Goal: Transaction & Acquisition: Book appointment/travel/reservation

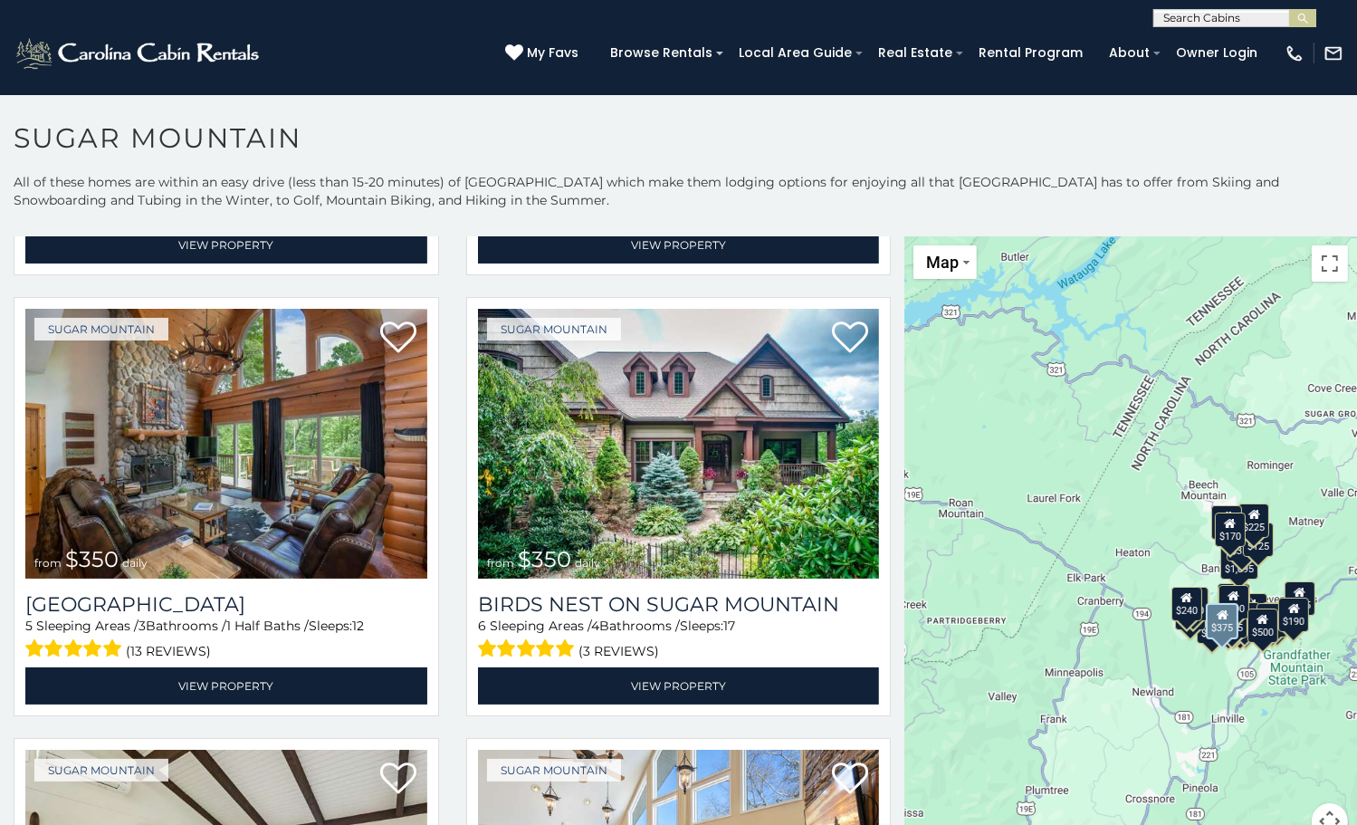
scroll to position [453, 0]
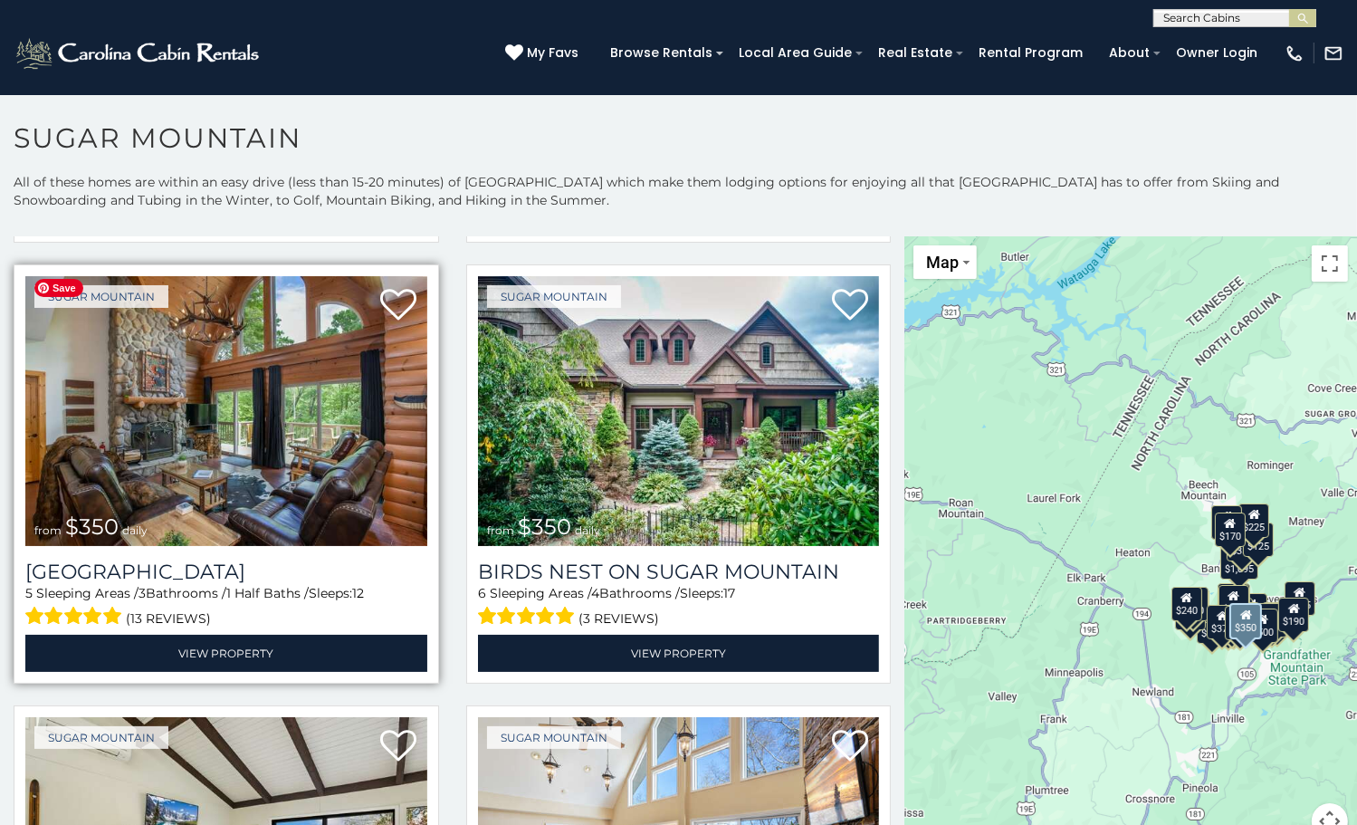
click at [402, 414] on img at bounding box center [226, 410] width 402 height 269
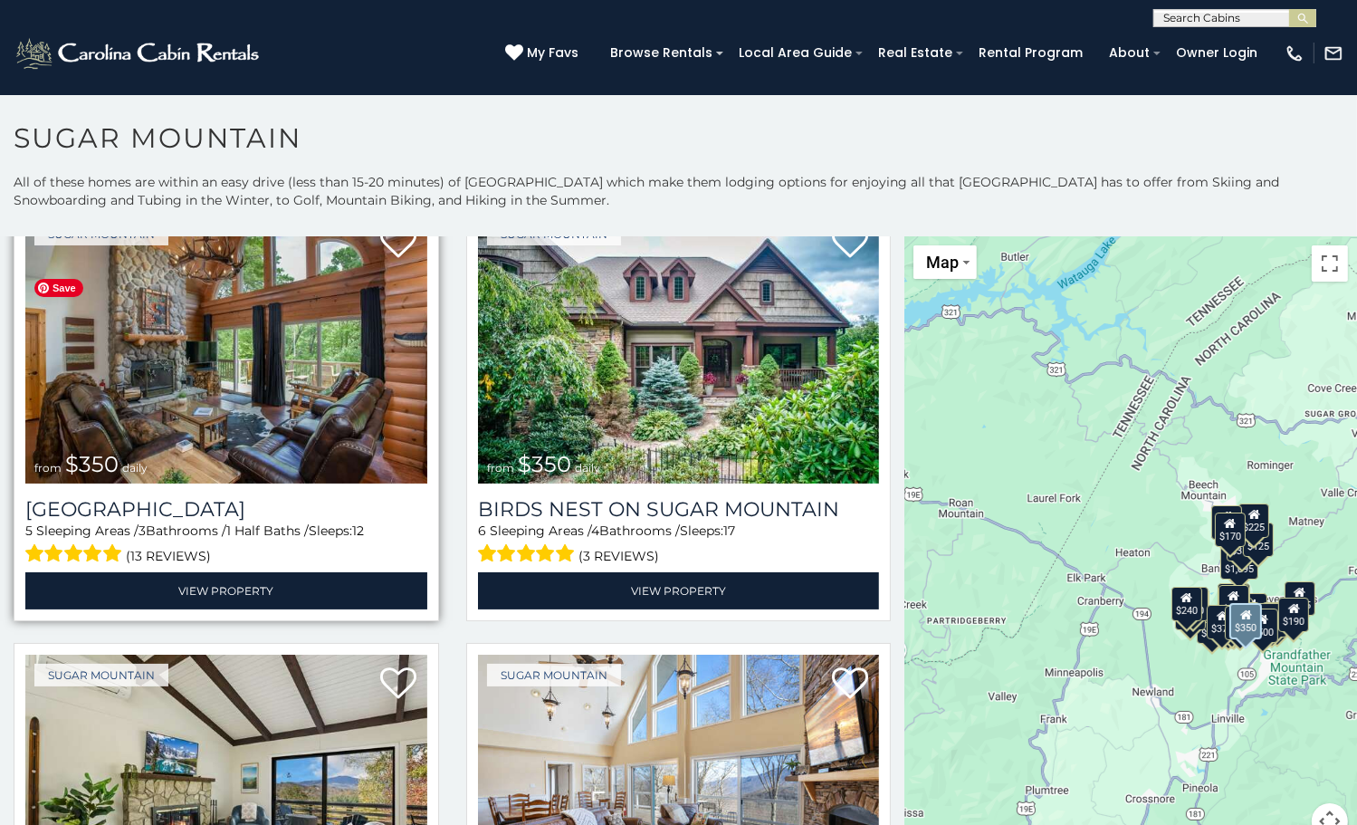
scroll to position [622, 0]
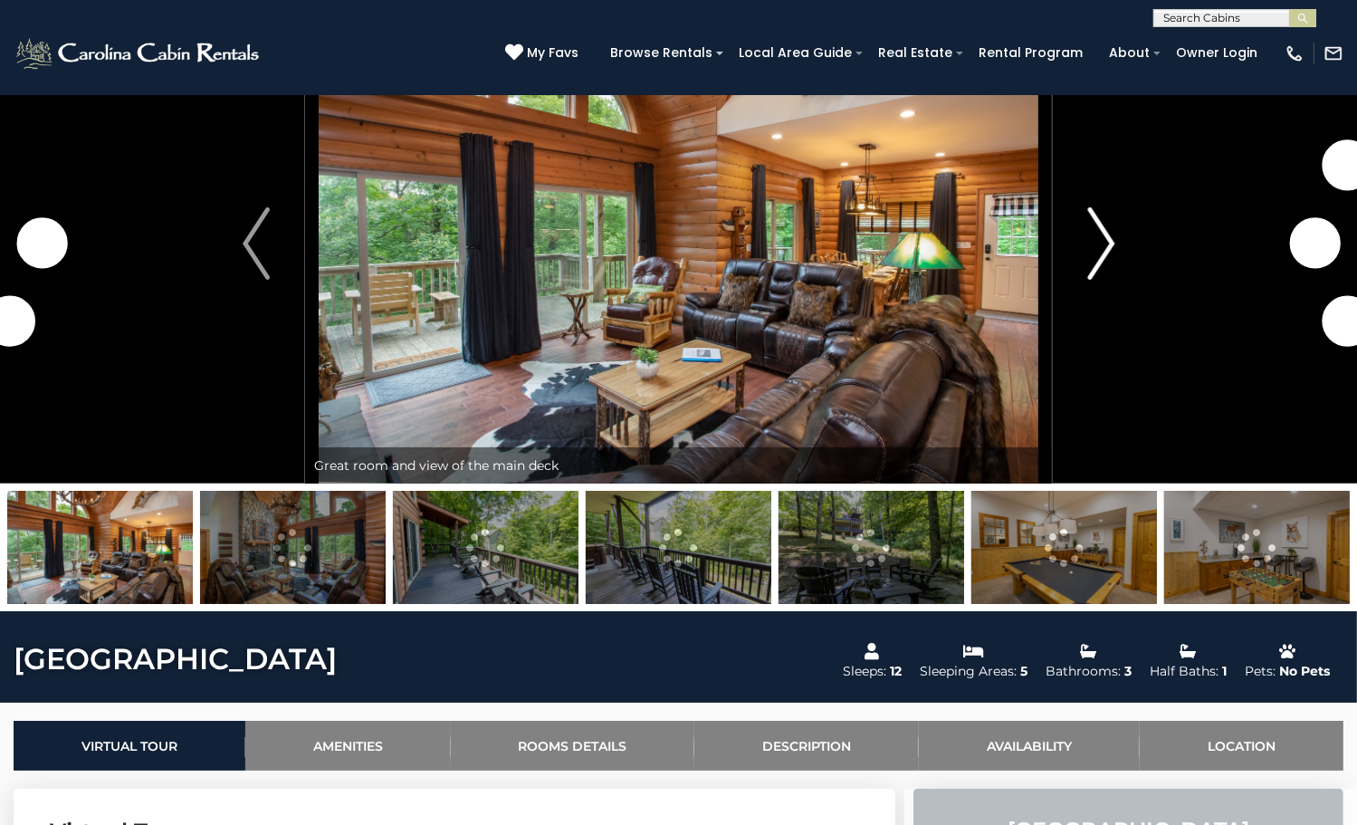
click at [1105, 280] on img "Next" at bounding box center [1100, 243] width 27 height 72
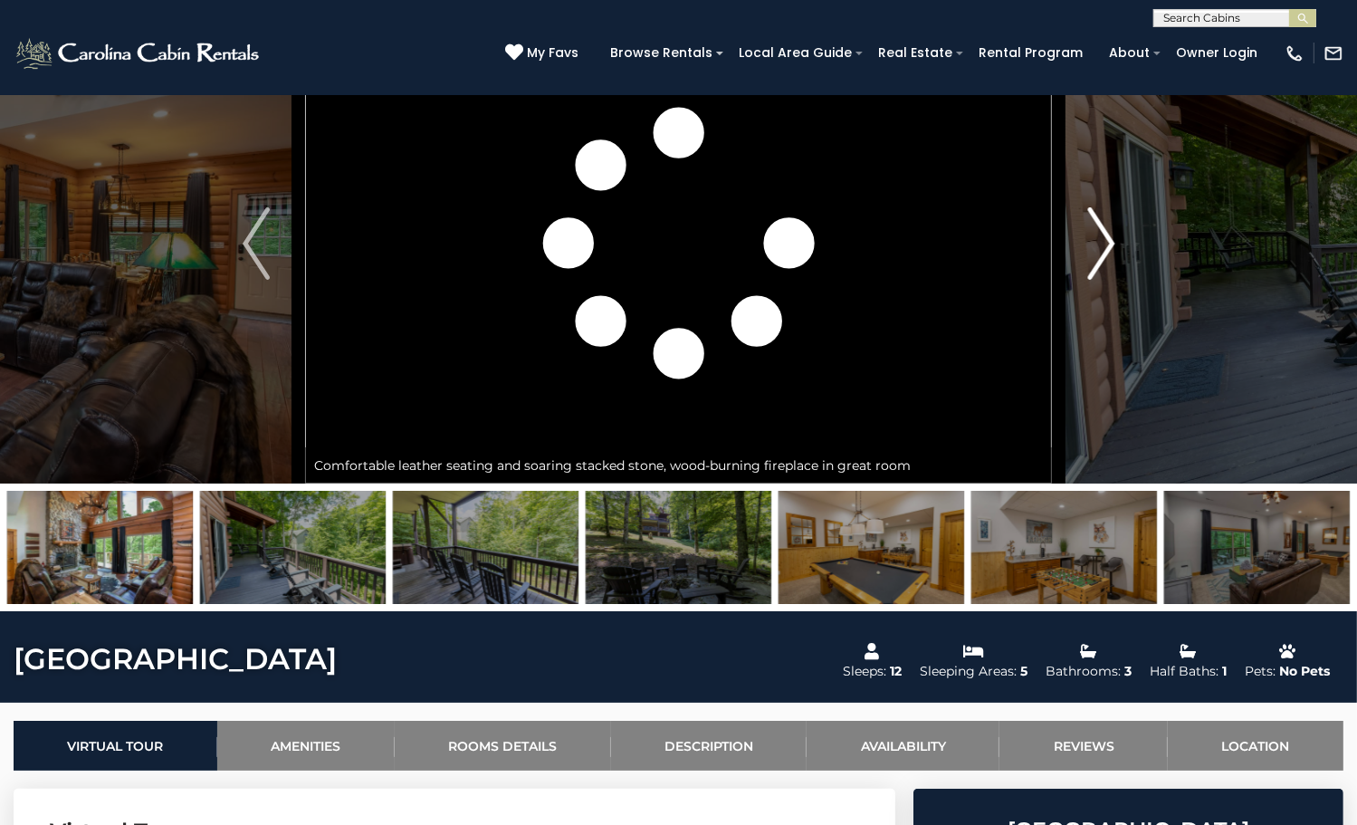
click at [1105, 280] on img "Next" at bounding box center [1100, 243] width 27 height 72
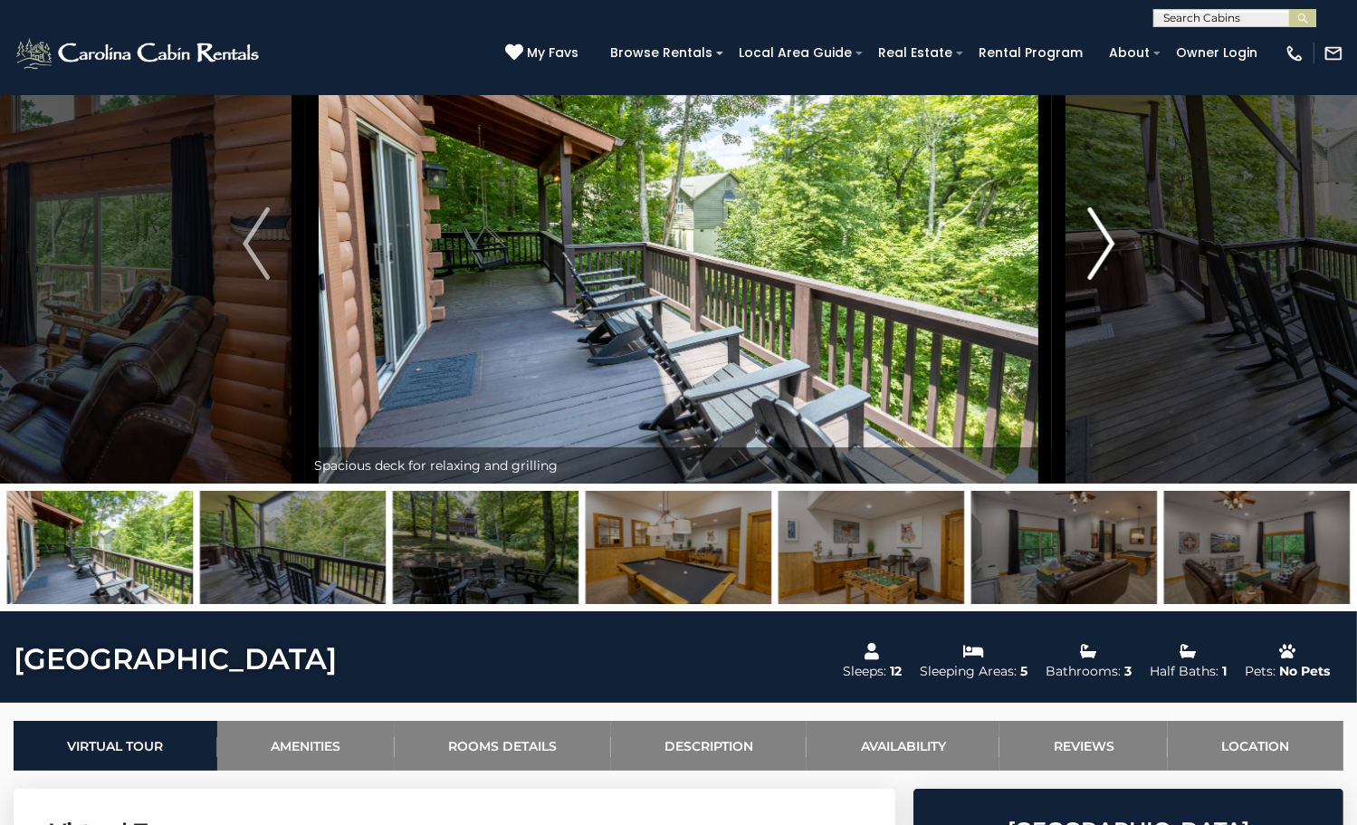
click at [1105, 280] on img "Next" at bounding box center [1100, 243] width 27 height 72
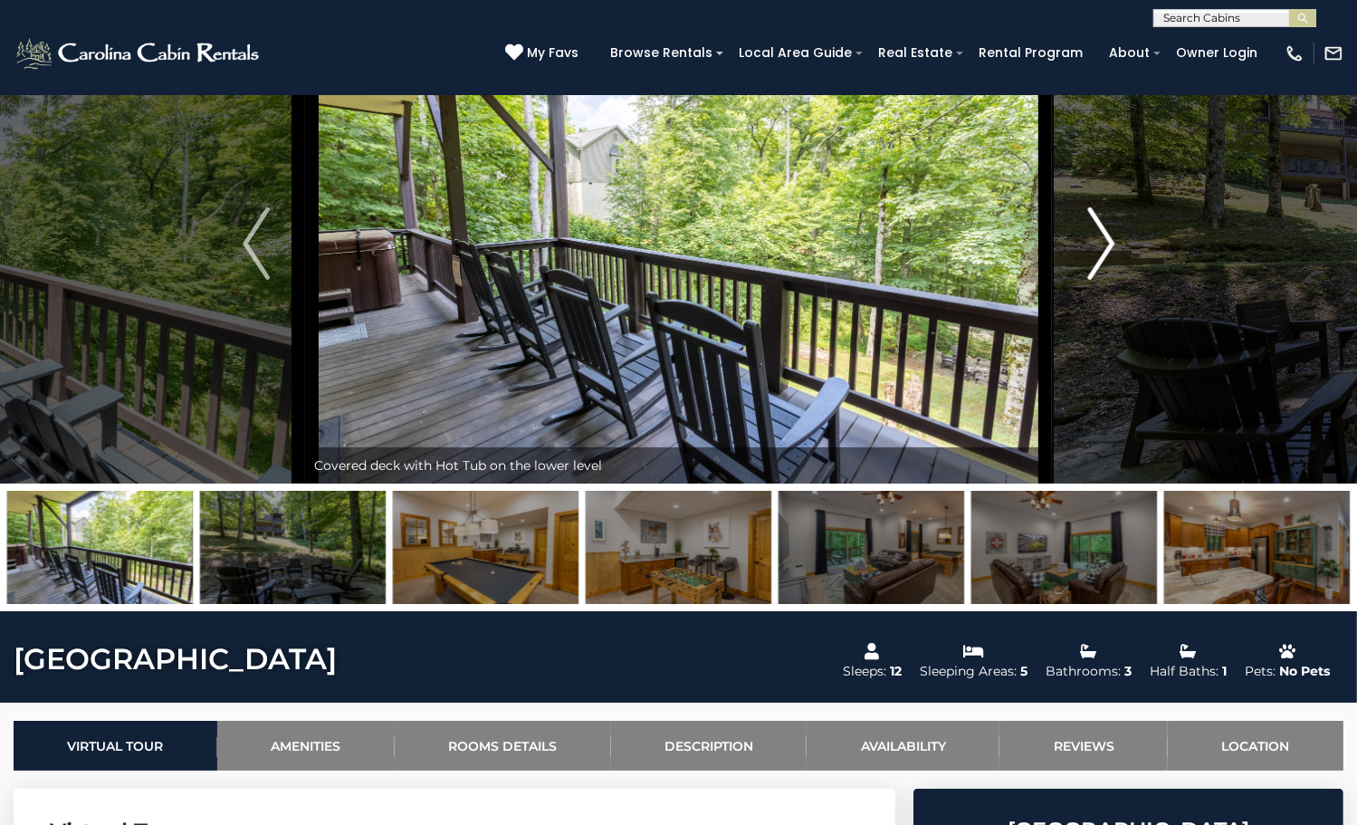
click at [1105, 280] on img "Next" at bounding box center [1100, 243] width 27 height 72
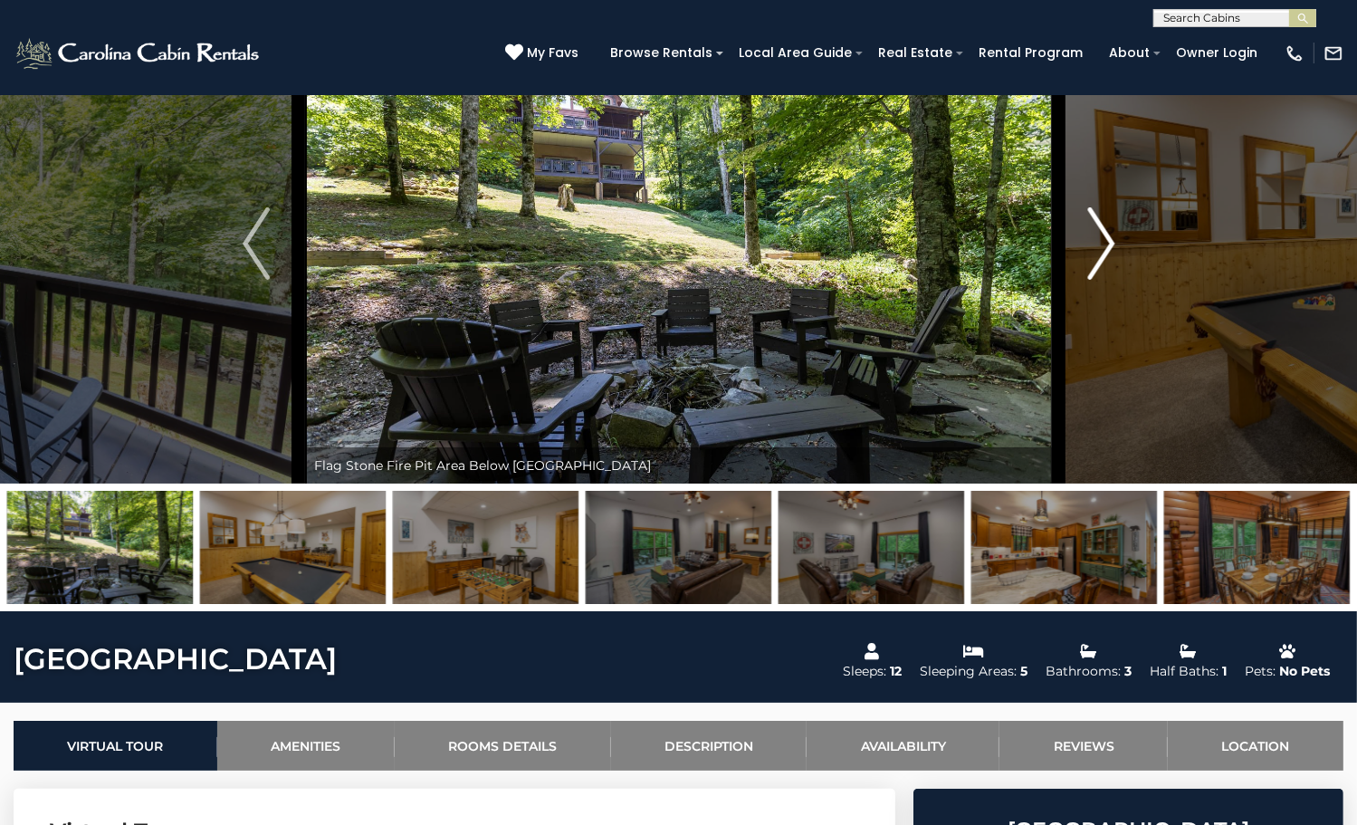
click at [1105, 280] on img "Next" at bounding box center [1100, 243] width 27 height 72
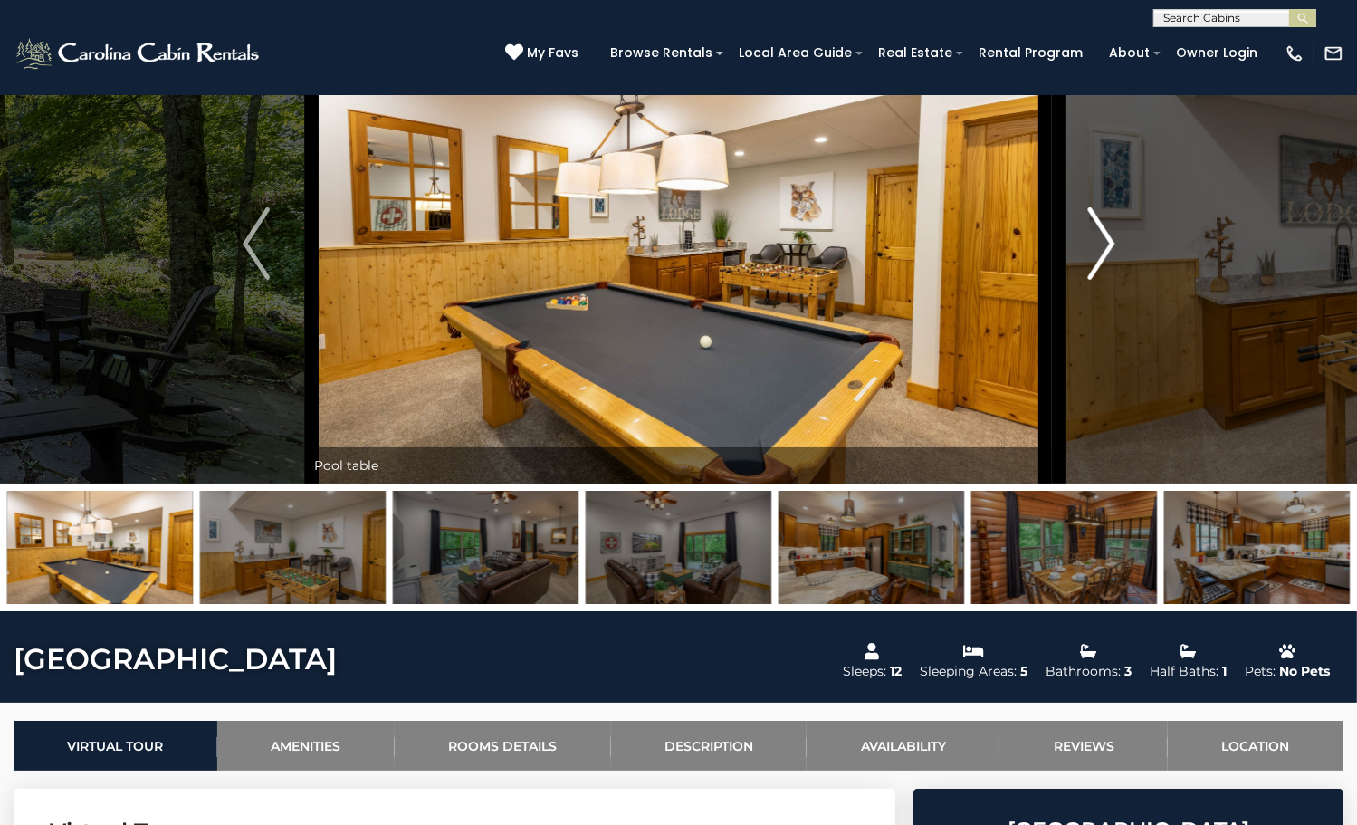
click at [1105, 280] on img "Next" at bounding box center [1100, 243] width 27 height 72
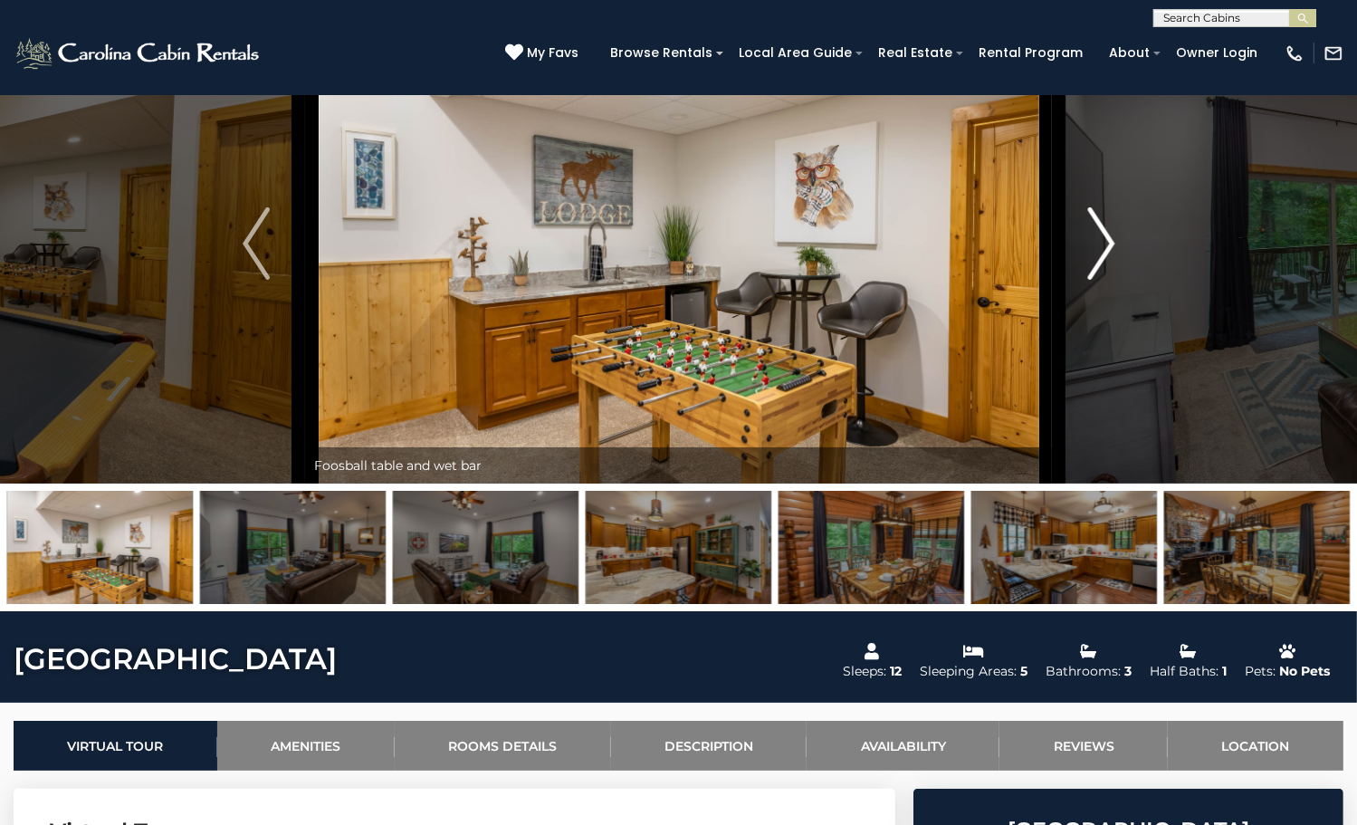
click at [1105, 280] on img "Next" at bounding box center [1100, 243] width 27 height 72
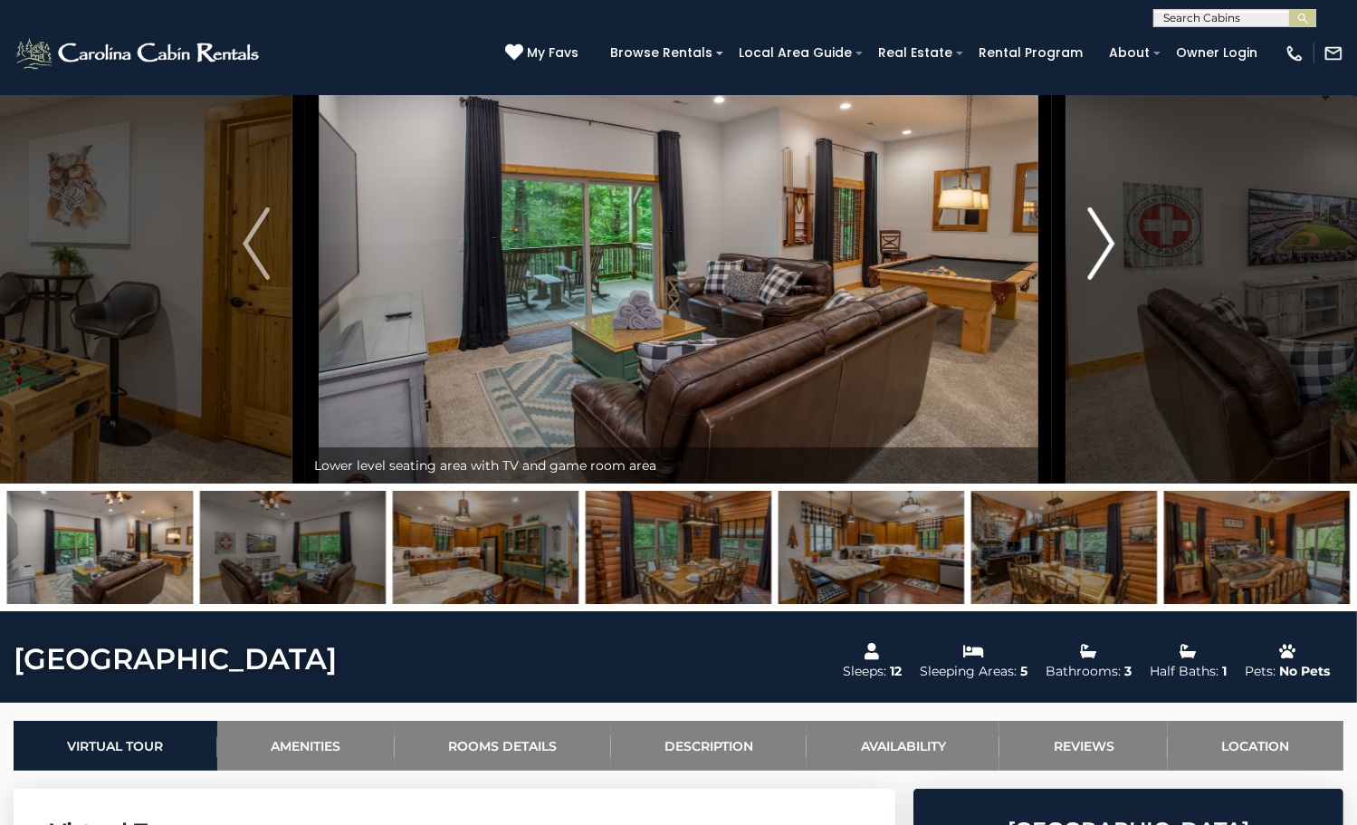
click at [1105, 280] on img "Next" at bounding box center [1100, 243] width 27 height 72
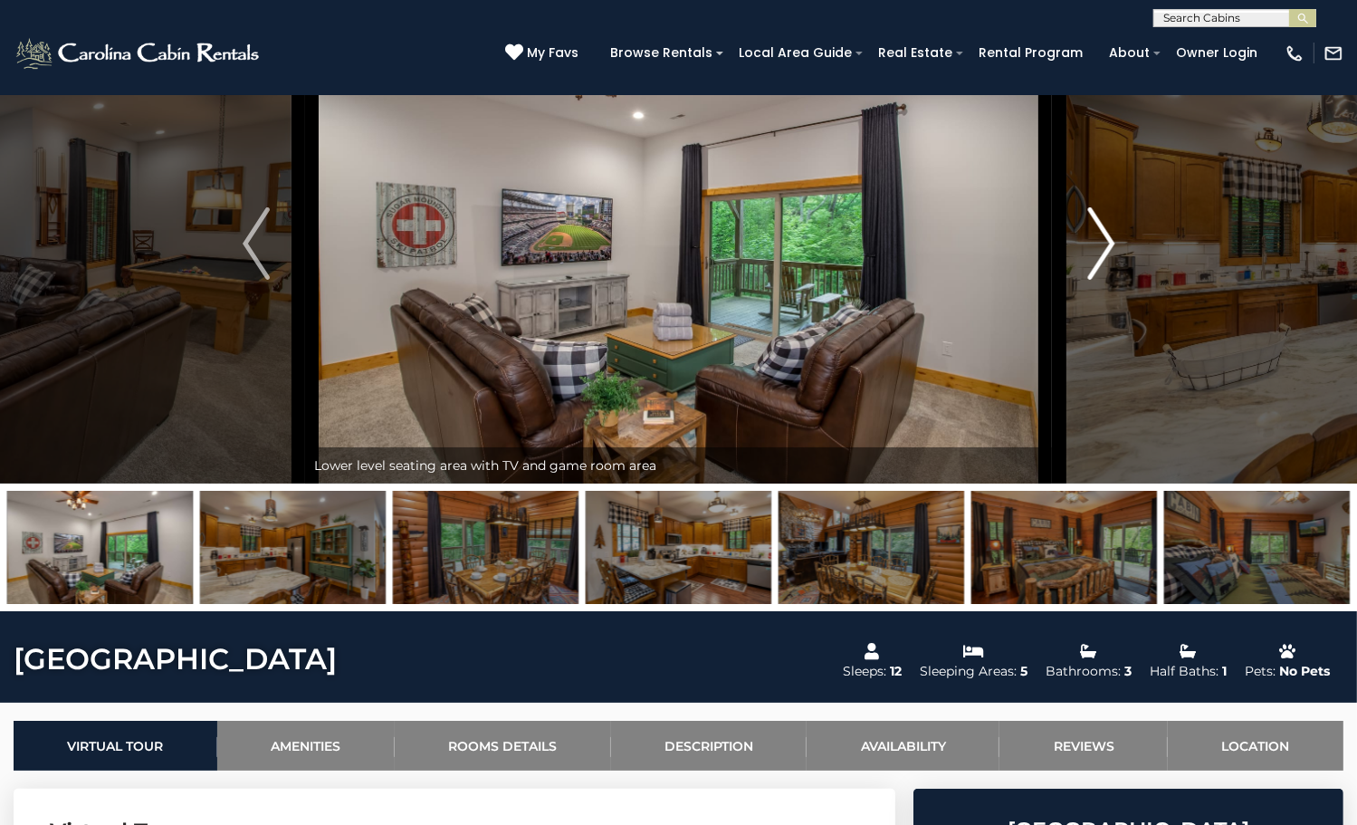
click at [1105, 280] on img "Next" at bounding box center [1100, 243] width 27 height 72
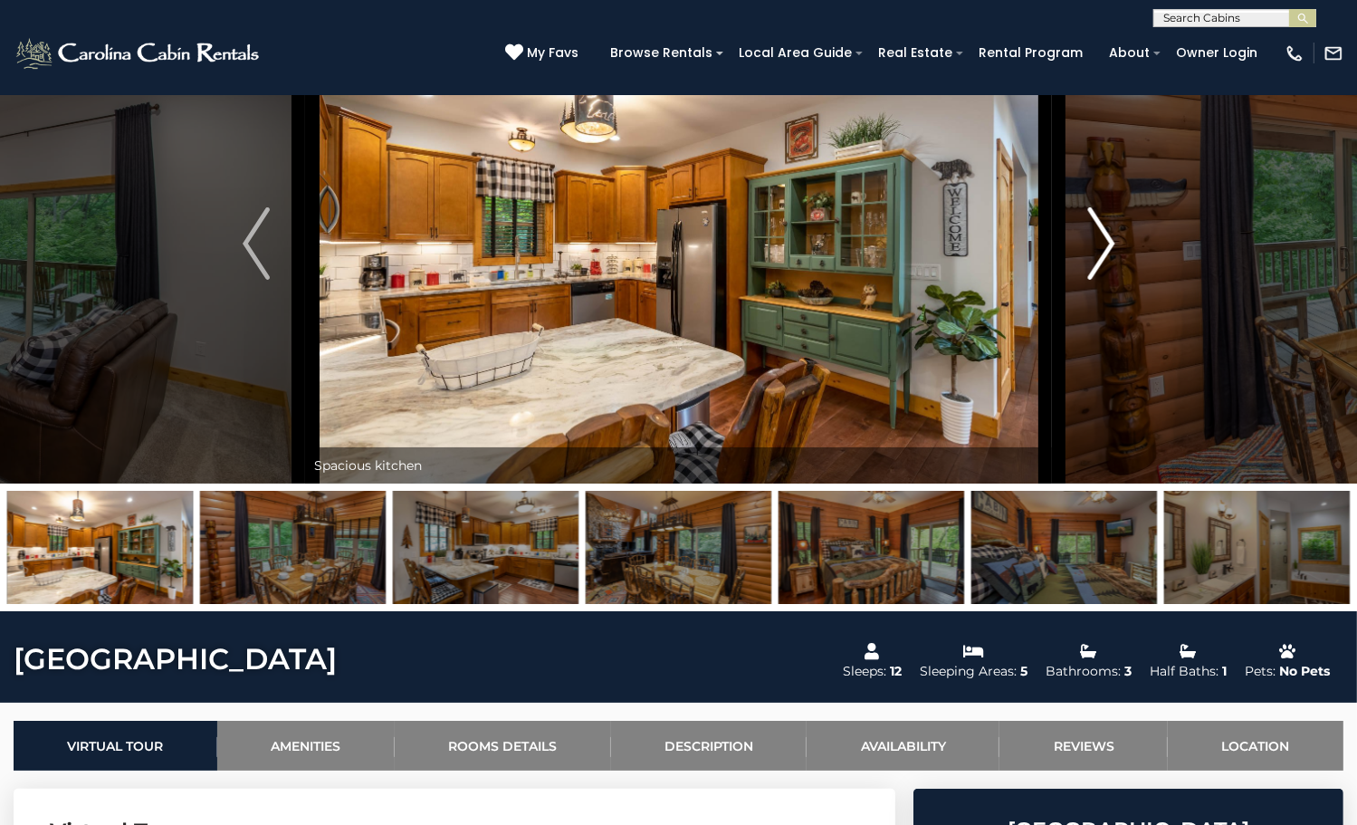
click at [1105, 280] on img "Next" at bounding box center [1100, 243] width 27 height 72
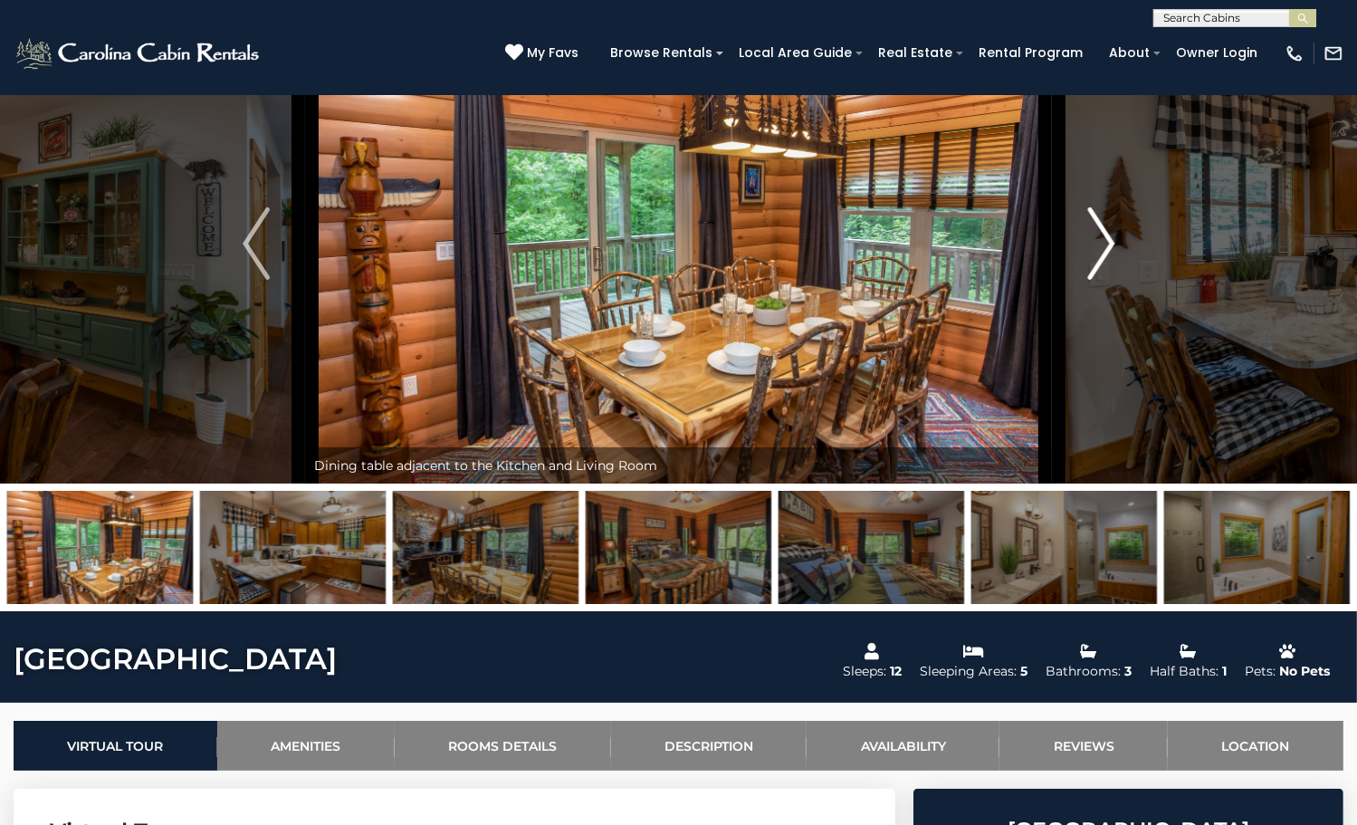
click at [1105, 280] on img "Next" at bounding box center [1100, 243] width 27 height 72
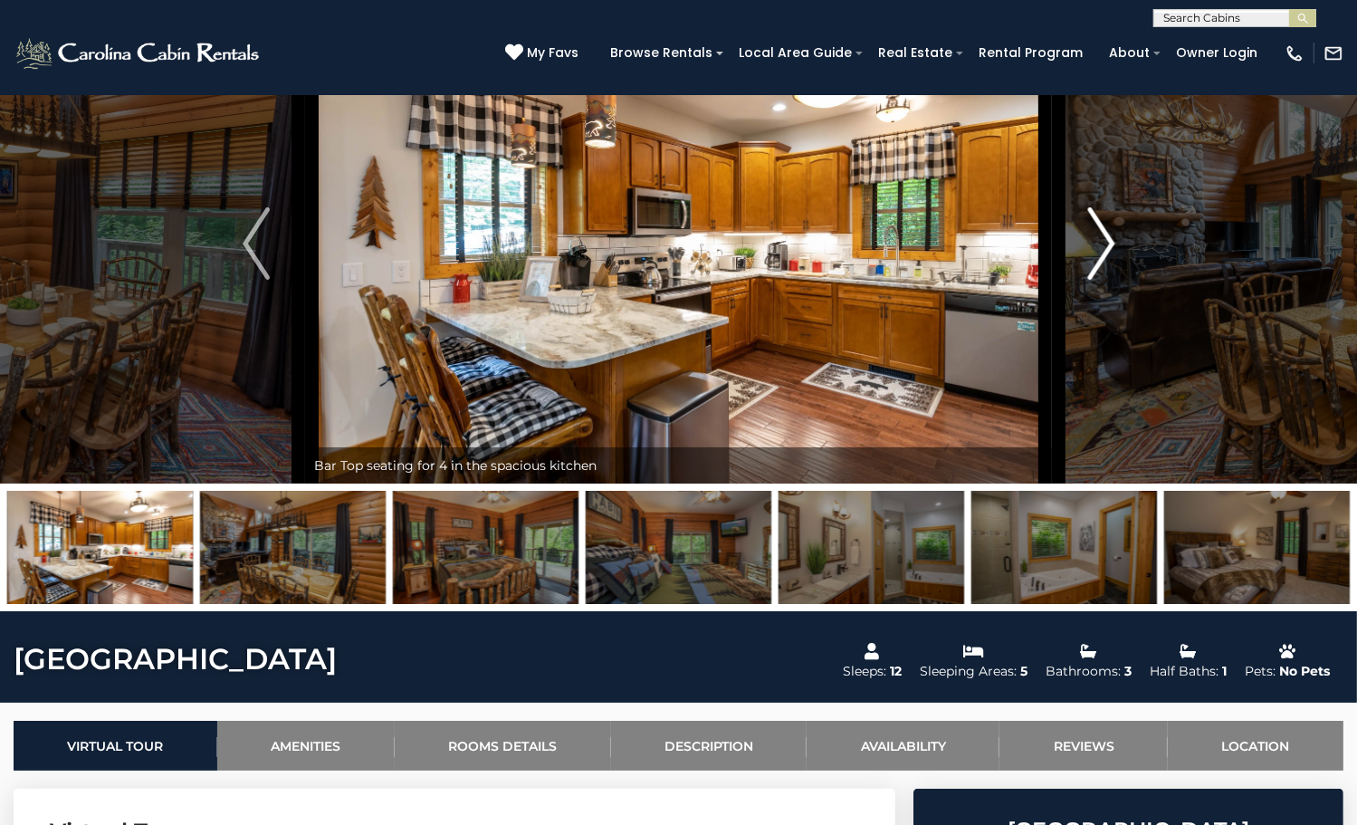
click at [1105, 280] on img "Next" at bounding box center [1100, 243] width 27 height 72
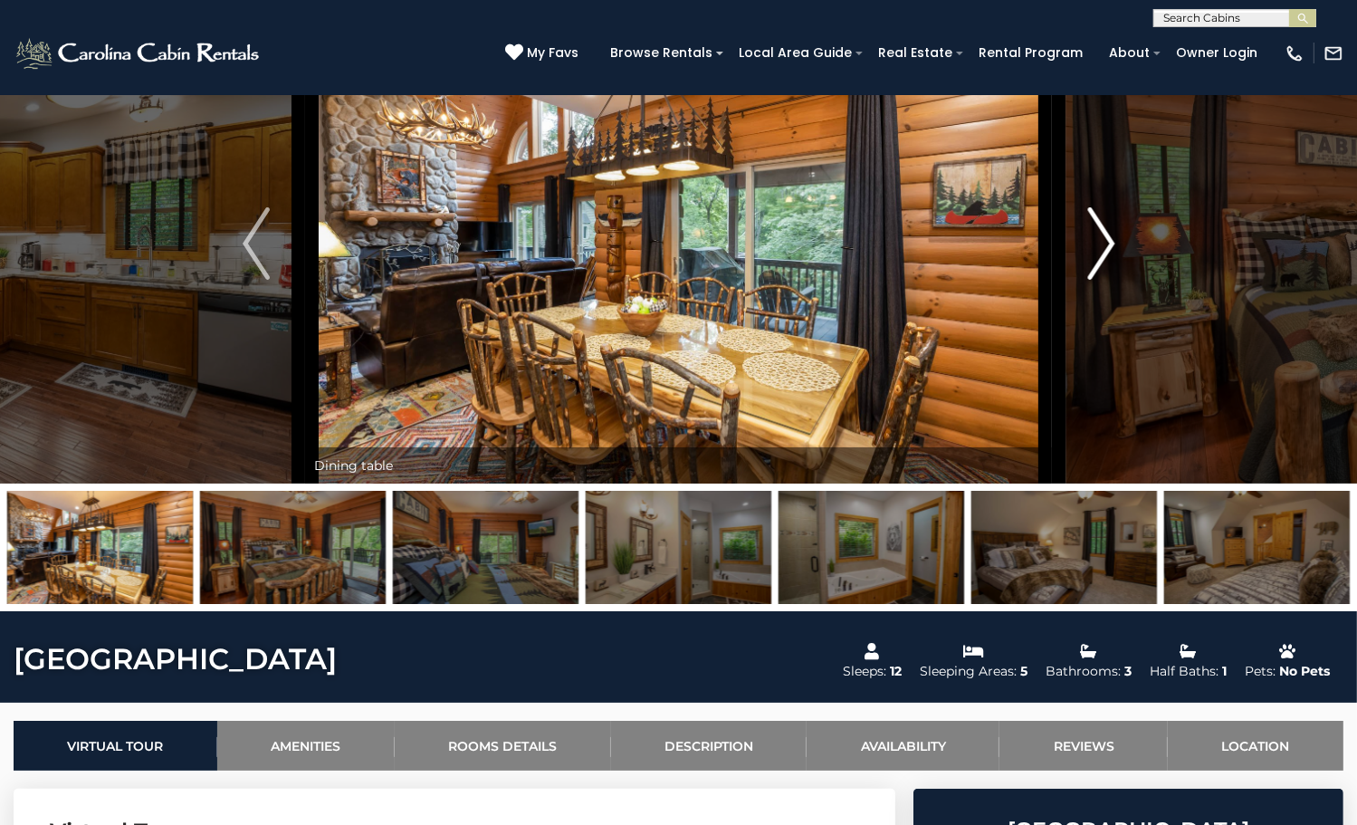
click at [1105, 280] on img "Next" at bounding box center [1100, 243] width 27 height 72
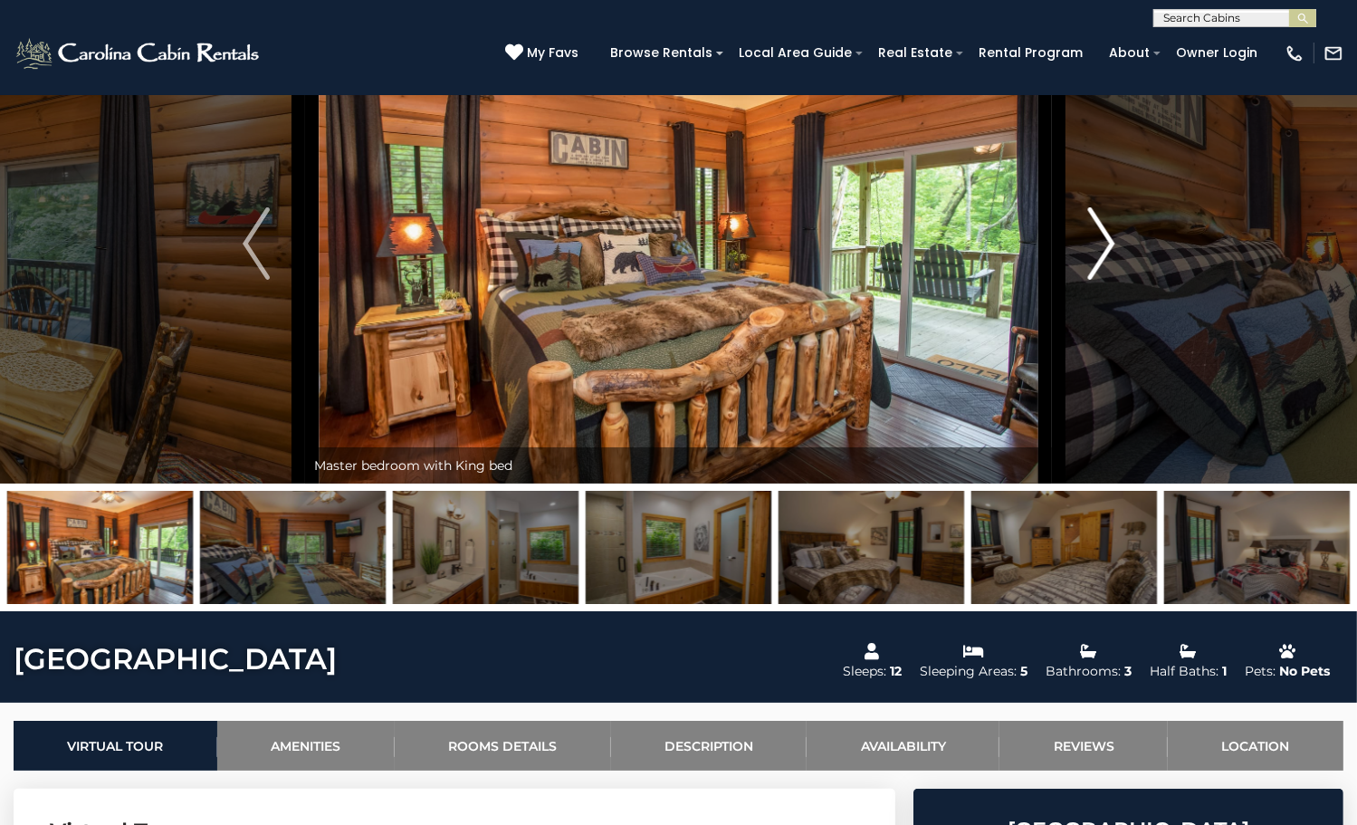
click at [1105, 280] on img "Next" at bounding box center [1100, 243] width 27 height 72
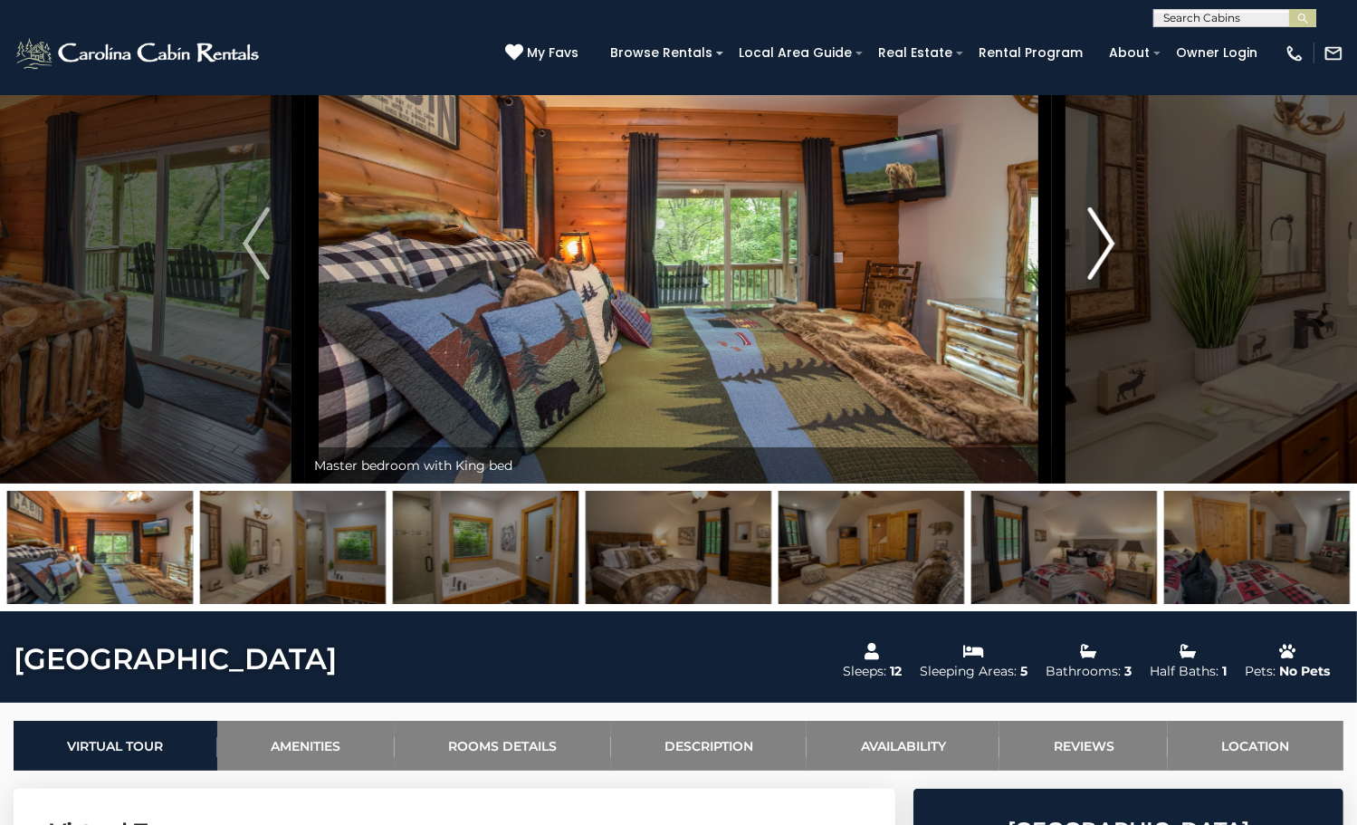
click at [1105, 280] on img "Next" at bounding box center [1100, 243] width 27 height 72
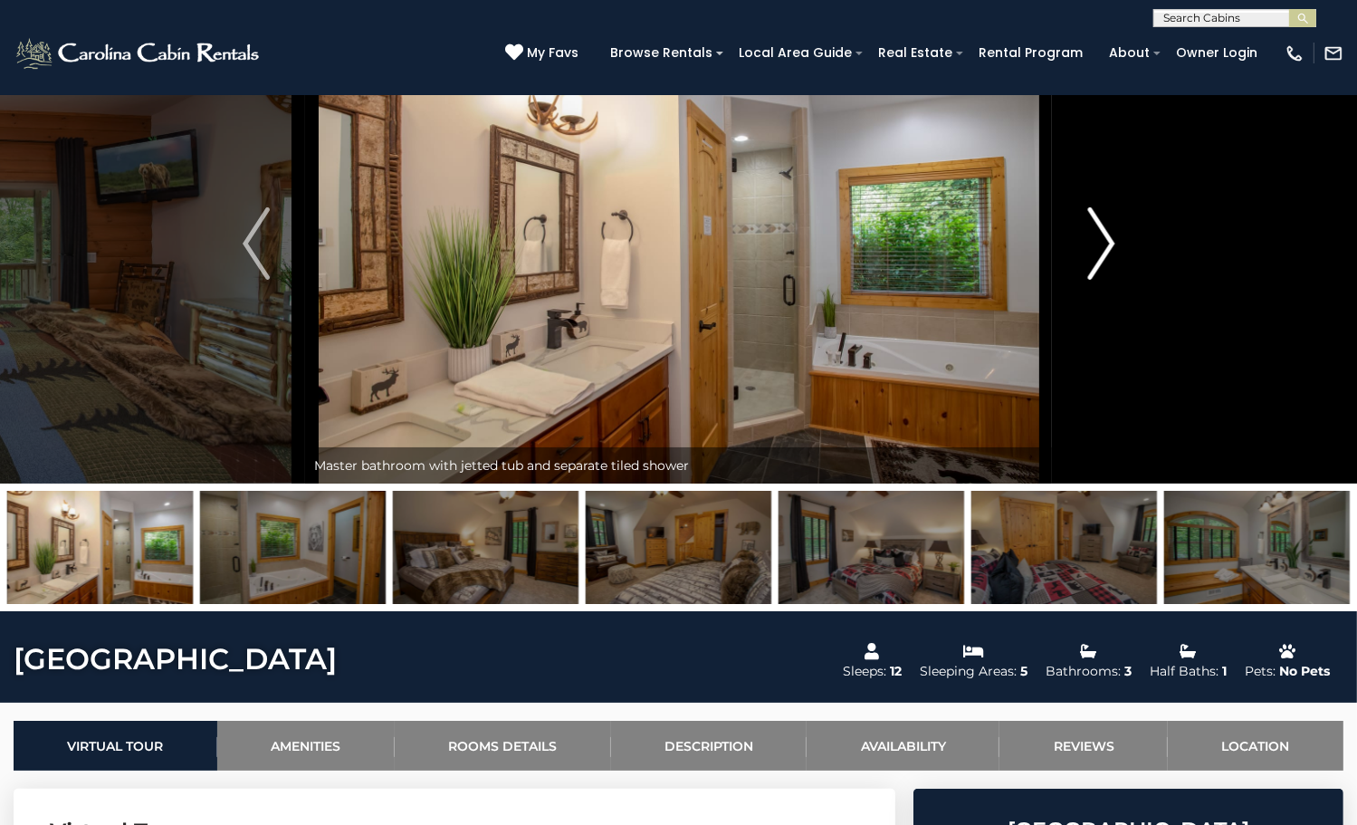
click at [1105, 280] on img "Next" at bounding box center [1100, 243] width 27 height 72
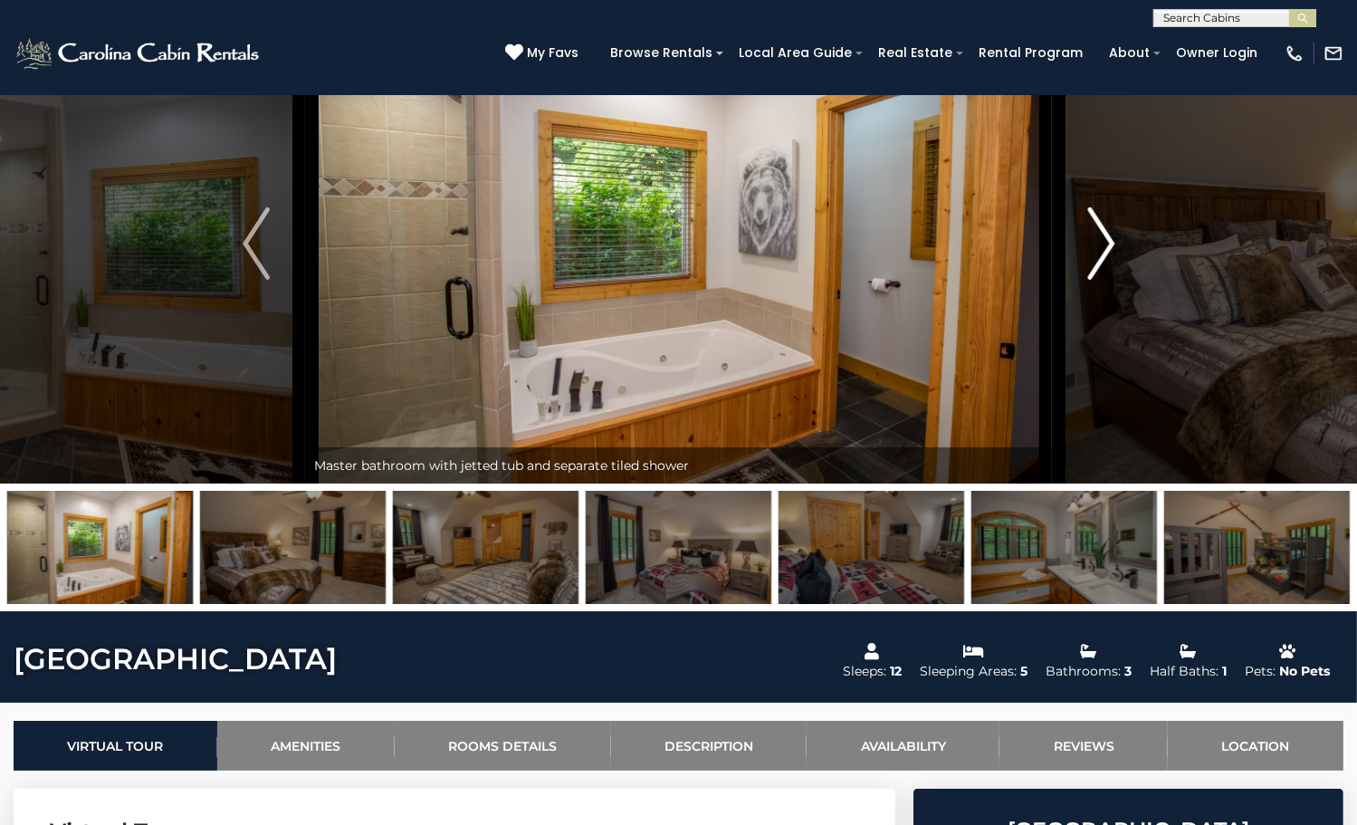
click at [1105, 280] on img "Next" at bounding box center [1100, 243] width 27 height 72
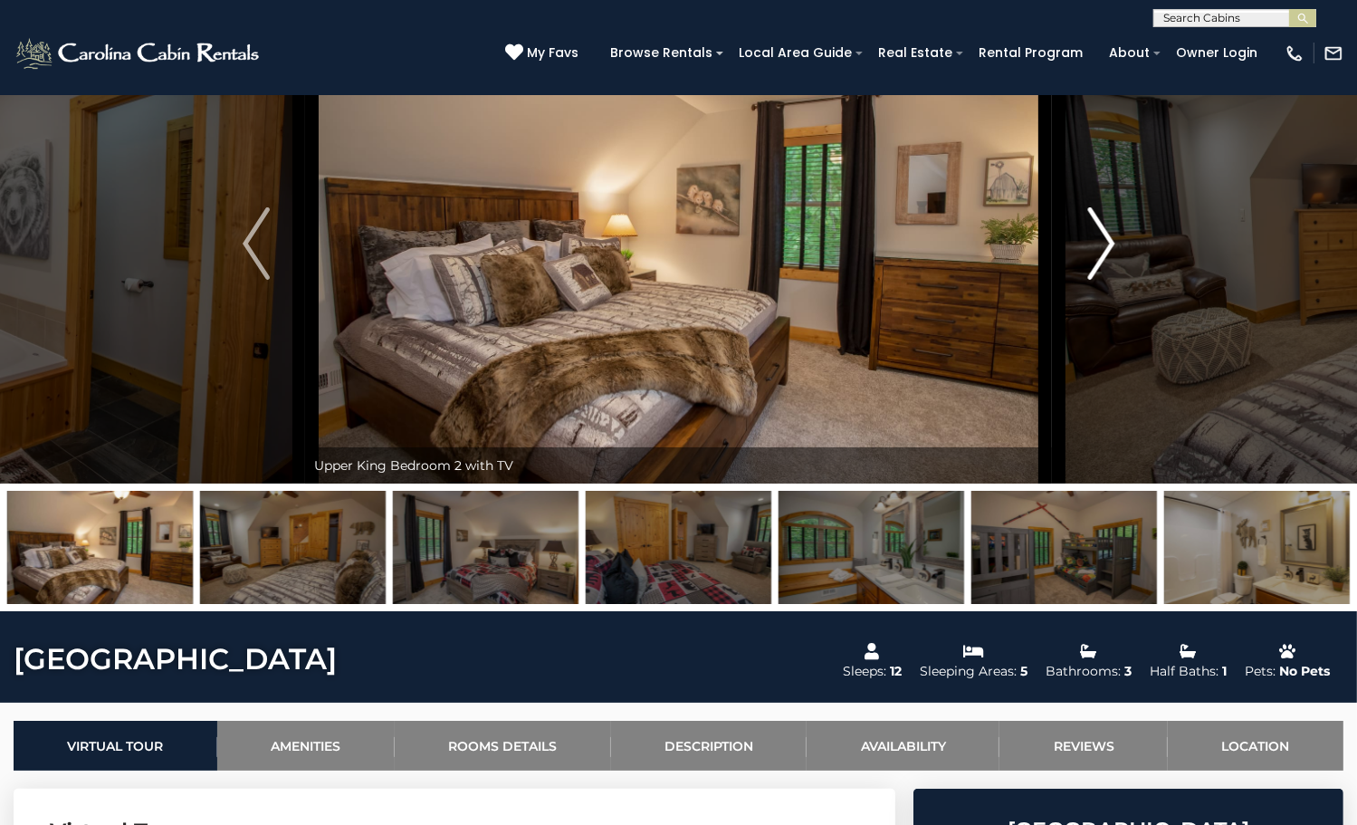
click at [1105, 280] on img "Next" at bounding box center [1100, 243] width 27 height 72
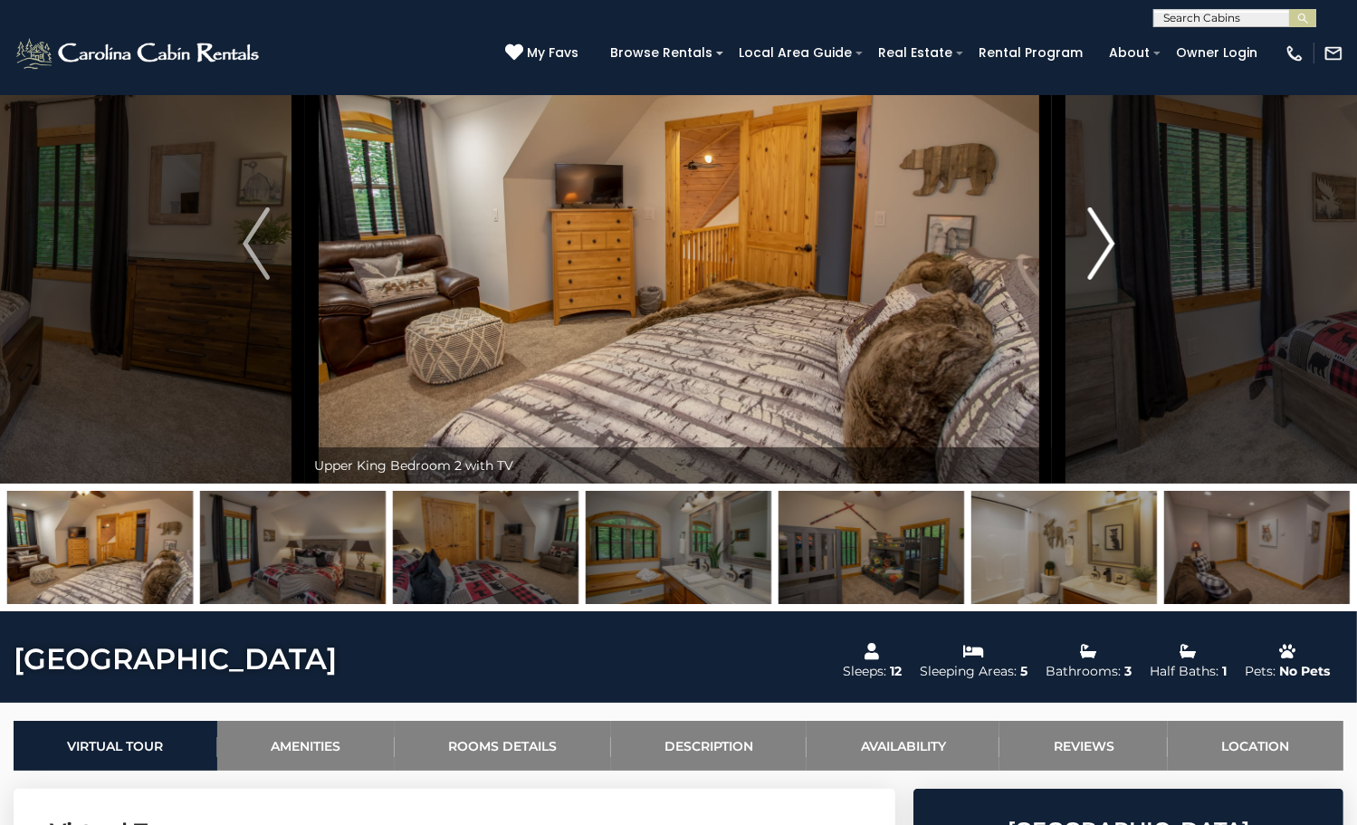
click at [1105, 280] on img "Next" at bounding box center [1100, 243] width 27 height 72
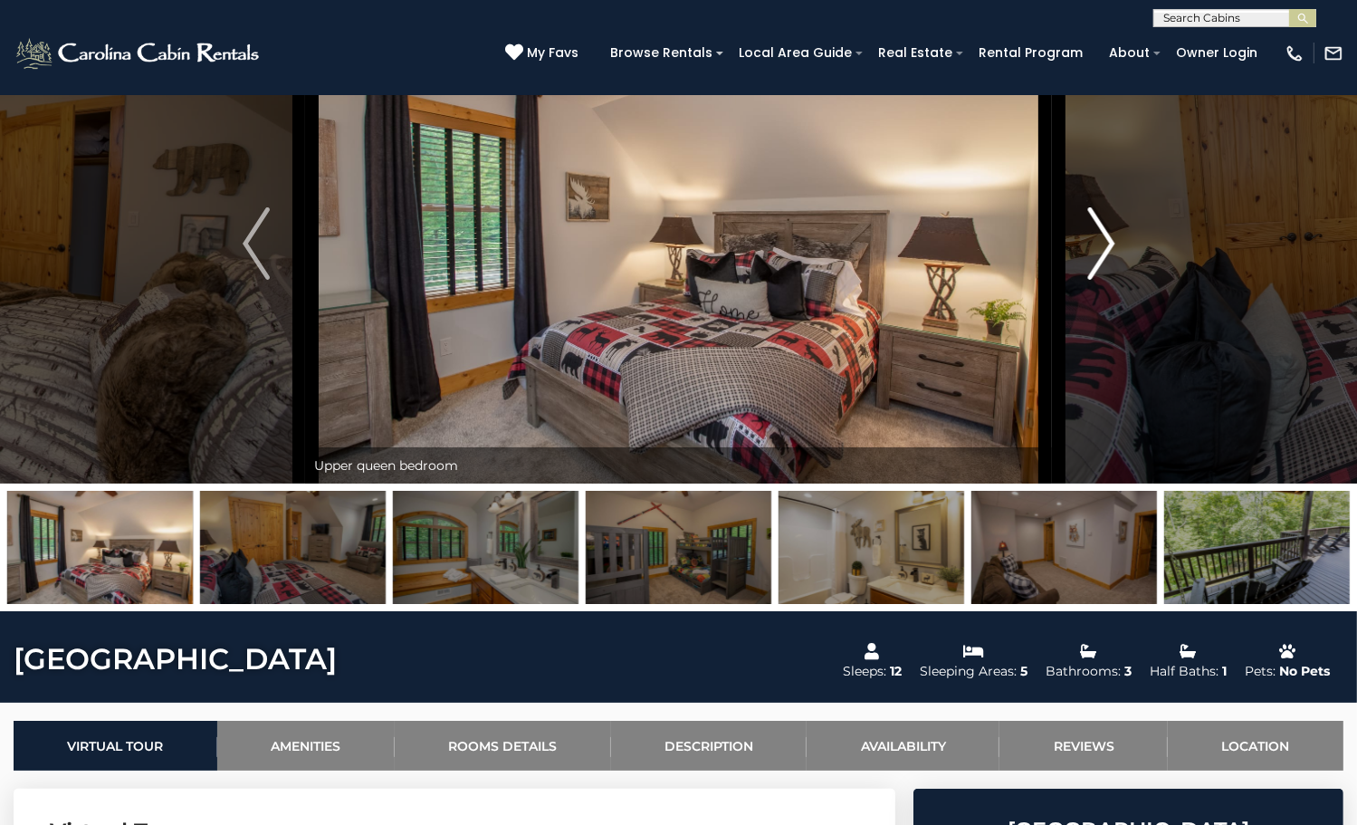
click at [1105, 280] on img "Next" at bounding box center [1100, 243] width 27 height 72
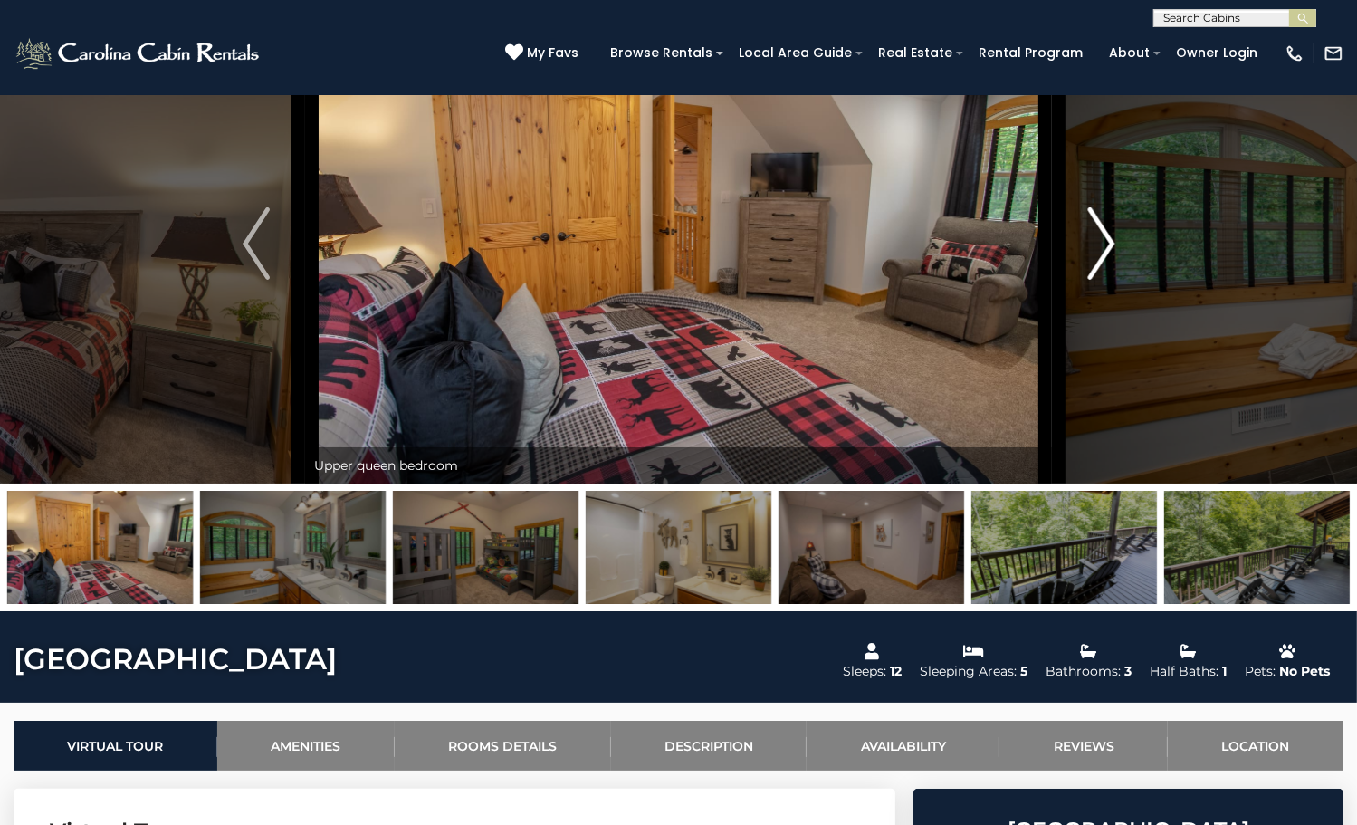
click at [1105, 280] on img "Next" at bounding box center [1100, 243] width 27 height 72
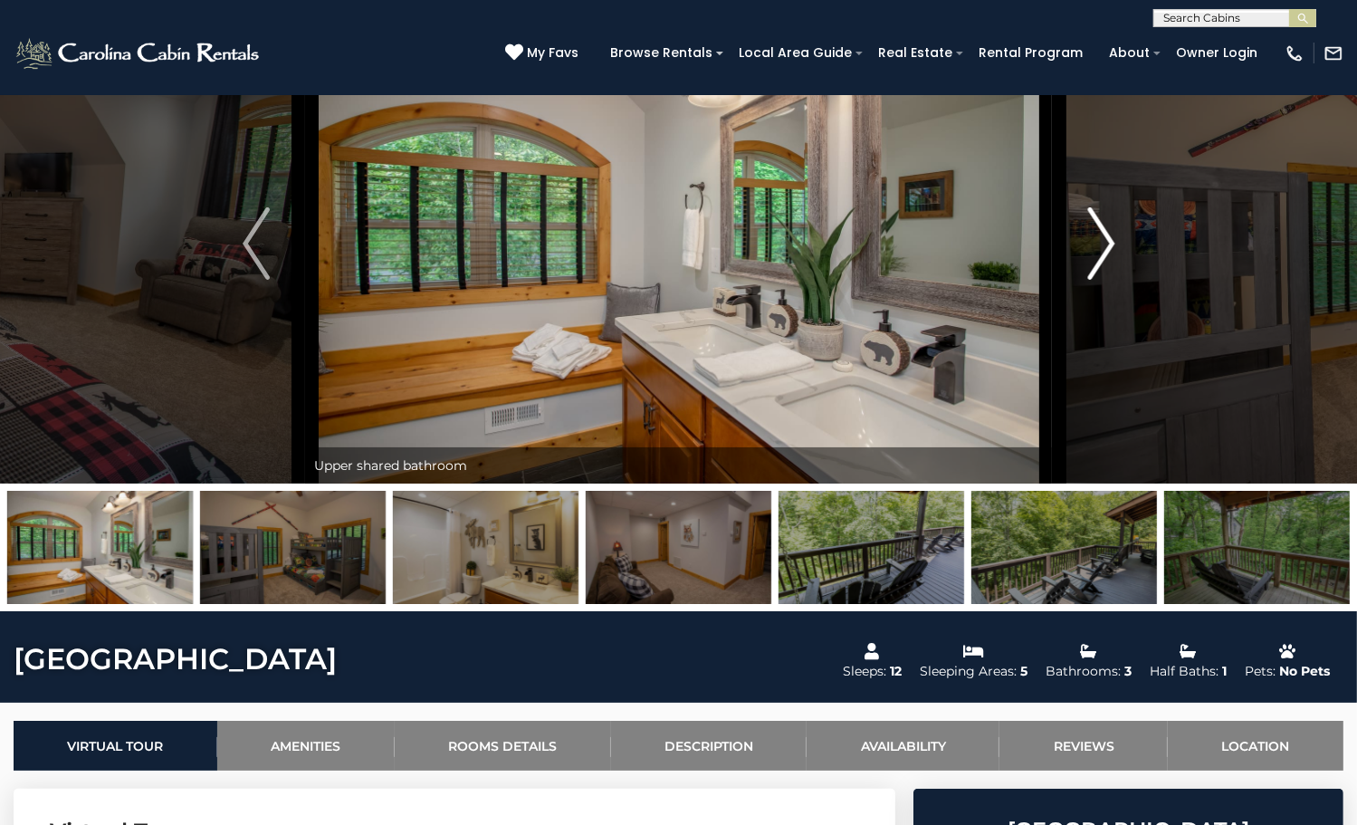
click at [1105, 280] on img "Next" at bounding box center [1100, 243] width 27 height 72
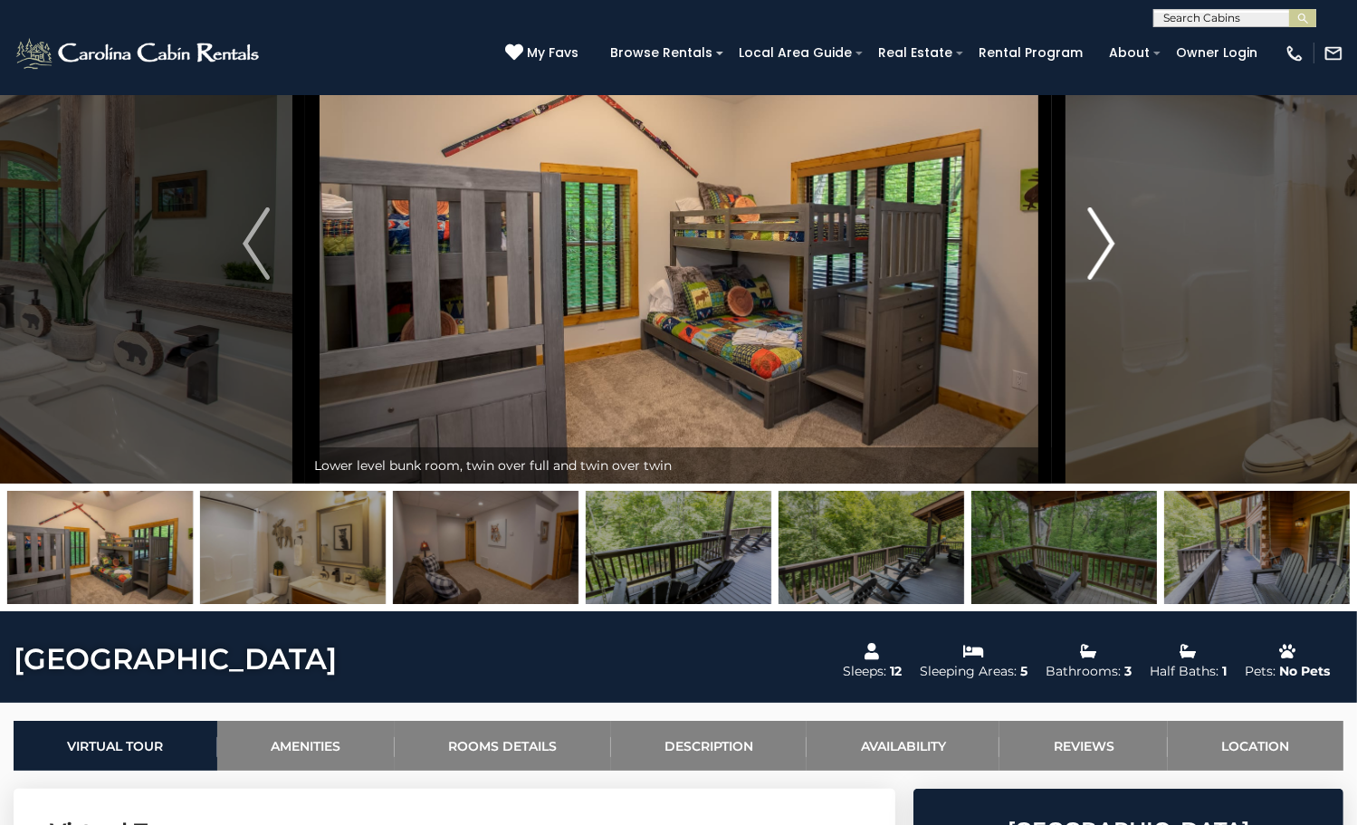
click at [1105, 280] on img "Next" at bounding box center [1100, 243] width 27 height 72
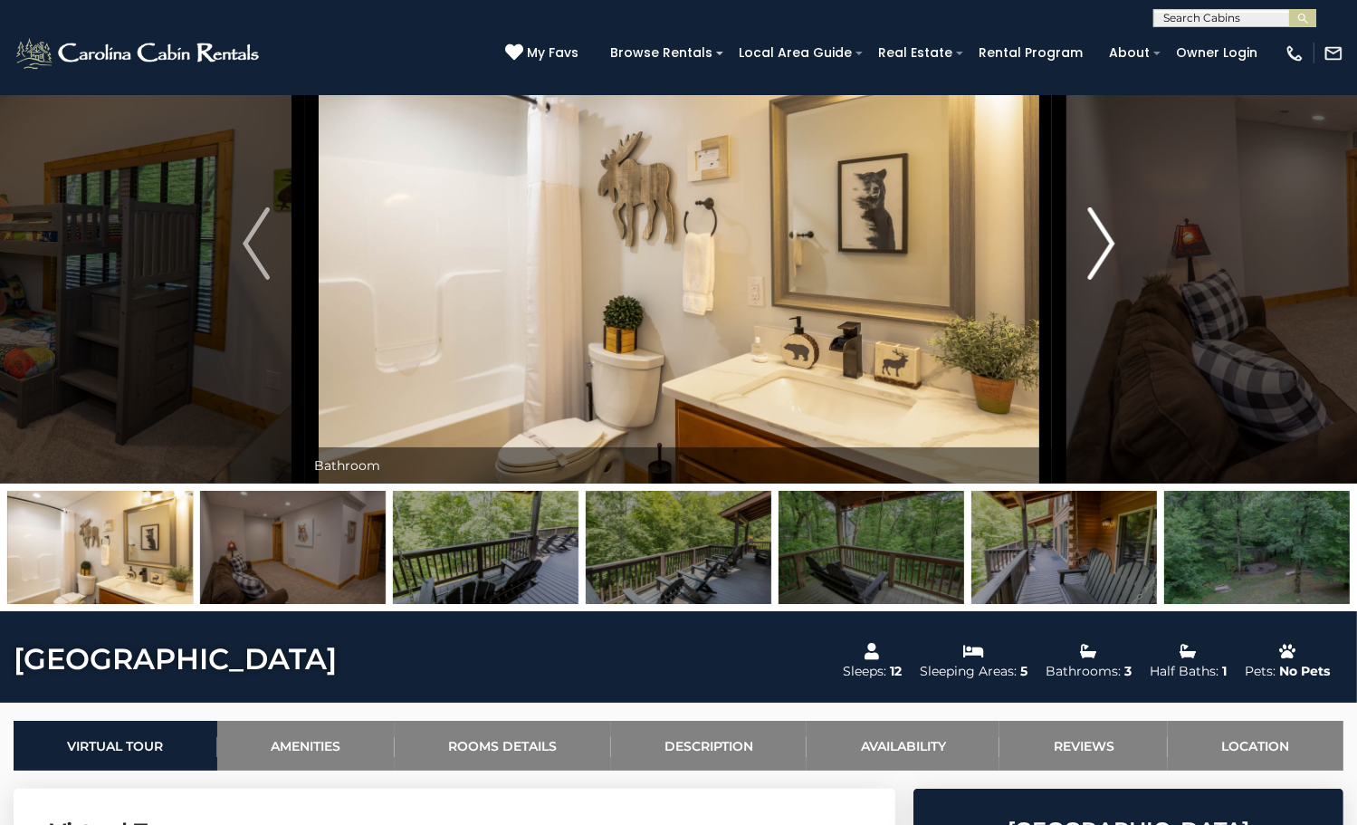
click at [1105, 280] on img "Next" at bounding box center [1100, 243] width 27 height 72
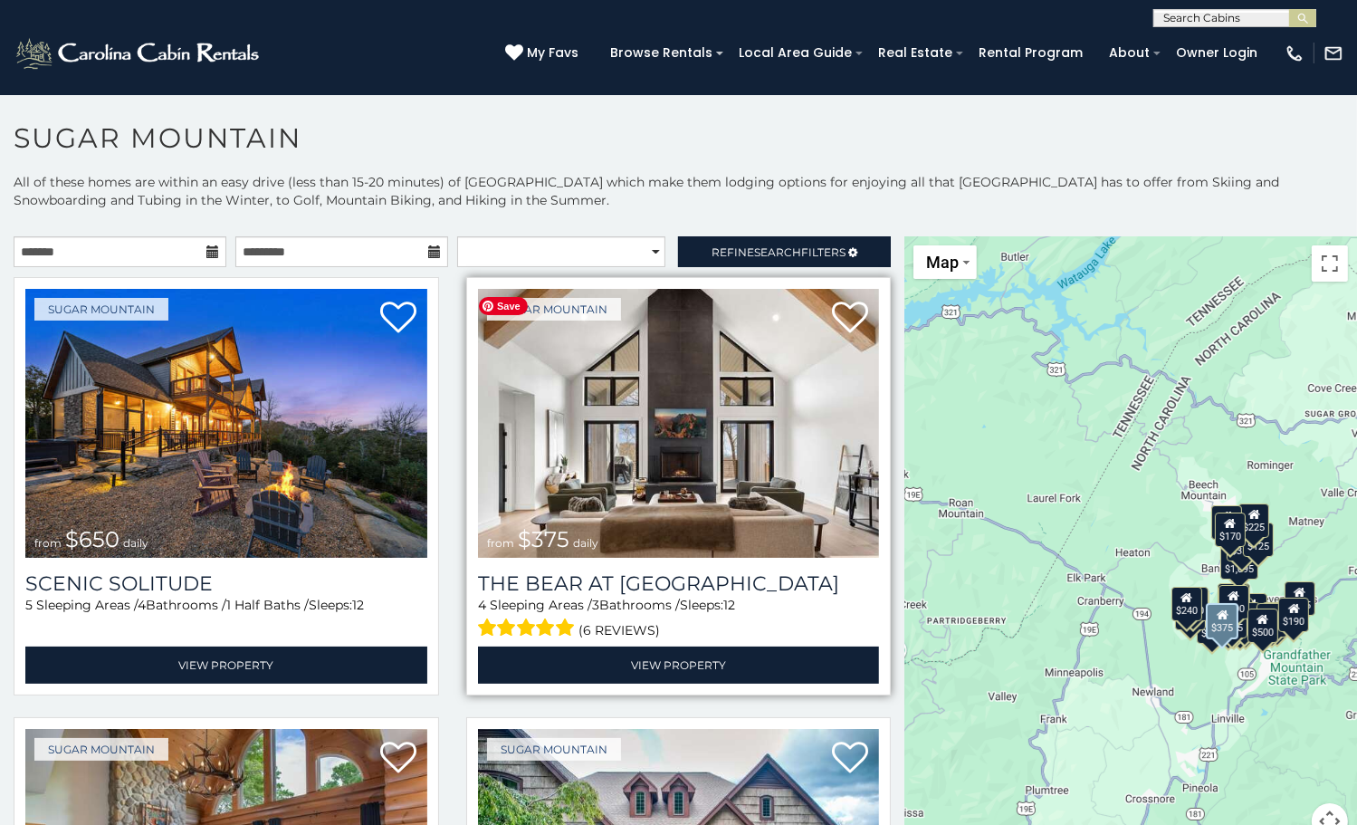
click at [677, 448] on img at bounding box center [679, 423] width 402 height 269
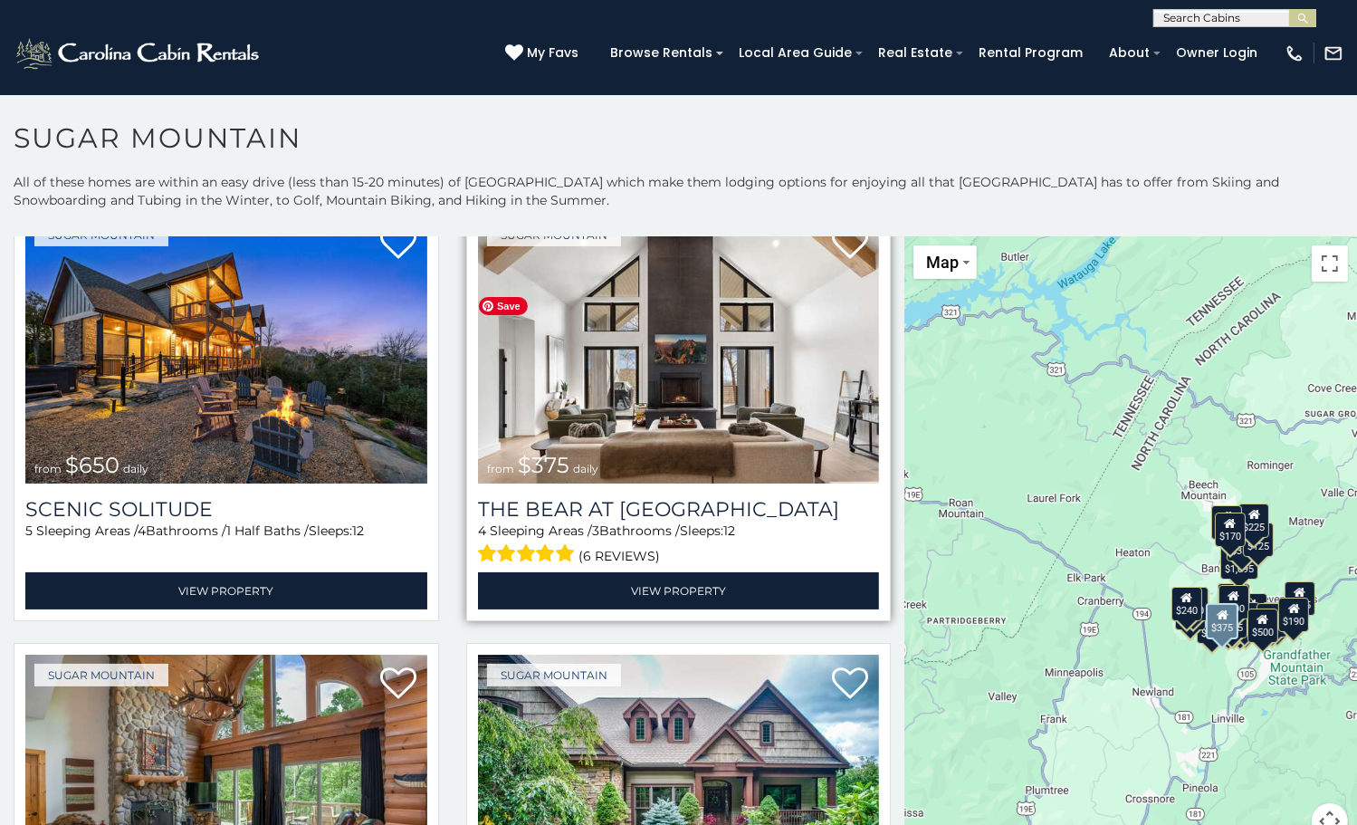
scroll to position [181, 0]
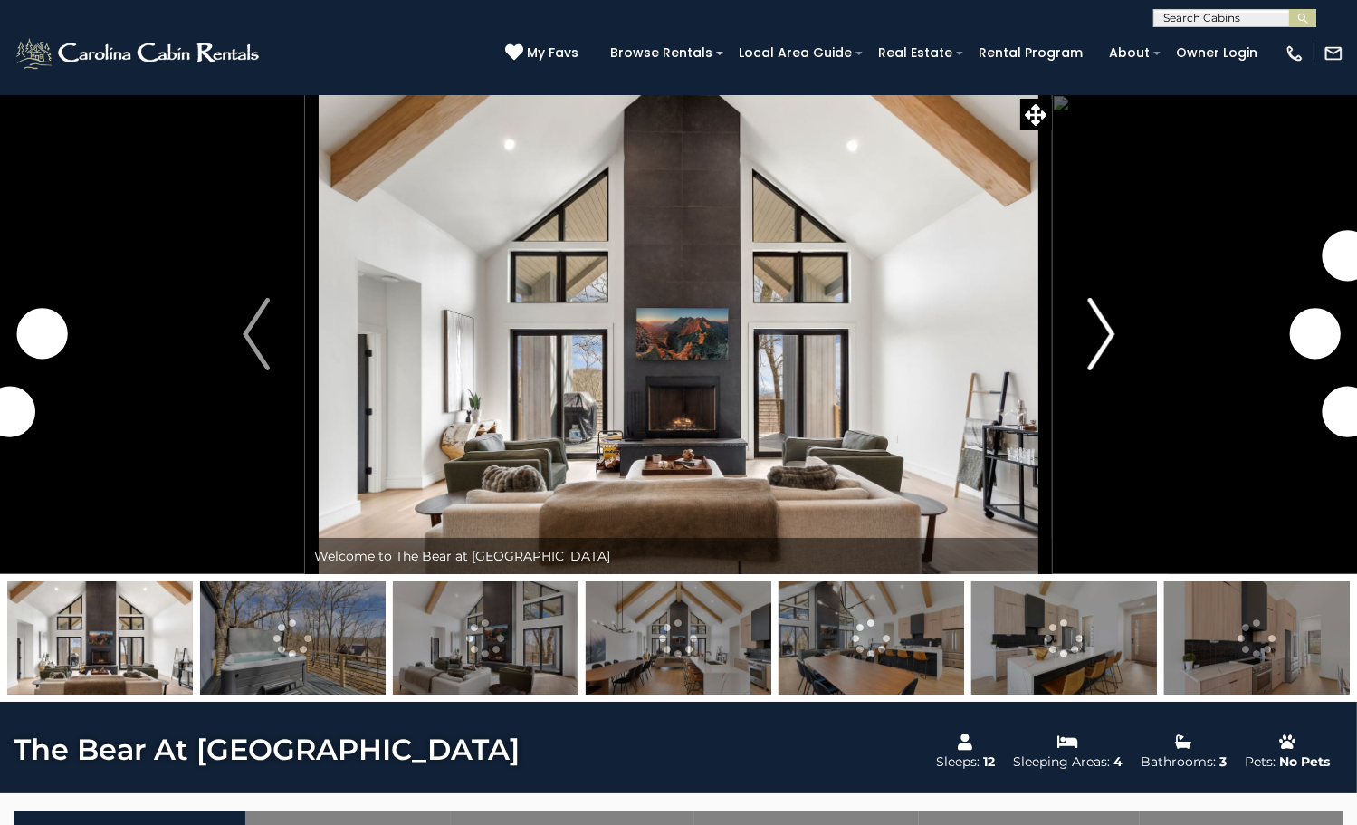
click at [1105, 370] on img "Next" at bounding box center [1100, 334] width 27 height 72
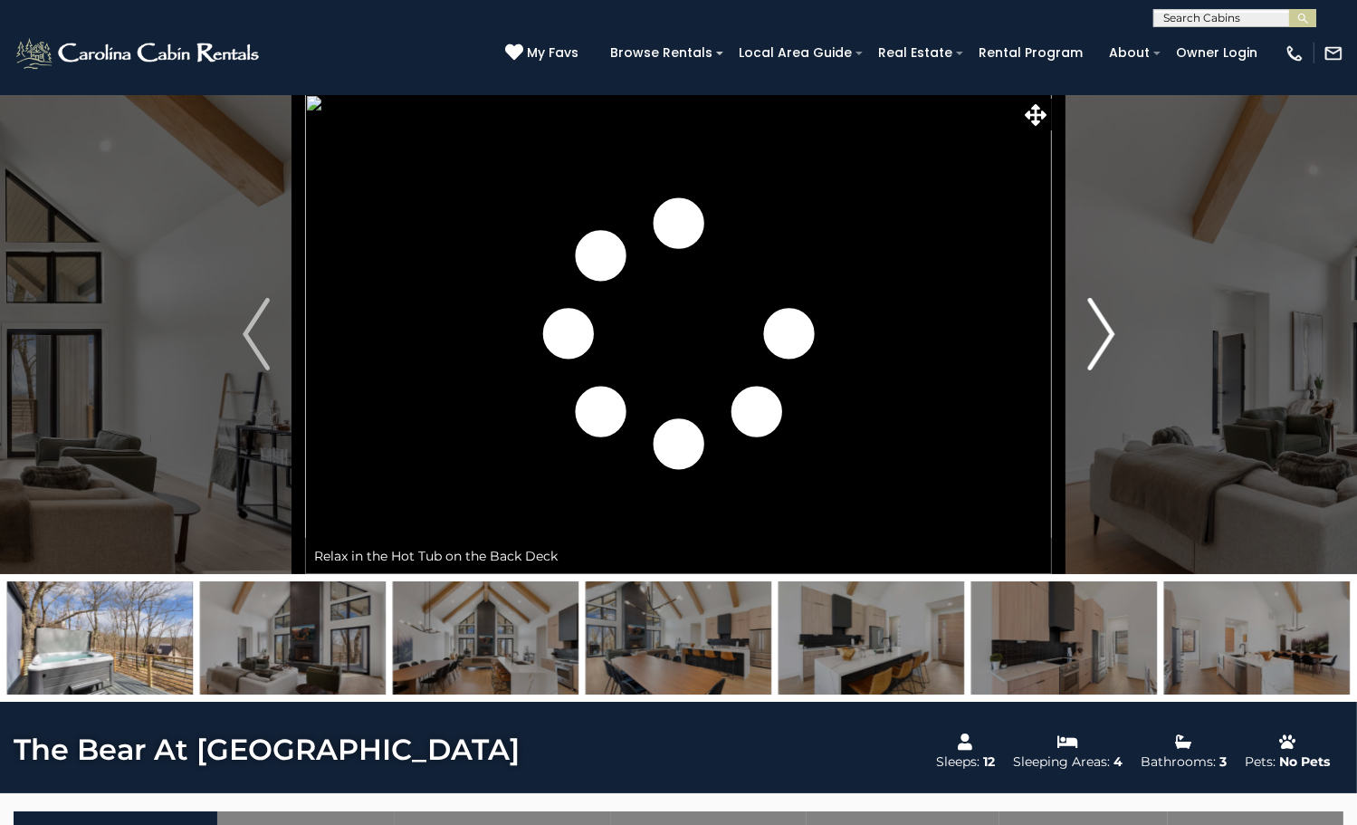
click at [1105, 370] on img "Next" at bounding box center [1100, 334] width 27 height 72
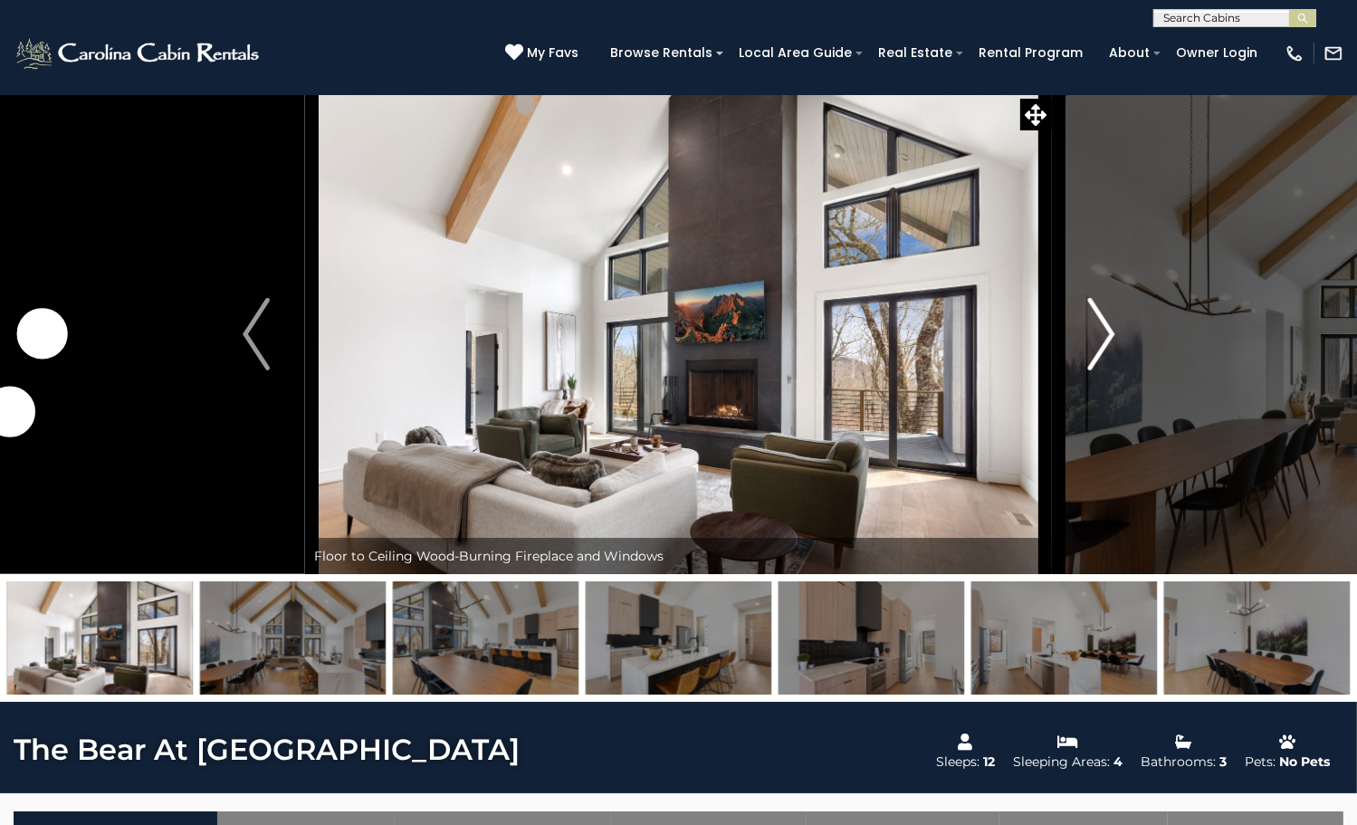
click at [1105, 370] on img "Next" at bounding box center [1100, 334] width 27 height 72
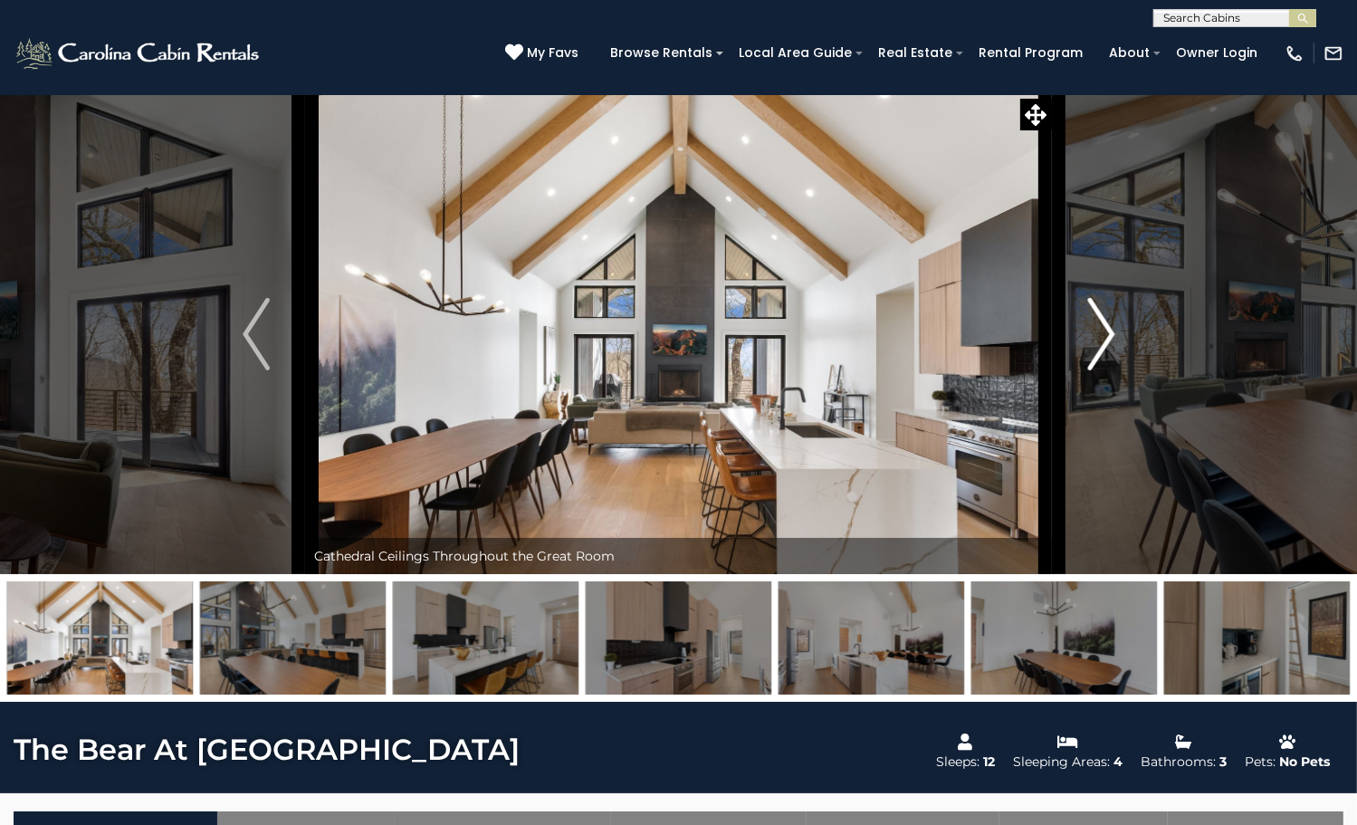
click at [1105, 370] on img "Next" at bounding box center [1100, 334] width 27 height 72
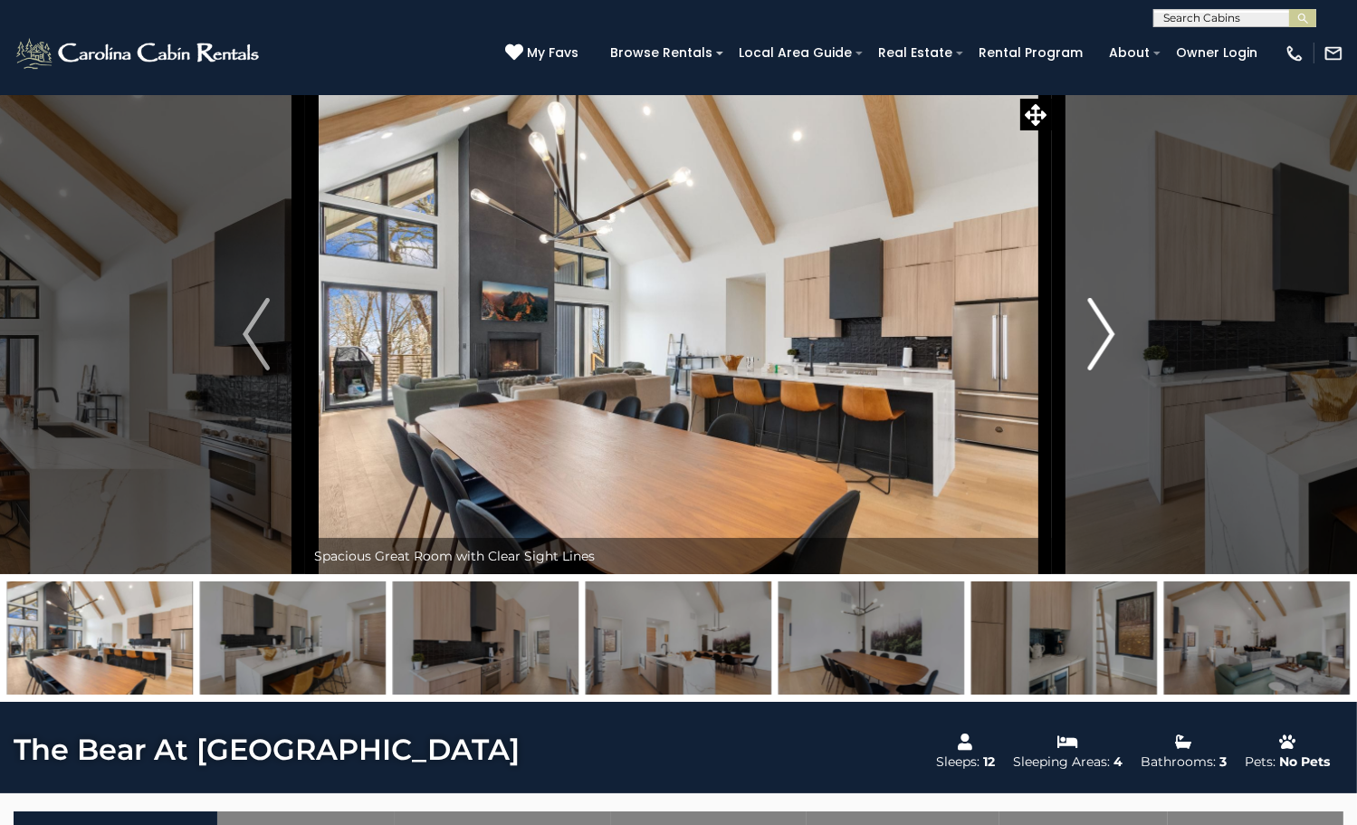
click at [1105, 370] on img "Next" at bounding box center [1100, 334] width 27 height 72
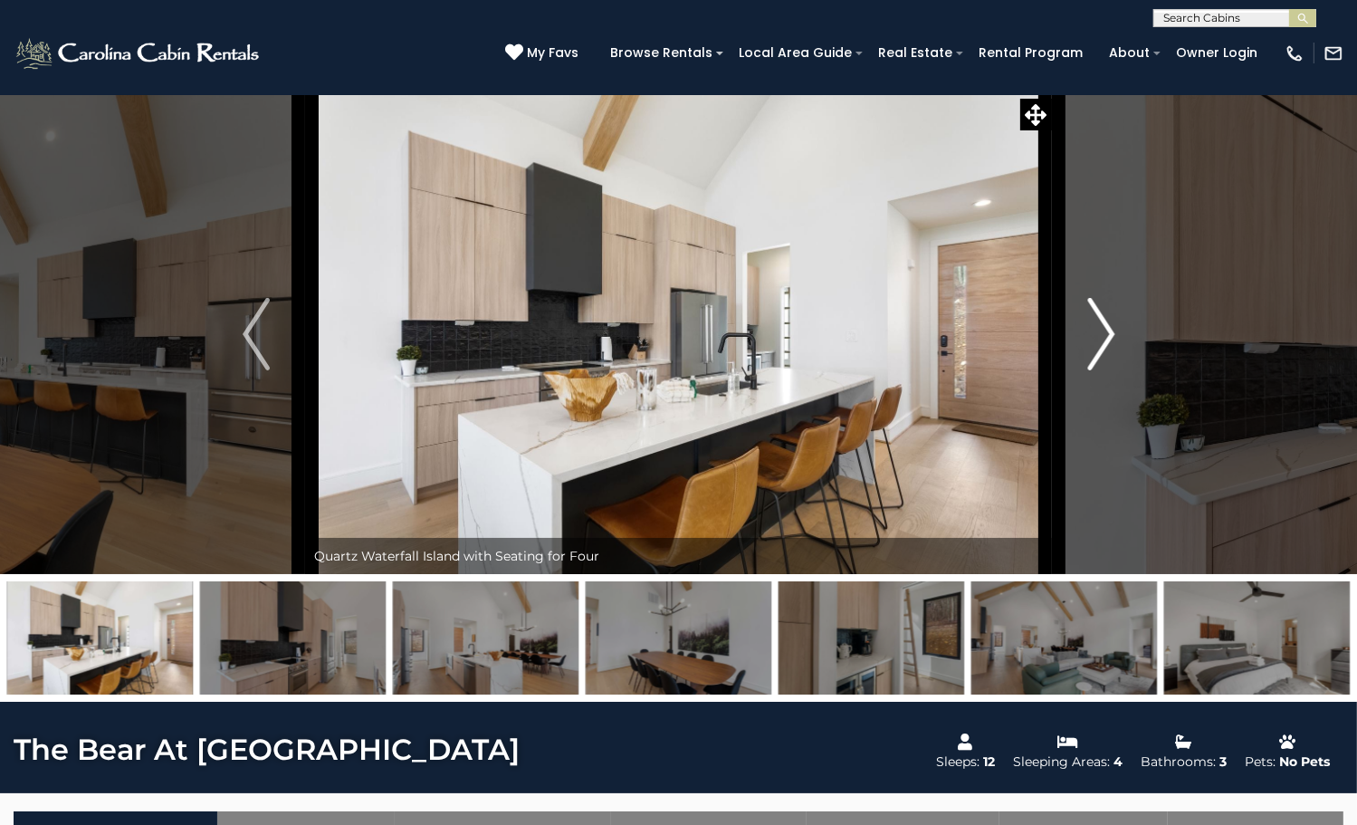
click at [1105, 370] on img "Next" at bounding box center [1100, 334] width 27 height 72
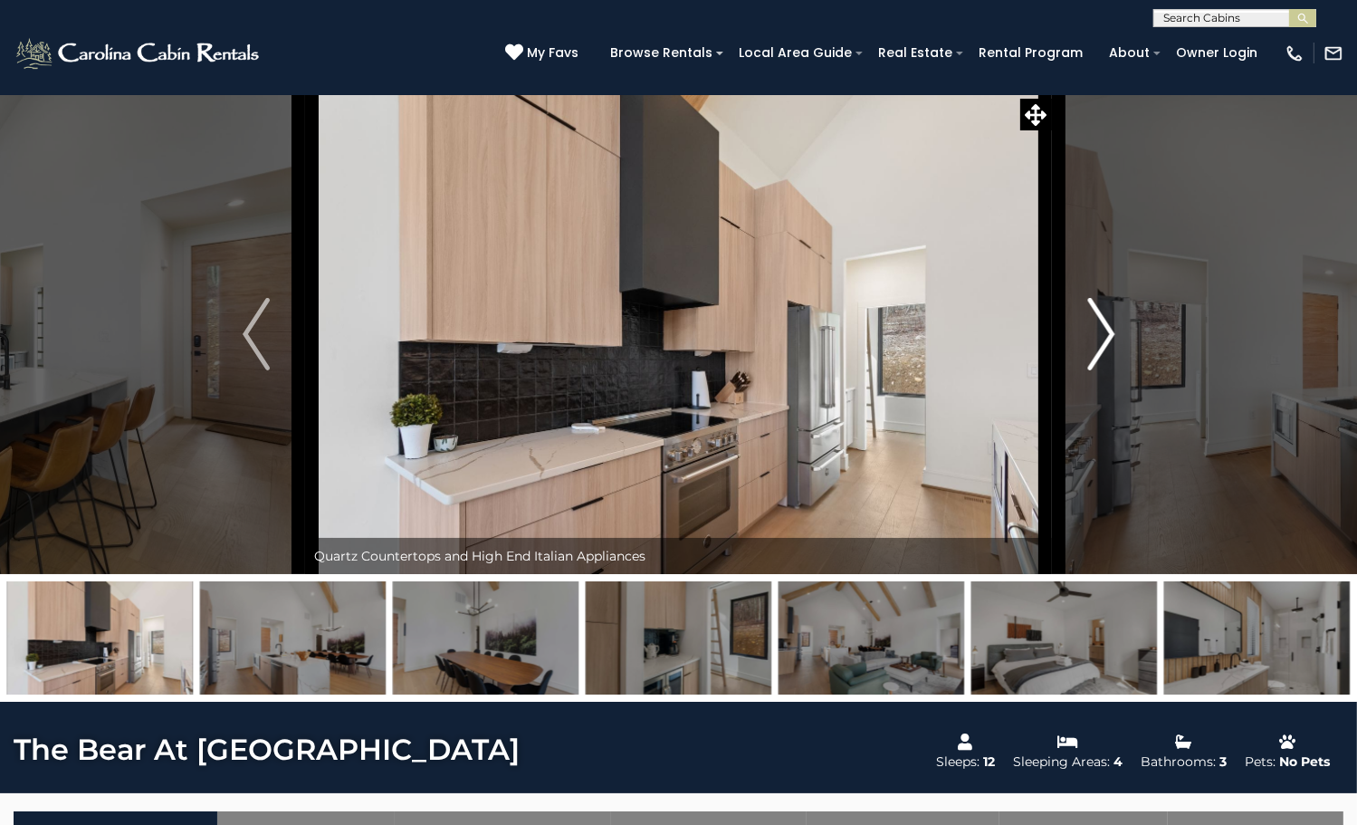
click at [1105, 370] on img "Next" at bounding box center [1100, 334] width 27 height 72
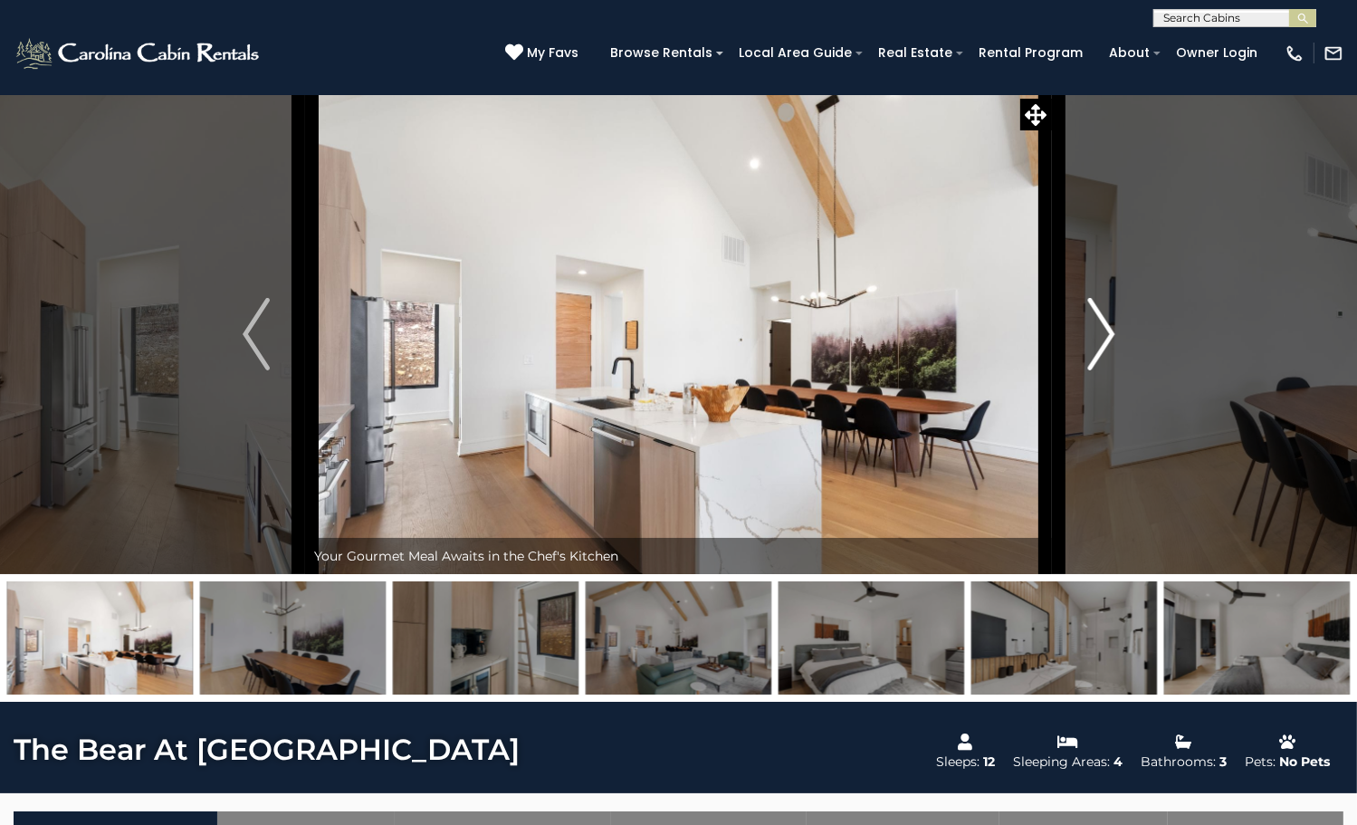
click at [1105, 370] on img "Next" at bounding box center [1100, 334] width 27 height 72
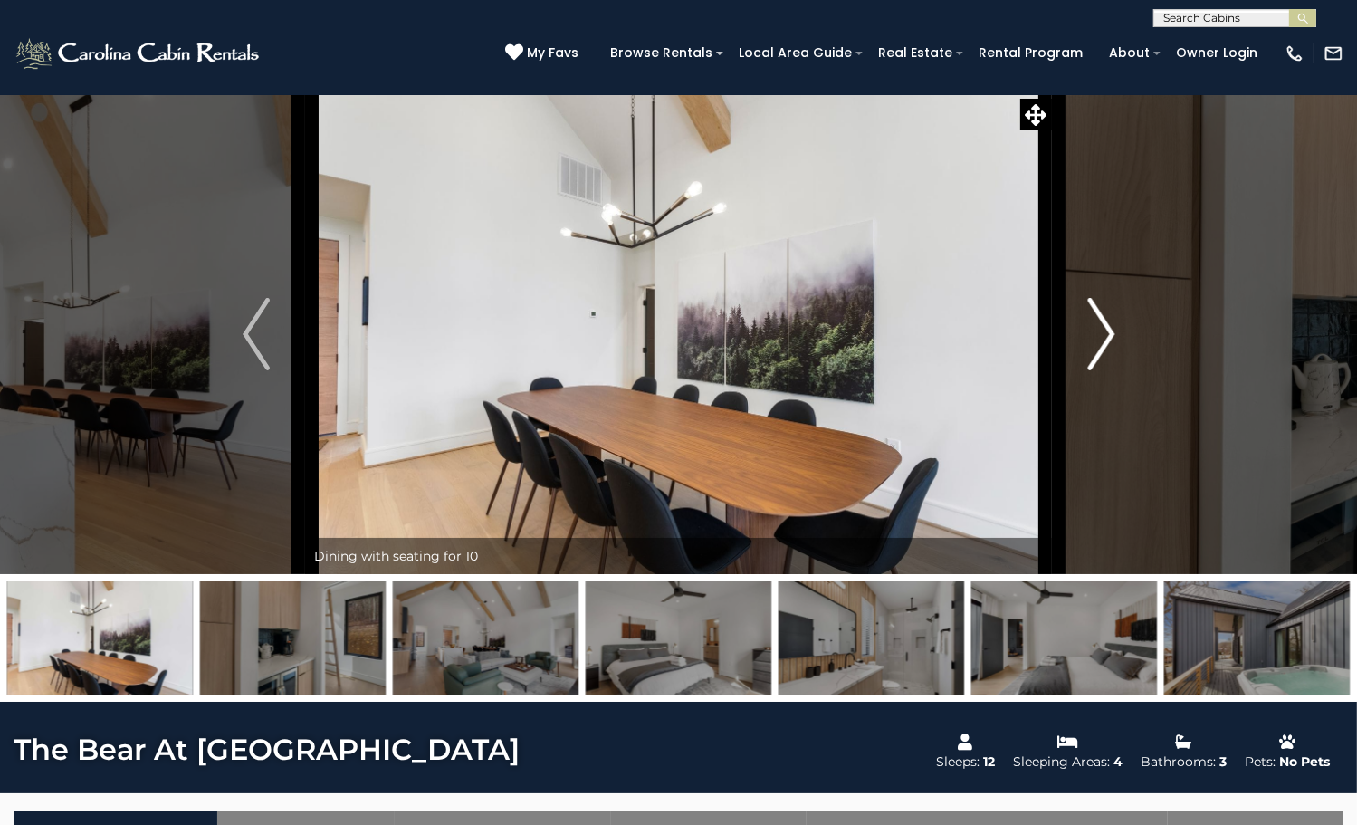
click at [1105, 370] on img "Next" at bounding box center [1100, 334] width 27 height 72
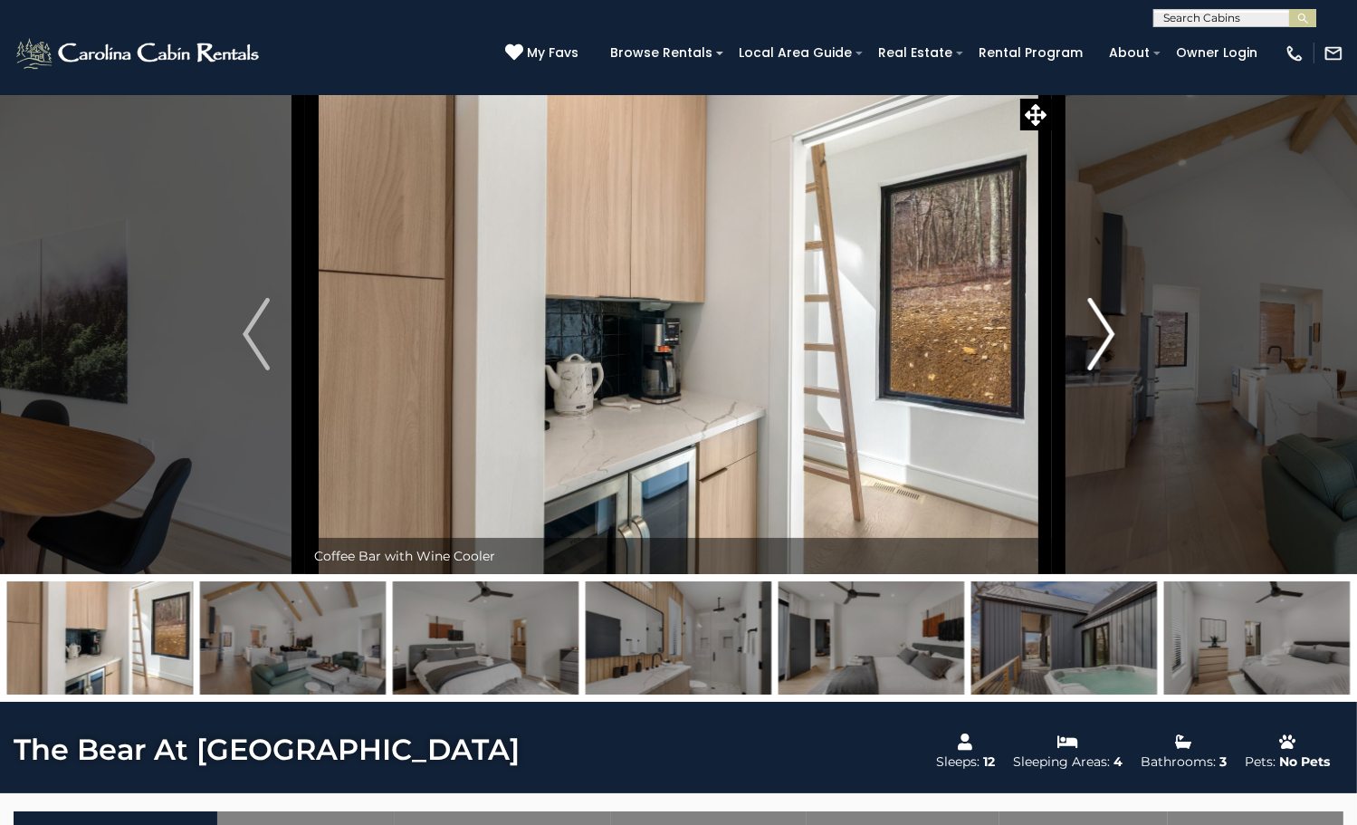
click at [1105, 370] on img "Next" at bounding box center [1100, 334] width 27 height 72
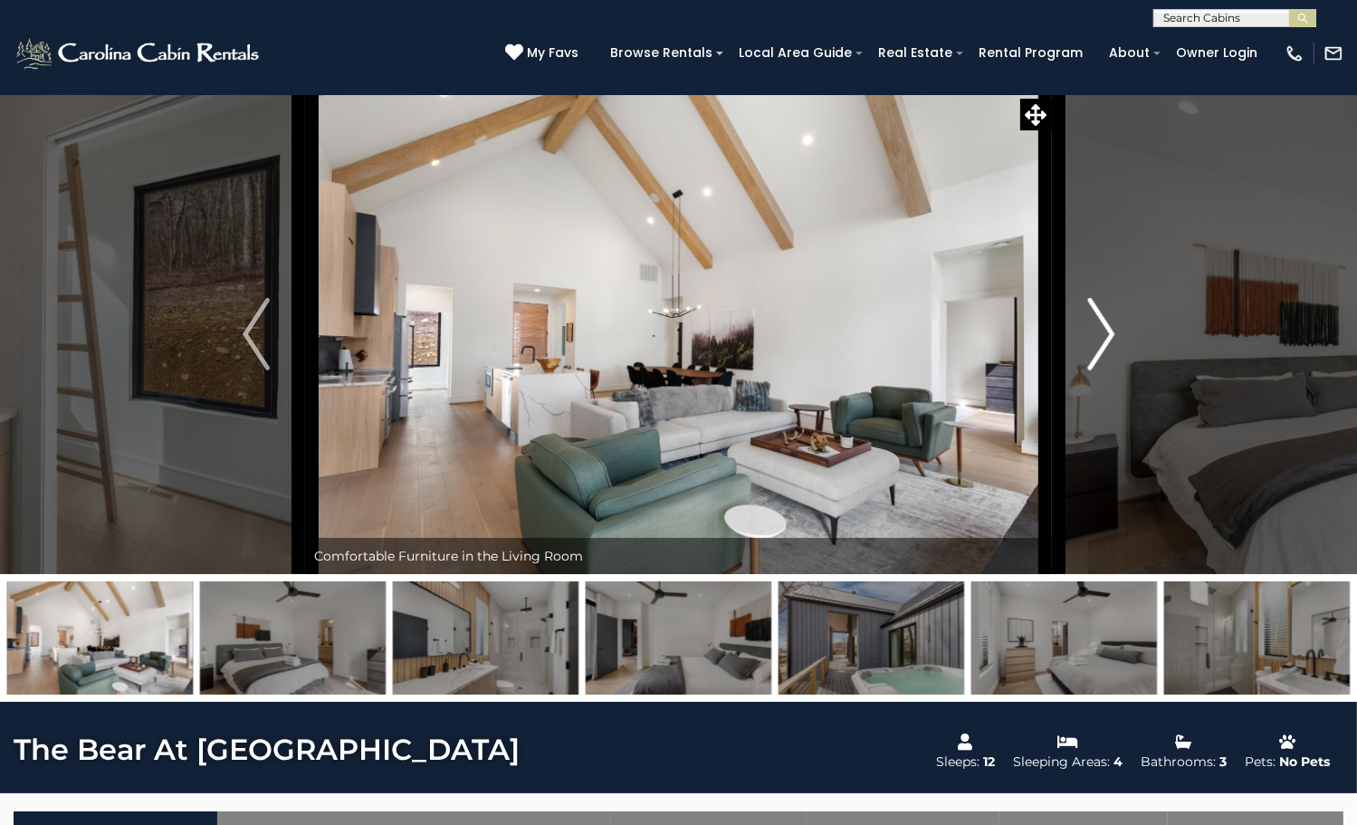
click at [1105, 370] on img "Next" at bounding box center [1100, 334] width 27 height 72
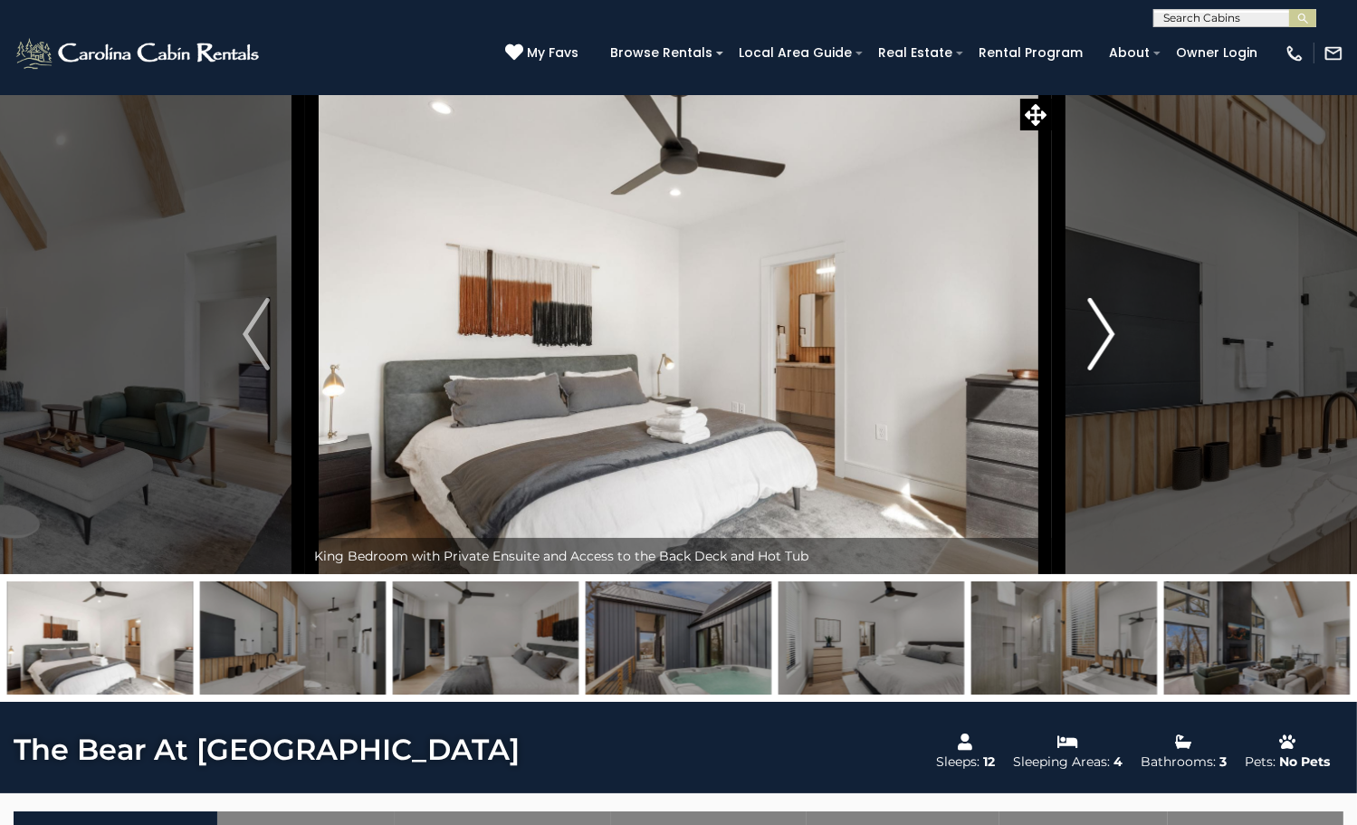
click at [1105, 370] on img "Next" at bounding box center [1100, 334] width 27 height 72
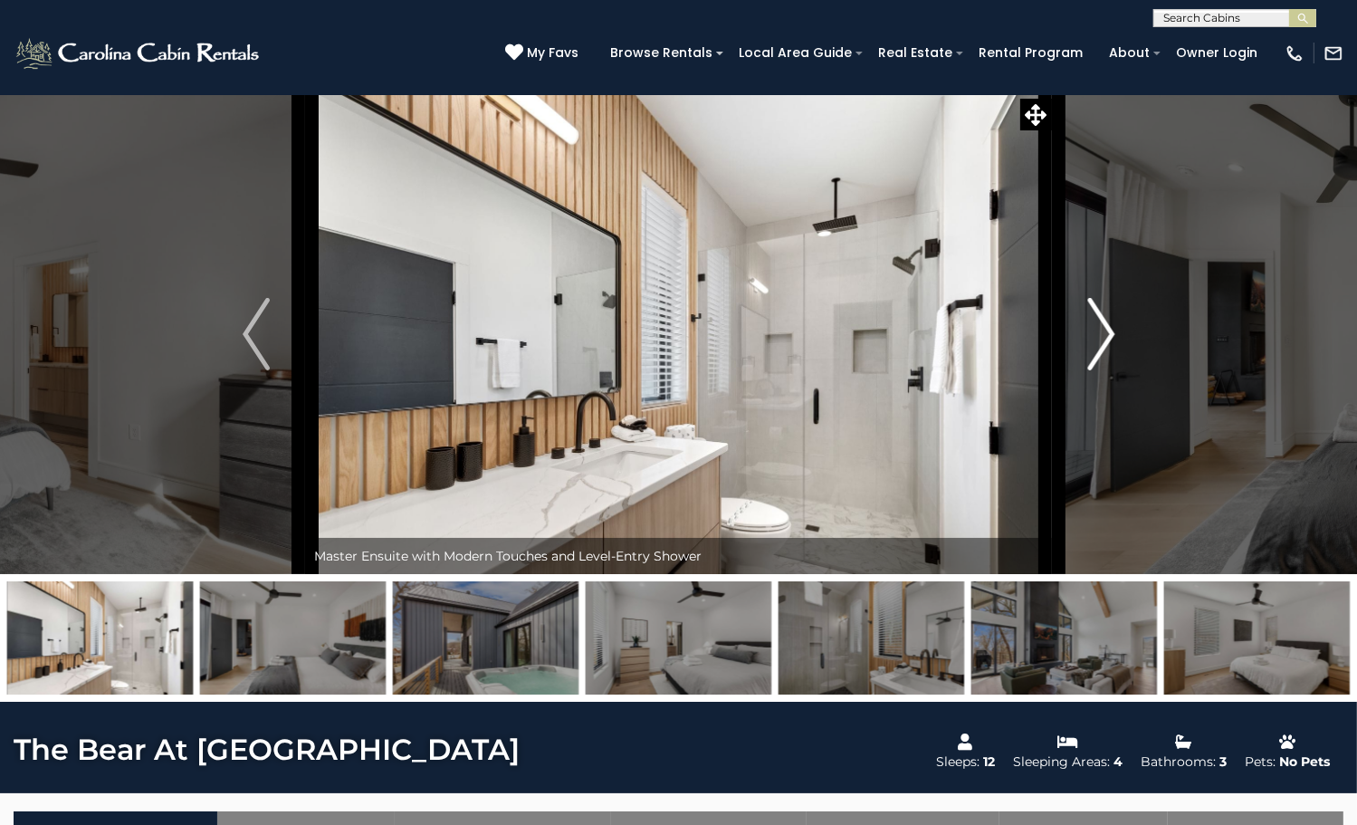
click at [1105, 370] on img "Next" at bounding box center [1100, 334] width 27 height 72
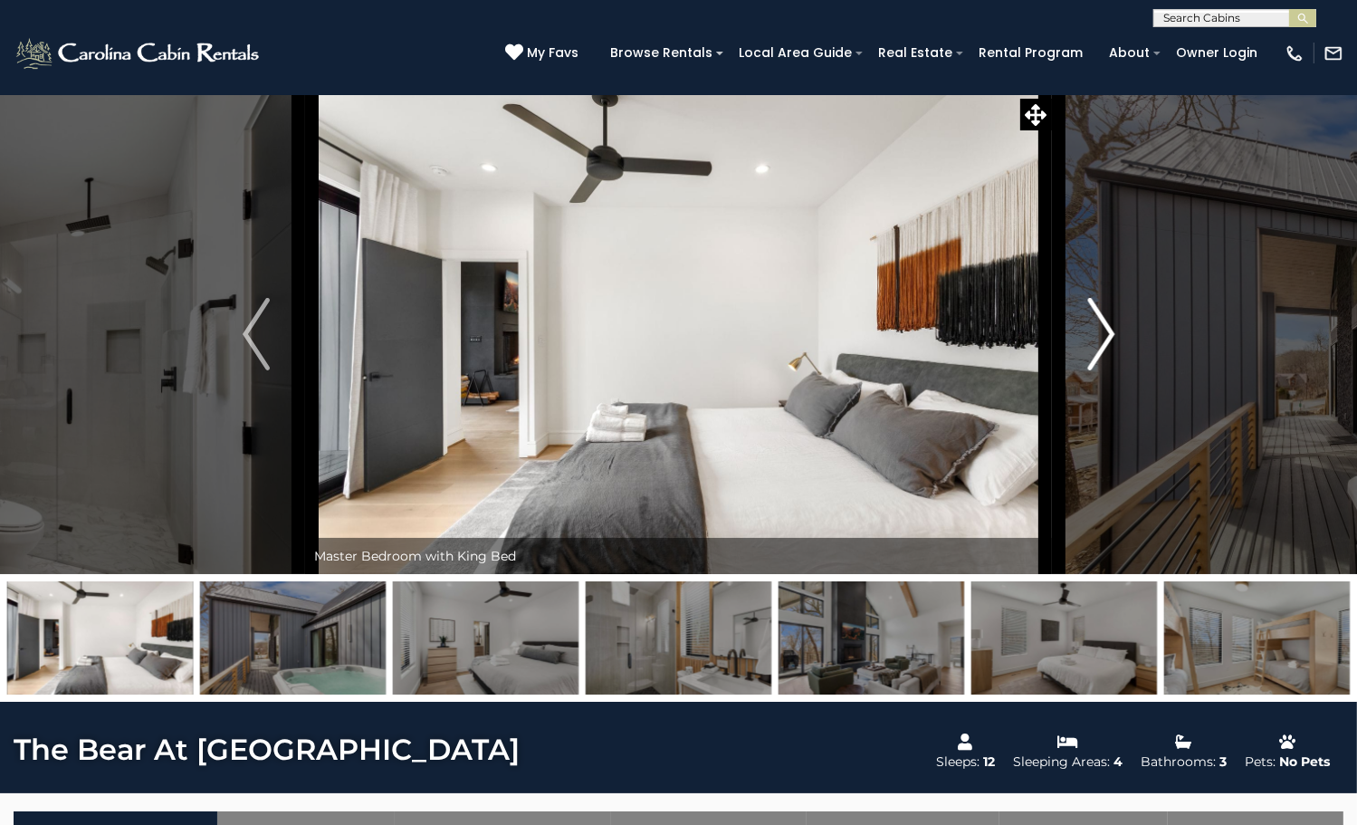
click at [1105, 370] on img "Next" at bounding box center [1100, 334] width 27 height 72
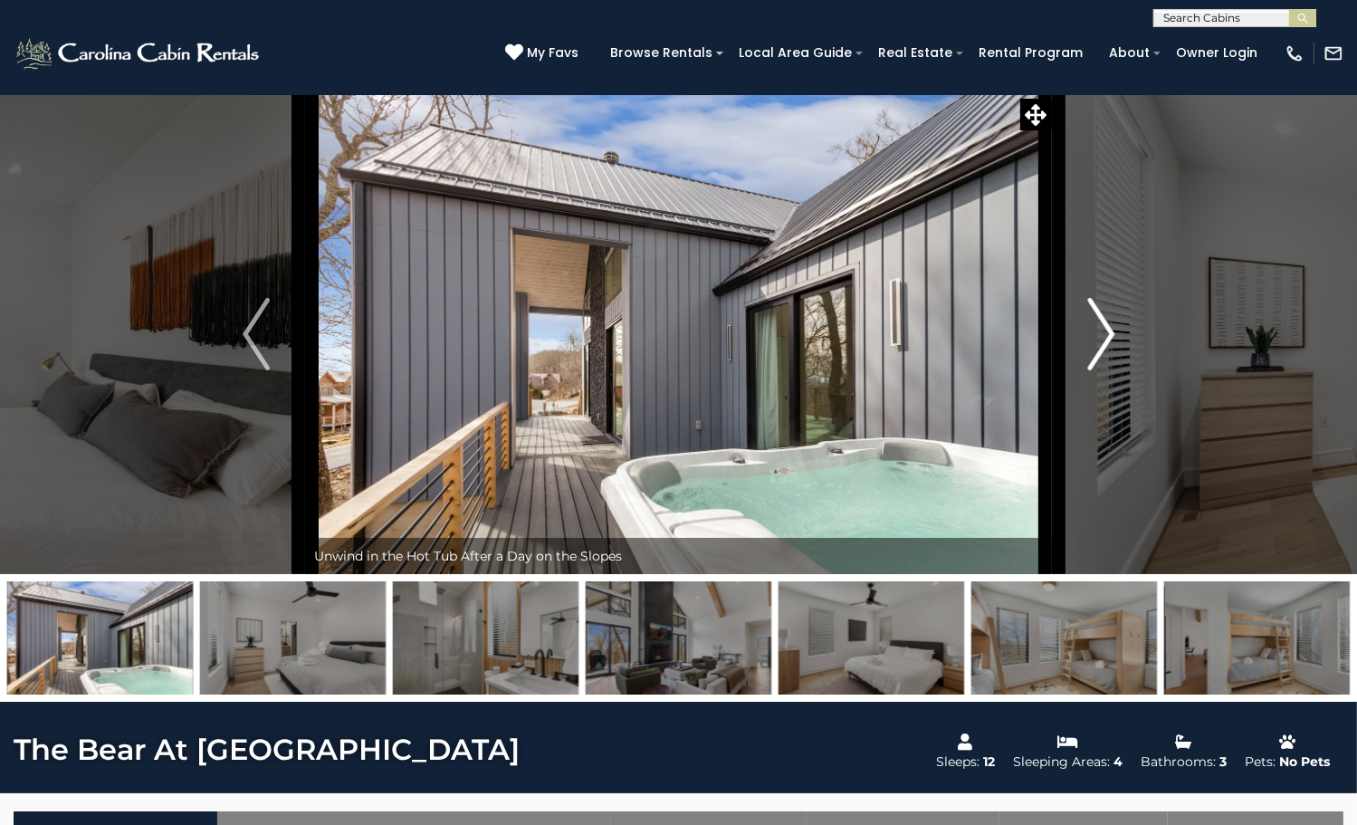
click at [1105, 370] on img "Next" at bounding box center [1100, 334] width 27 height 72
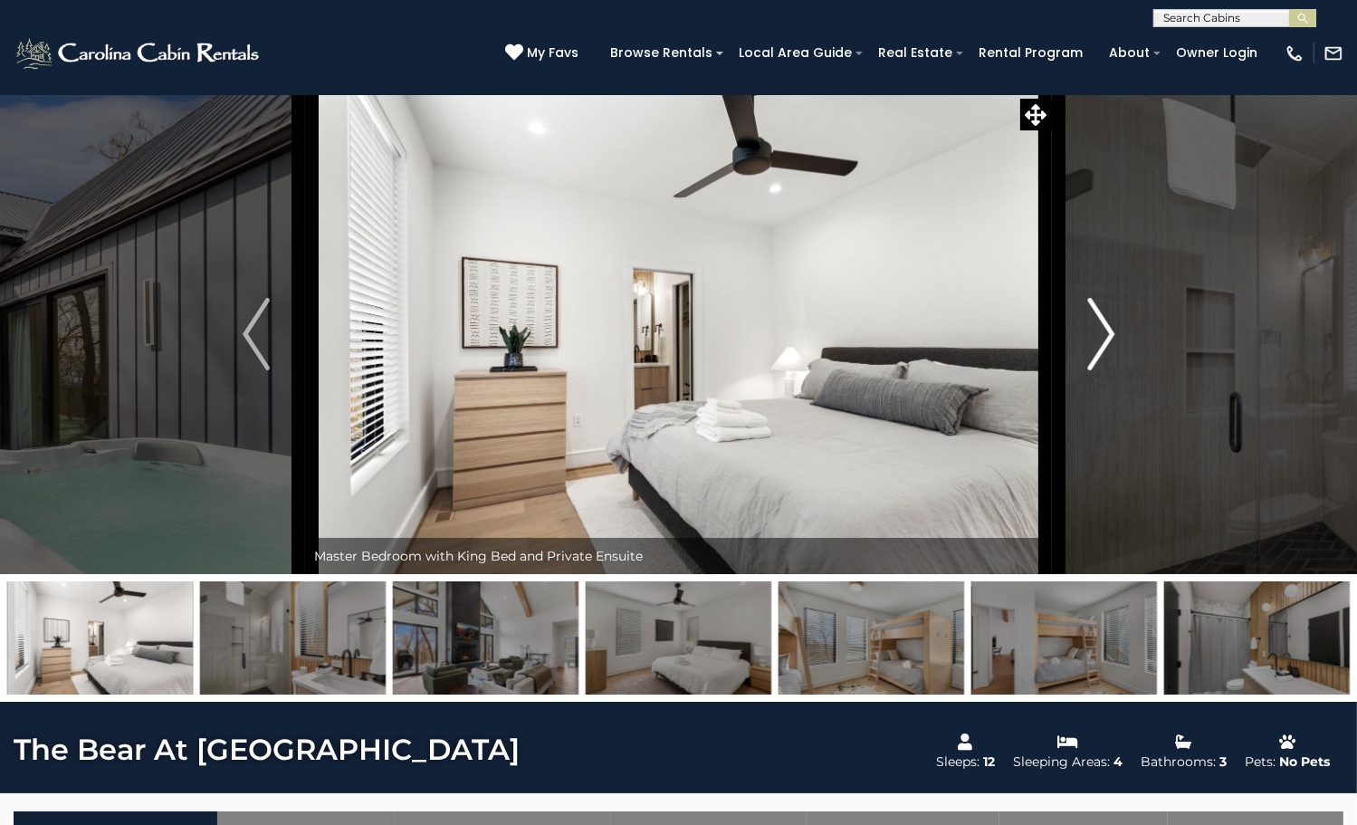
click at [1105, 370] on img "Next" at bounding box center [1100, 334] width 27 height 72
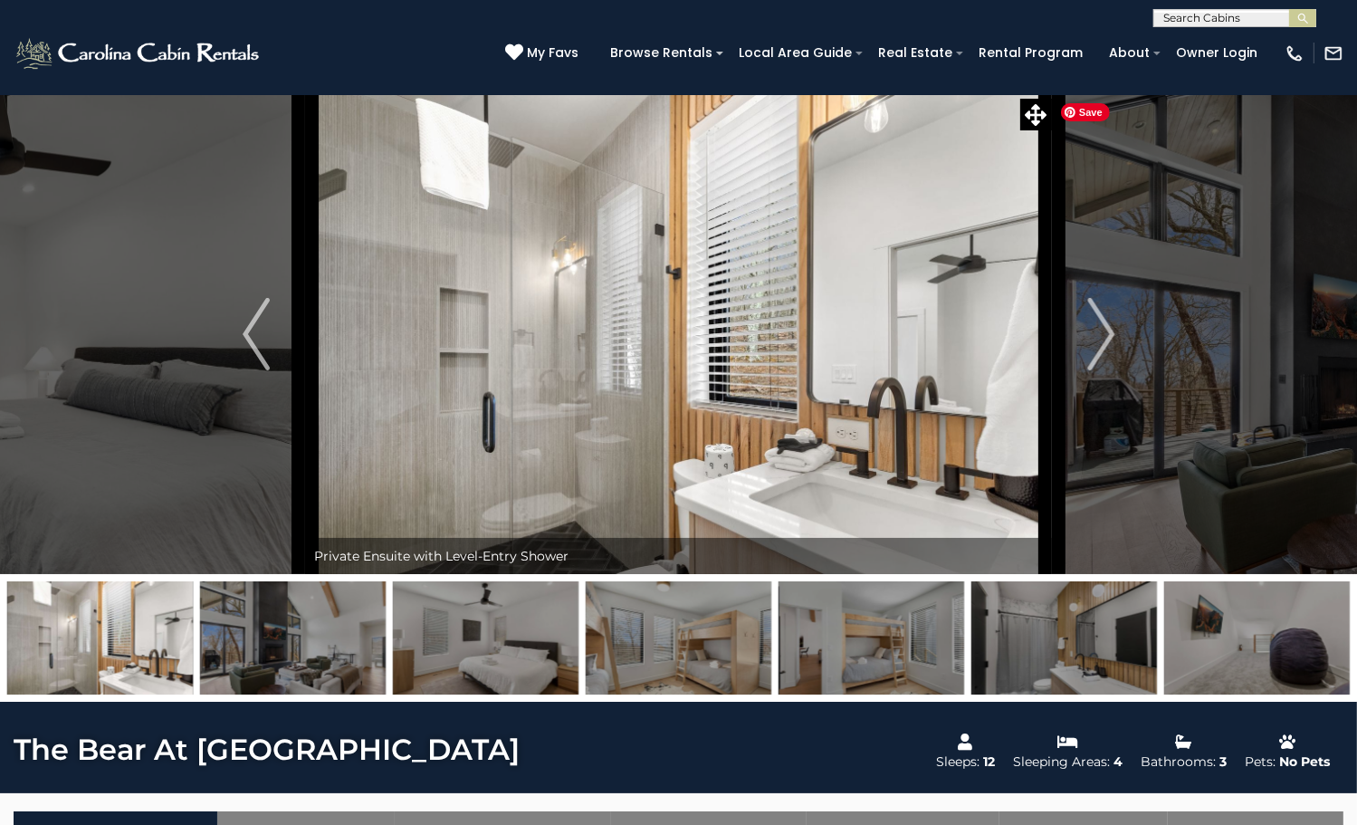
click at [1106, 370] on img "Next" at bounding box center [1100, 334] width 27 height 72
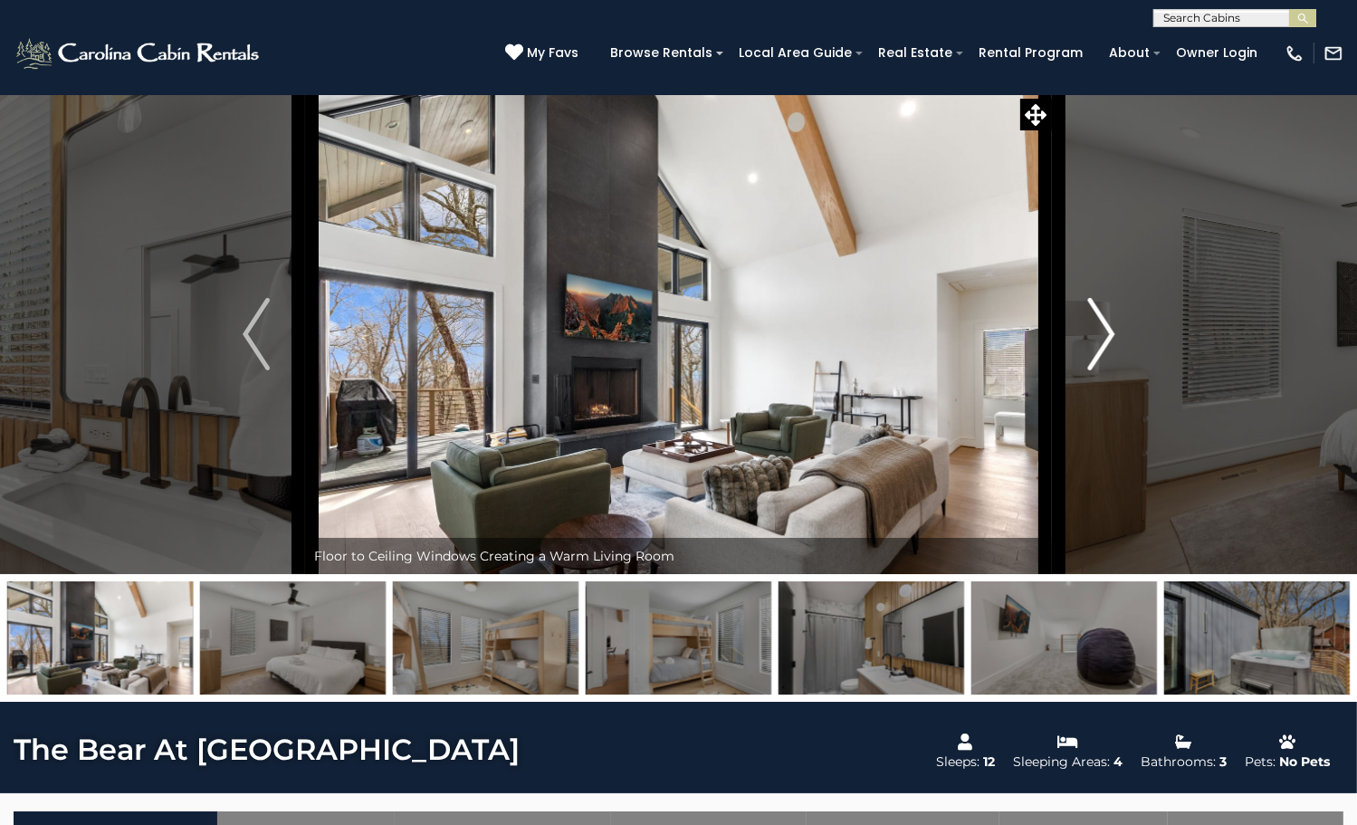
click at [1106, 370] on img "Next" at bounding box center [1100, 334] width 27 height 72
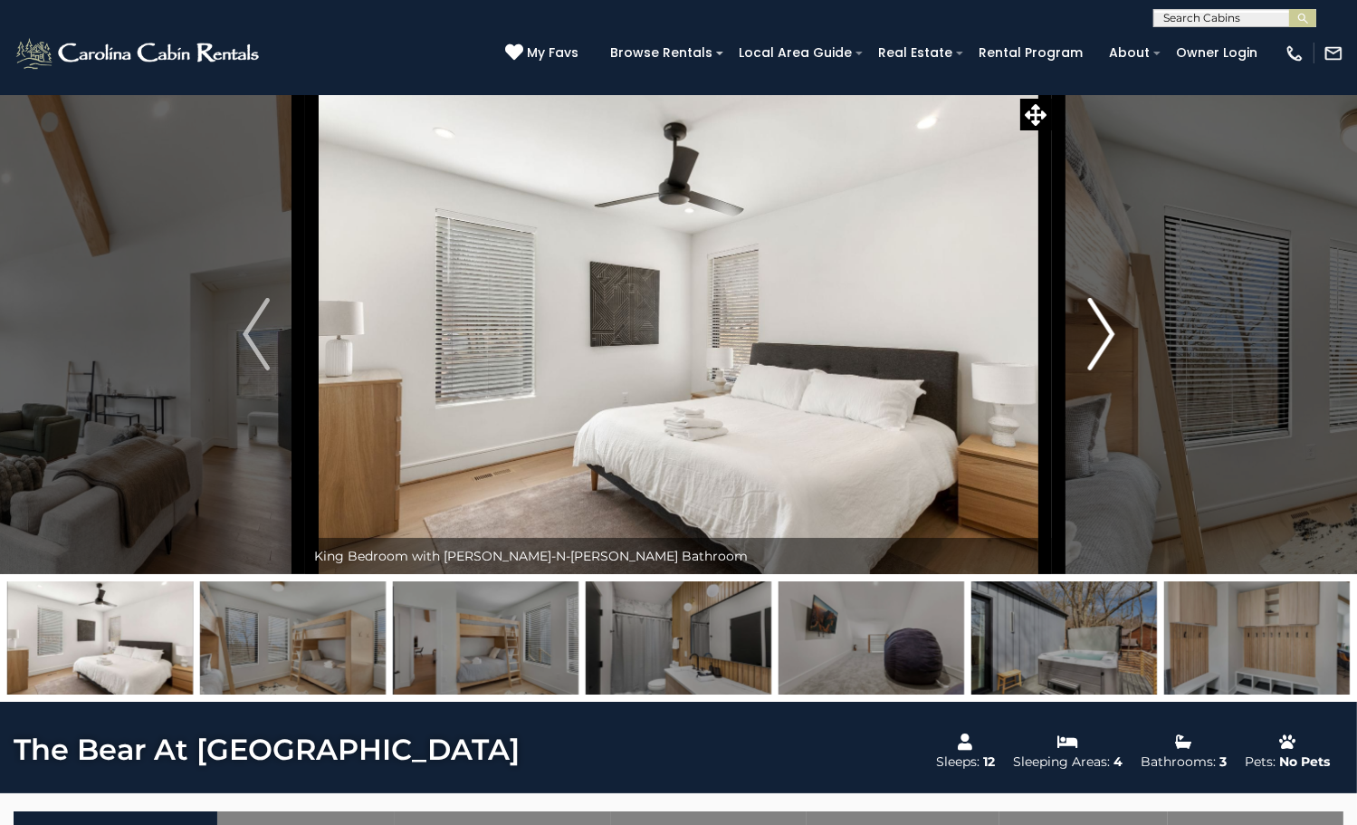
click at [1106, 370] on img "Next" at bounding box center [1100, 334] width 27 height 72
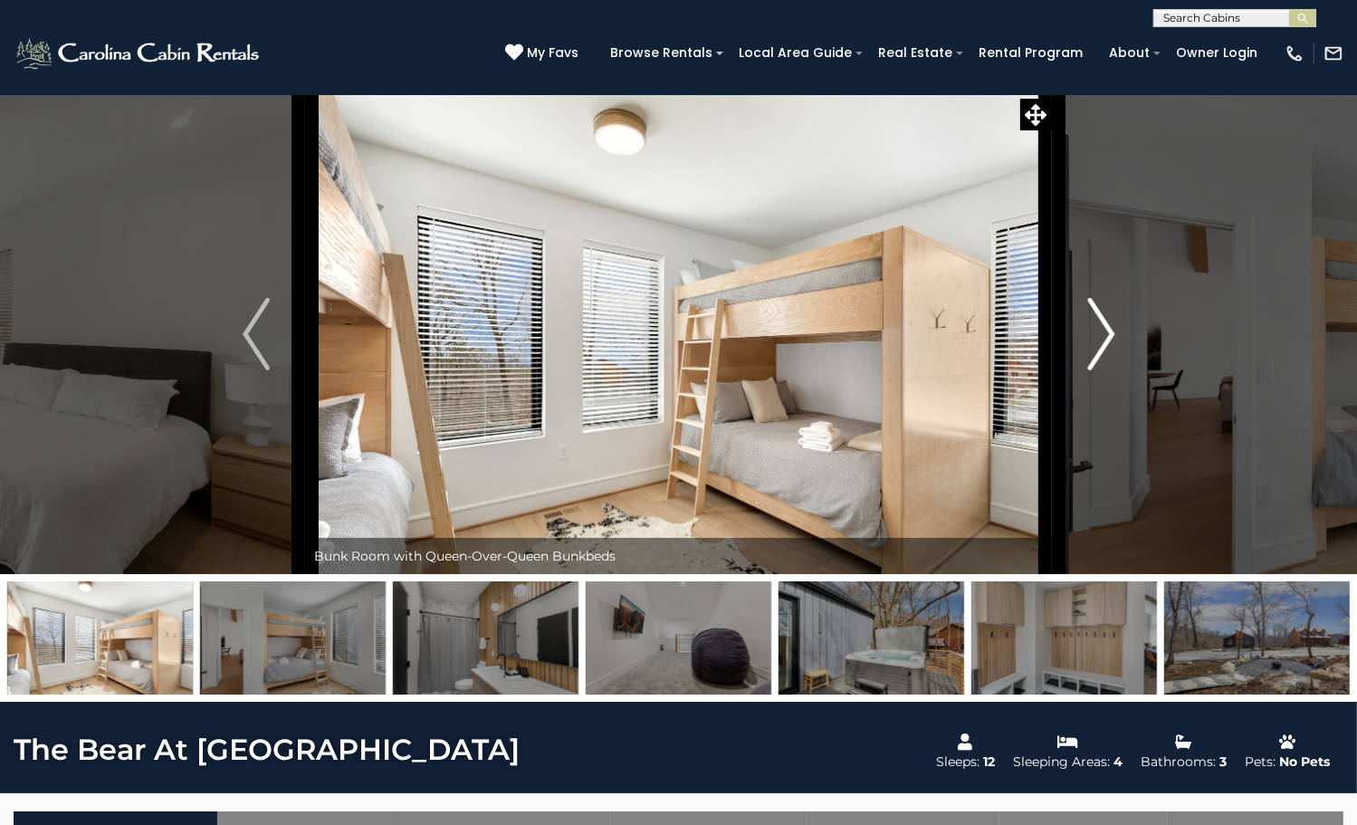
click at [1106, 370] on img "Next" at bounding box center [1100, 334] width 27 height 72
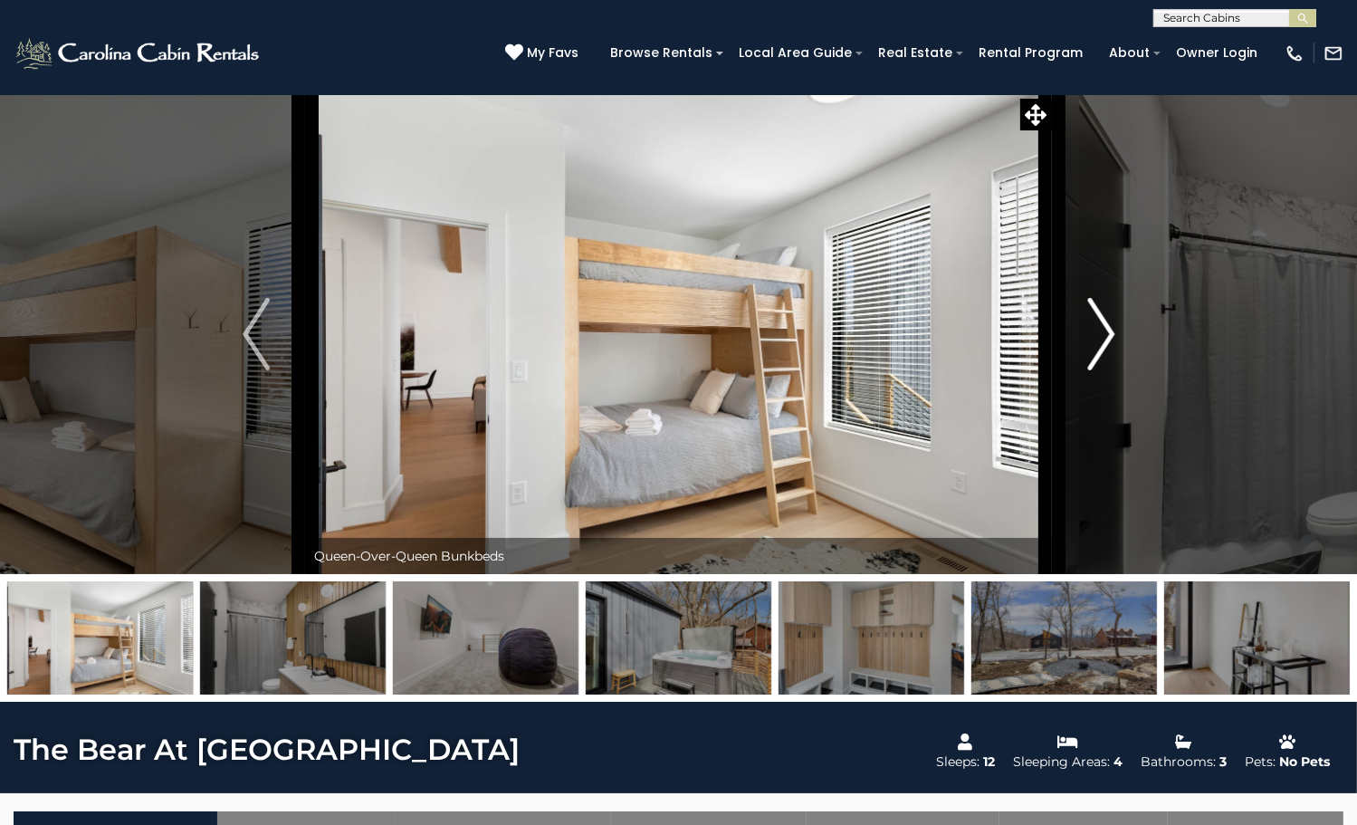
click at [1106, 370] on img "Next" at bounding box center [1100, 334] width 27 height 72
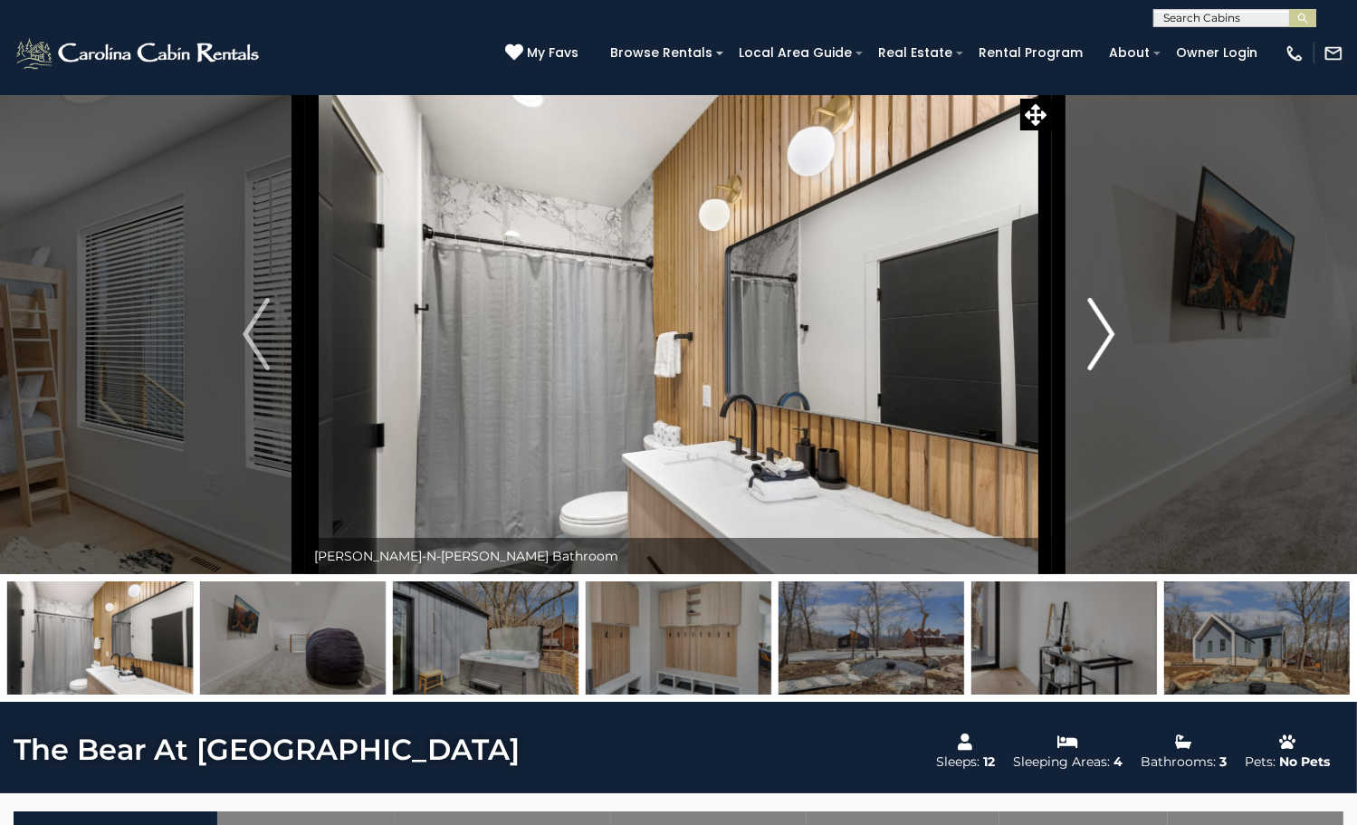
click at [1106, 370] on img "Next" at bounding box center [1100, 334] width 27 height 72
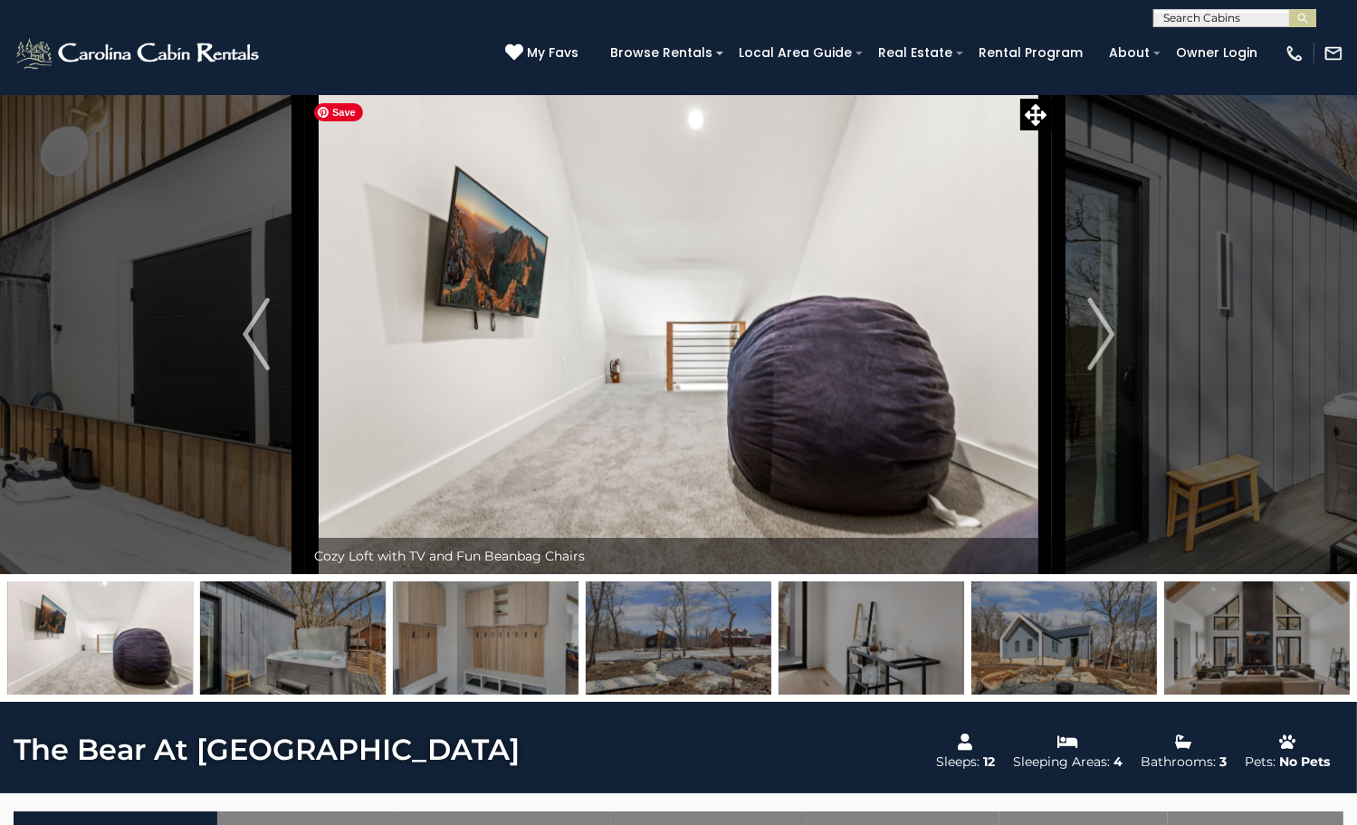
click at [1045, 448] on img at bounding box center [678, 334] width 747 height 480
click at [1090, 370] on img "Next" at bounding box center [1100, 334] width 27 height 72
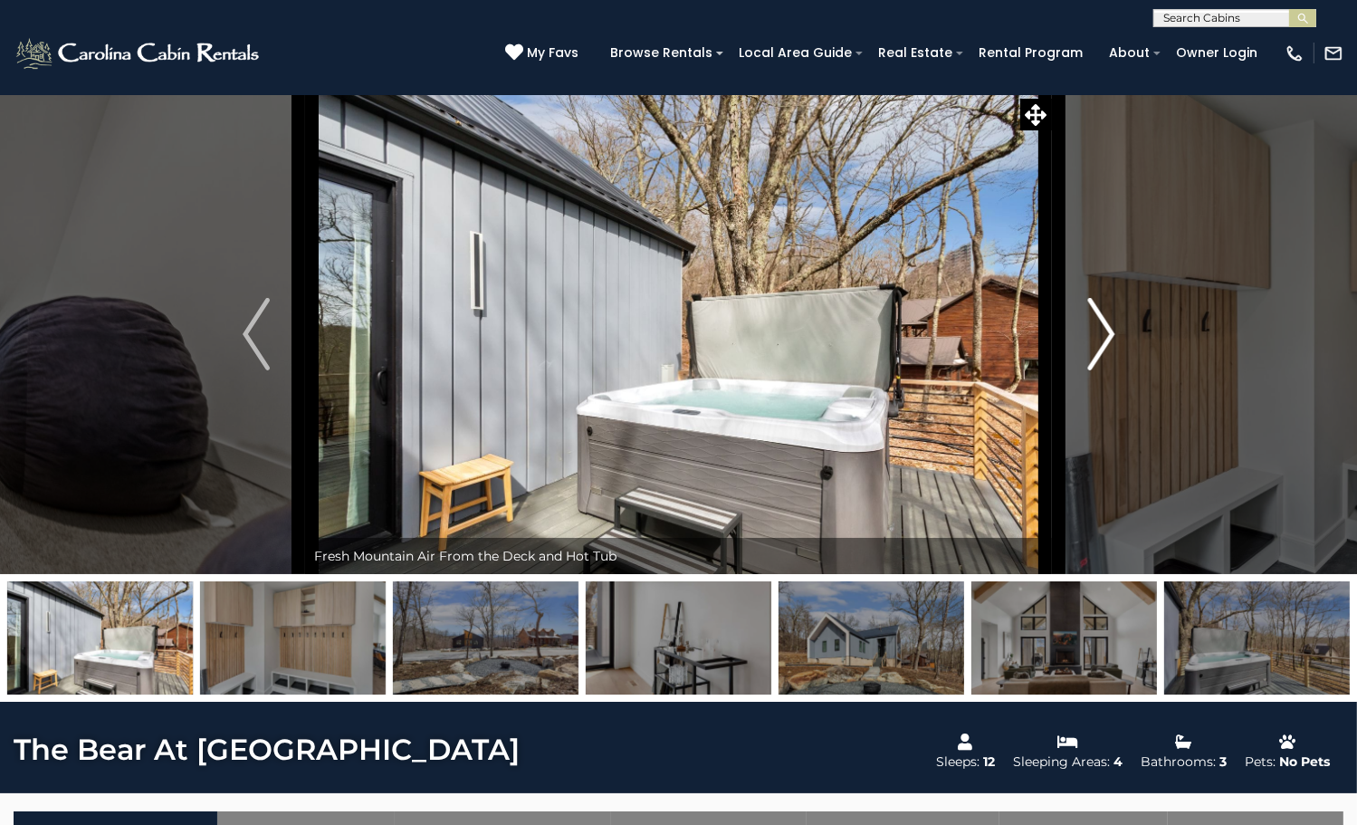
click at [1108, 370] on img "Next" at bounding box center [1100, 334] width 27 height 72
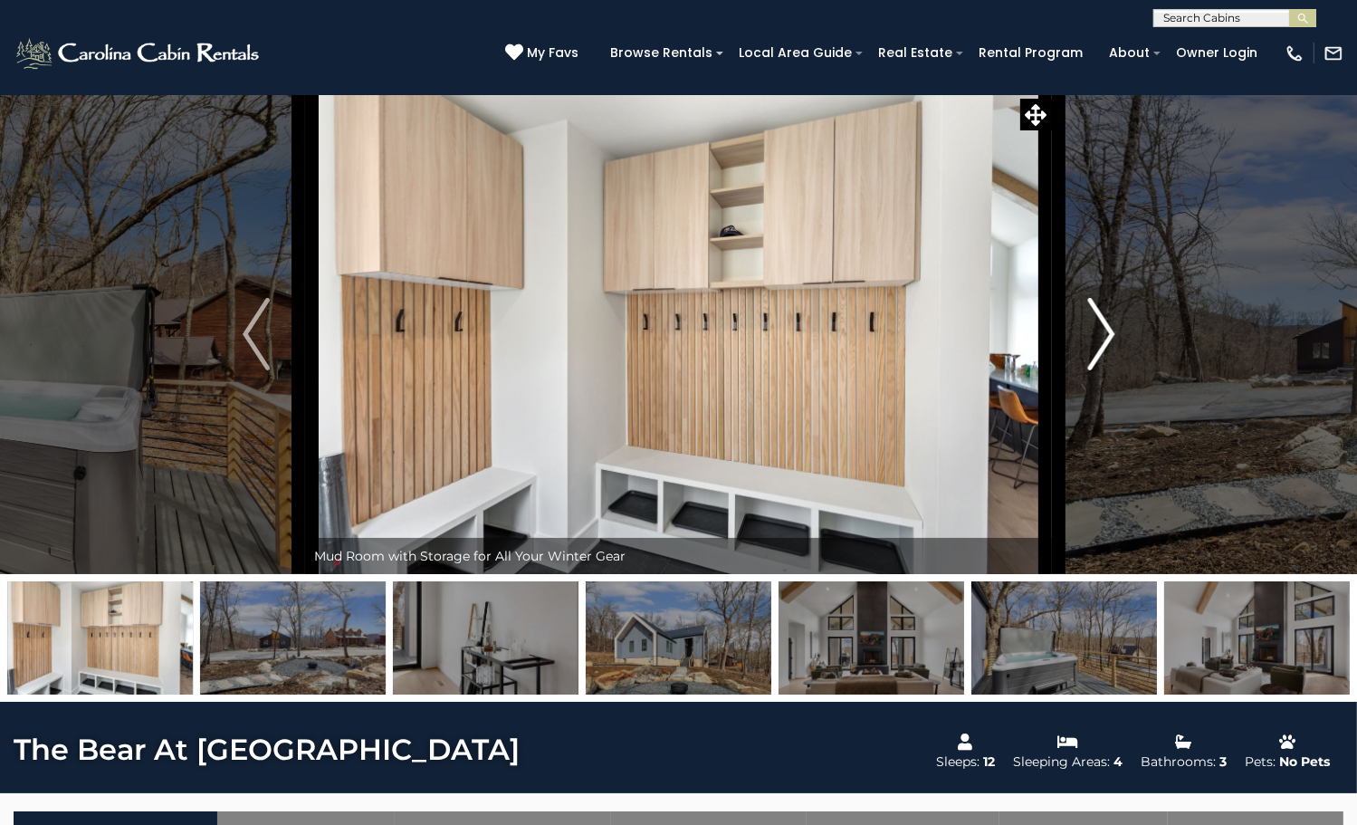
click at [1108, 370] on img "Next" at bounding box center [1100, 334] width 27 height 72
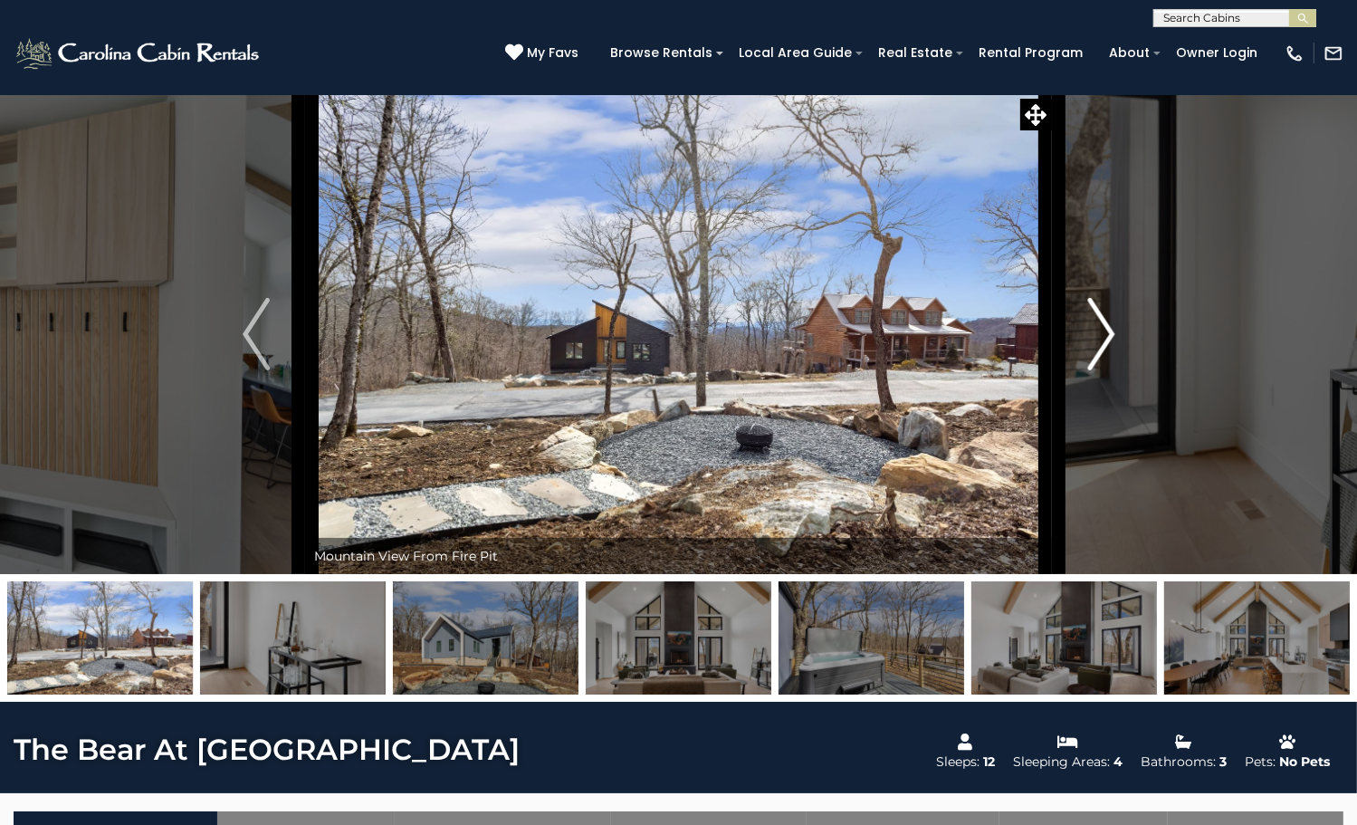
click at [1108, 370] on img "Next" at bounding box center [1100, 334] width 27 height 72
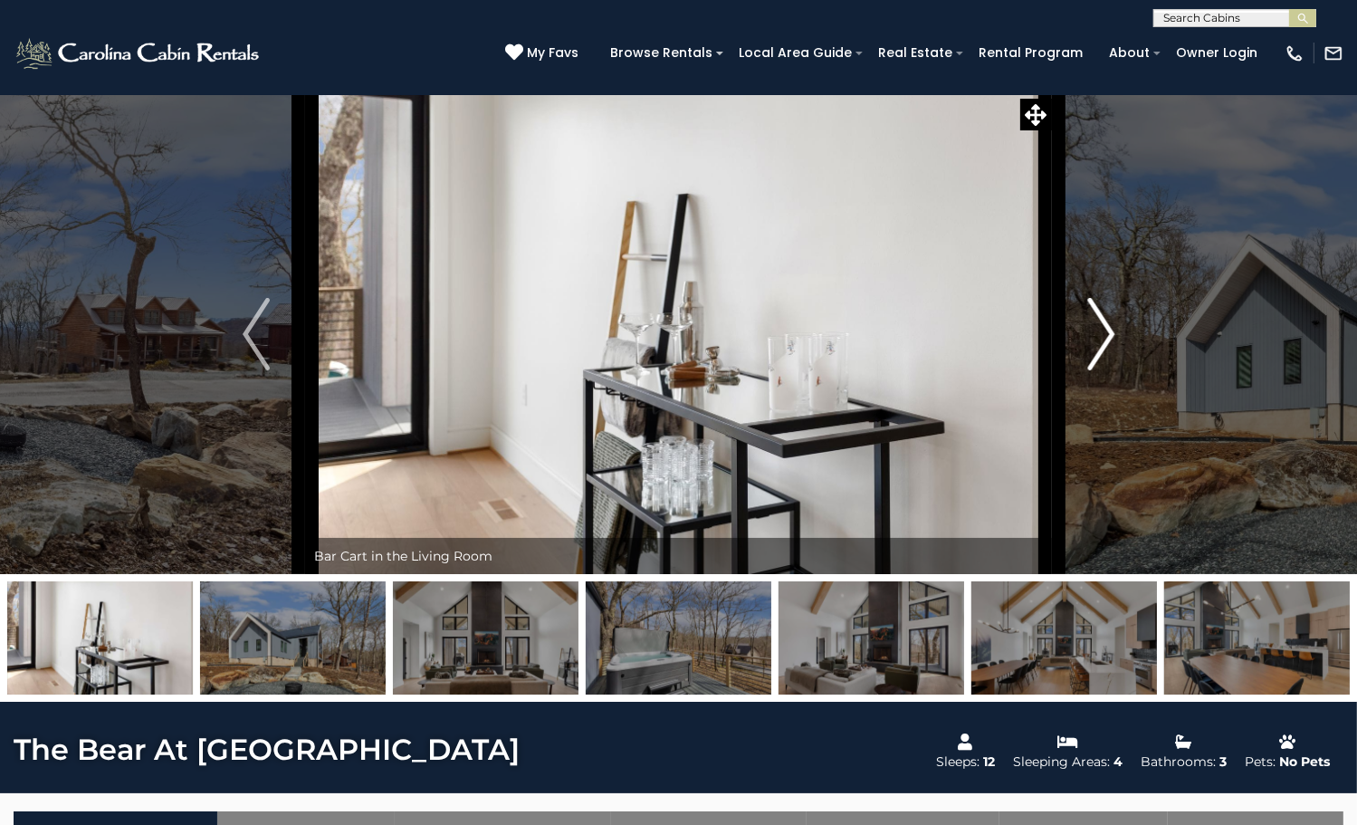
click at [1108, 370] on img "Next" at bounding box center [1100, 334] width 27 height 72
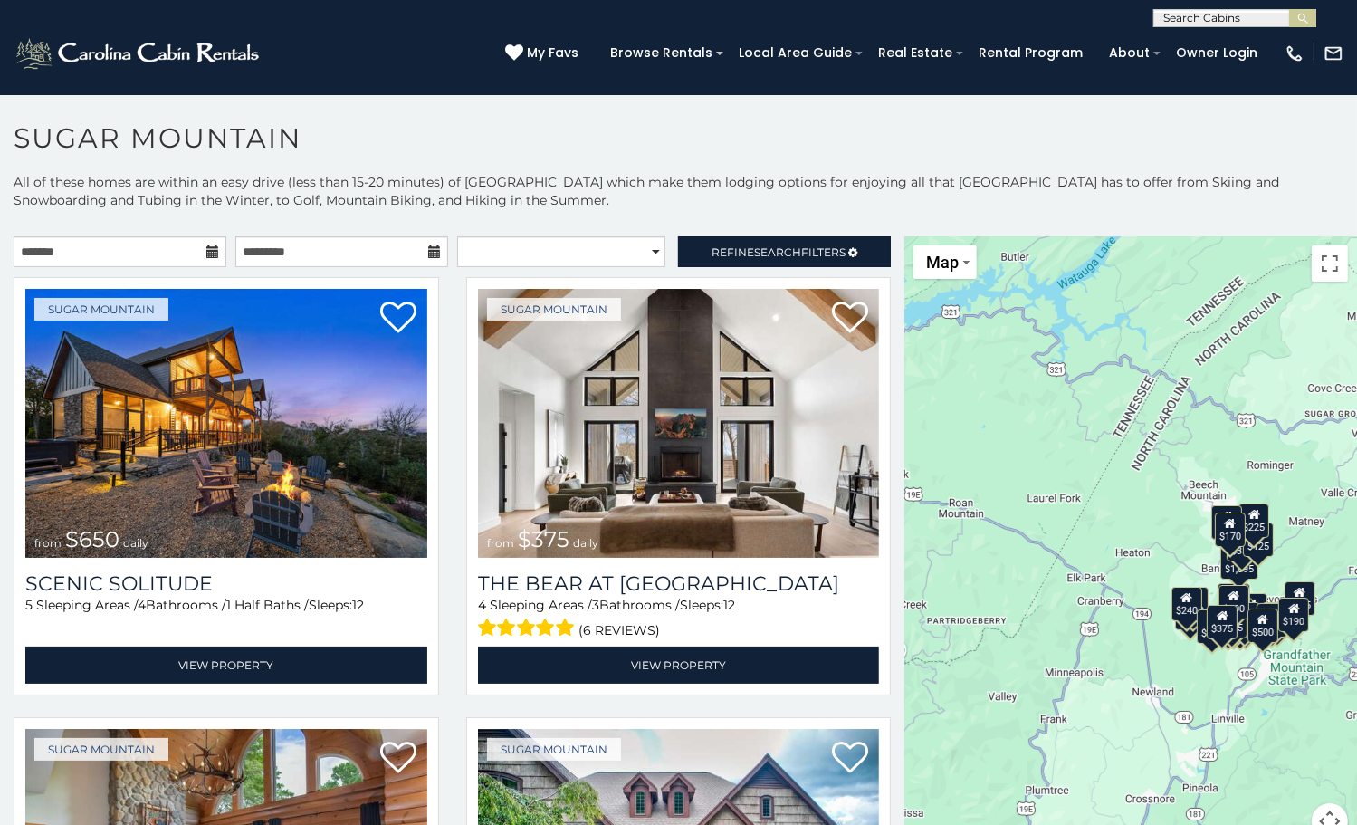
click at [210, 249] on icon at bounding box center [212, 251] width 13 height 13
click at [206, 248] on icon at bounding box center [212, 251] width 13 height 13
click at [96, 259] on input "text" at bounding box center [120, 251] width 213 height 31
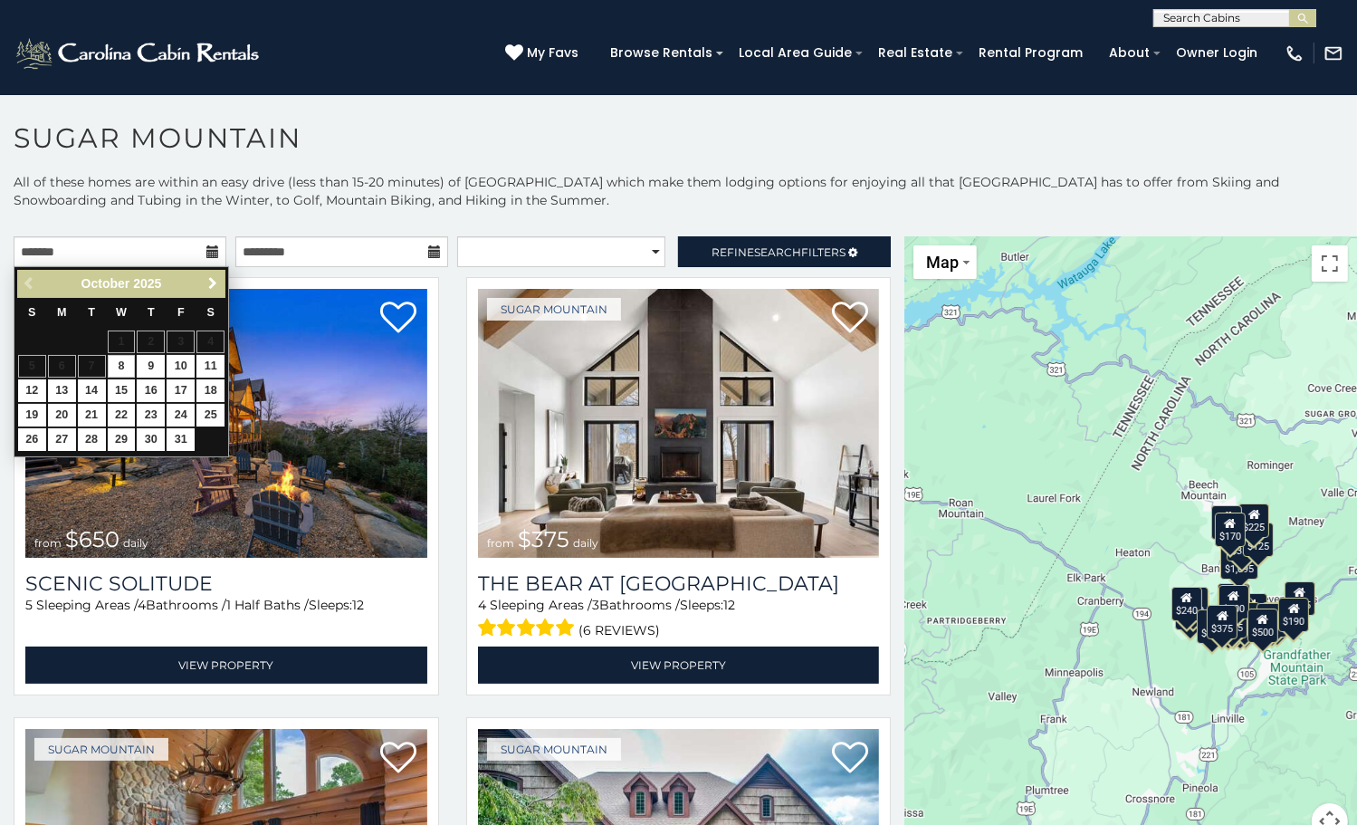
click at [207, 285] on span "Next" at bounding box center [212, 283] width 14 height 14
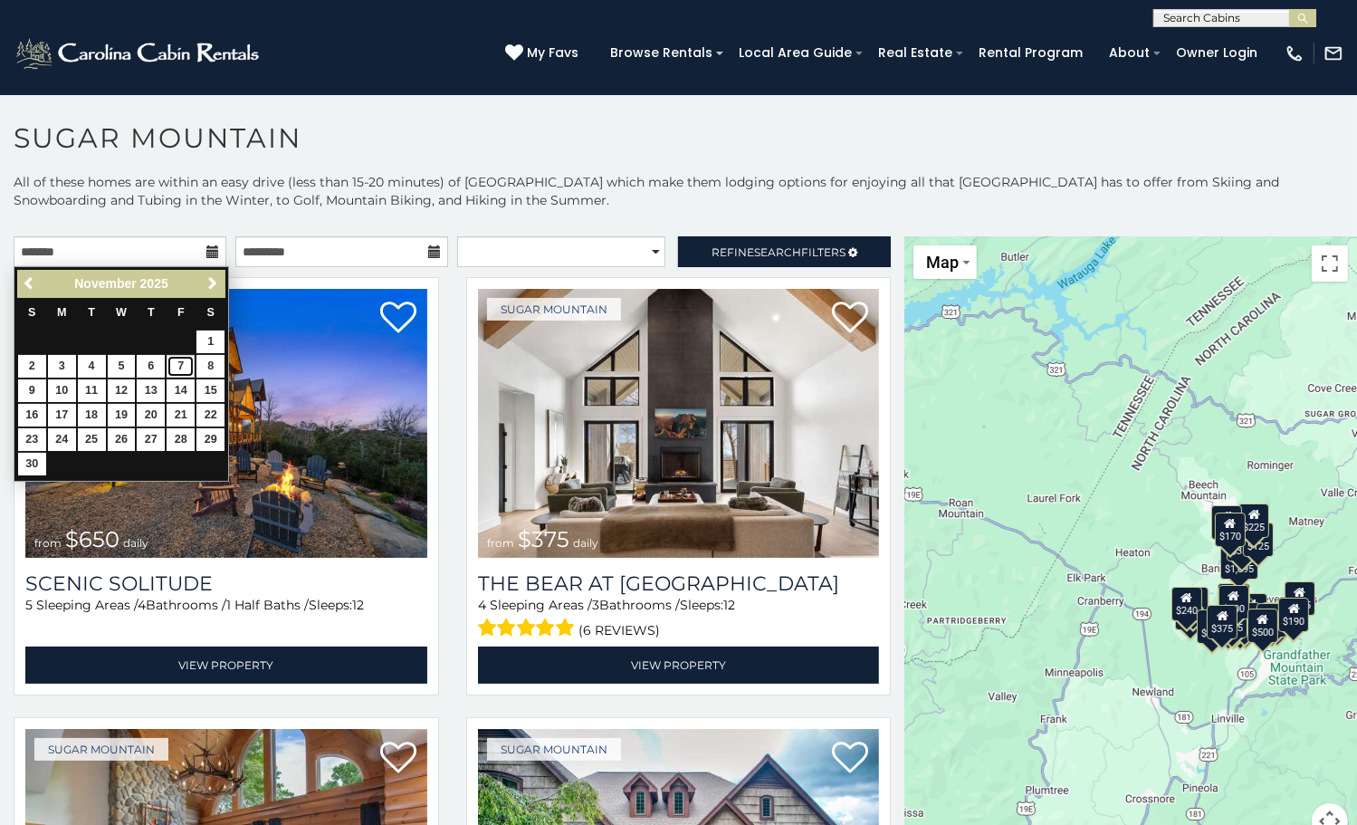
click at [179, 366] on link "7" at bounding box center [181, 366] width 28 height 23
type input "**********"
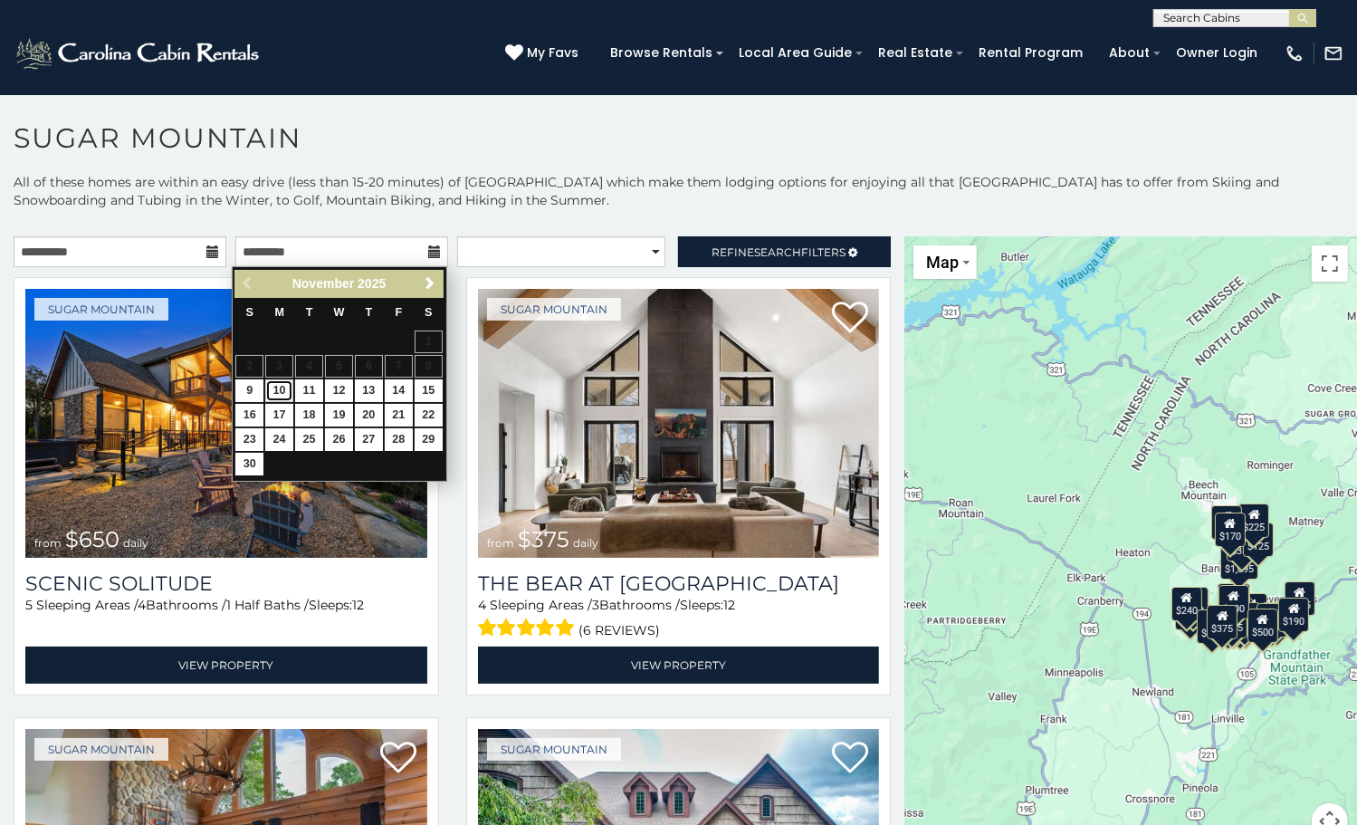
click at [272, 387] on link "10" at bounding box center [279, 390] width 28 height 23
type input "**********"
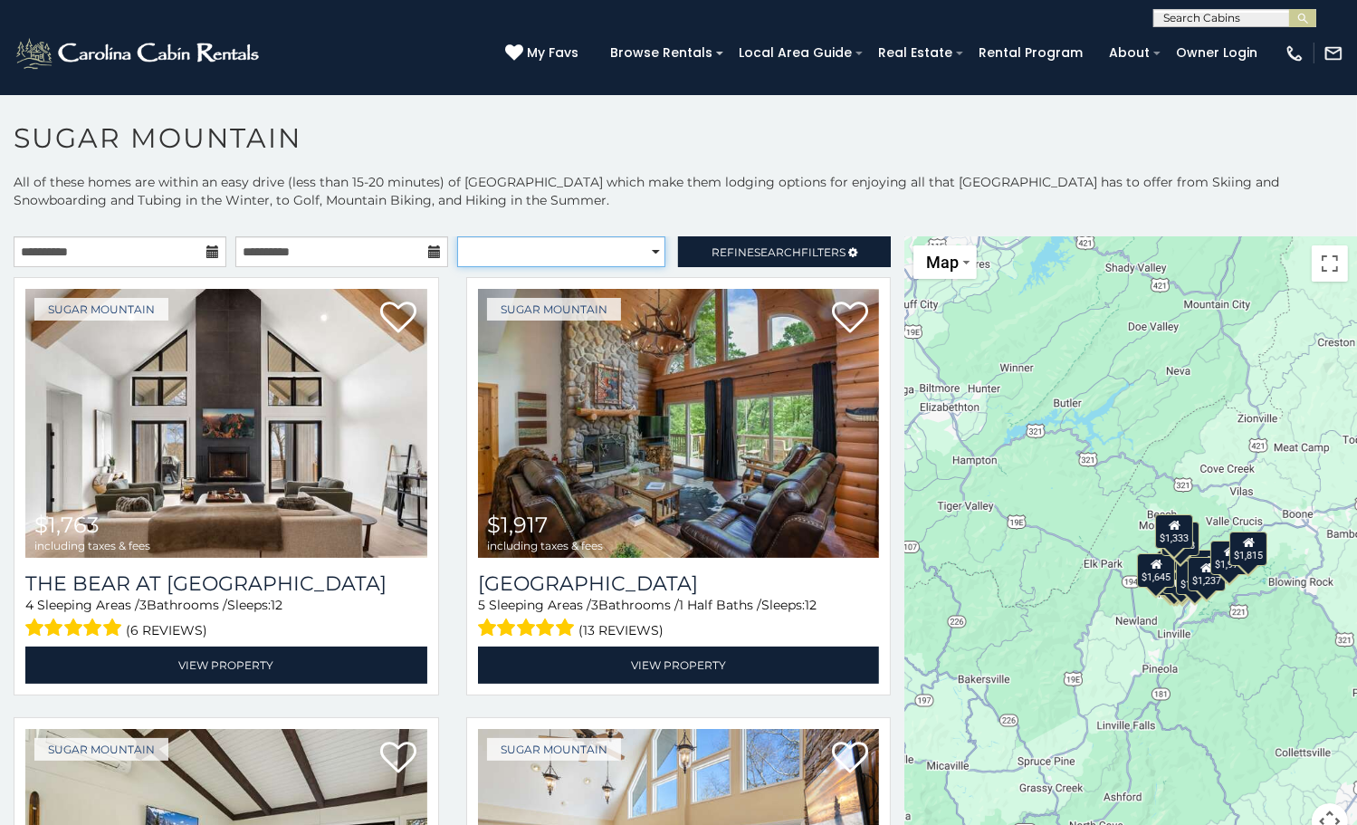
click at [622, 245] on select "**********" at bounding box center [561, 251] width 209 height 31
click at [712, 248] on span "Refine Search Filters" at bounding box center [779, 252] width 134 height 14
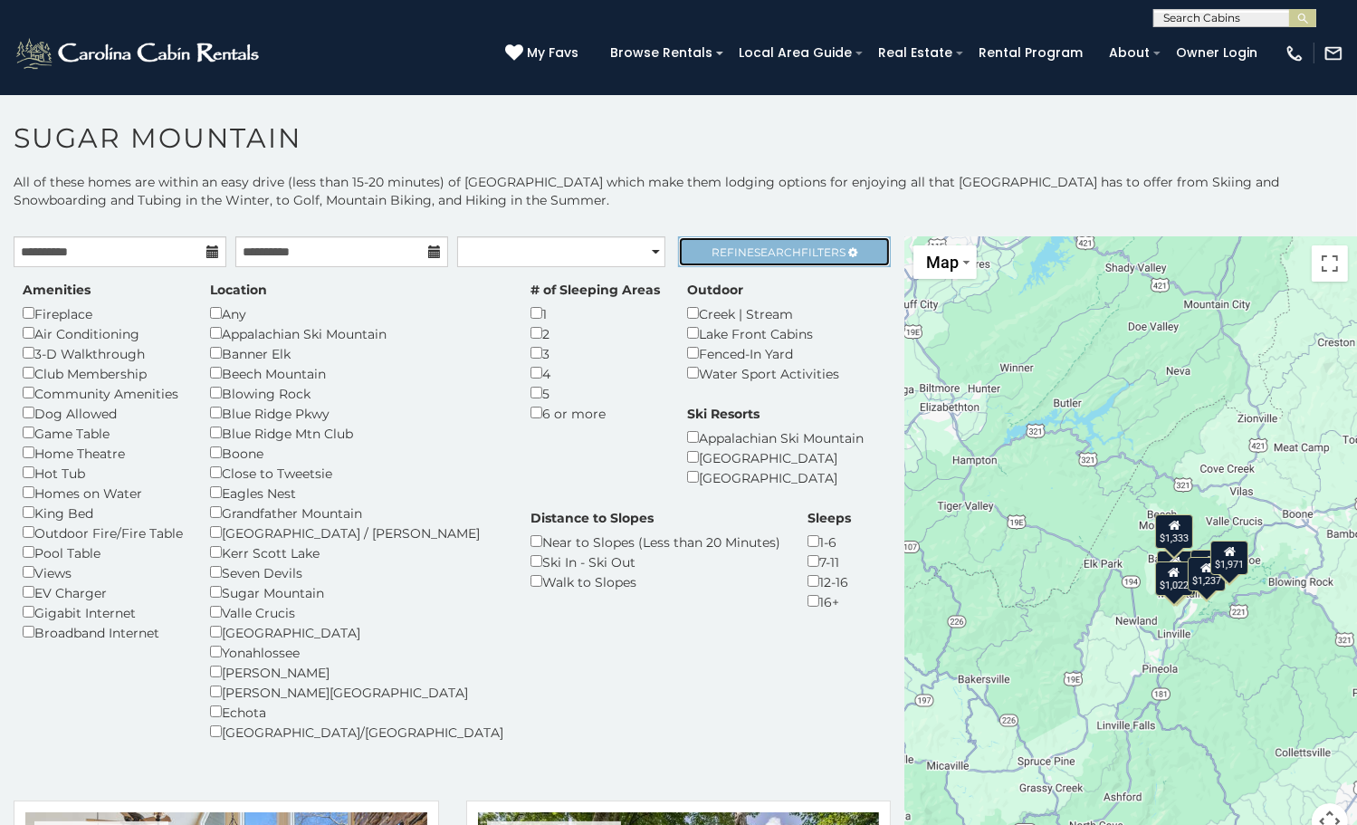
click at [790, 242] on link "Refine Search Filters" at bounding box center [784, 251] width 213 height 31
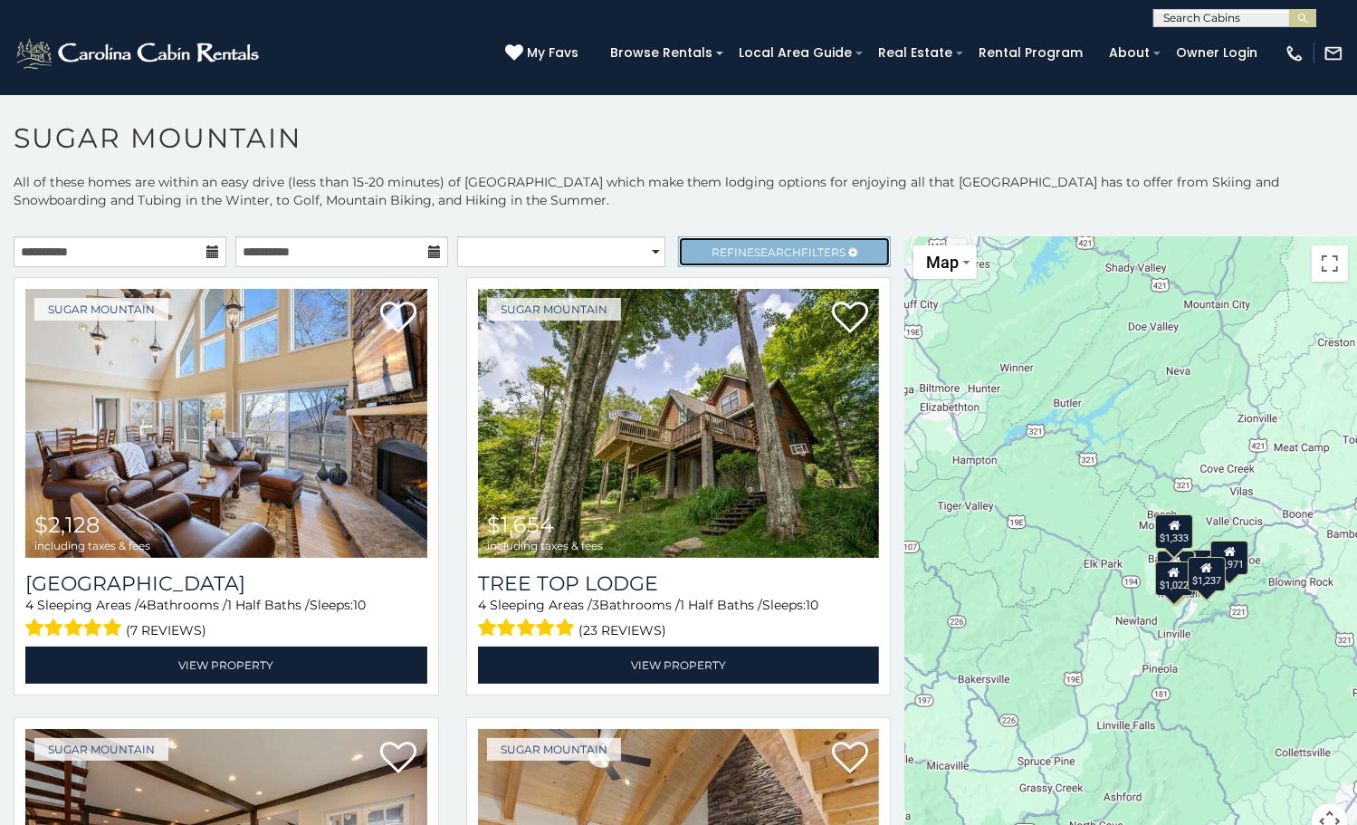
click at [815, 253] on span "Refine Search Filters" at bounding box center [779, 252] width 134 height 14
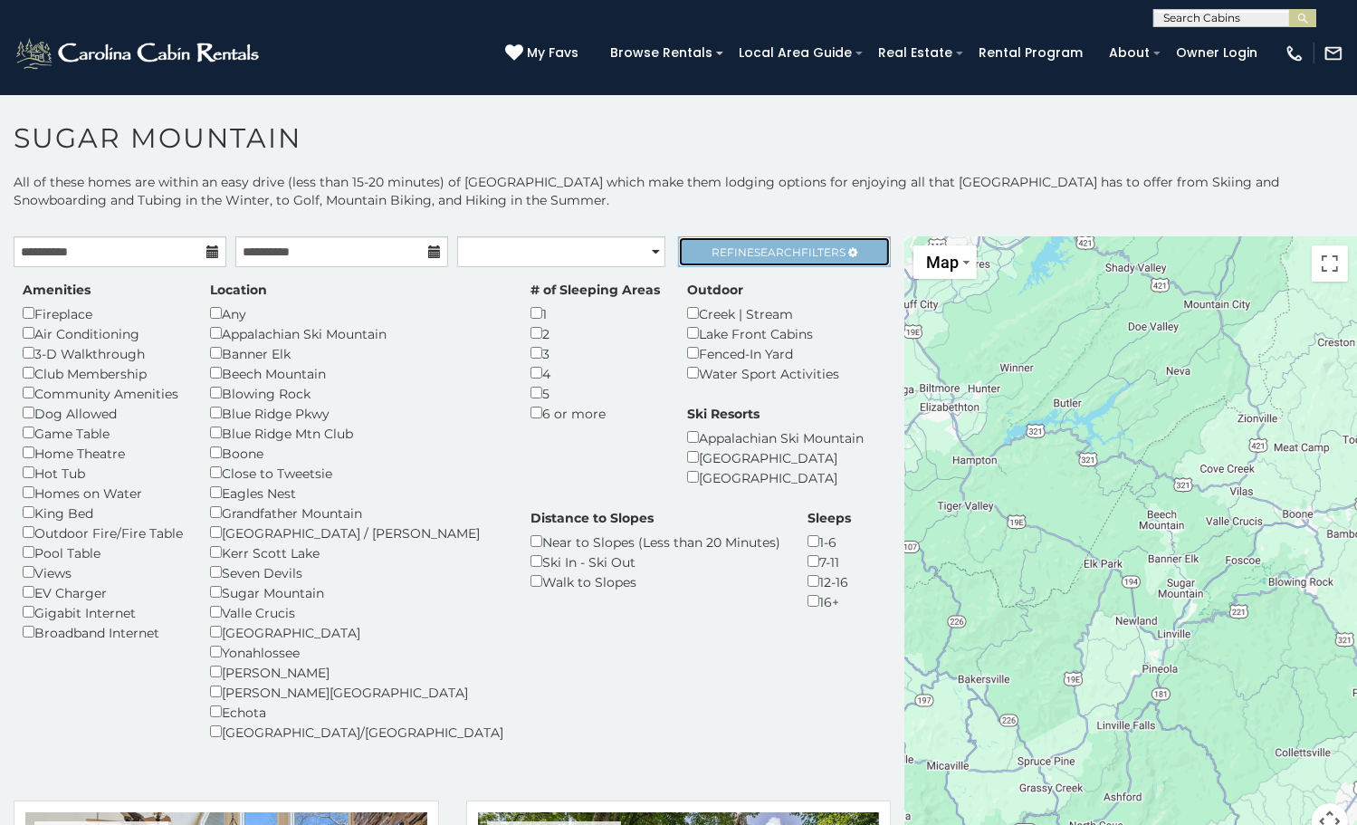
click at [779, 242] on link "Refine Search Filters" at bounding box center [784, 251] width 213 height 31
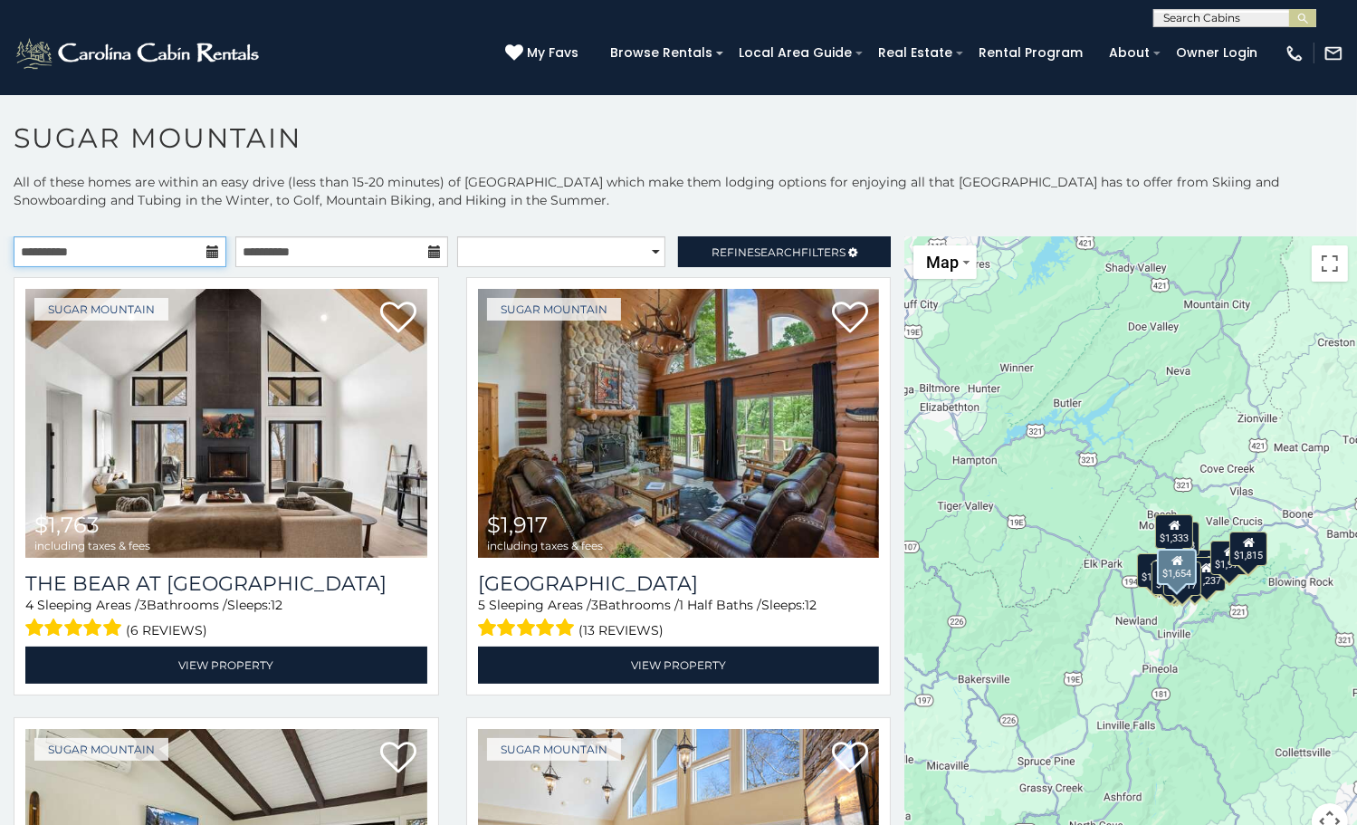
click at [216, 253] on input "**********" at bounding box center [120, 251] width 213 height 31
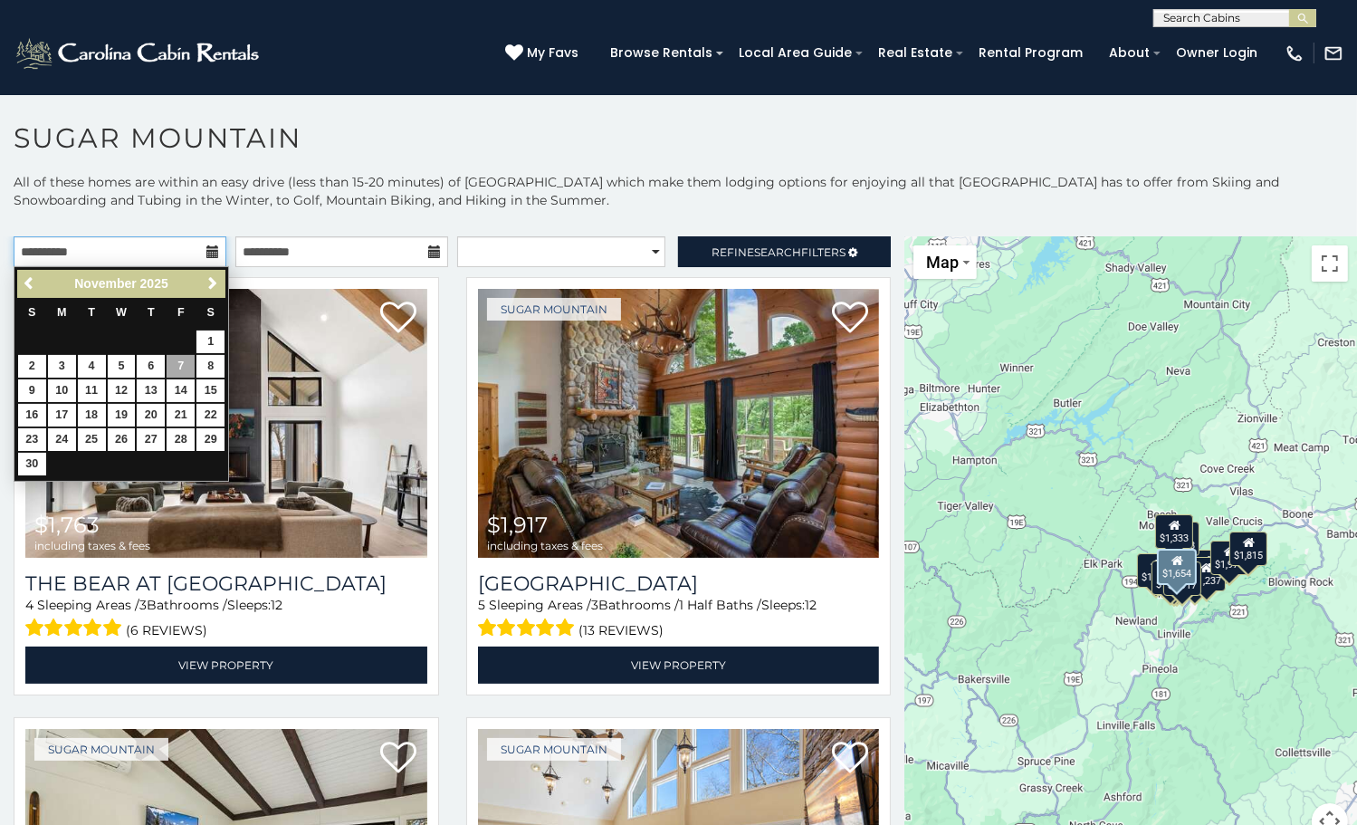
click at [209, 239] on input "**********" at bounding box center [120, 251] width 213 height 31
drag, startPoint x: 205, startPoint y: 263, endPoint x: 208, endPoint y: 251, distance: 13.0
click at [205, 261] on input "**********" at bounding box center [120, 251] width 213 height 31
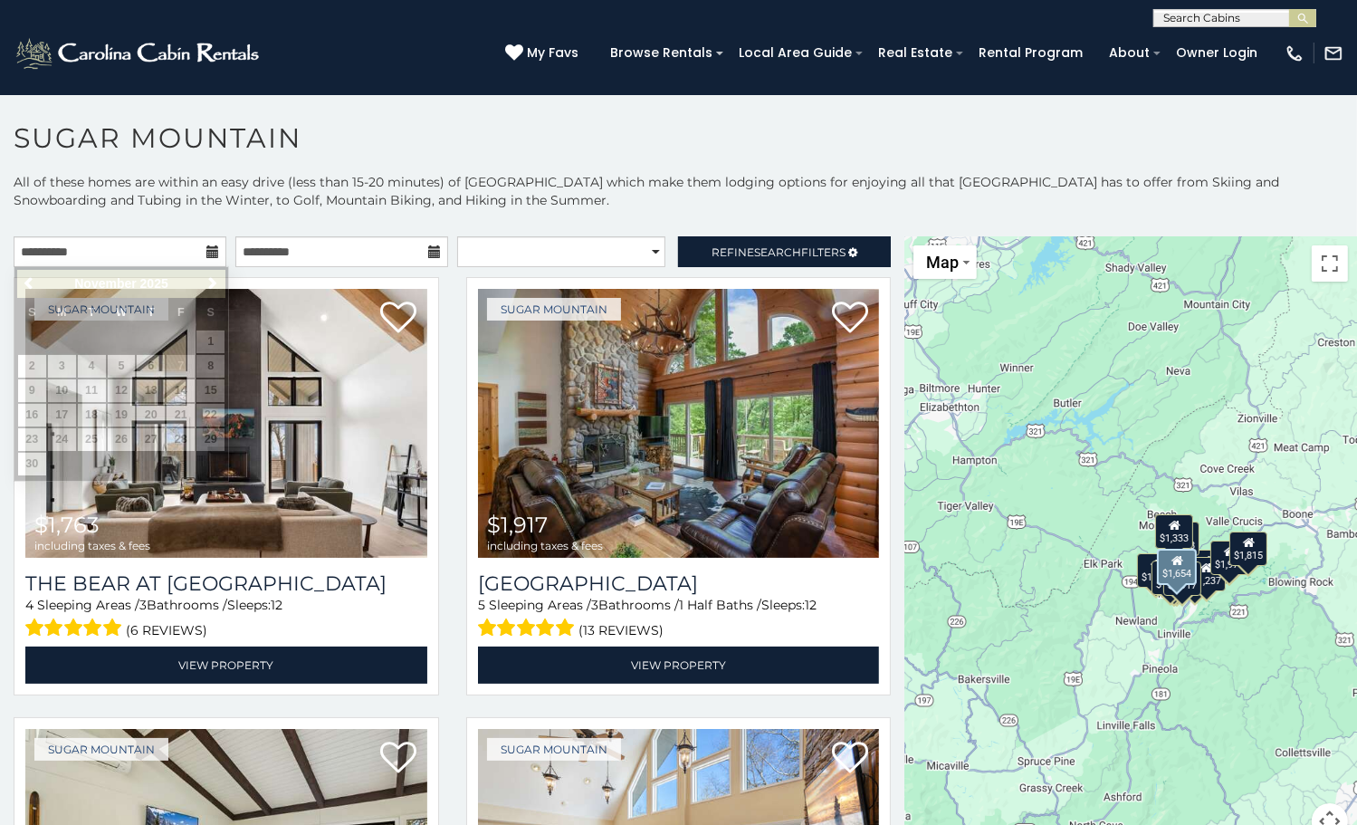
click at [208, 250] on icon at bounding box center [212, 251] width 13 height 13
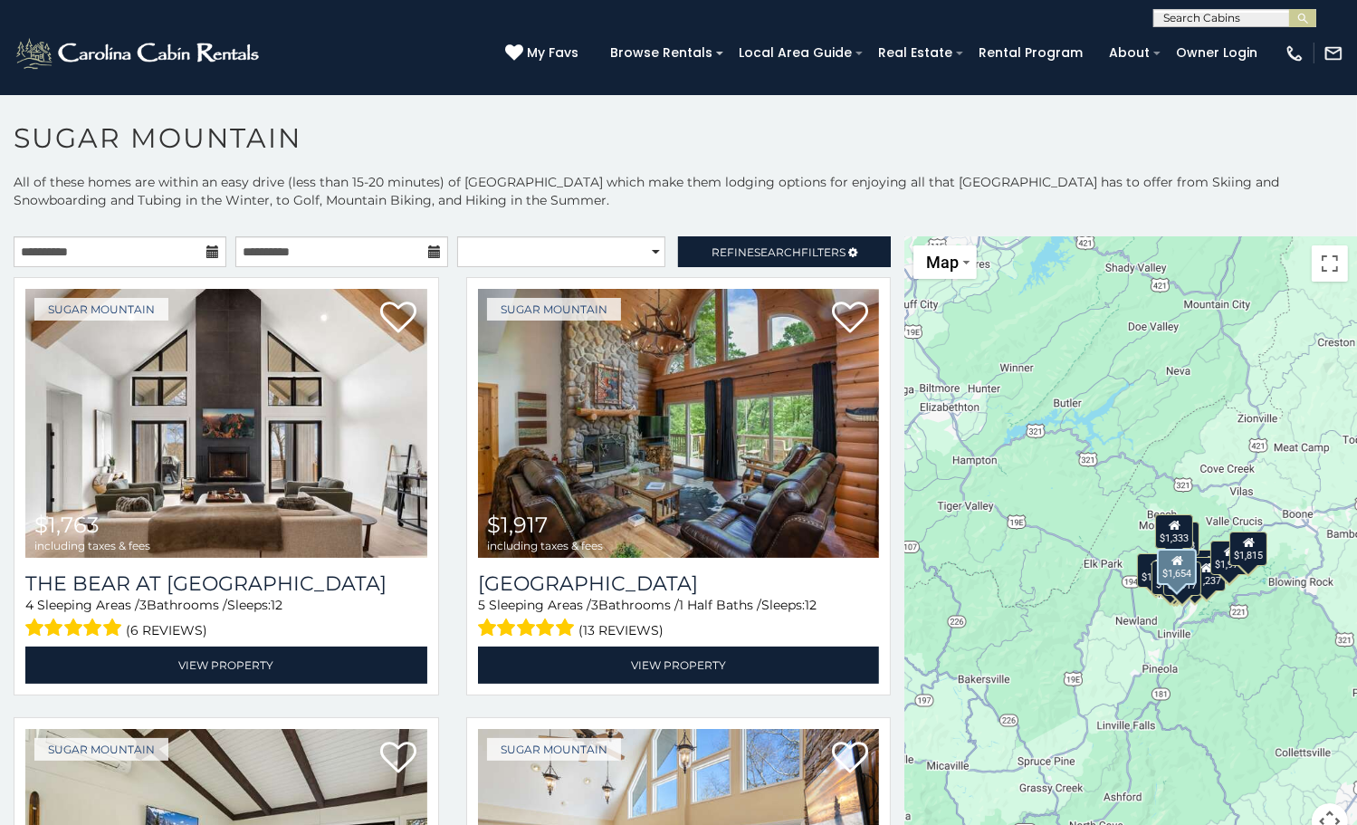
click at [208, 250] on icon at bounding box center [212, 251] width 13 height 13
click at [208, 255] on icon at bounding box center [212, 251] width 13 height 13
click at [207, 251] on icon at bounding box center [212, 251] width 13 height 13
click at [109, 258] on input "**********" at bounding box center [120, 251] width 213 height 31
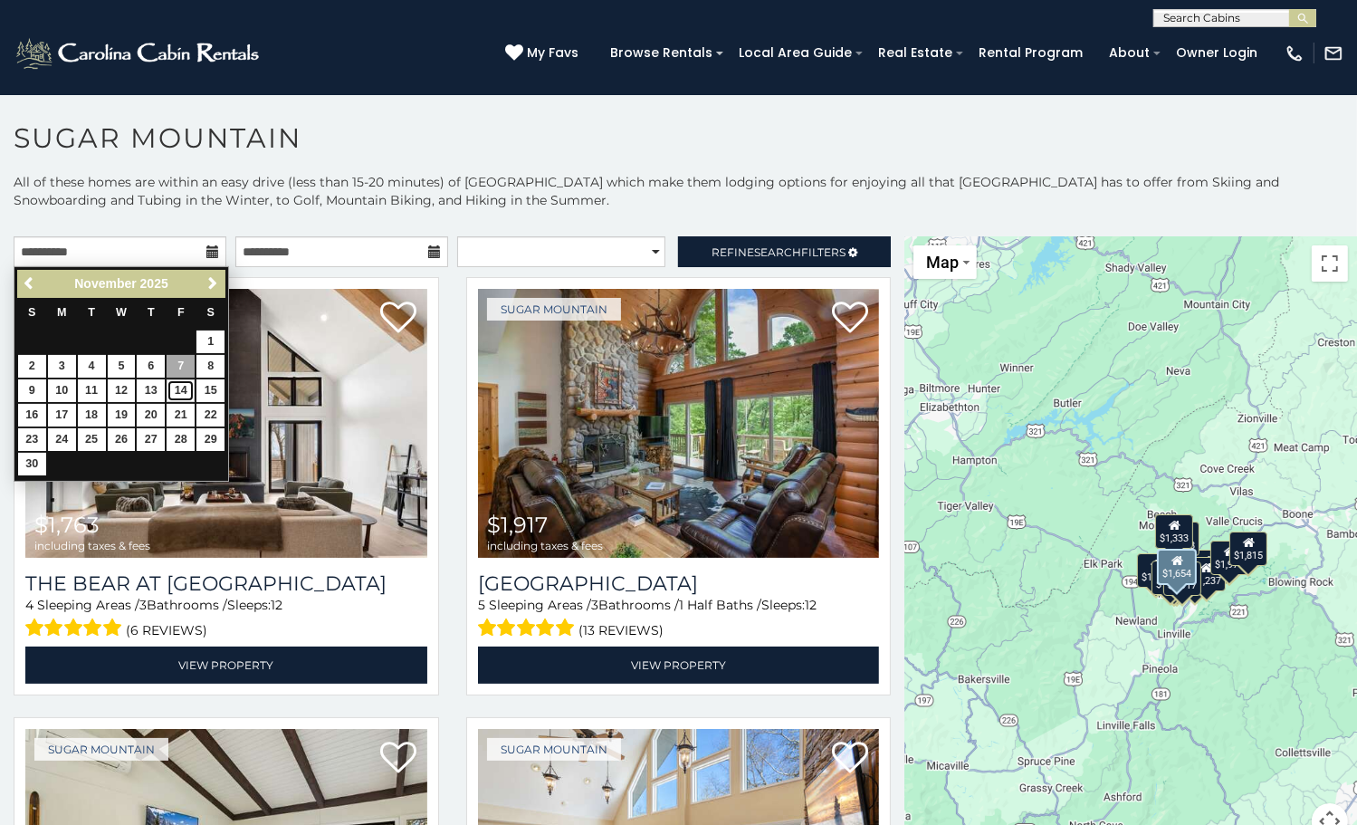
click at [179, 391] on link "14" at bounding box center [181, 390] width 28 height 23
type input "**********"
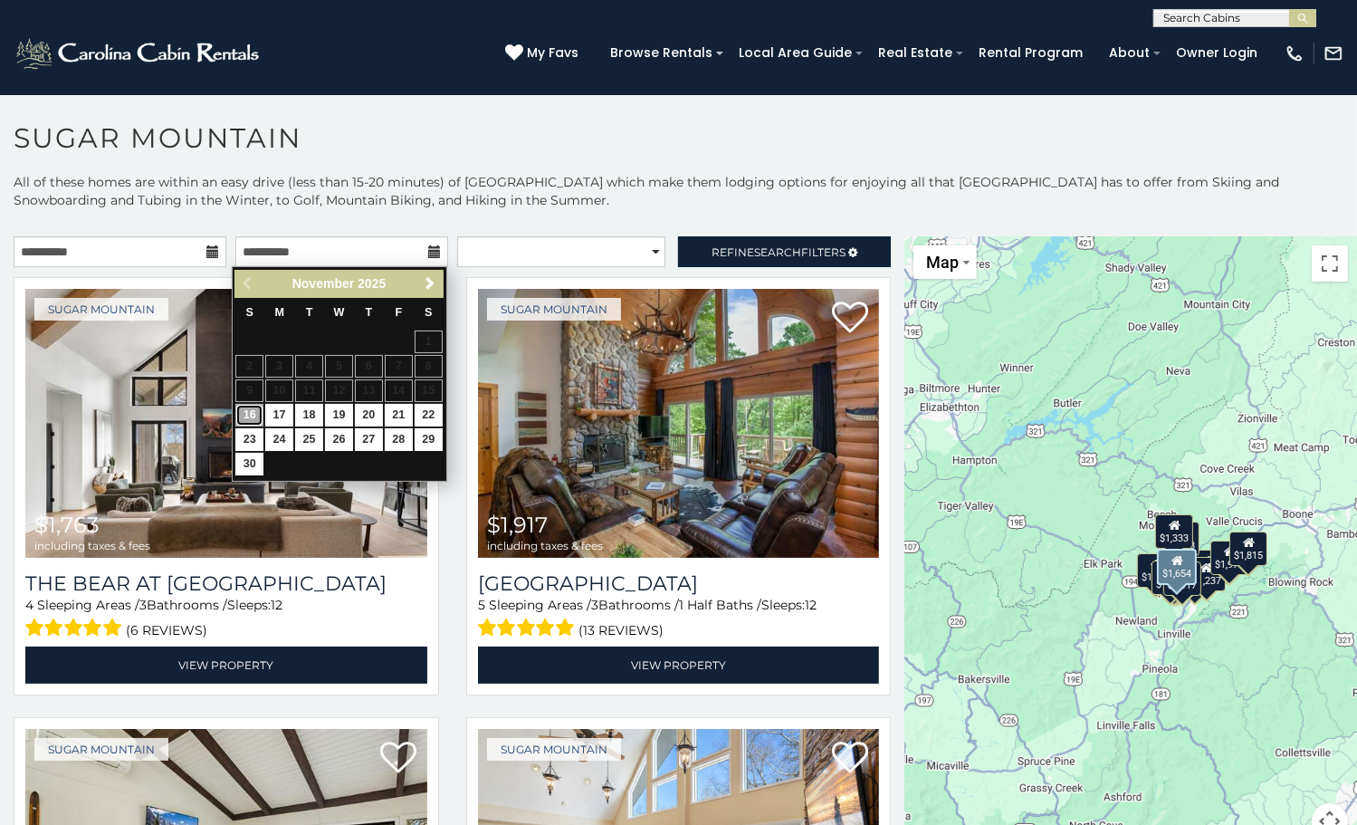
click at [253, 412] on link "16" at bounding box center [249, 415] width 28 height 23
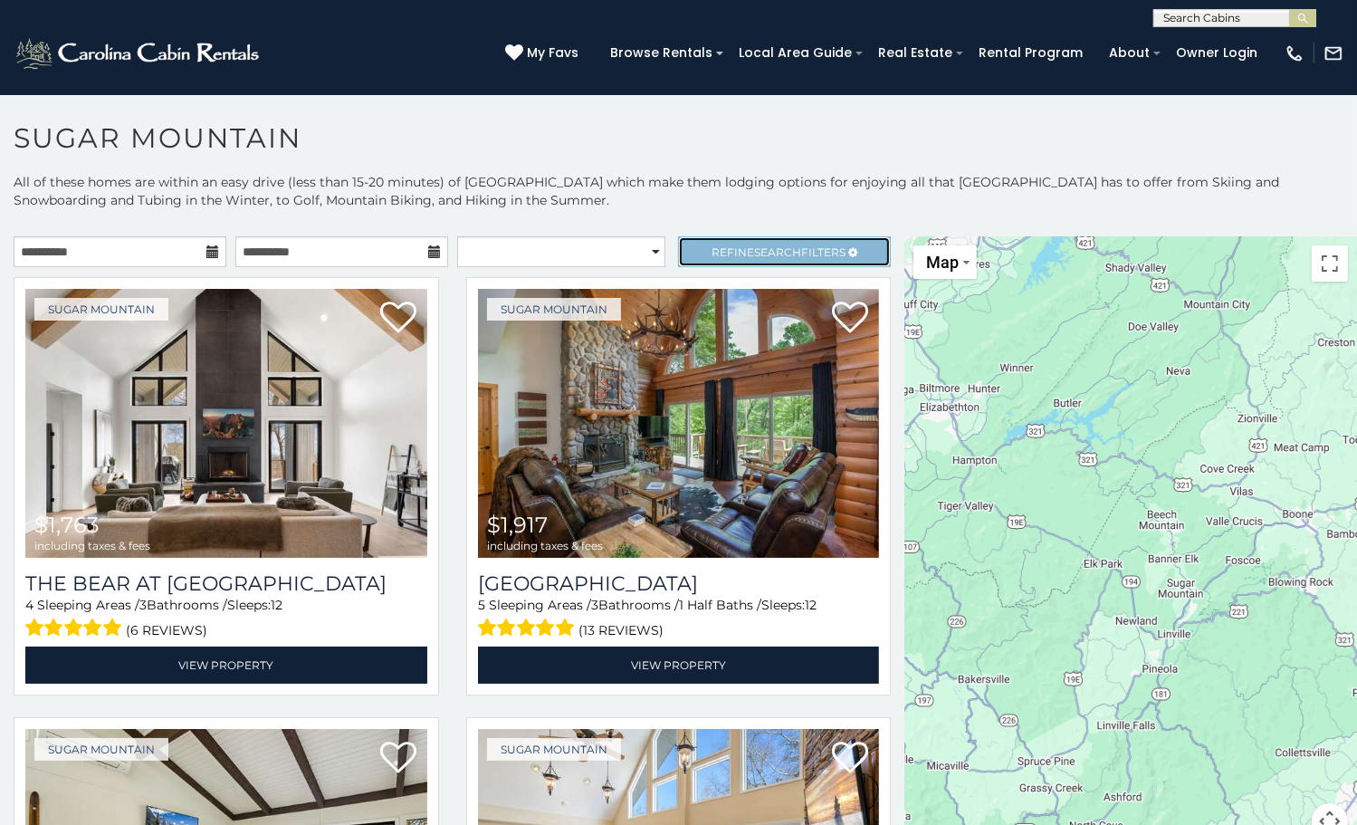
click at [789, 248] on span "Refine Search Filters" at bounding box center [779, 252] width 134 height 14
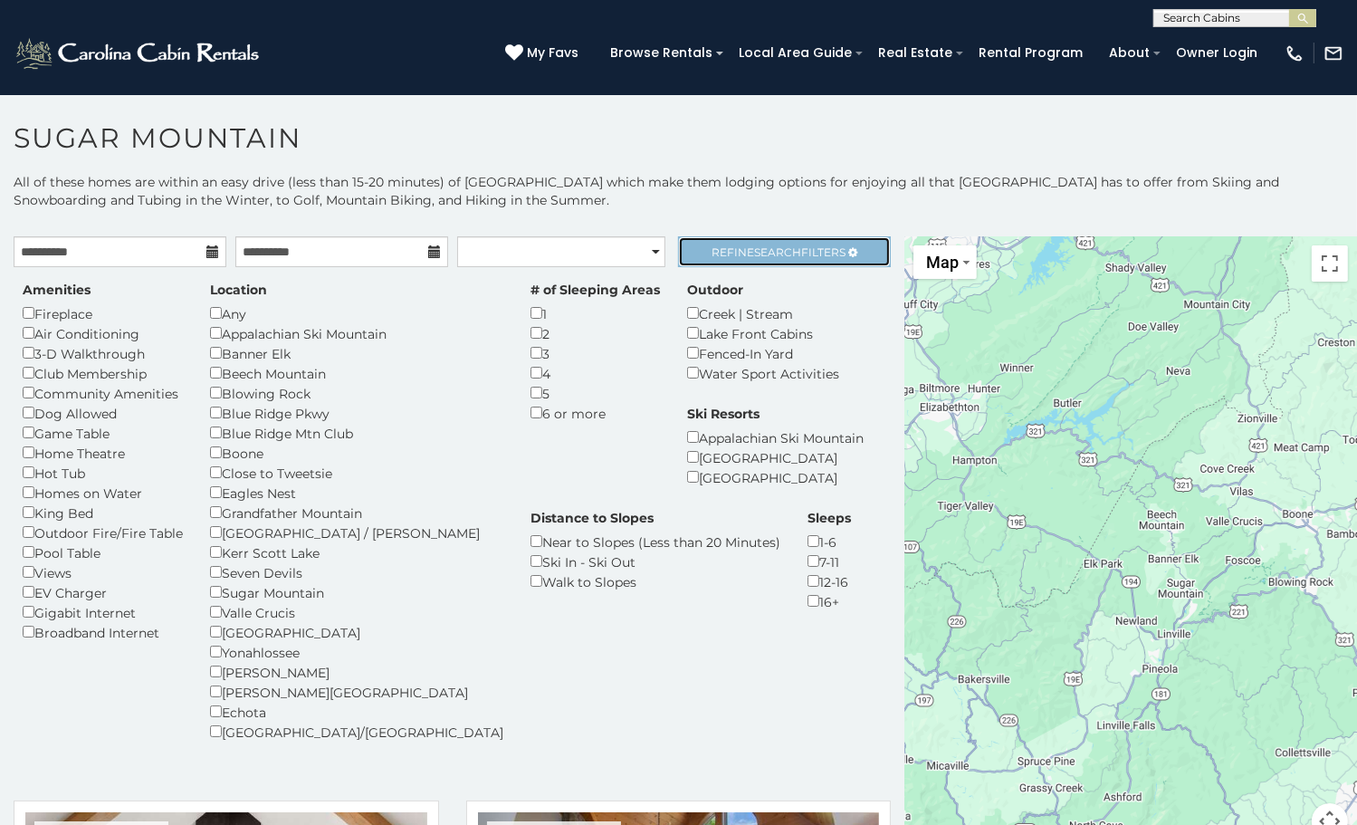
click at [761, 249] on span "Search" at bounding box center [777, 252] width 47 height 14
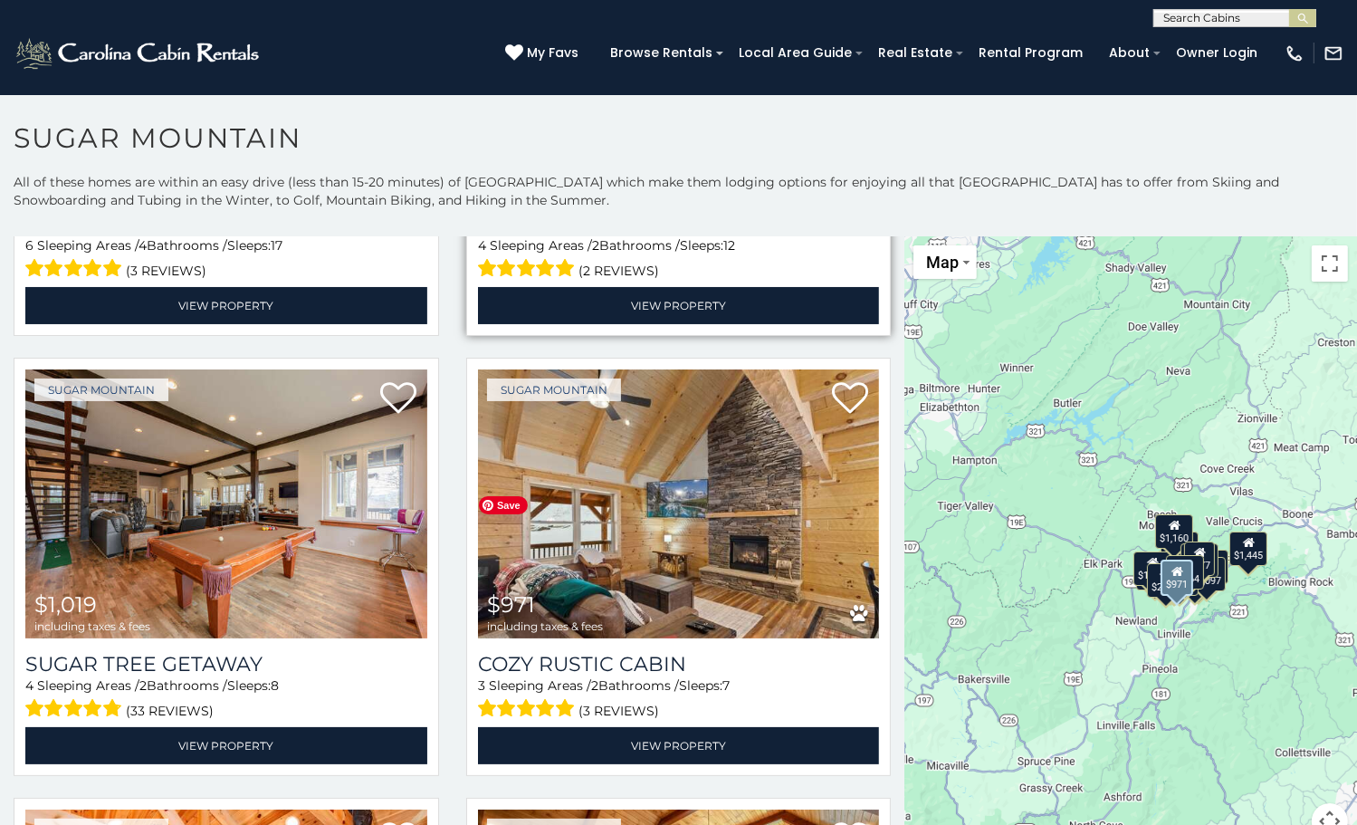
scroll to position [905, 0]
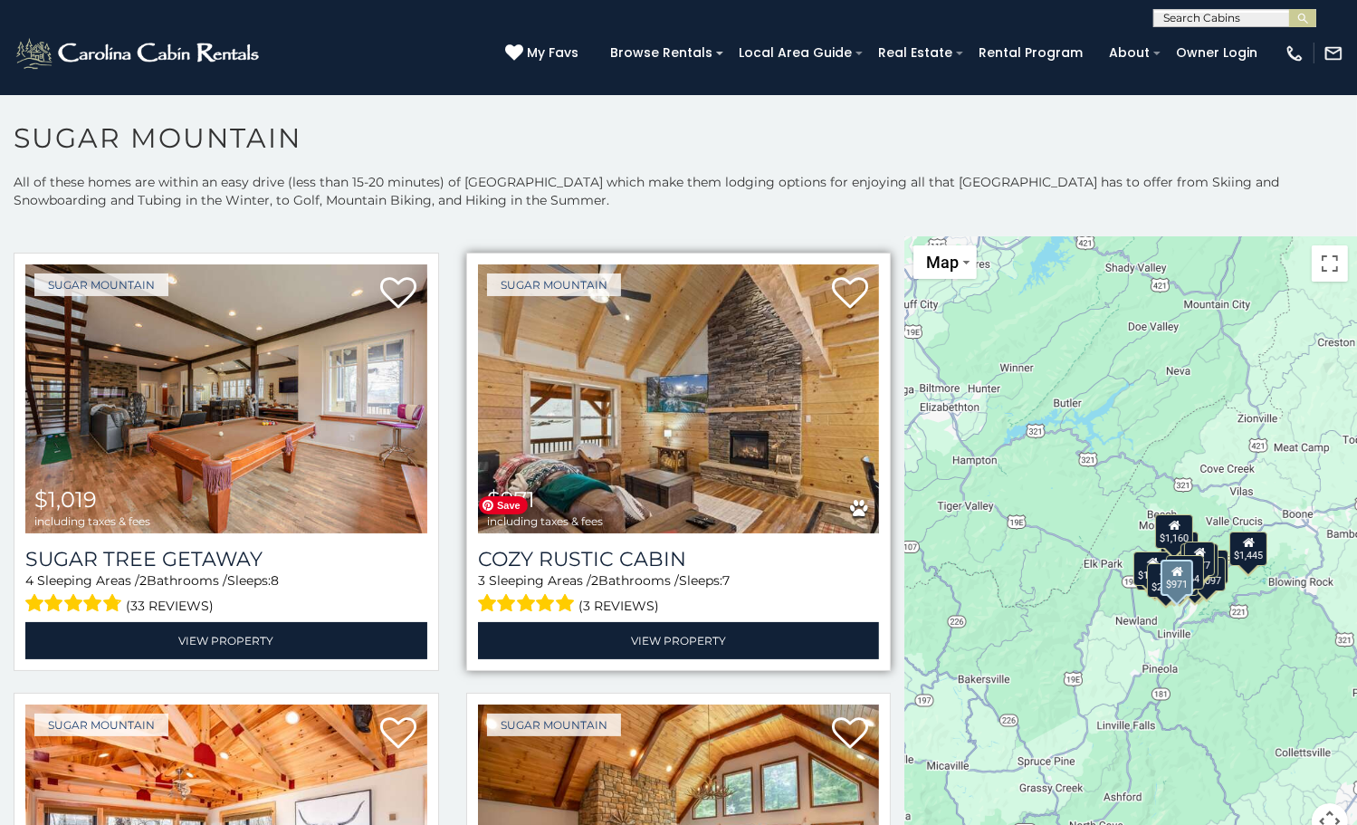
click at [706, 403] on img at bounding box center [679, 398] width 402 height 269
click at [592, 414] on img at bounding box center [679, 398] width 402 height 269
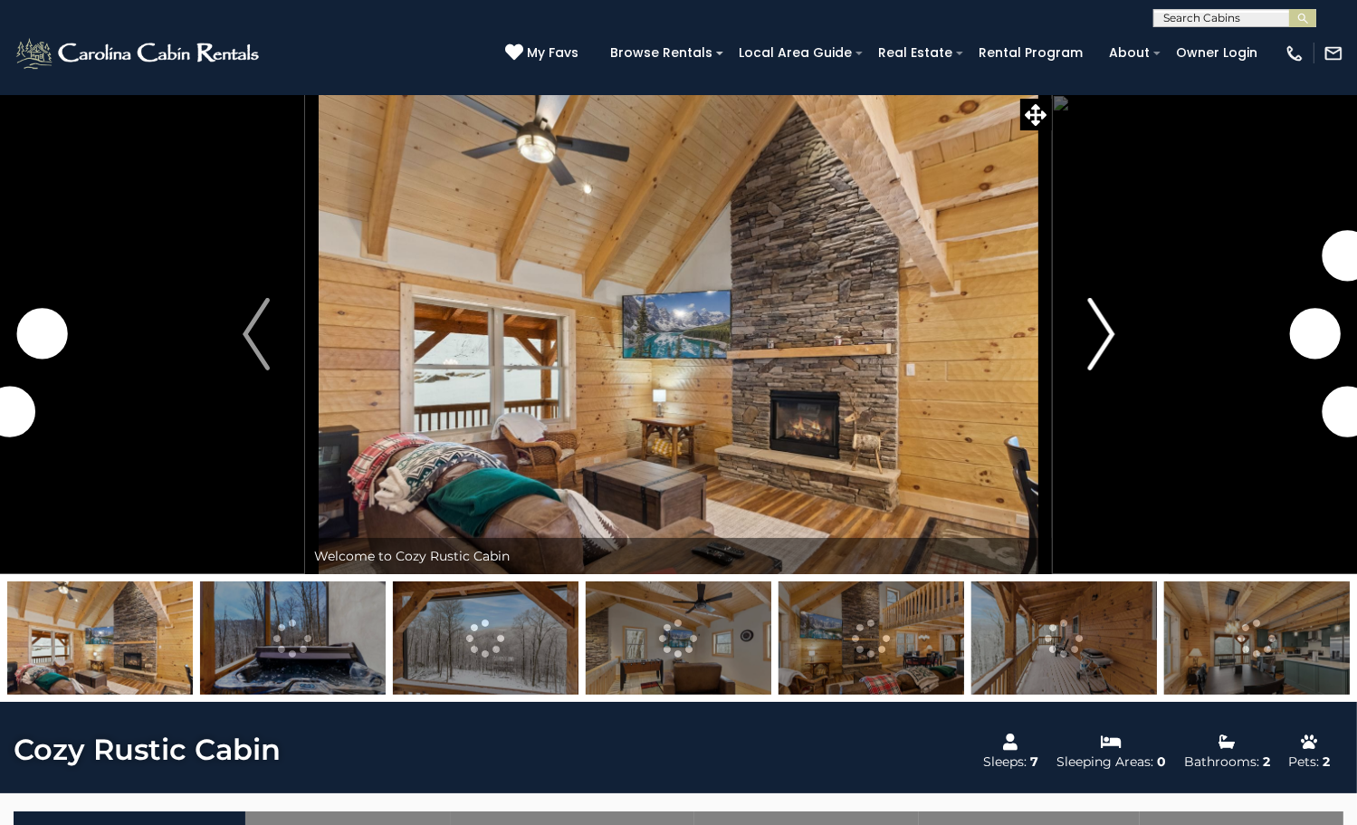
click at [1089, 370] on img "Next" at bounding box center [1100, 334] width 27 height 72
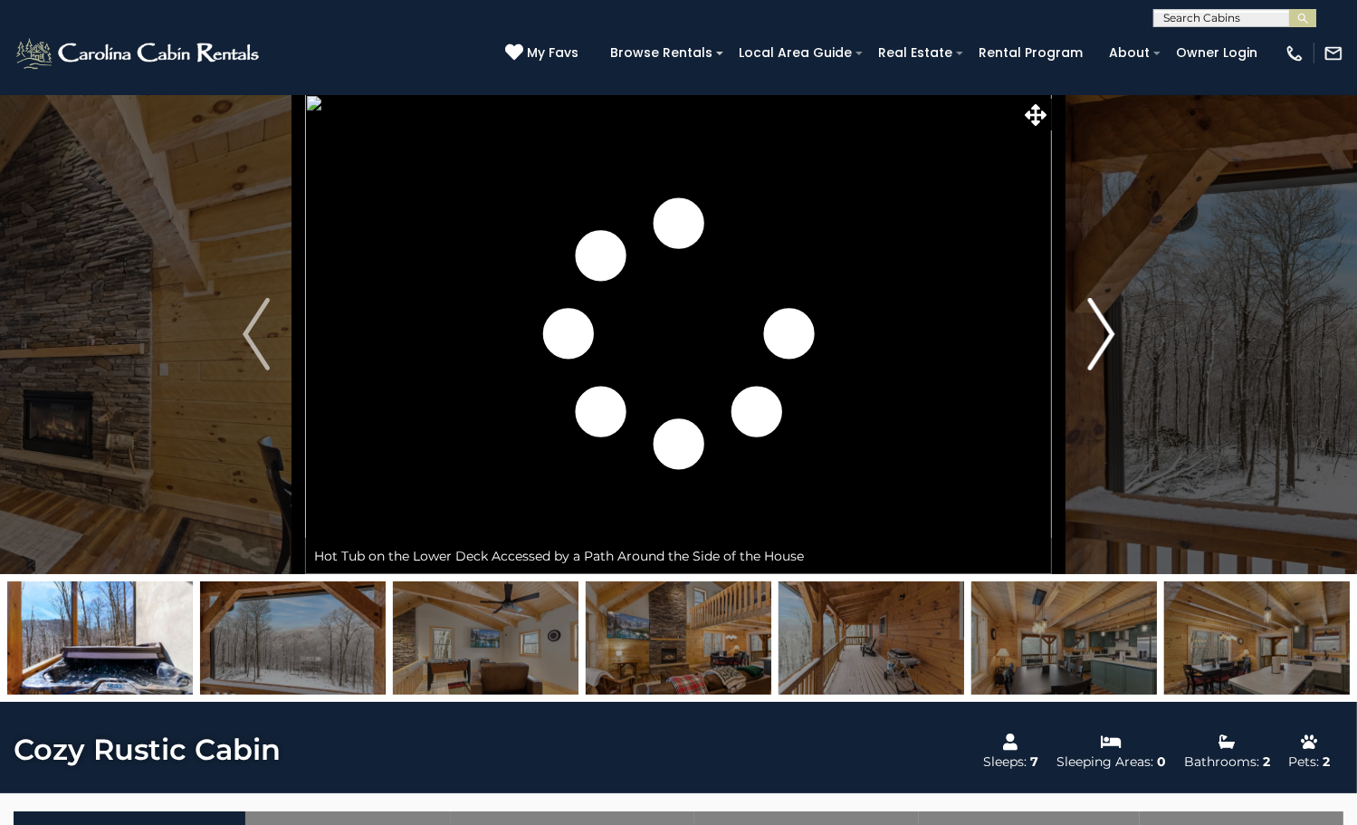
click at [1089, 370] on img "Next" at bounding box center [1100, 334] width 27 height 72
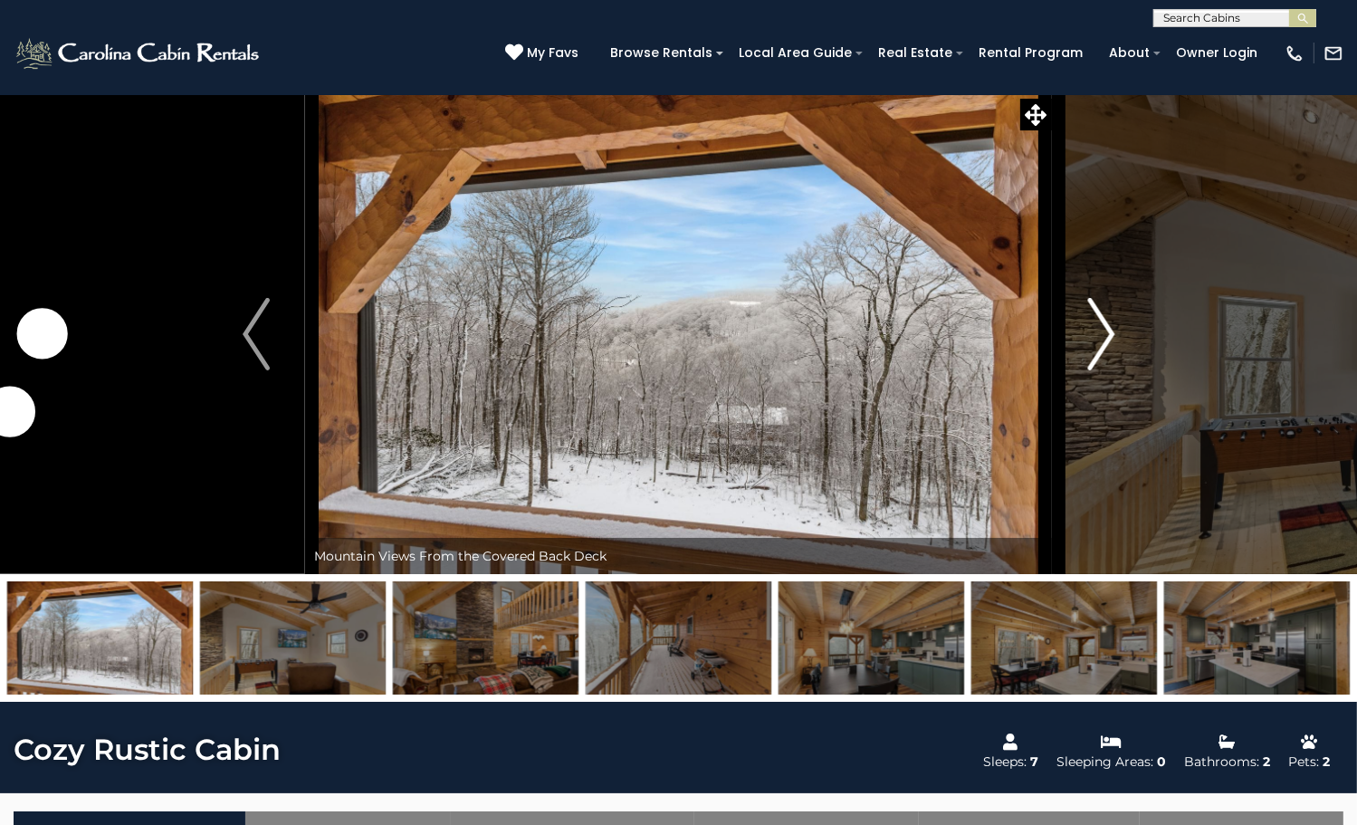
click at [1089, 370] on img "Next" at bounding box center [1100, 334] width 27 height 72
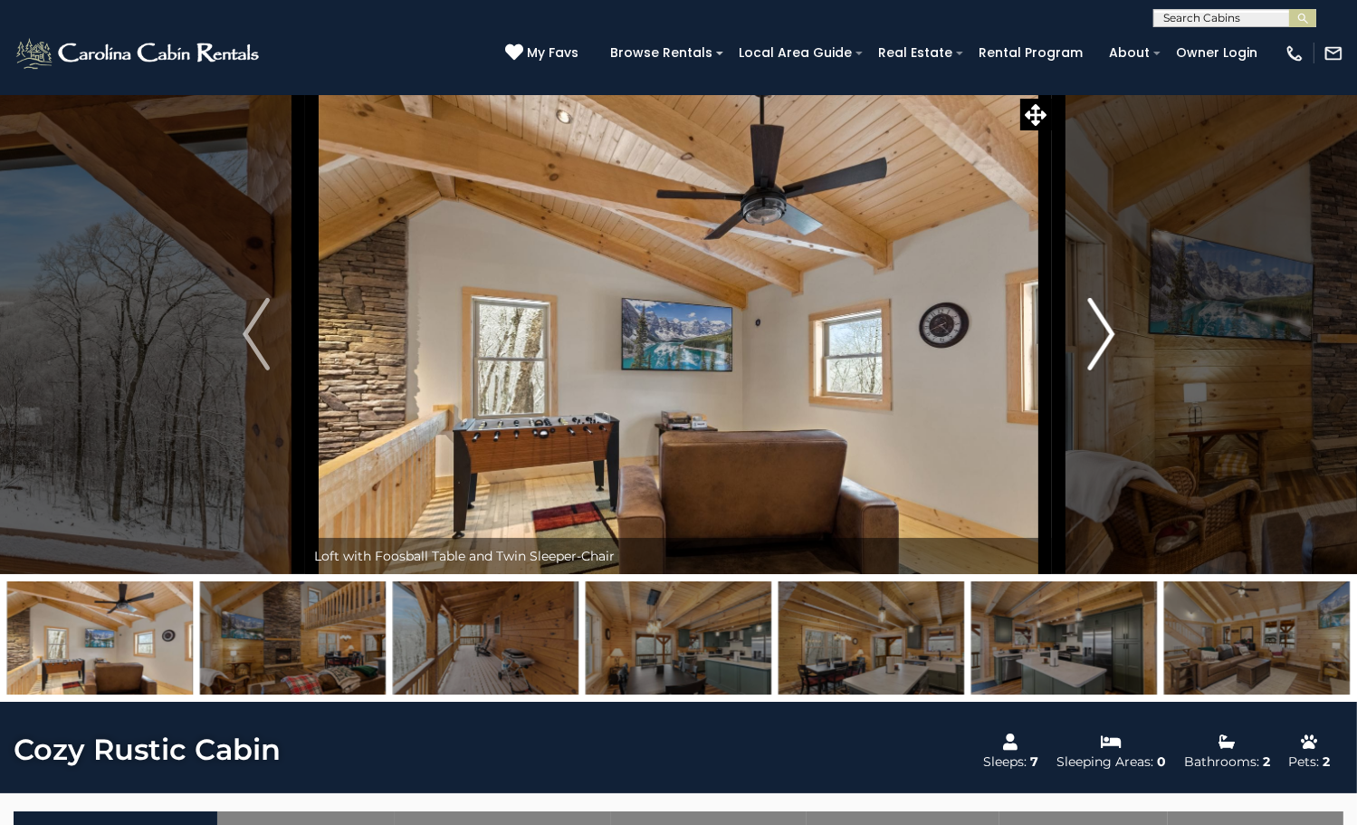
click at [1089, 370] on img "Next" at bounding box center [1100, 334] width 27 height 72
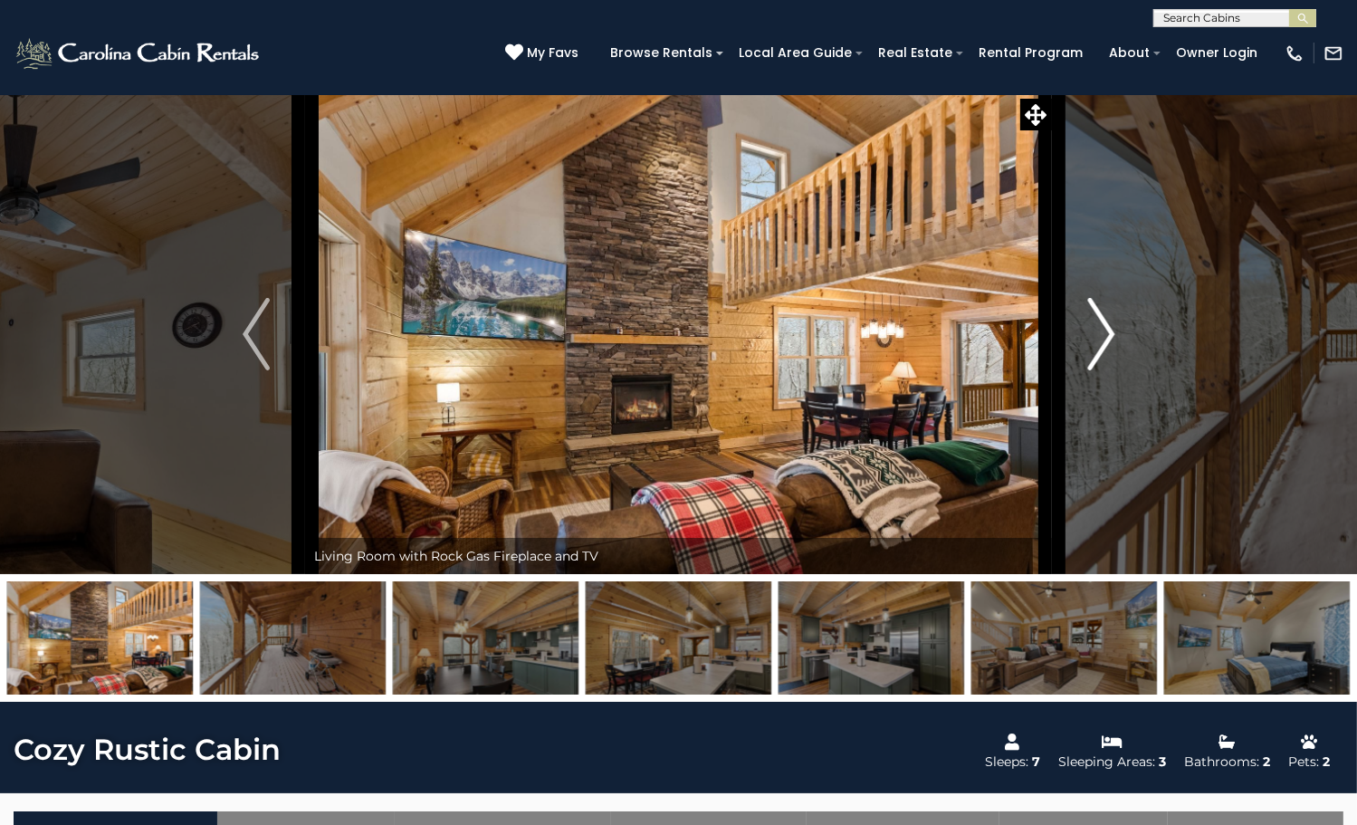
click at [1089, 370] on img "Next" at bounding box center [1100, 334] width 27 height 72
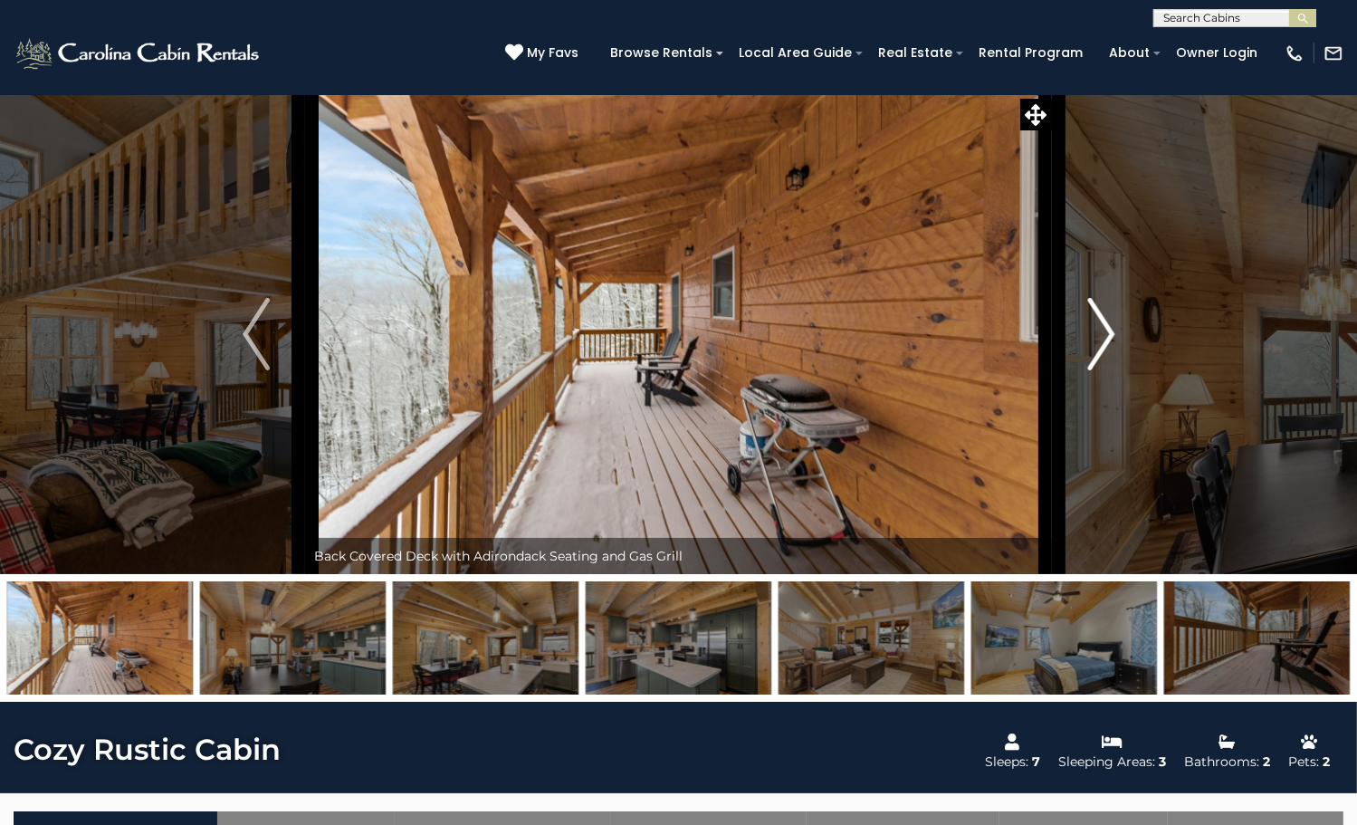
click at [1089, 370] on img "Next" at bounding box center [1100, 334] width 27 height 72
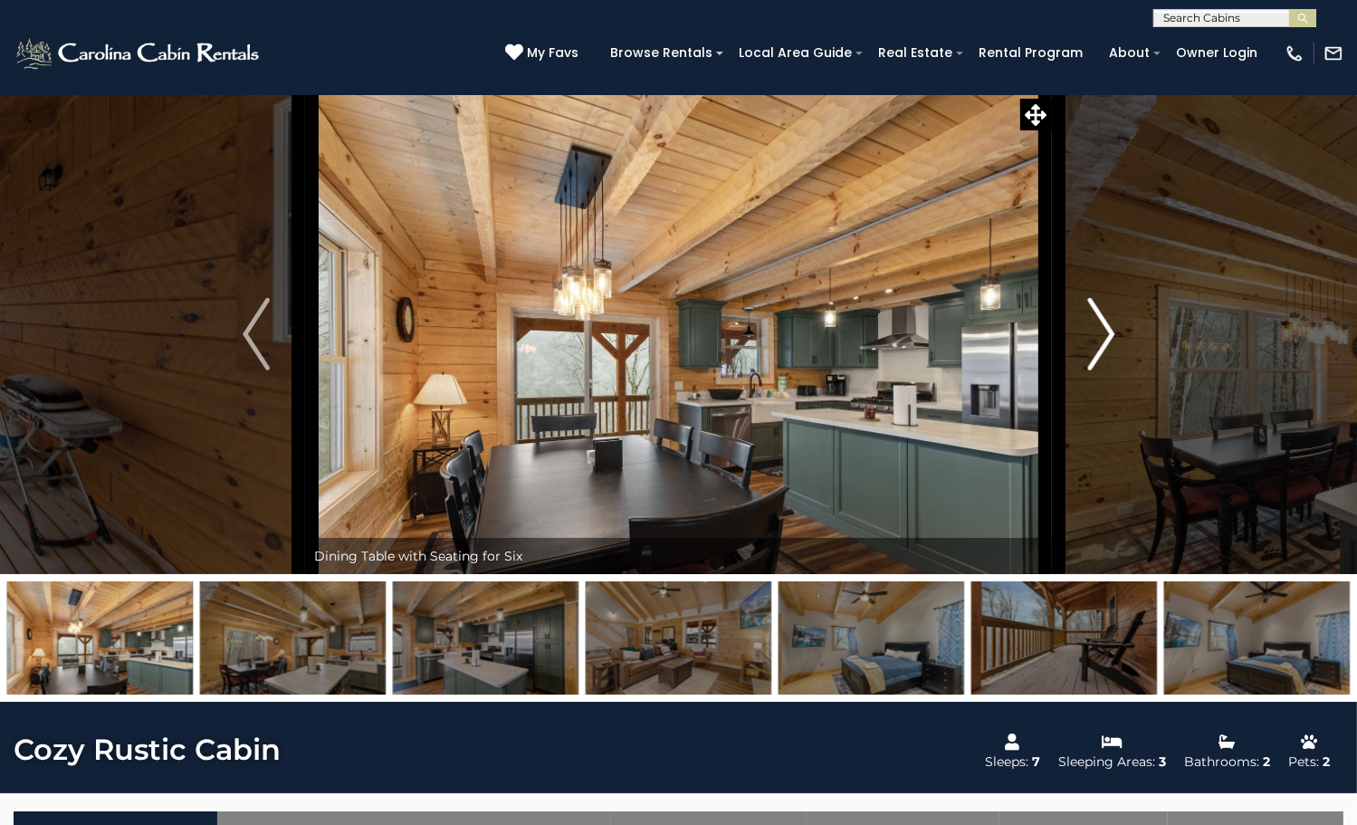
click at [1089, 370] on img "Next" at bounding box center [1100, 334] width 27 height 72
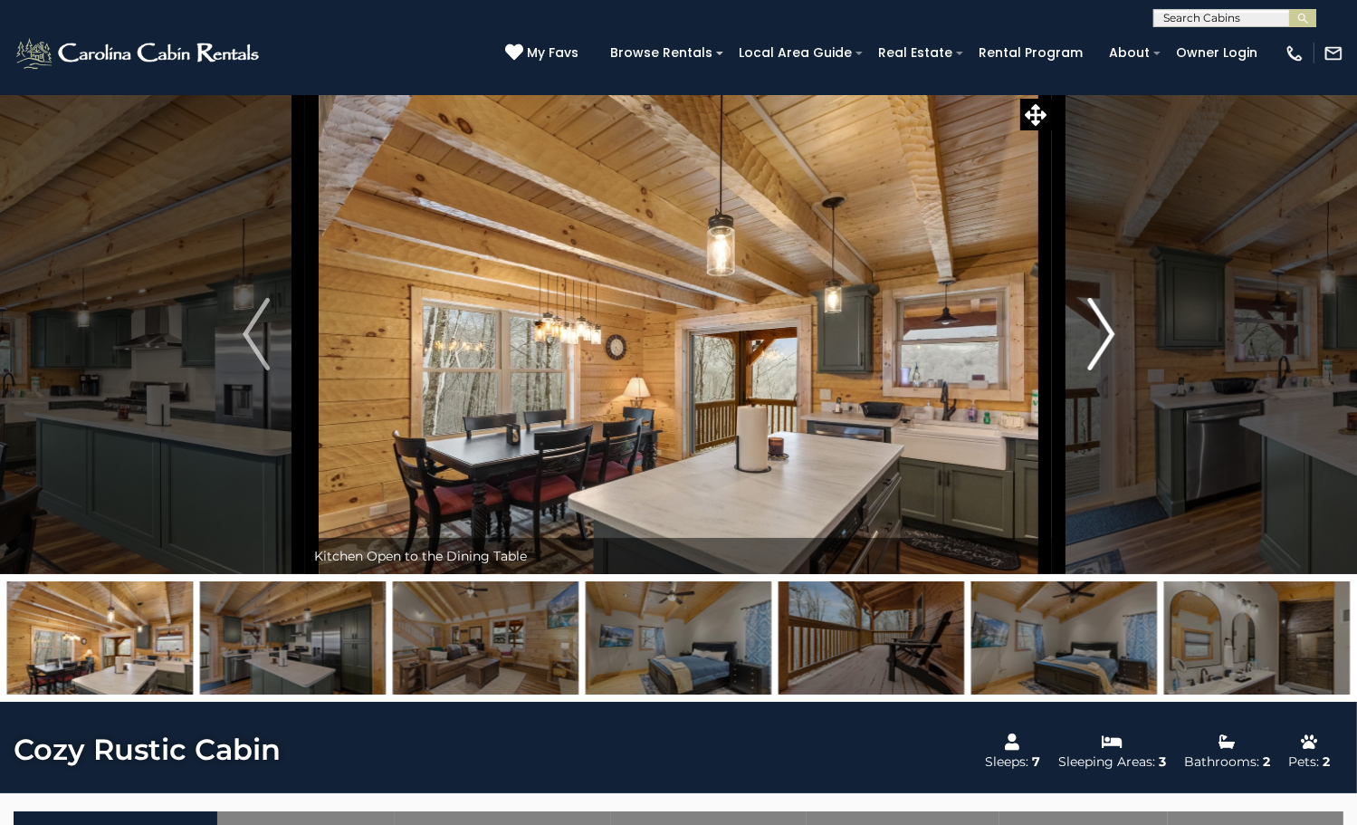
click at [1089, 370] on img "Next" at bounding box center [1100, 334] width 27 height 72
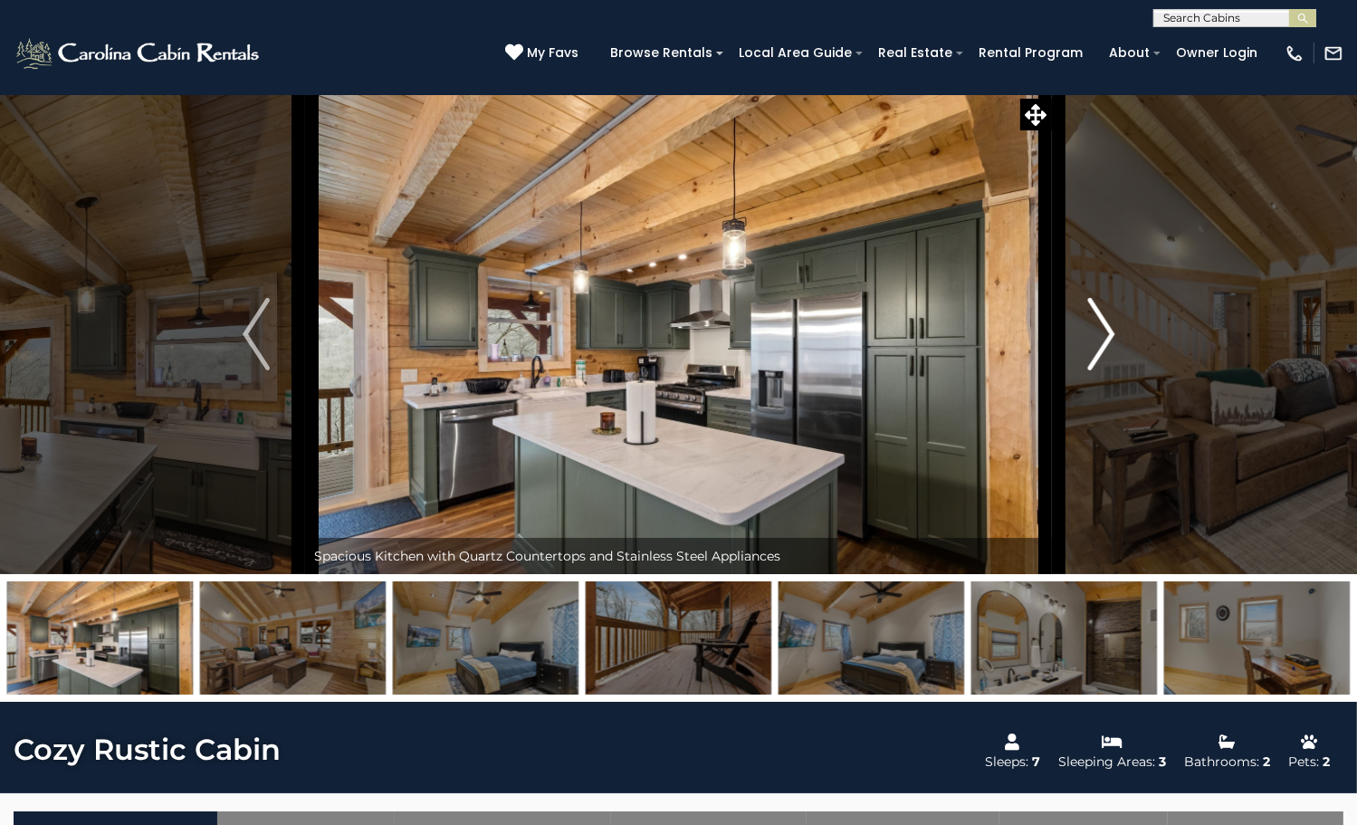
click at [1089, 370] on img "Next" at bounding box center [1100, 334] width 27 height 72
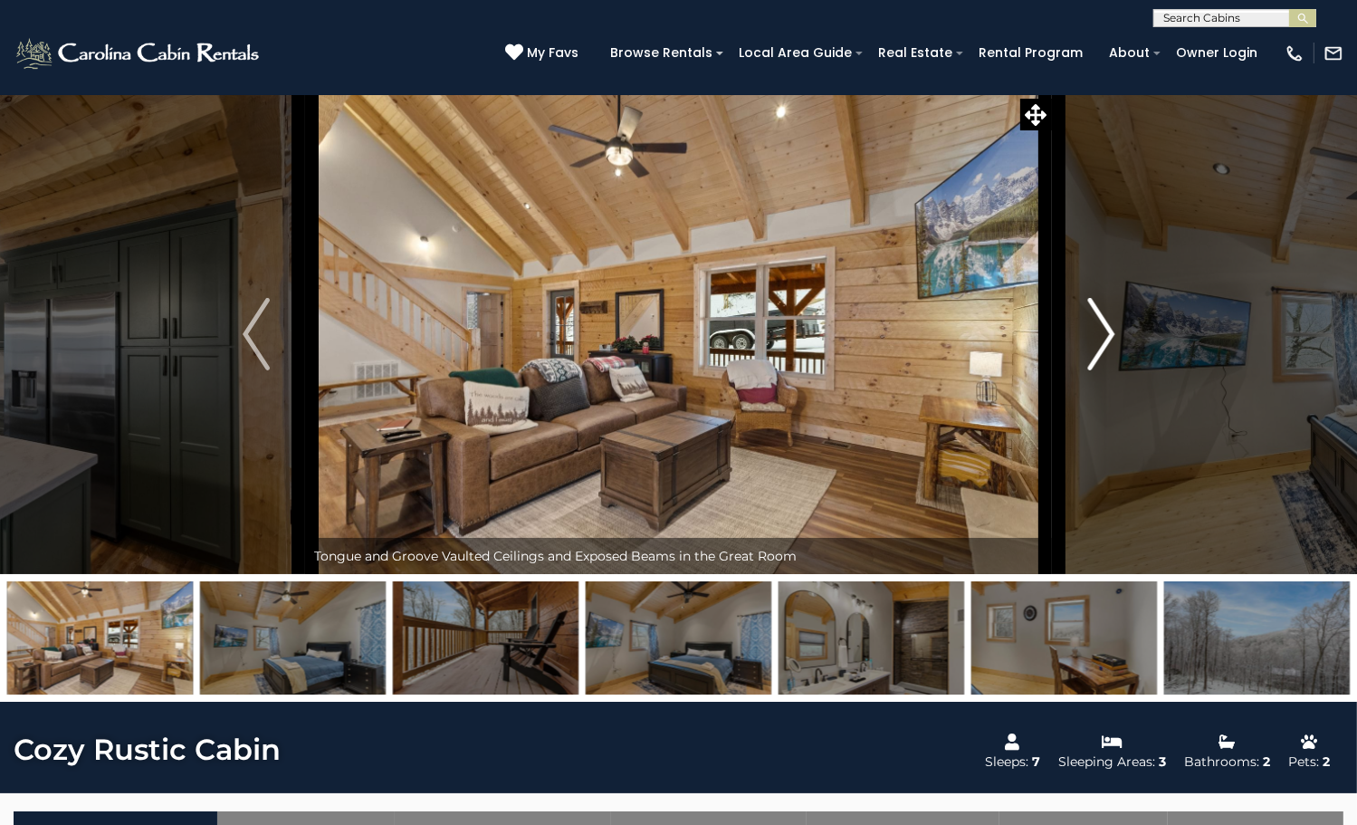
click at [1089, 370] on img "Next" at bounding box center [1100, 334] width 27 height 72
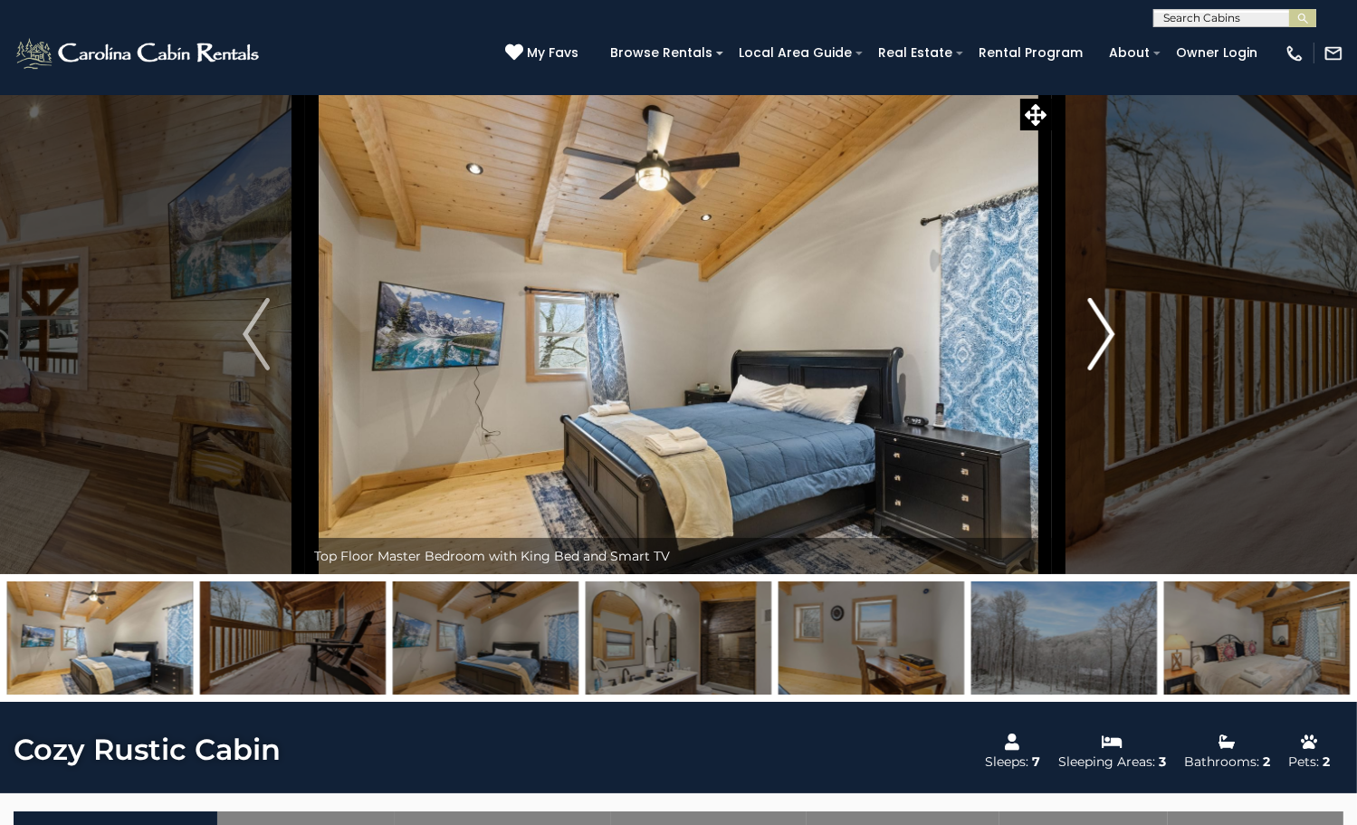
click at [1089, 370] on img "Next" at bounding box center [1100, 334] width 27 height 72
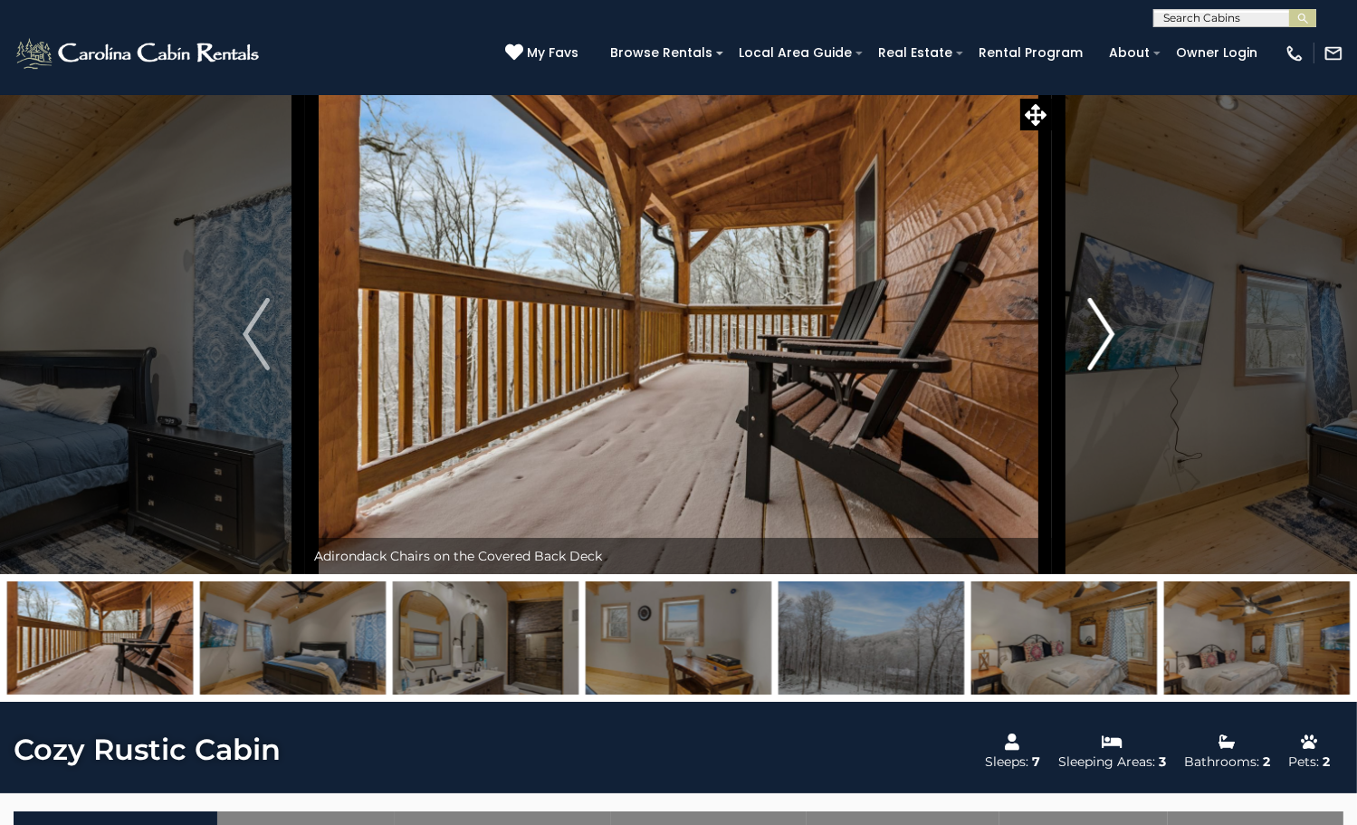
click at [1089, 370] on img "Next" at bounding box center [1100, 334] width 27 height 72
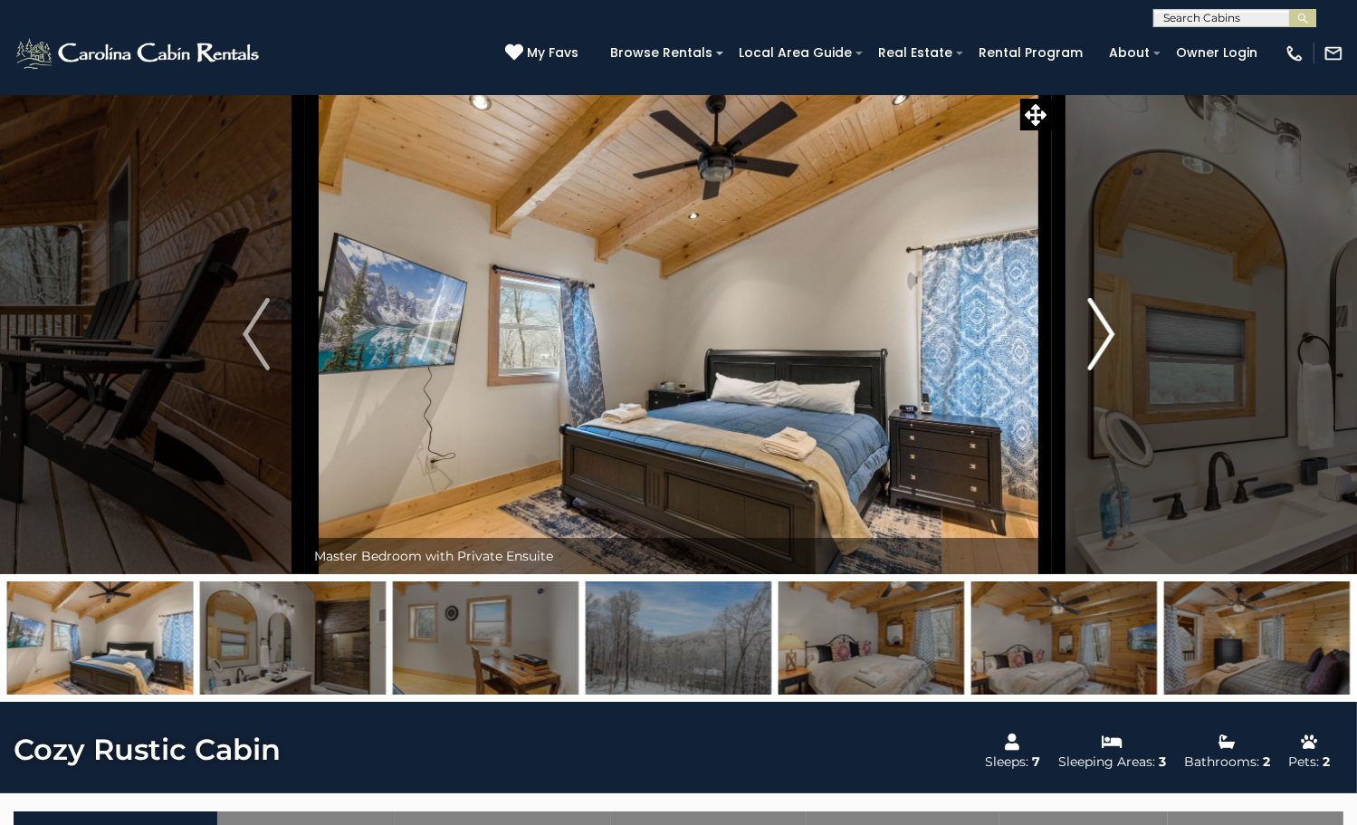
click at [1089, 370] on img "Next" at bounding box center [1100, 334] width 27 height 72
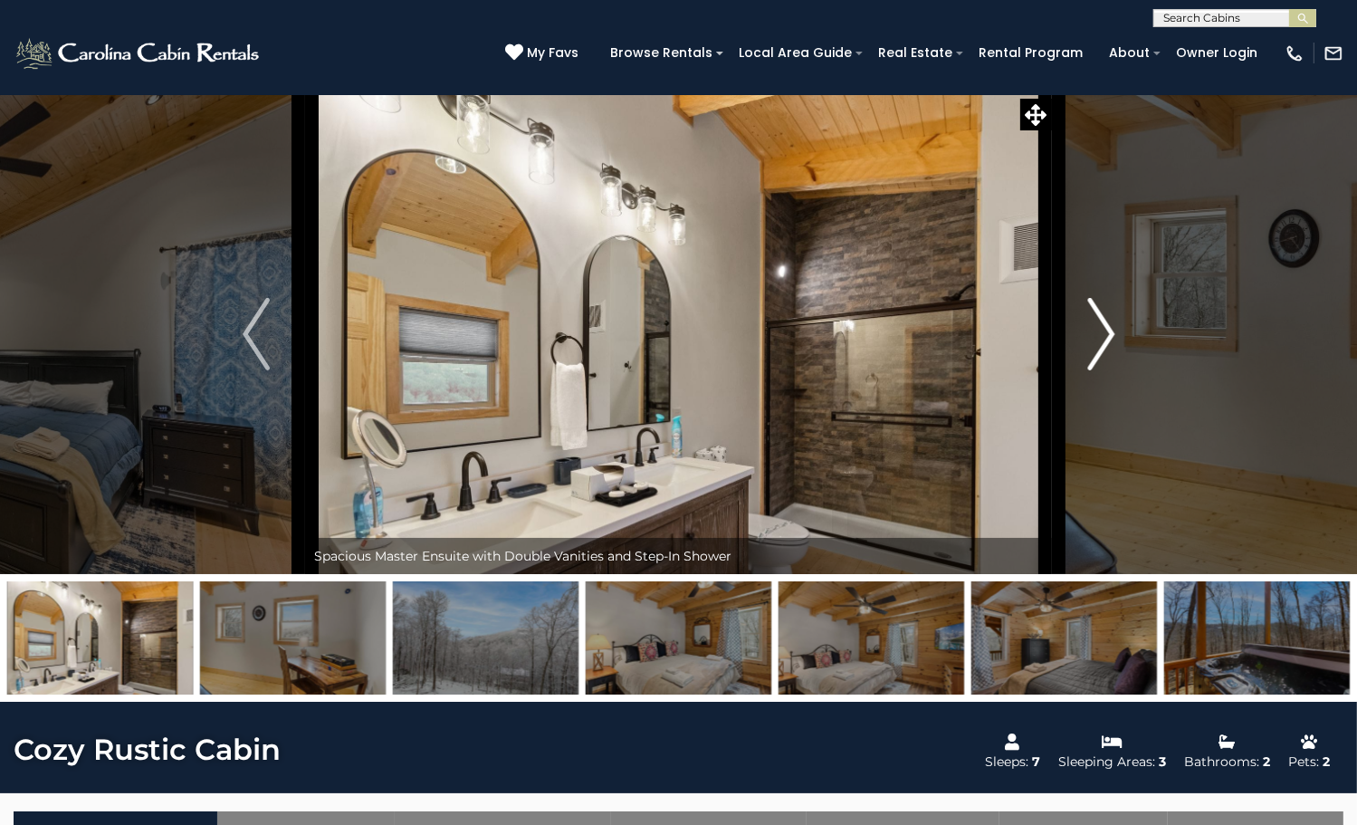
click at [1089, 370] on img "Next" at bounding box center [1100, 334] width 27 height 72
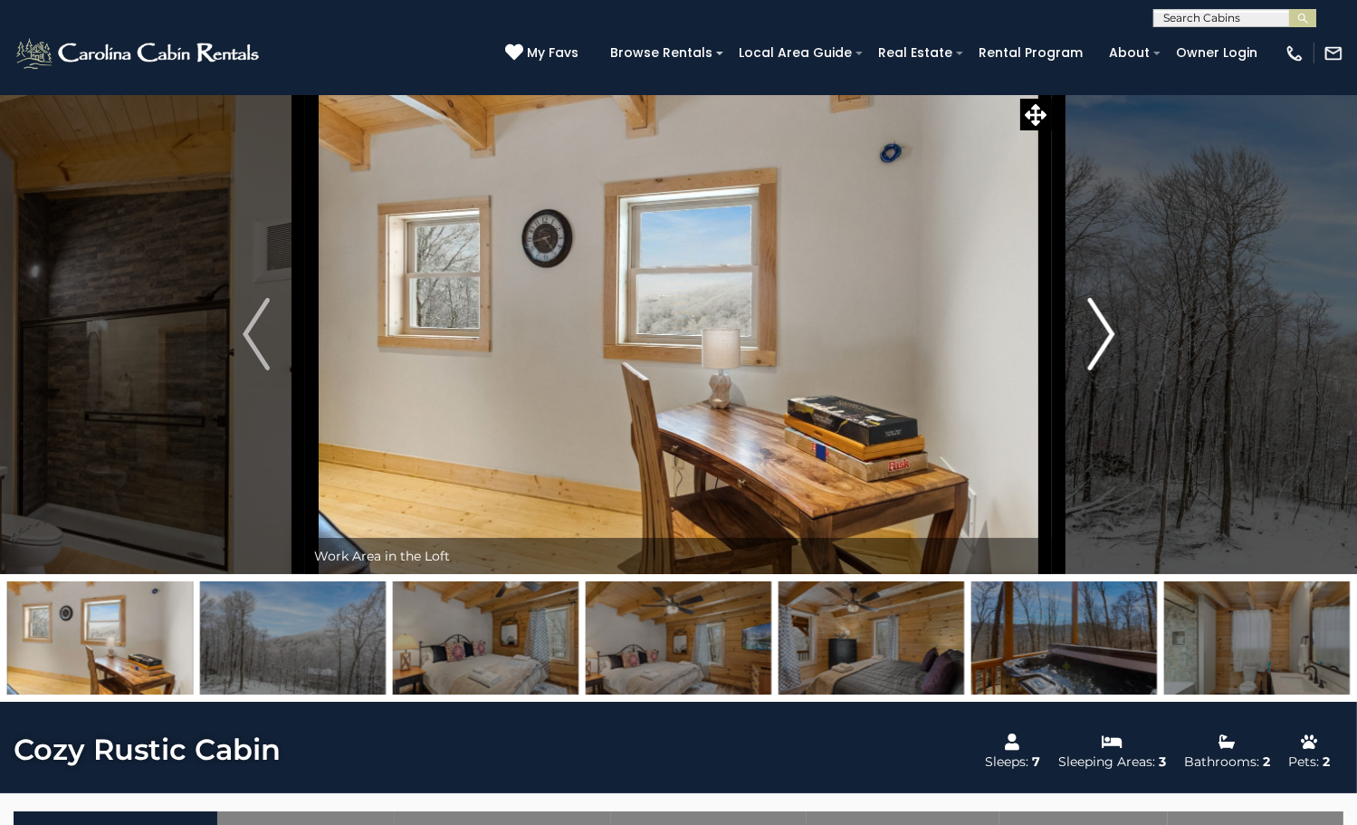
click at [1089, 370] on img "Next" at bounding box center [1100, 334] width 27 height 72
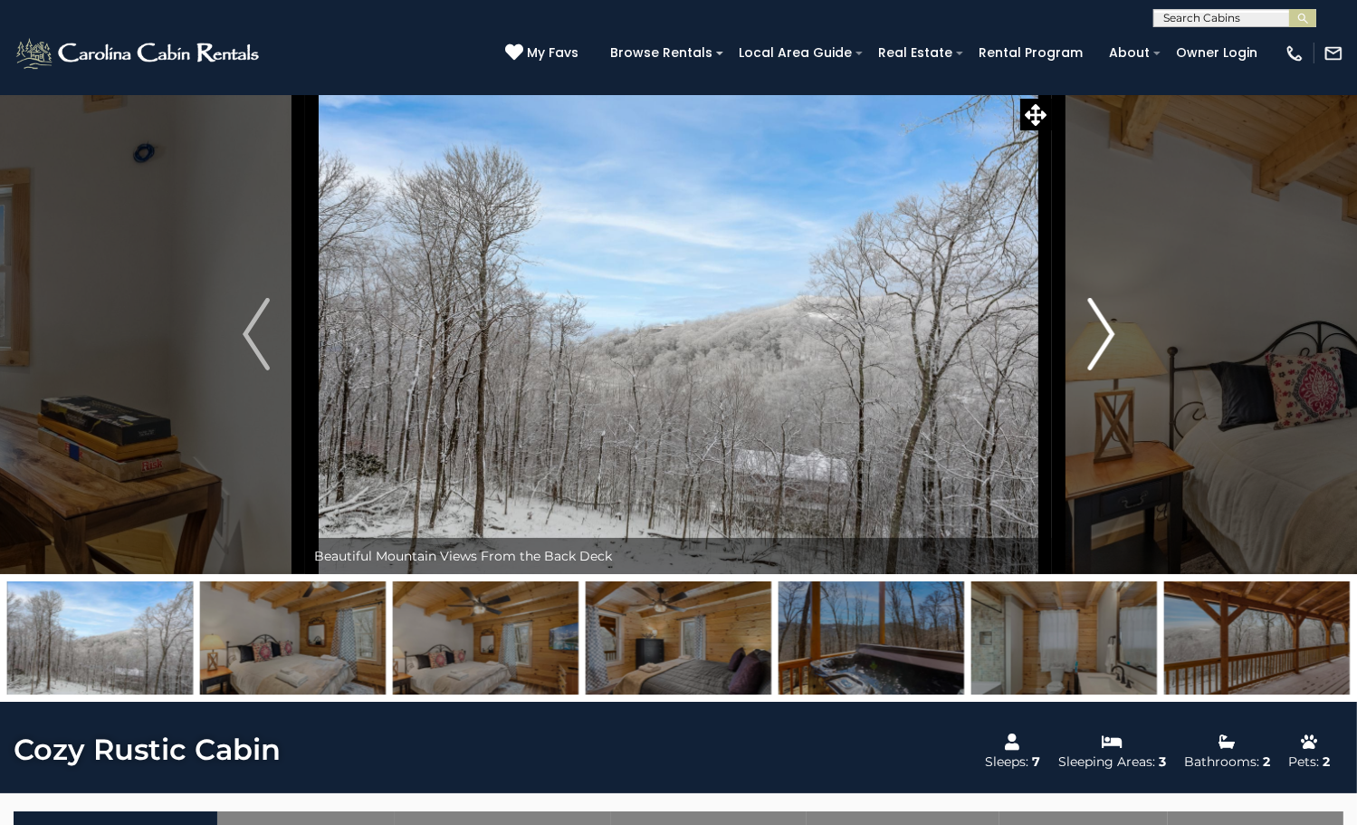
click at [1089, 370] on img "Next" at bounding box center [1100, 334] width 27 height 72
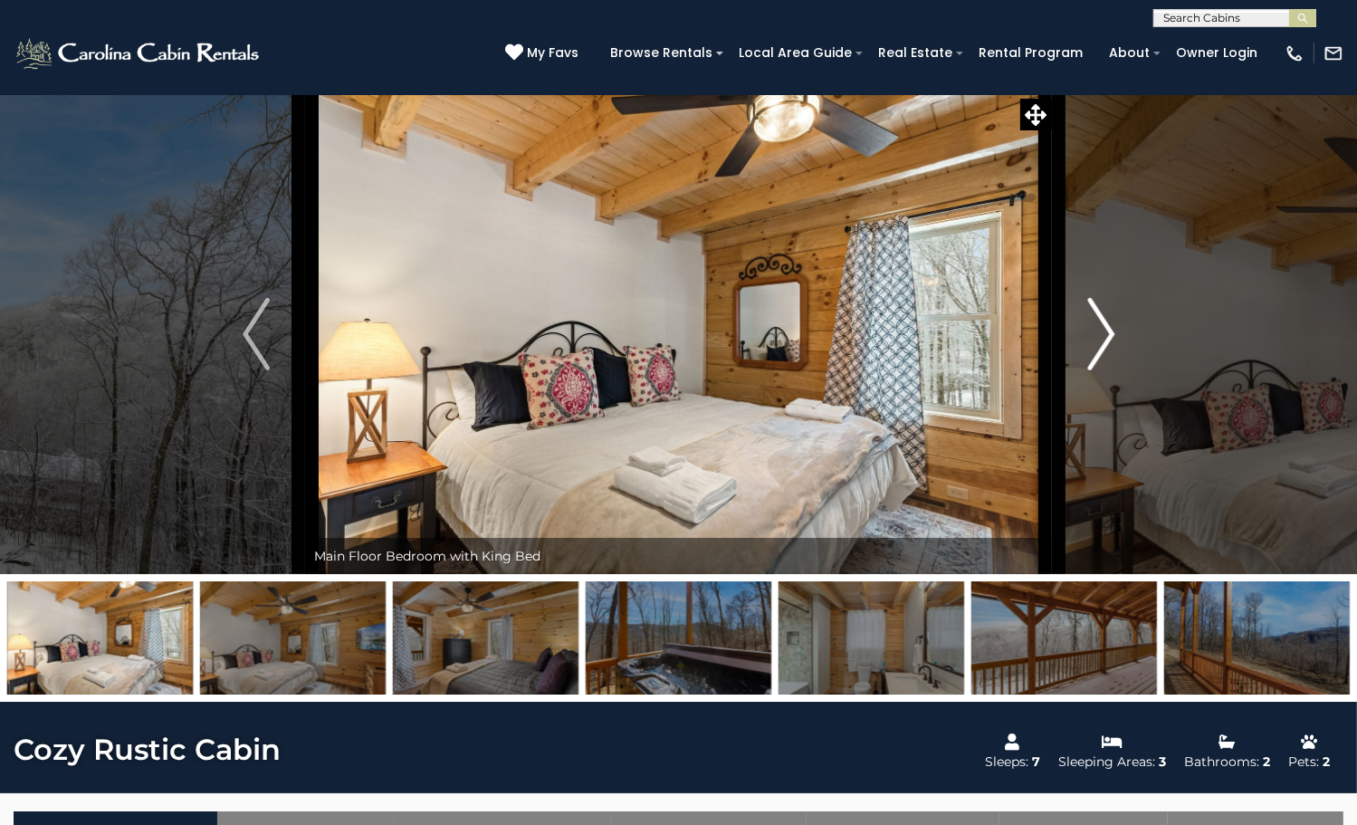
click at [1089, 370] on img "Next" at bounding box center [1100, 334] width 27 height 72
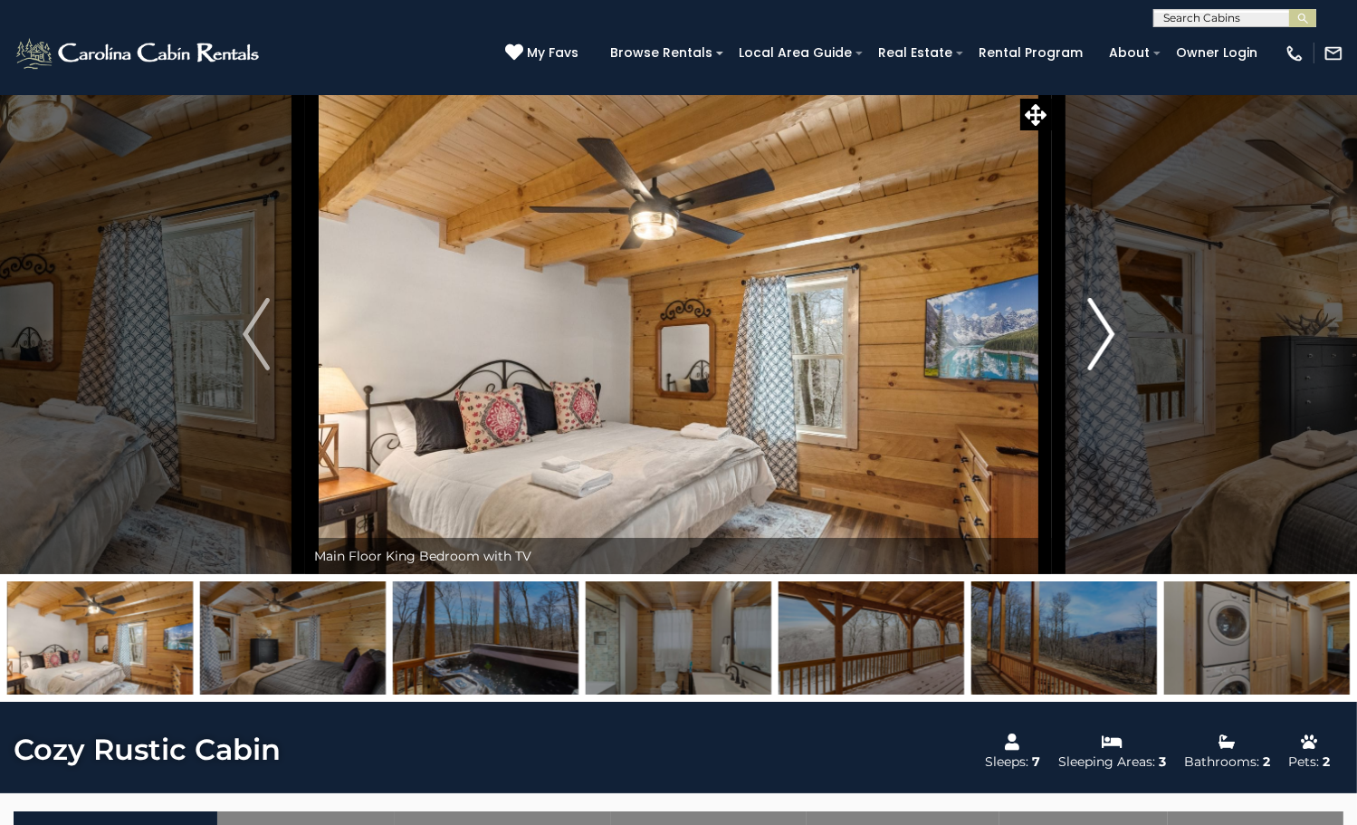
click at [1089, 370] on img "Next" at bounding box center [1100, 334] width 27 height 72
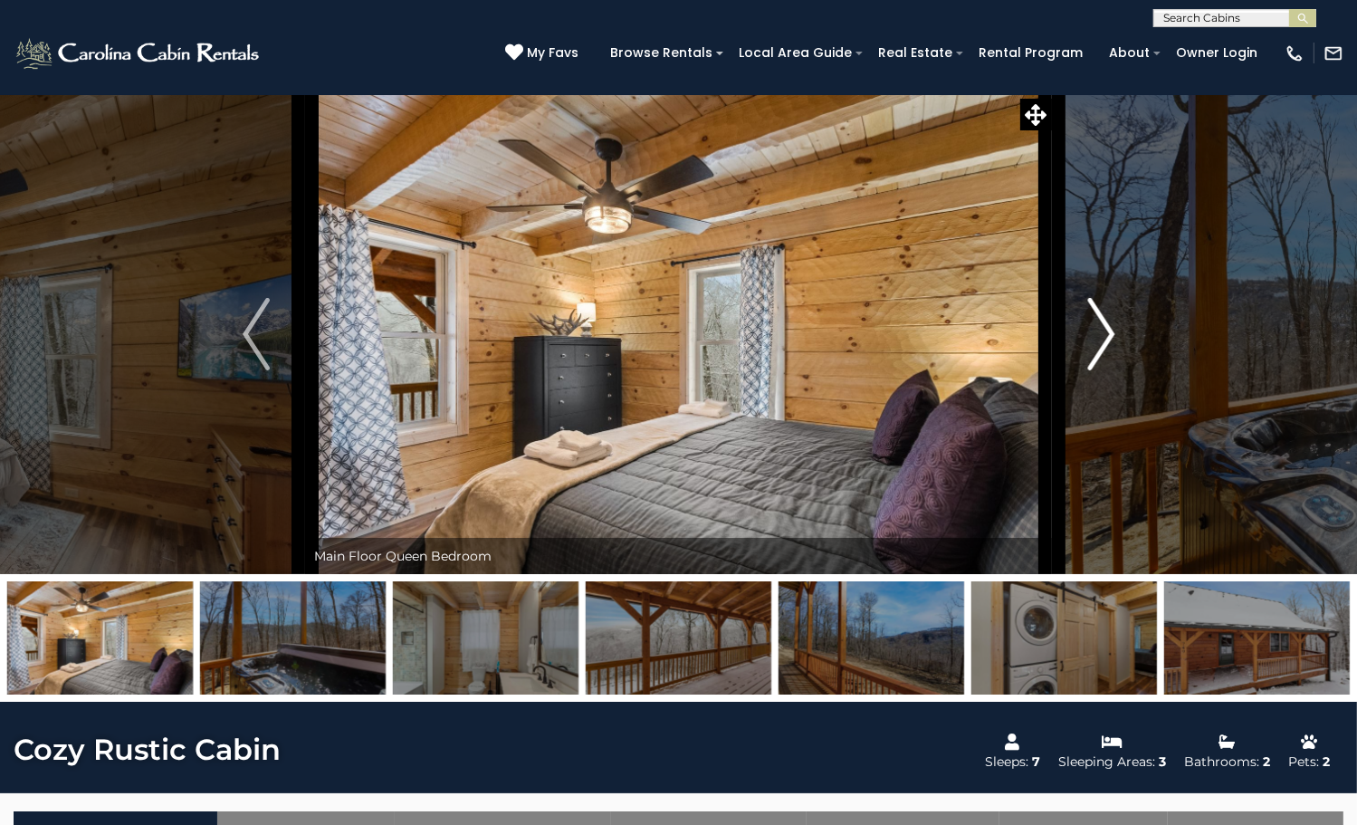
click at [1089, 370] on img "Next" at bounding box center [1100, 334] width 27 height 72
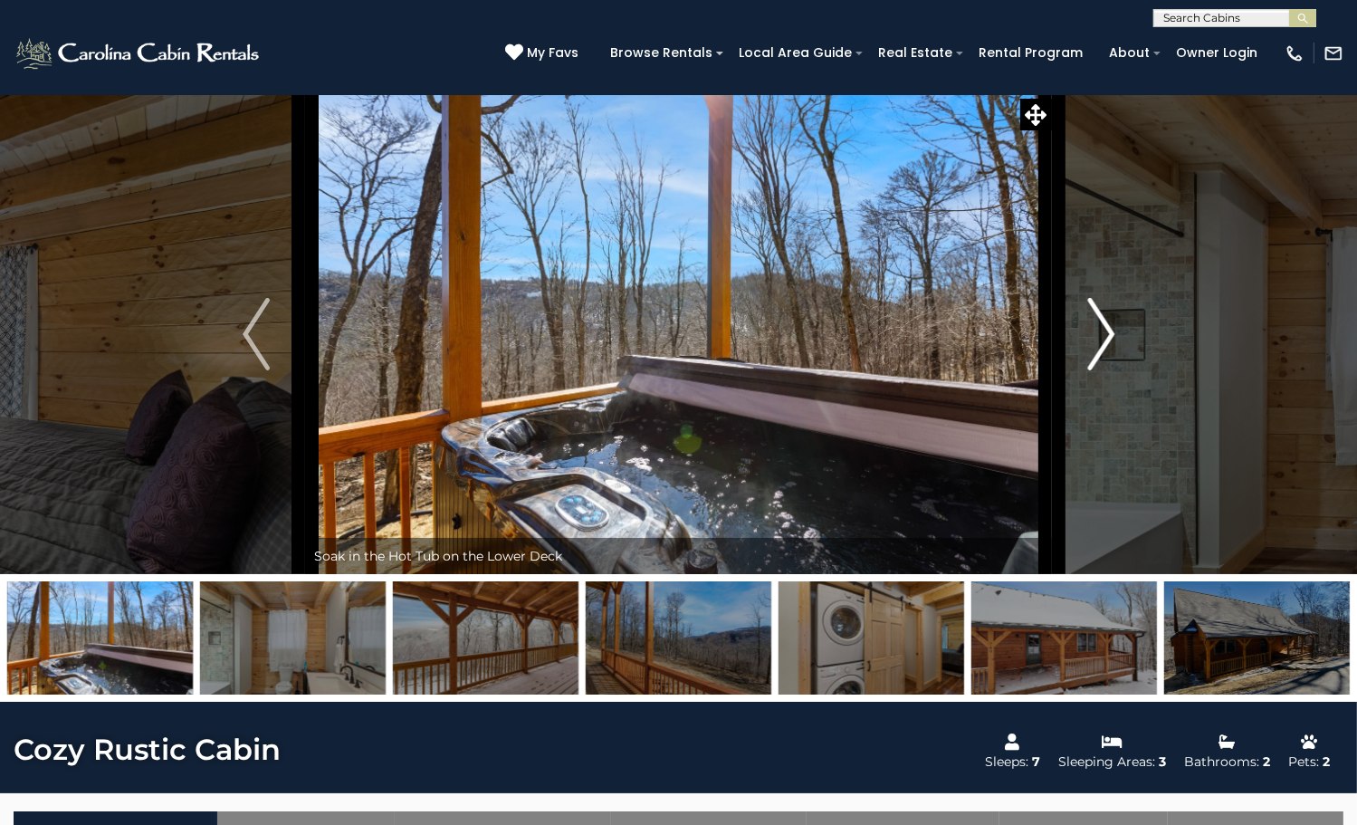
click at [1089, 370] on img "Next" at bounding box center [1100, 334] width 27 height 72
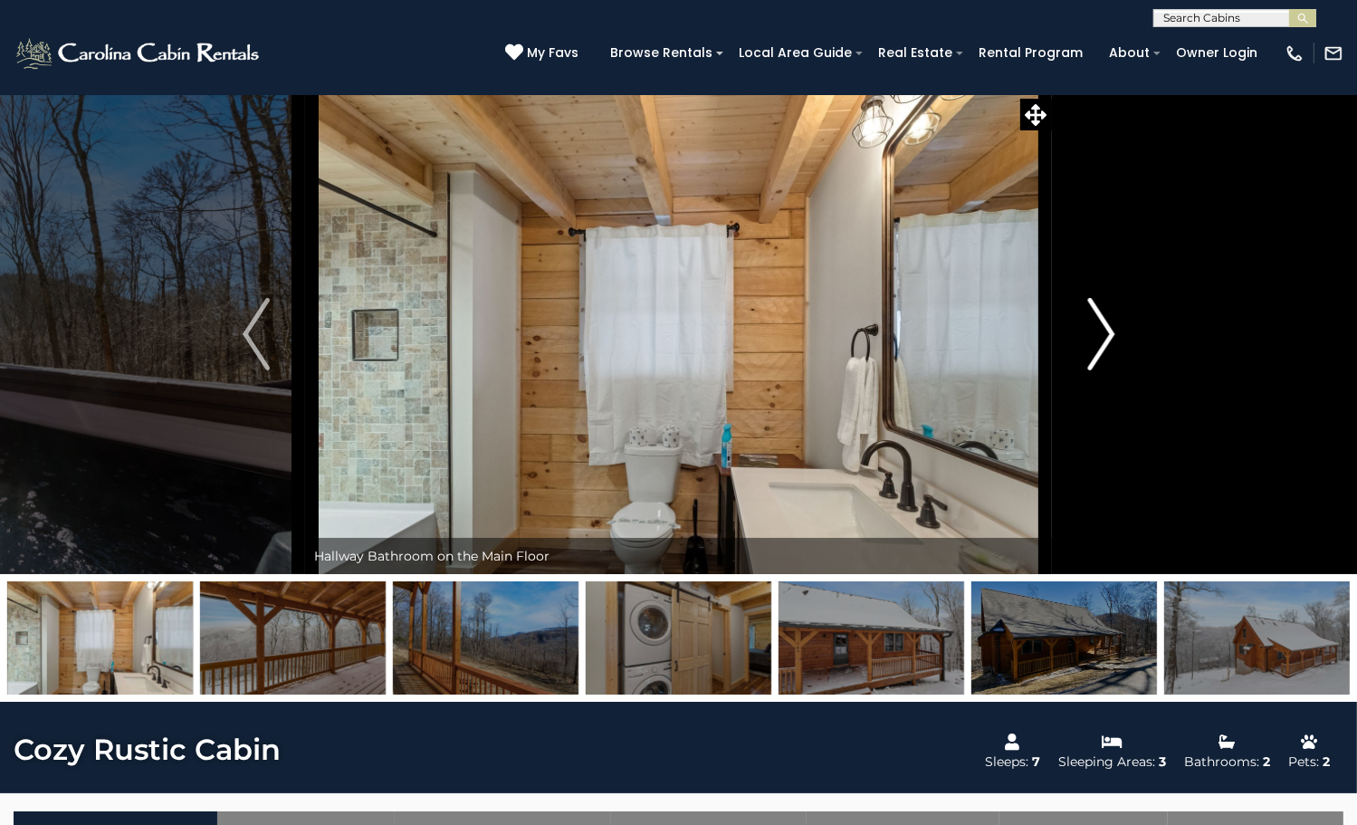
click at [1089, 370] on img "Next" at bounding box center [1100, 334] width 27 height 72
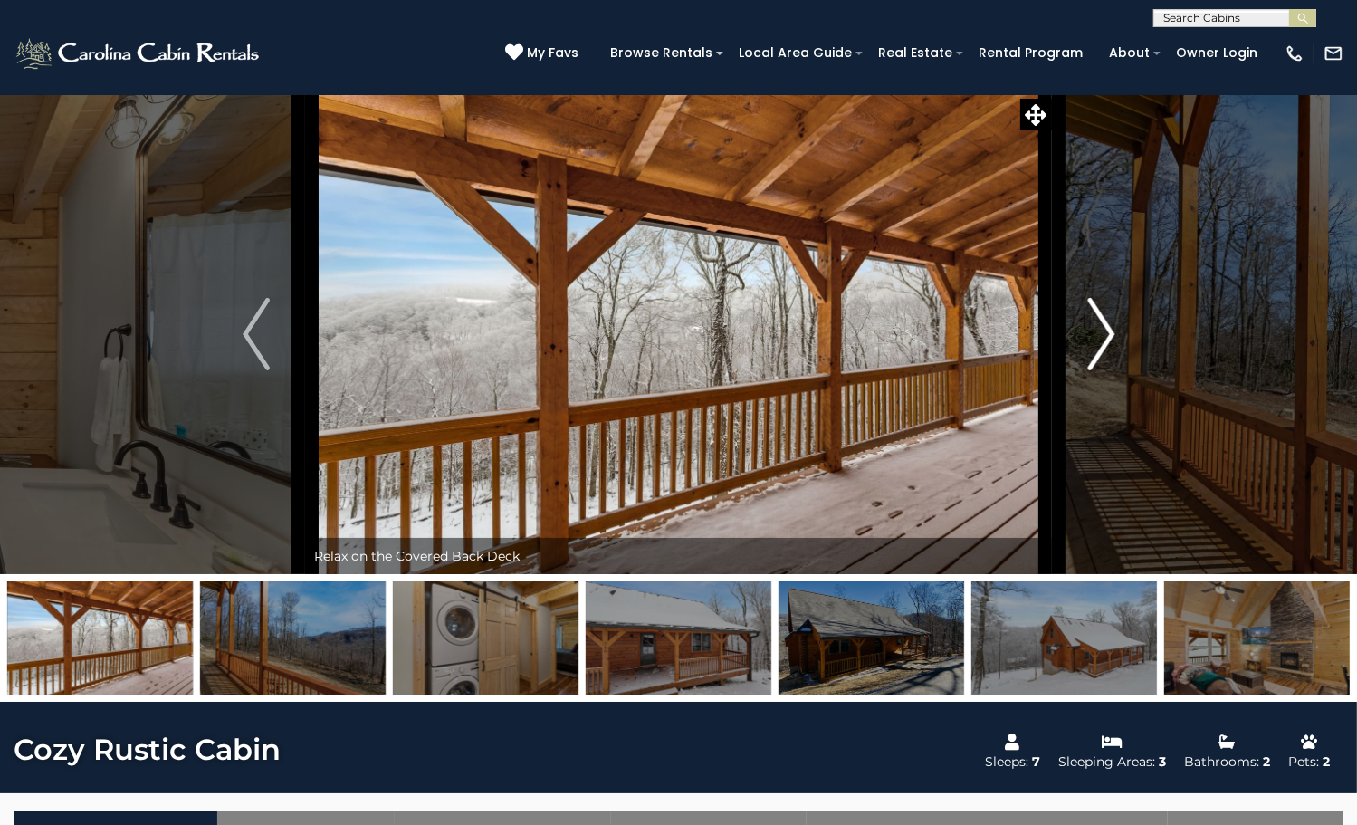
click at [1091, 370] on img "Next" at bounding box center [1100, 334] width 27 height 72
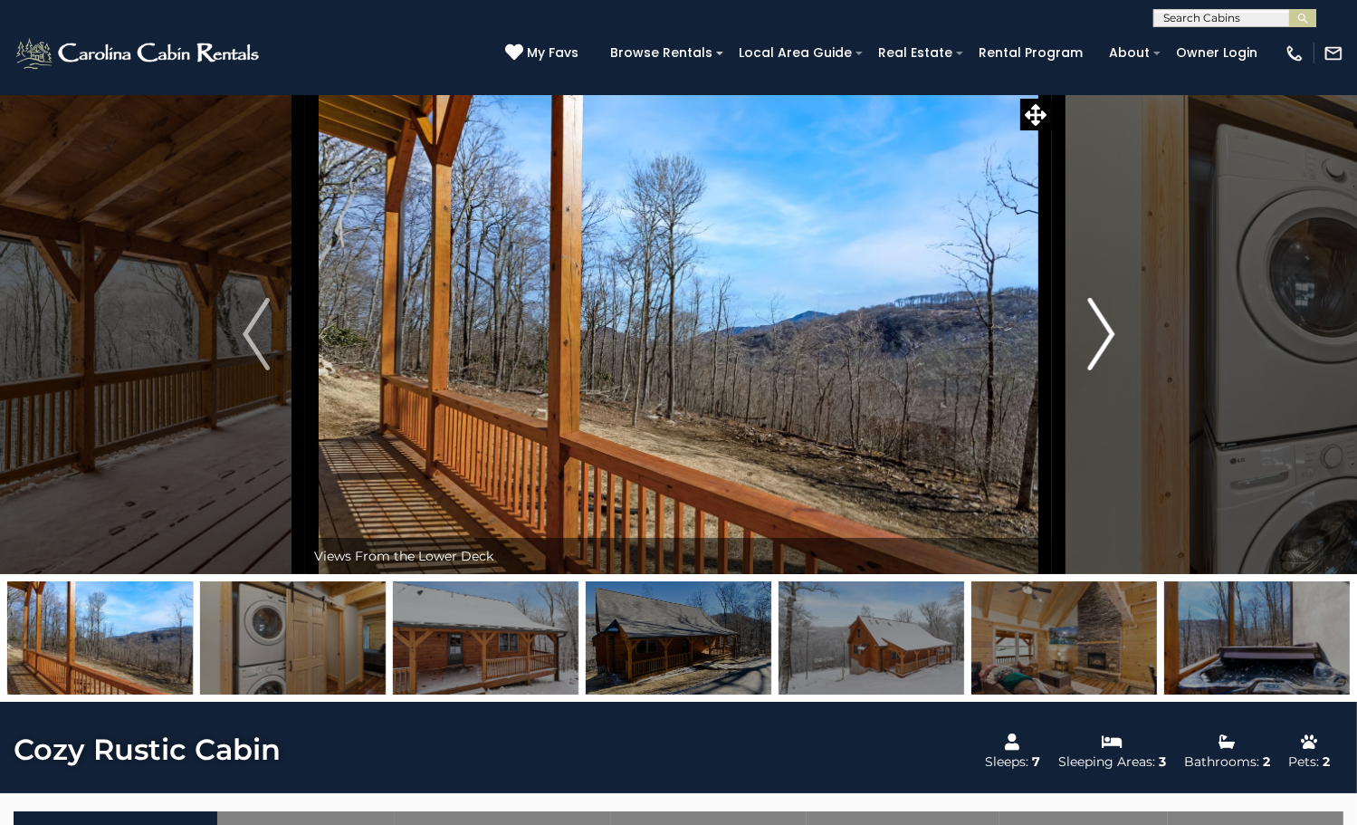
click at [1101, 370] on img "Next" at bounding box center [1100, 334] width 27 height 72
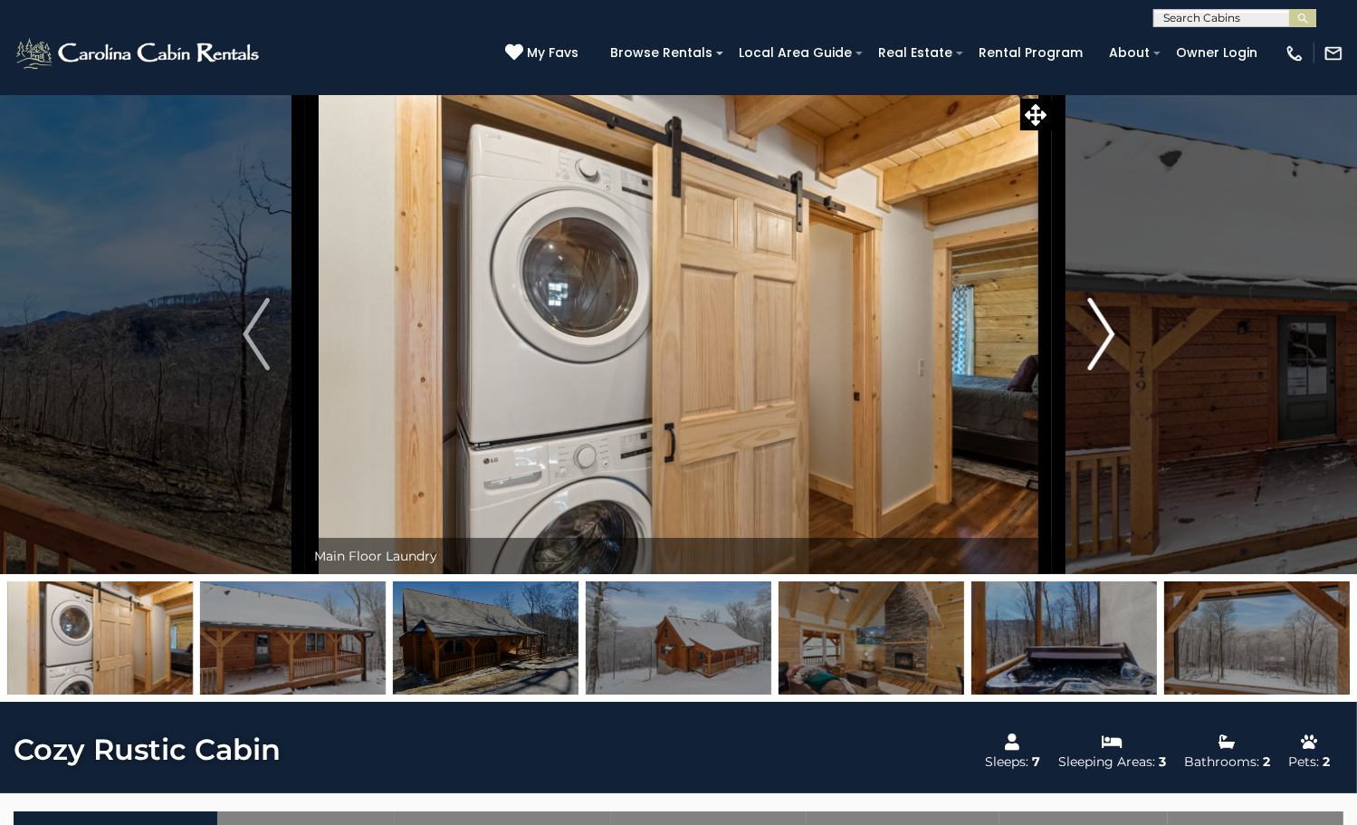
click at [1096, 370] on img "Next" at bounding box center [1100, 334] width 27 height 72
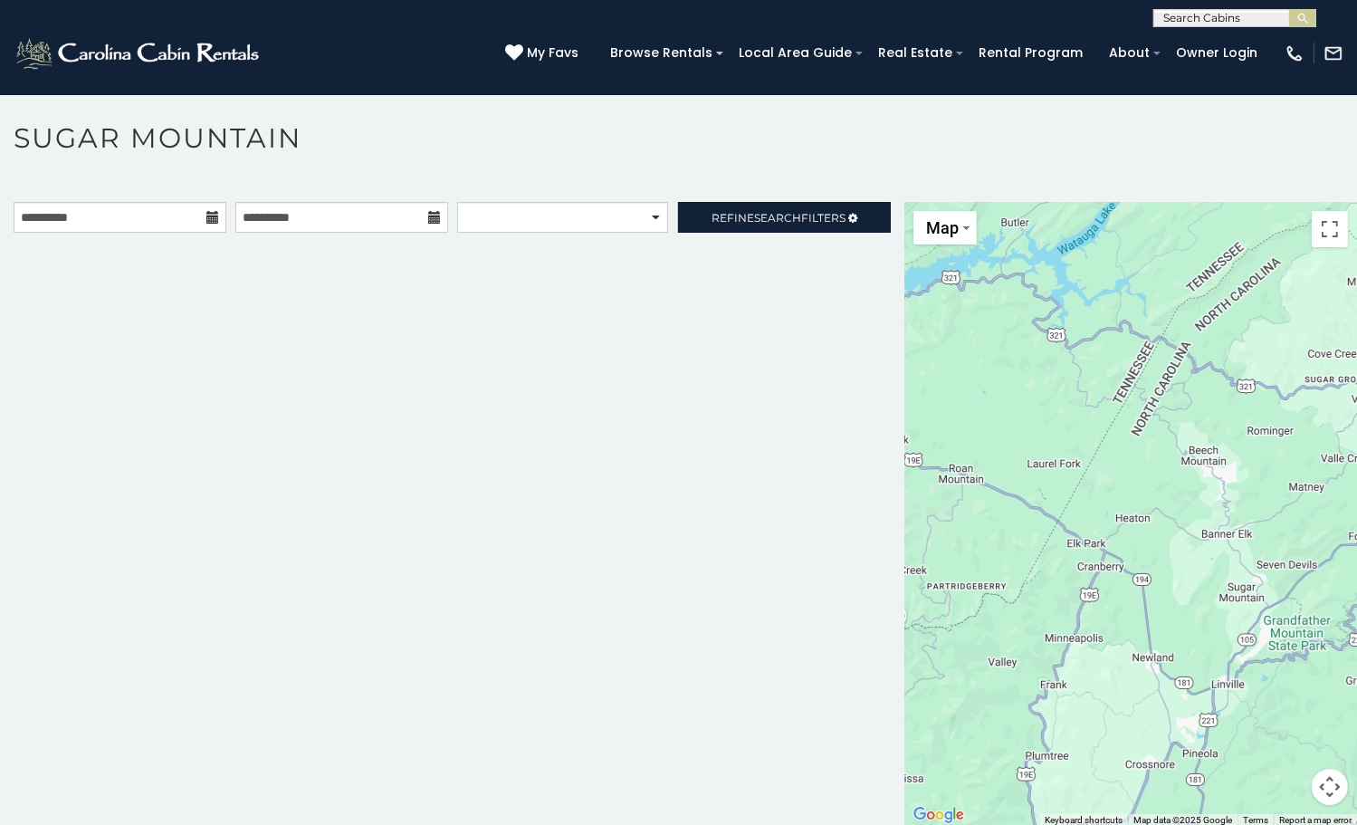
scroll to position [53, 0]
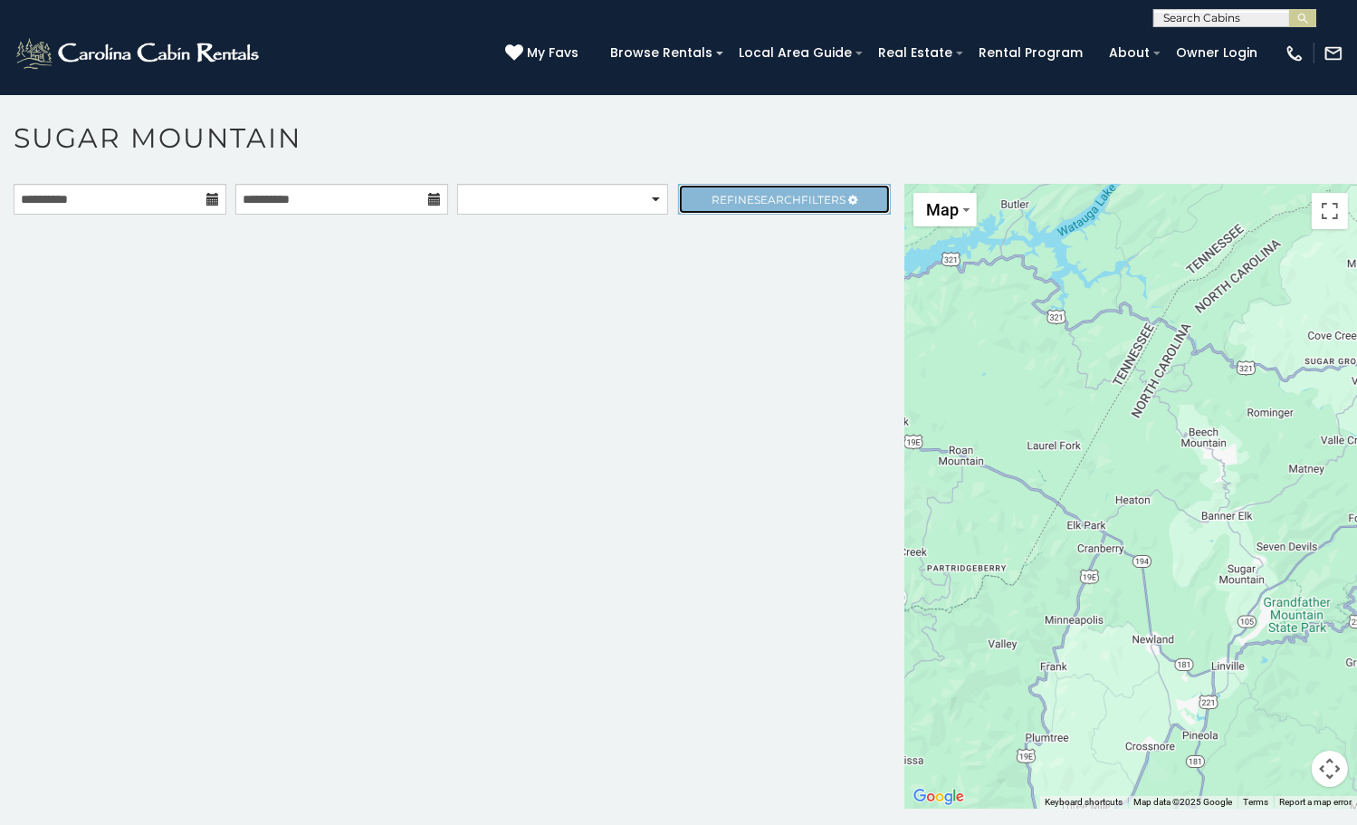
click at [741, 200] on span "Refine Search Filters" at bounding box center [779, 200] width 134 height 14
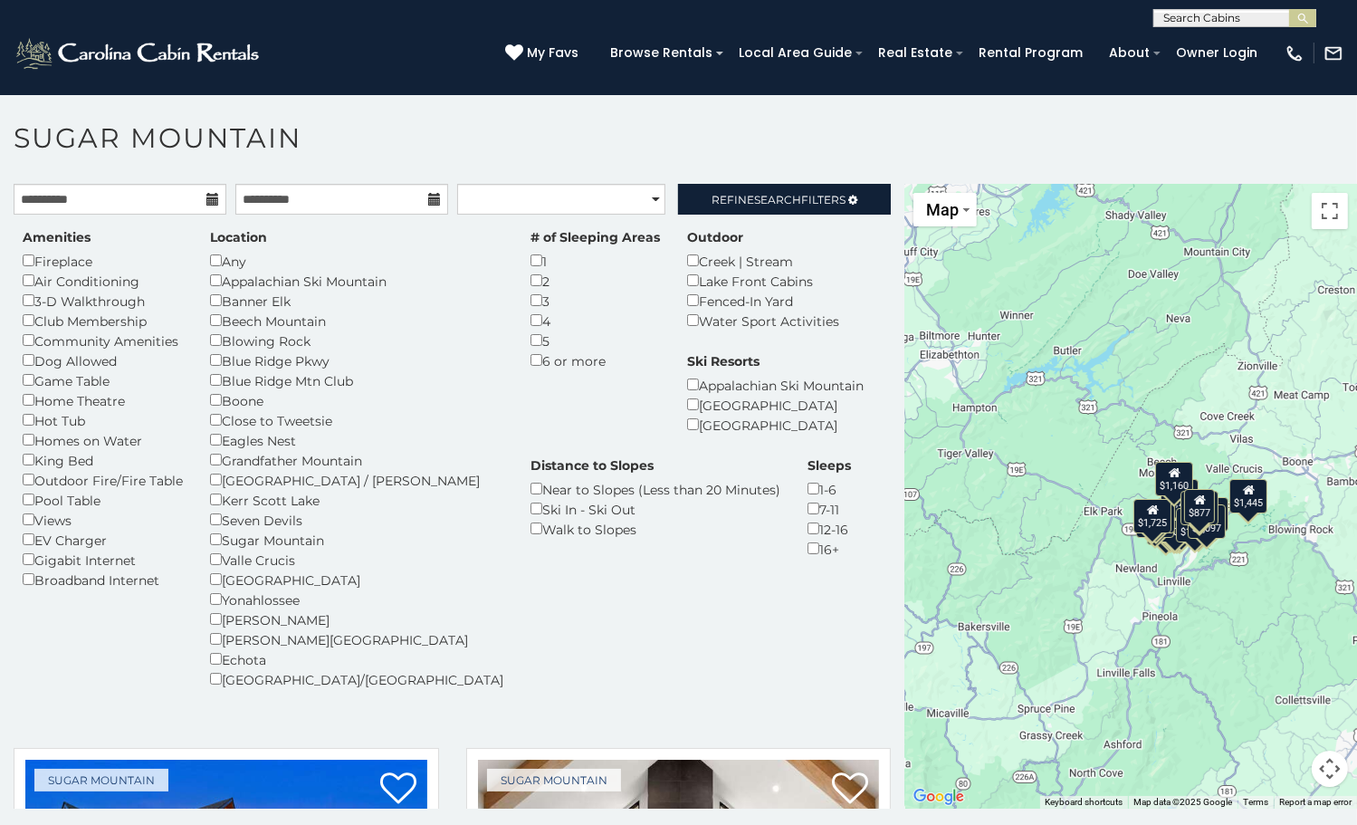
click at [210, 194] on icon at bounding box center [212, 199] width 13 height 13
drag, startPoint x: 206, startPoint y: 199, endPoint x: 127, endPoint y: 202, distance: 79.7
click at [206, 200] on icon at bounding box center [212, 199] width 13 height 13
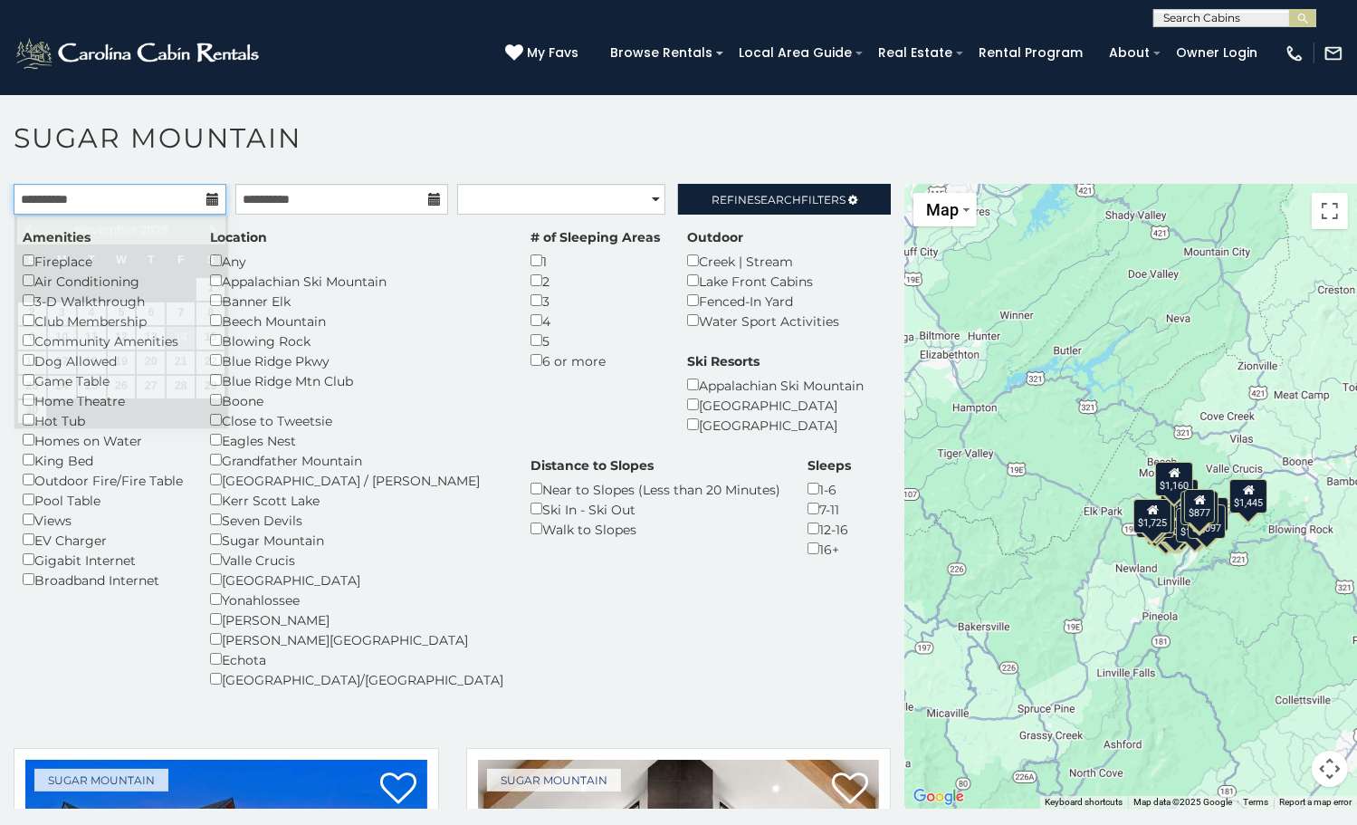
click at [127, 202] on input "**********" at bounding box center [120, 199] width 213 height 31
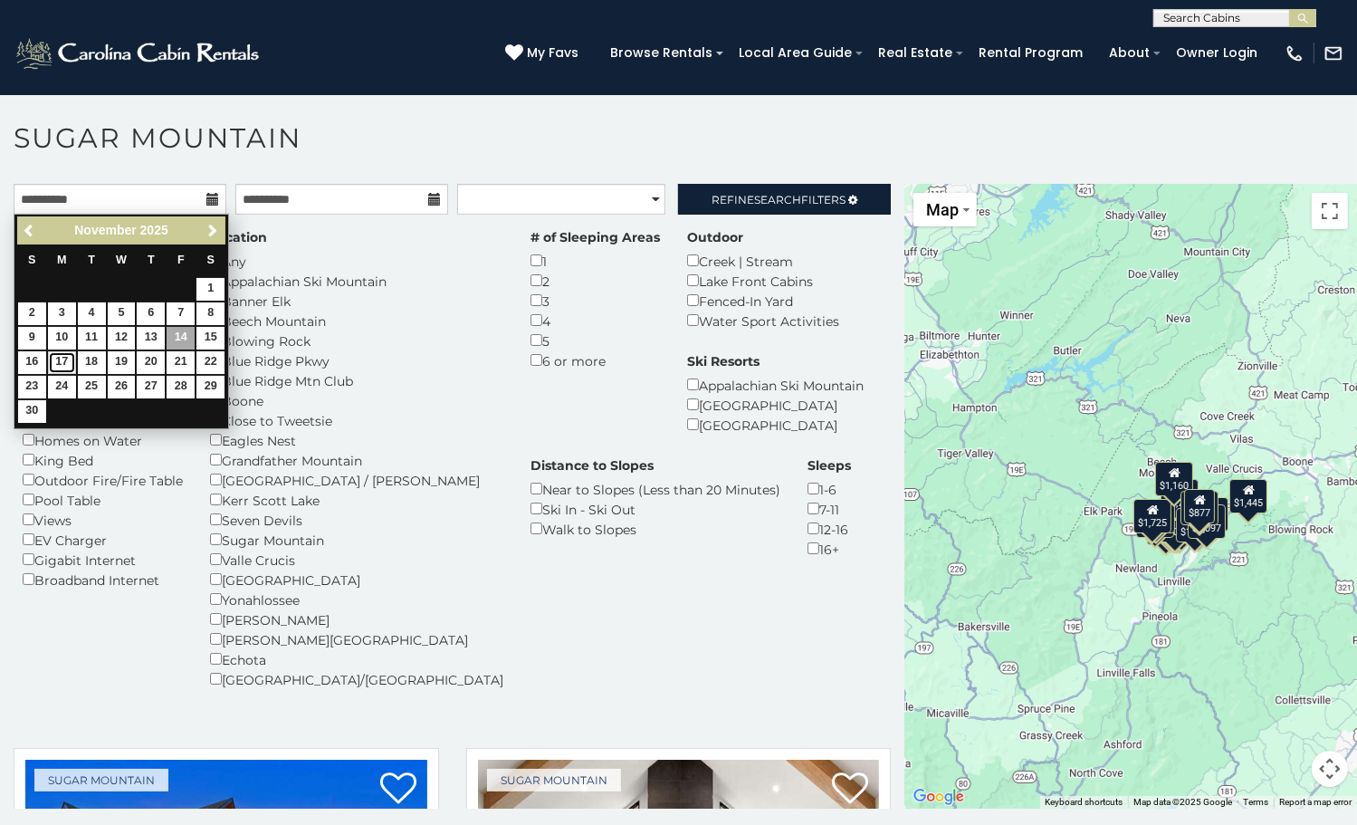
click at [56, 366] on link "17" at bounding box center [62, 362] width 28 height 23
type input "**********"
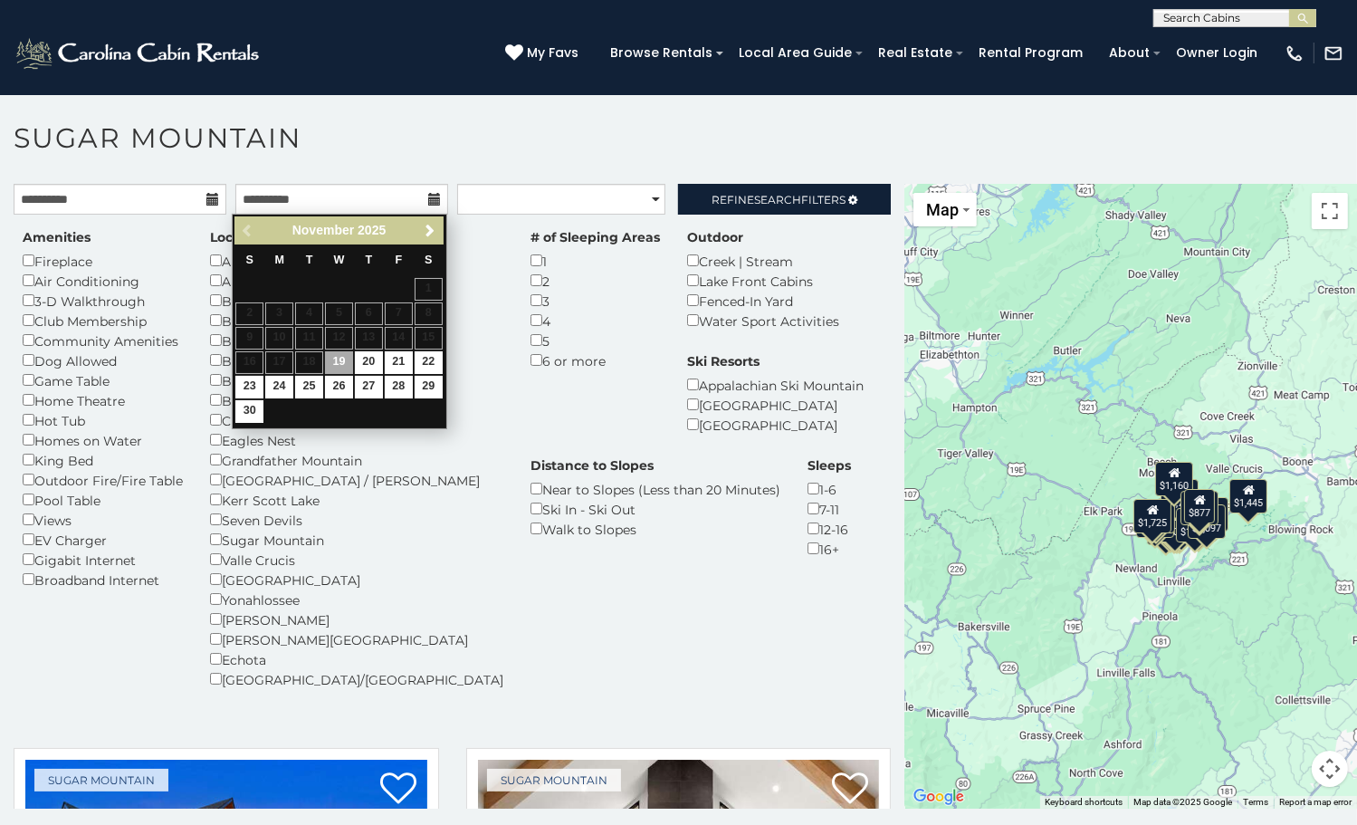
click at [282, 359] on table "S M T W T F S 1 2 3 4 5 6 7 8 9 10 11 12 13 14 15 16 17 18 19 20 21 22 23 24 25…" at bounding box center [338, 333] width 208 height 179
click at [279, 367] on table "S M T W T F S 1 2 3 4 5 6 7 8 9 10 11 12 13 14 15 16 17 18 19 20 21 22 23 24 25…" at bounding box center [338, 333] width 208 height 179
click at [400, 338] on table "S M T W T F S 1 2 3 4 5 6 7 8 9 10 11 12 13 14 15 16 17 18 19 20 21 22 23 24 25…" at bounding box center [338, 333] width 208 height 179
click at [129, 205] on input "**********" at bounding box center [120, 199] width 213 height 31
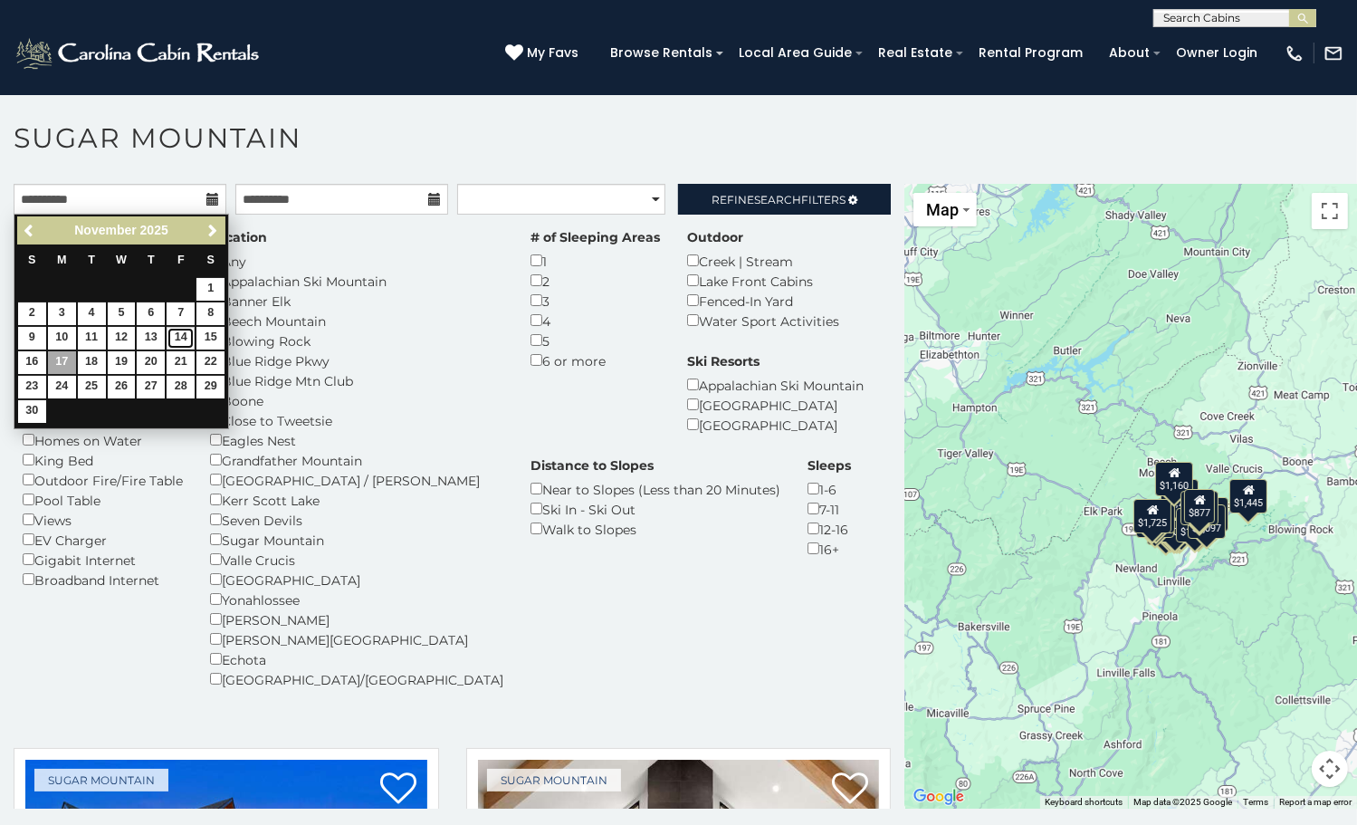
click at [181, 336] on link "14" at bounding box center [181, 338] width 28 height 23
type input "**********"
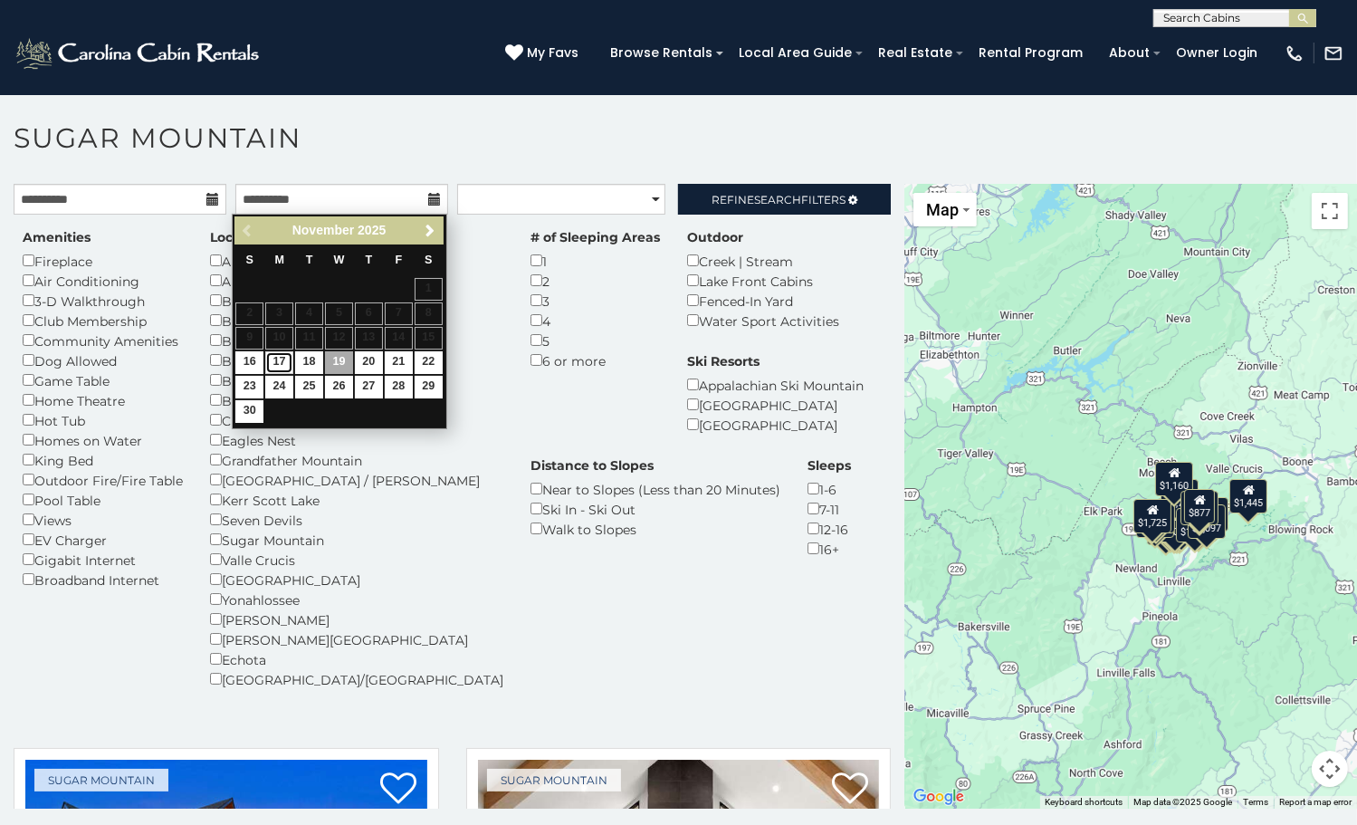
click at [271, 359] on link "17" at bounding box center [279, 362] width 28 height 23
type input "**********"
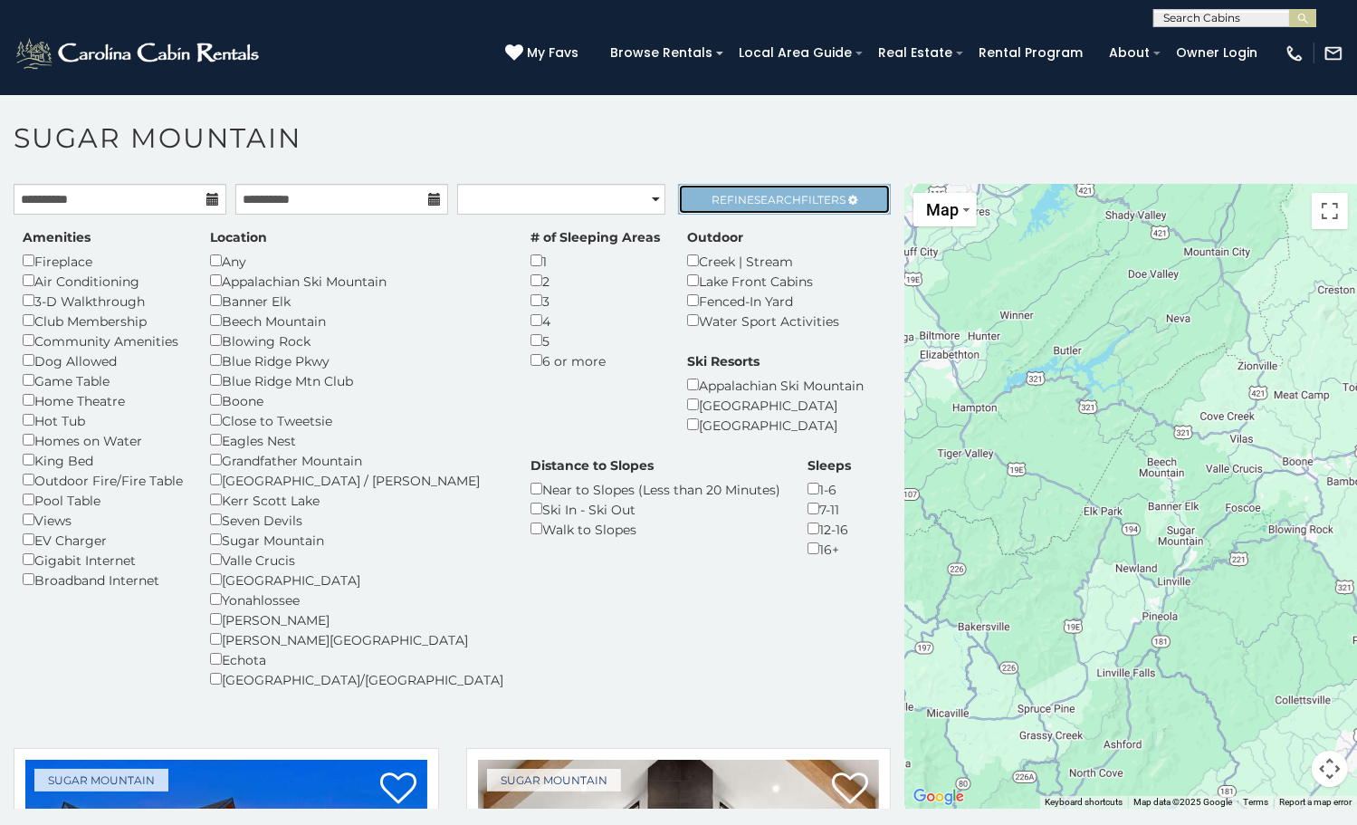
click at [774, 196] on span "Search" at bounding box center [777, 200] width 47 height 14
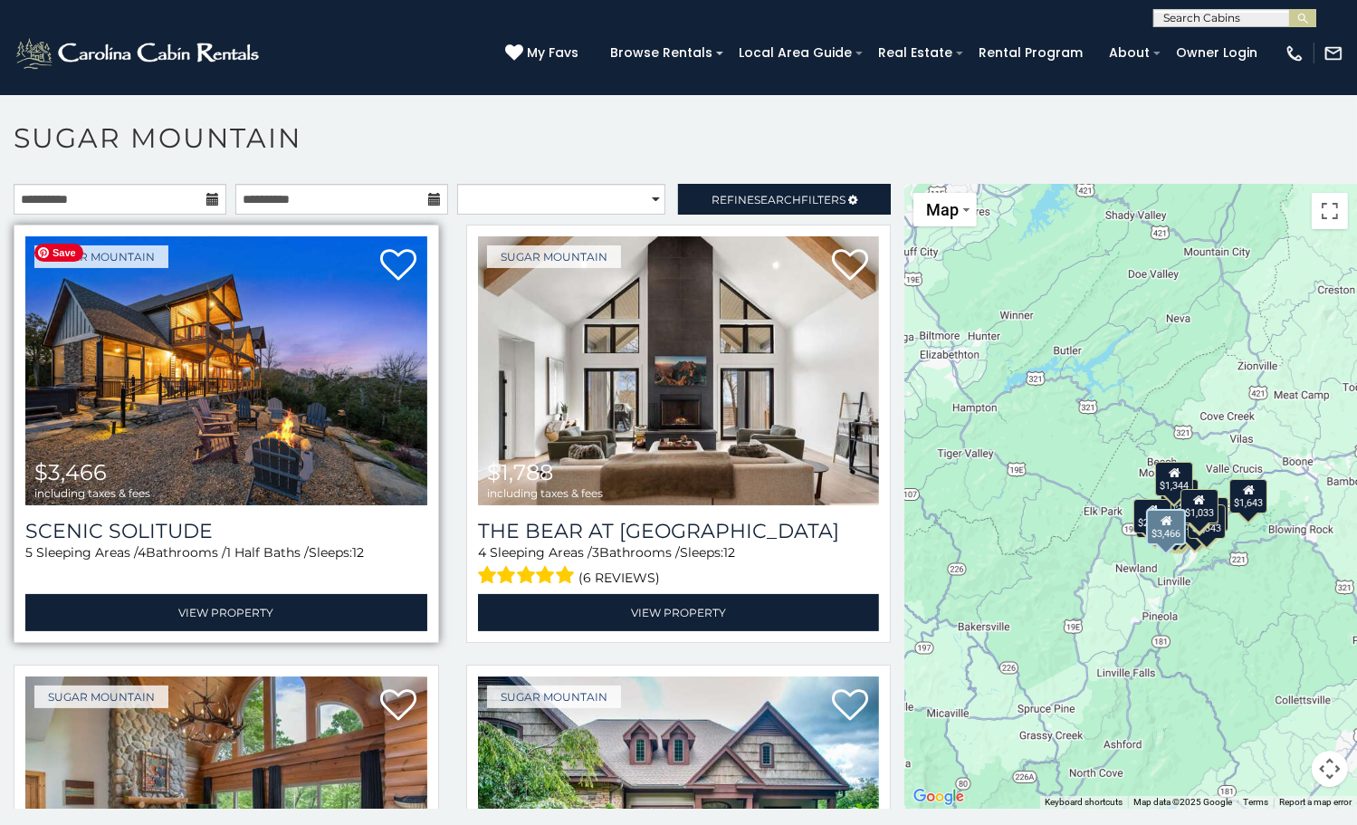
click at [235, 385] on img at bounding box center [226, 370] width 402 height 269
click at [239, 385] on img at bounding box center [226, 370] width 402 height 269
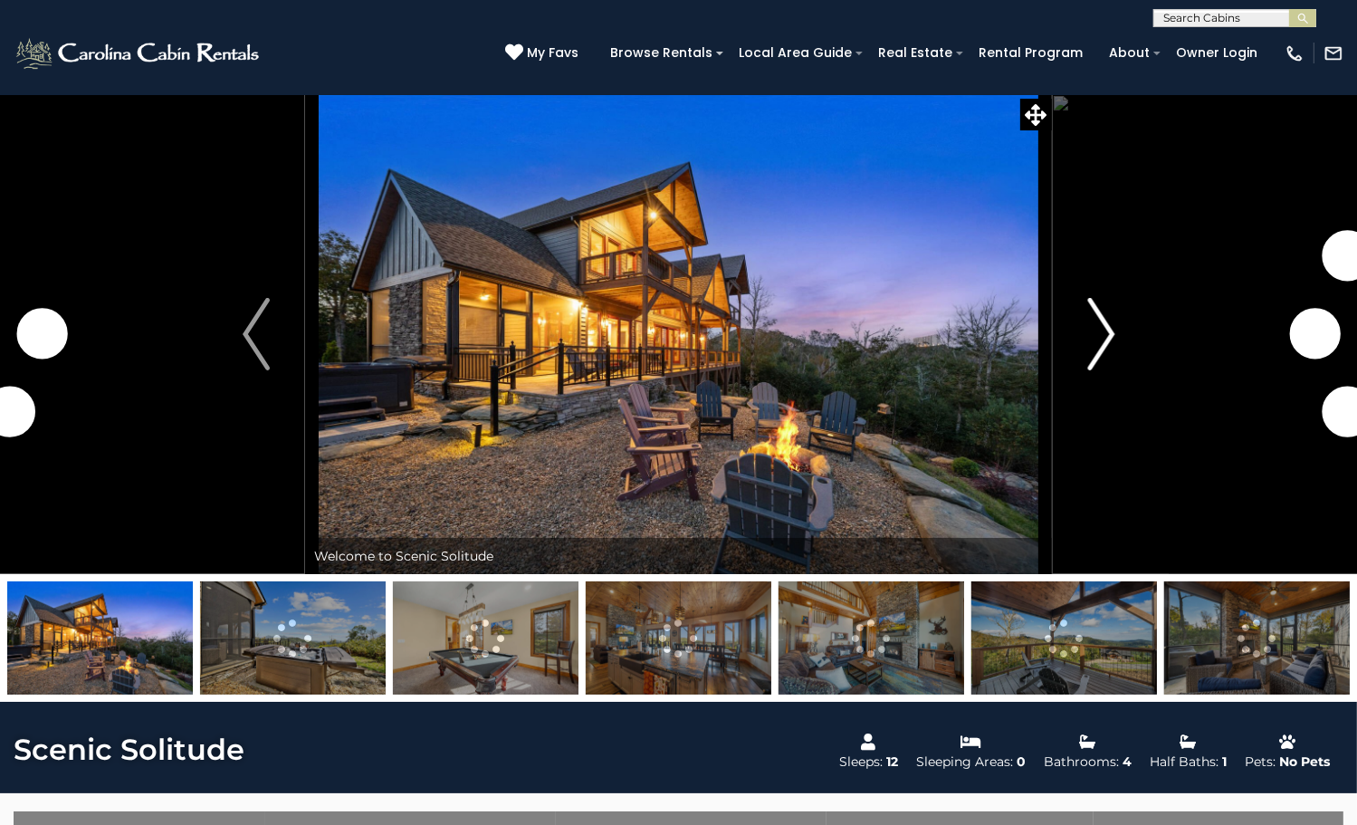
click at [1104, 370] on img "Next" at bounding box center [1100, 334] width 27 height 72
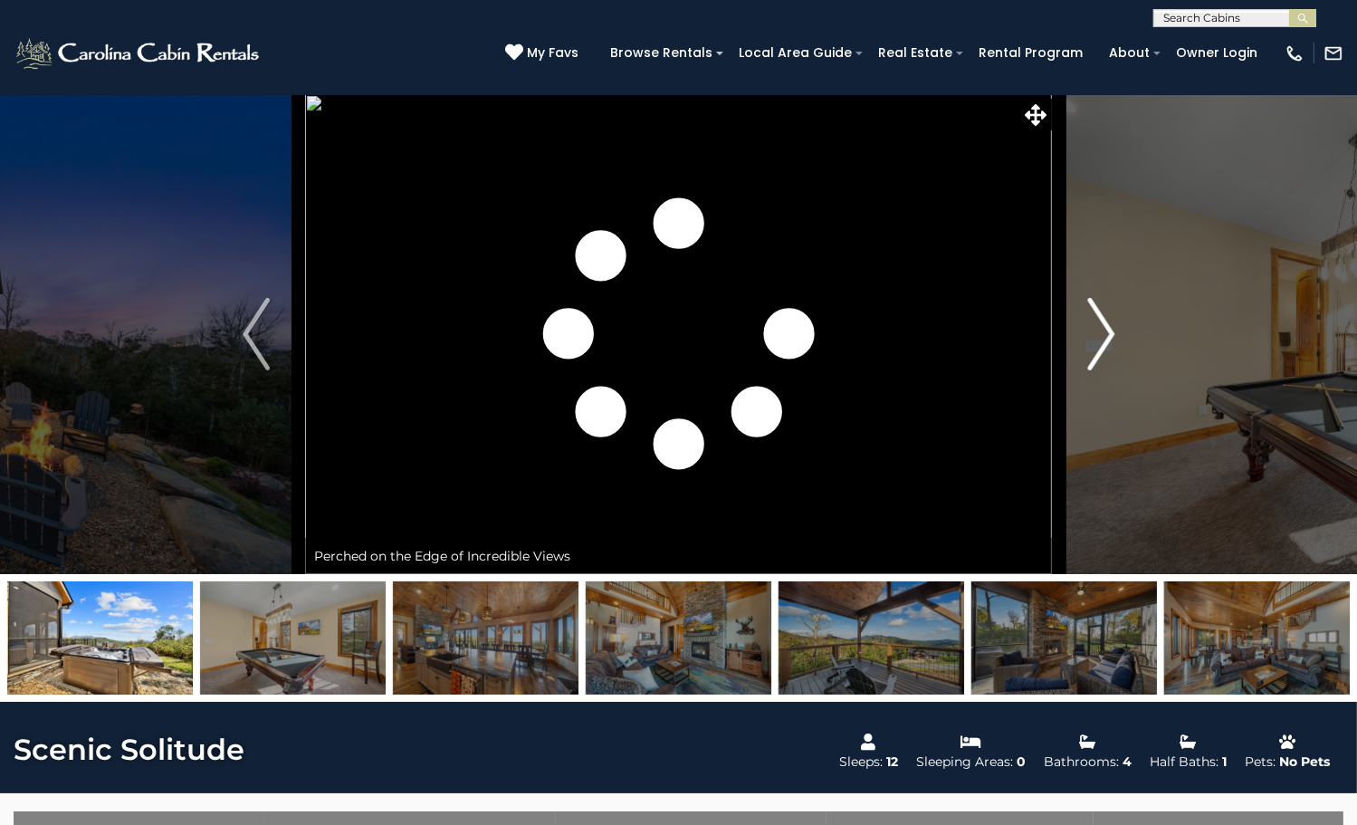
click at [1104, 370] on img "Next" at bounding box center [1100, 334] width 27 height 72
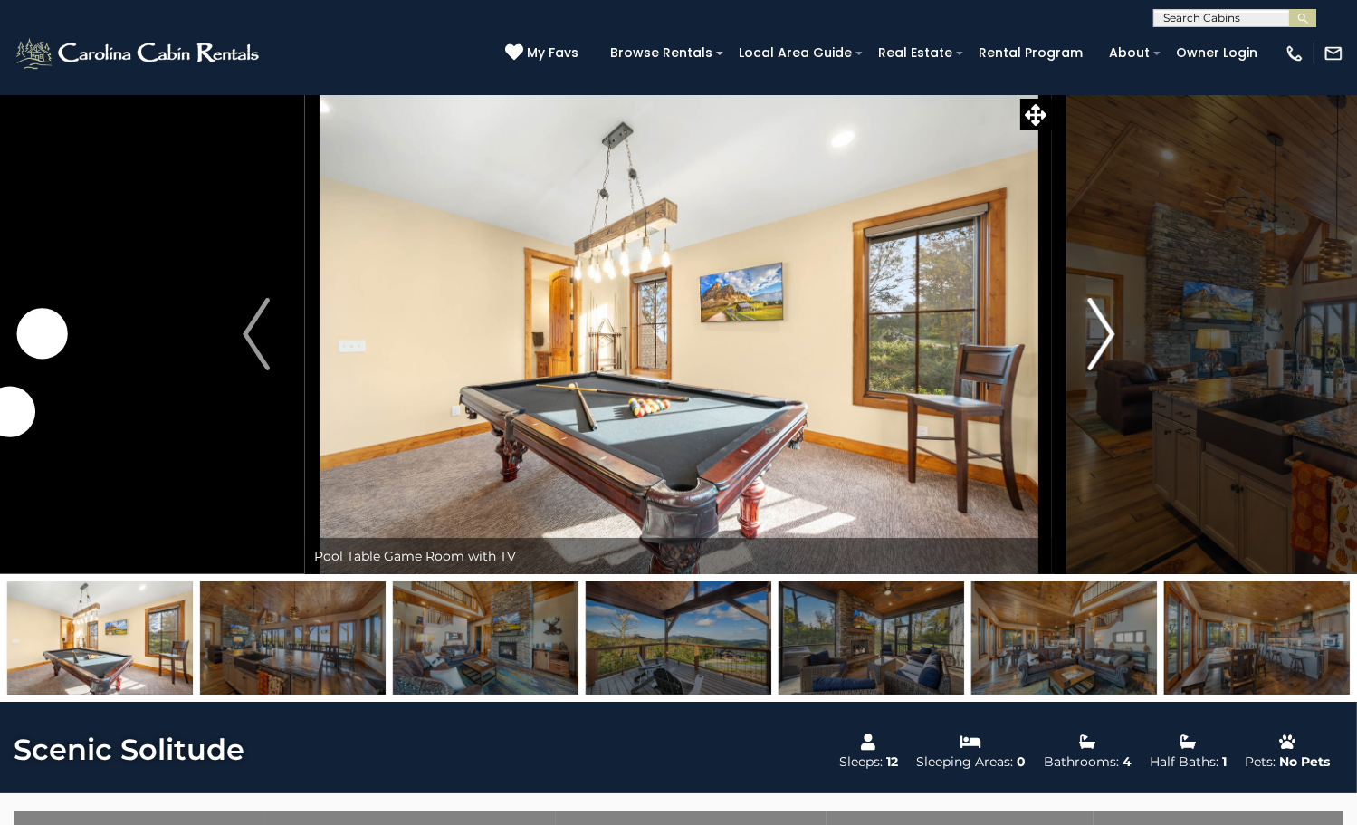
click at [1104, 370] on img "Next" at bounding box center [1100, 334] width 27 height 72
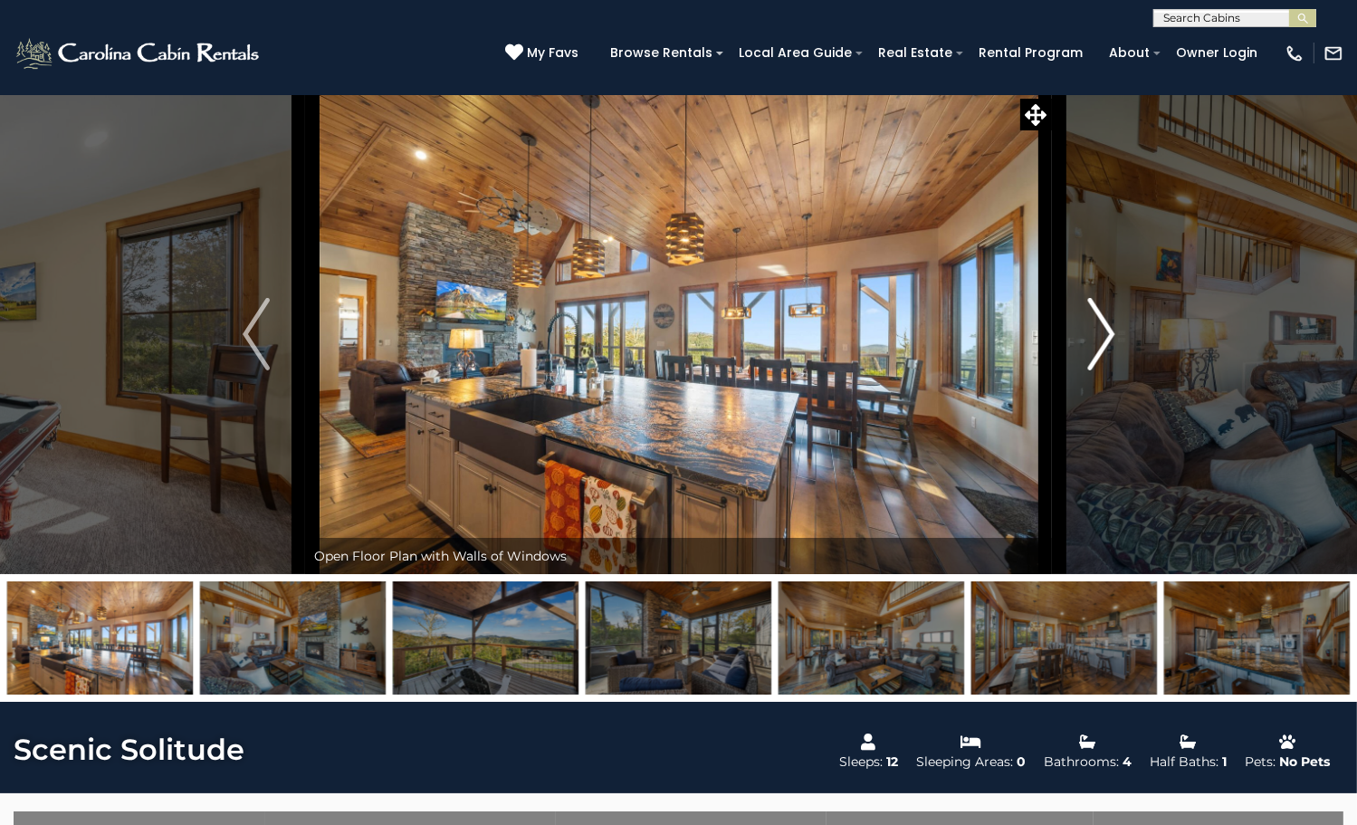
click at [1104, 370] on img "Next" at bounding box center [1100, 334] width 27 height 72
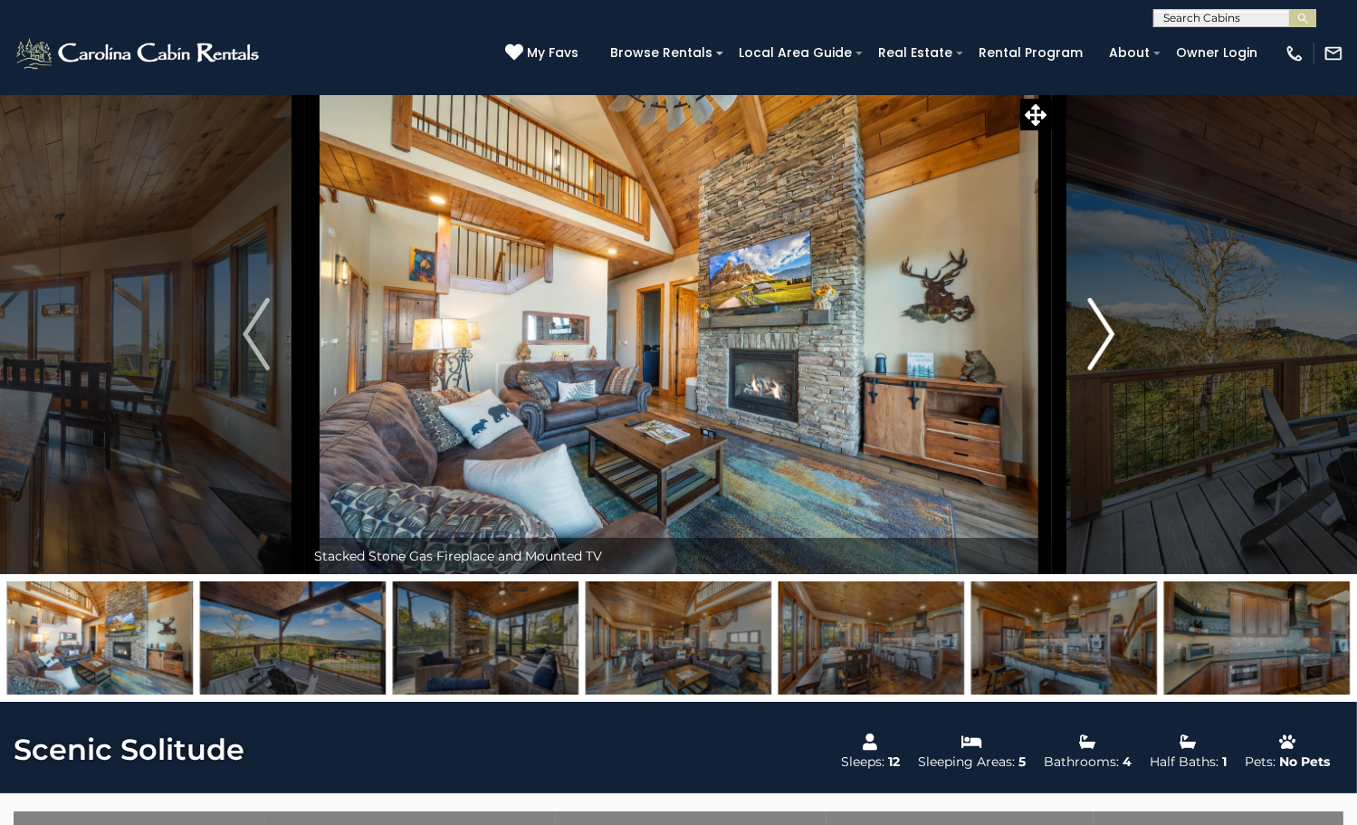
click at [1104, 370] on img "Next" at bounding box center [1100, 334] width 27 height 72
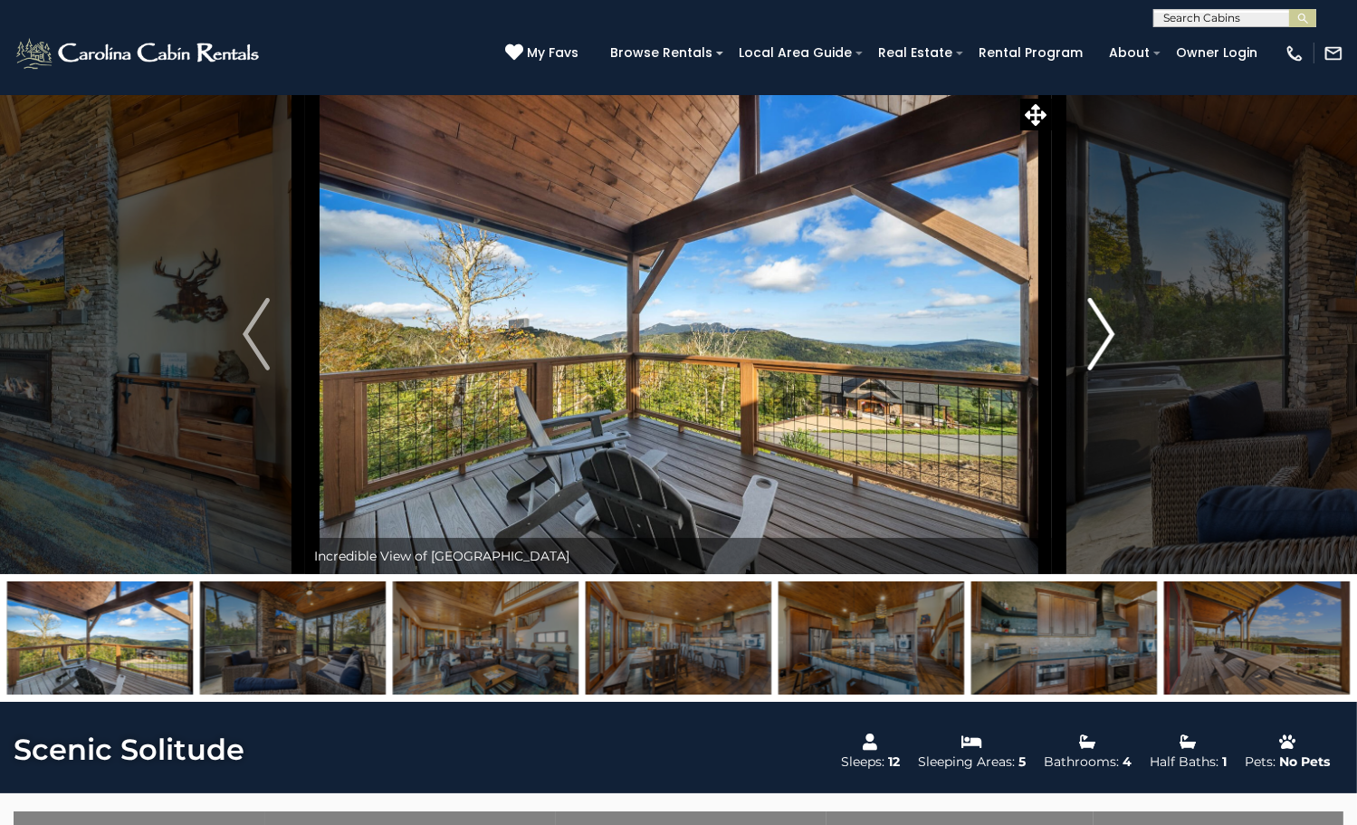
click at [1104, 370] on img "Next" at bounding box center [1100, 334] width 27 height 72
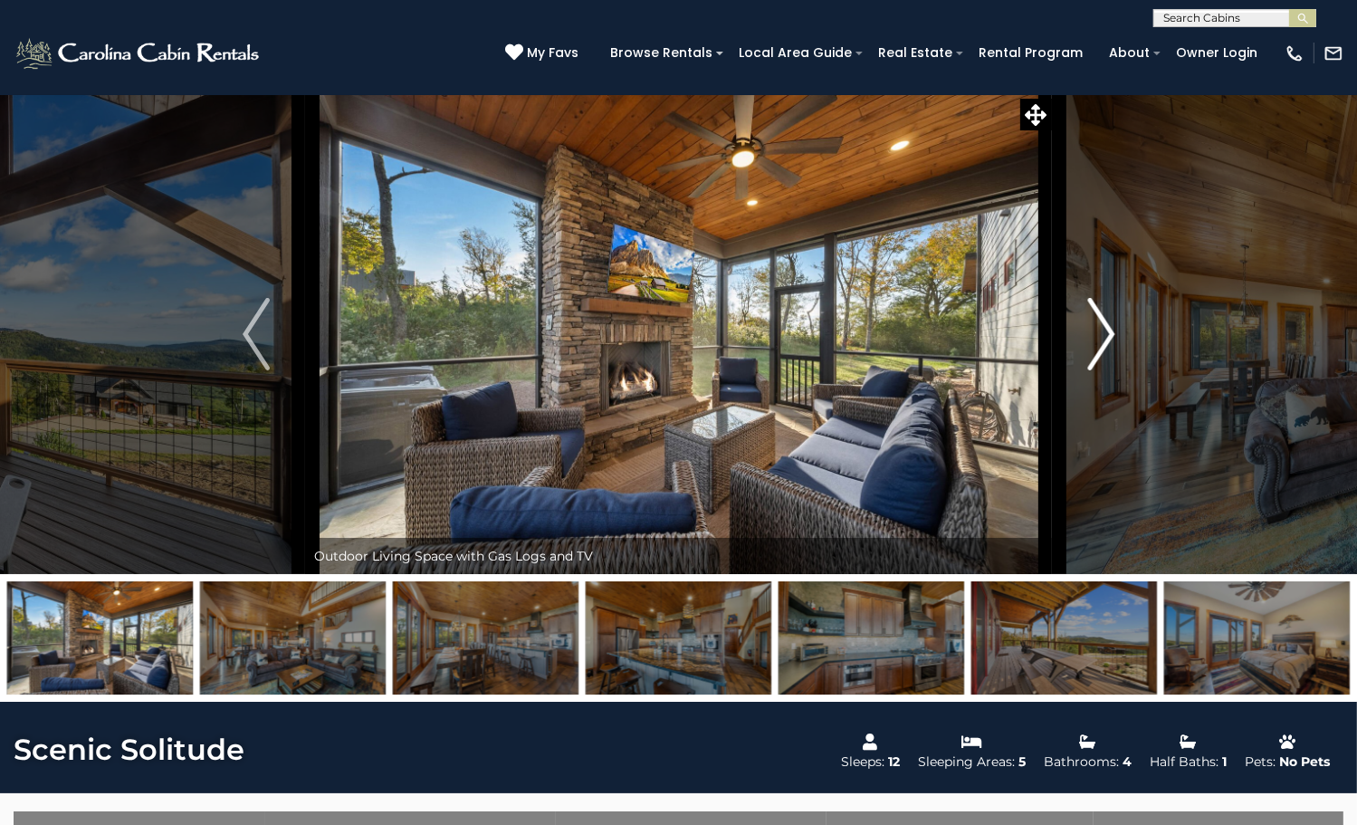
click at [1104, 370] on img "Next" at bounding box center [1100, 334] width 27 height 72
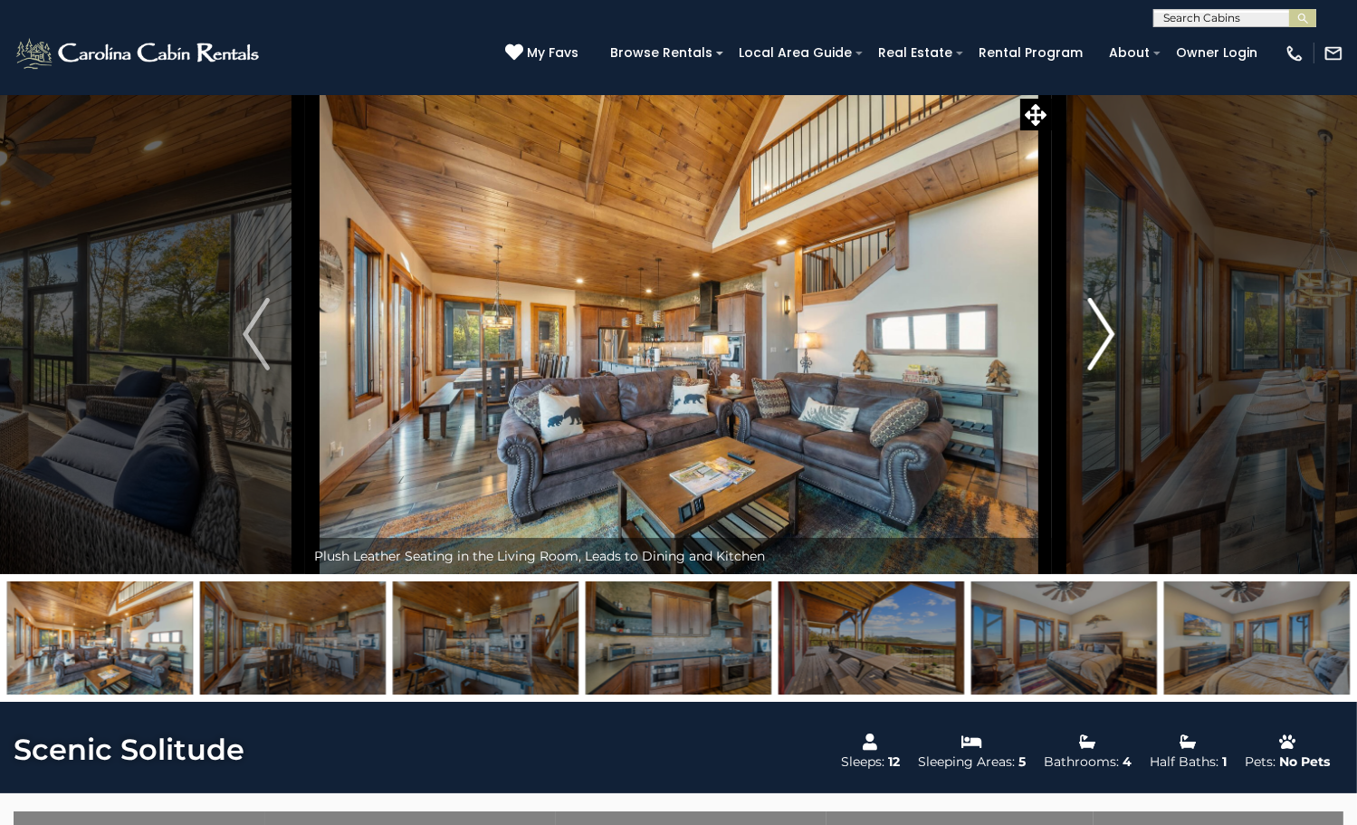
click at [1104, 370] on img "Next" at bounding box center [1100, 334] width 27 height 72
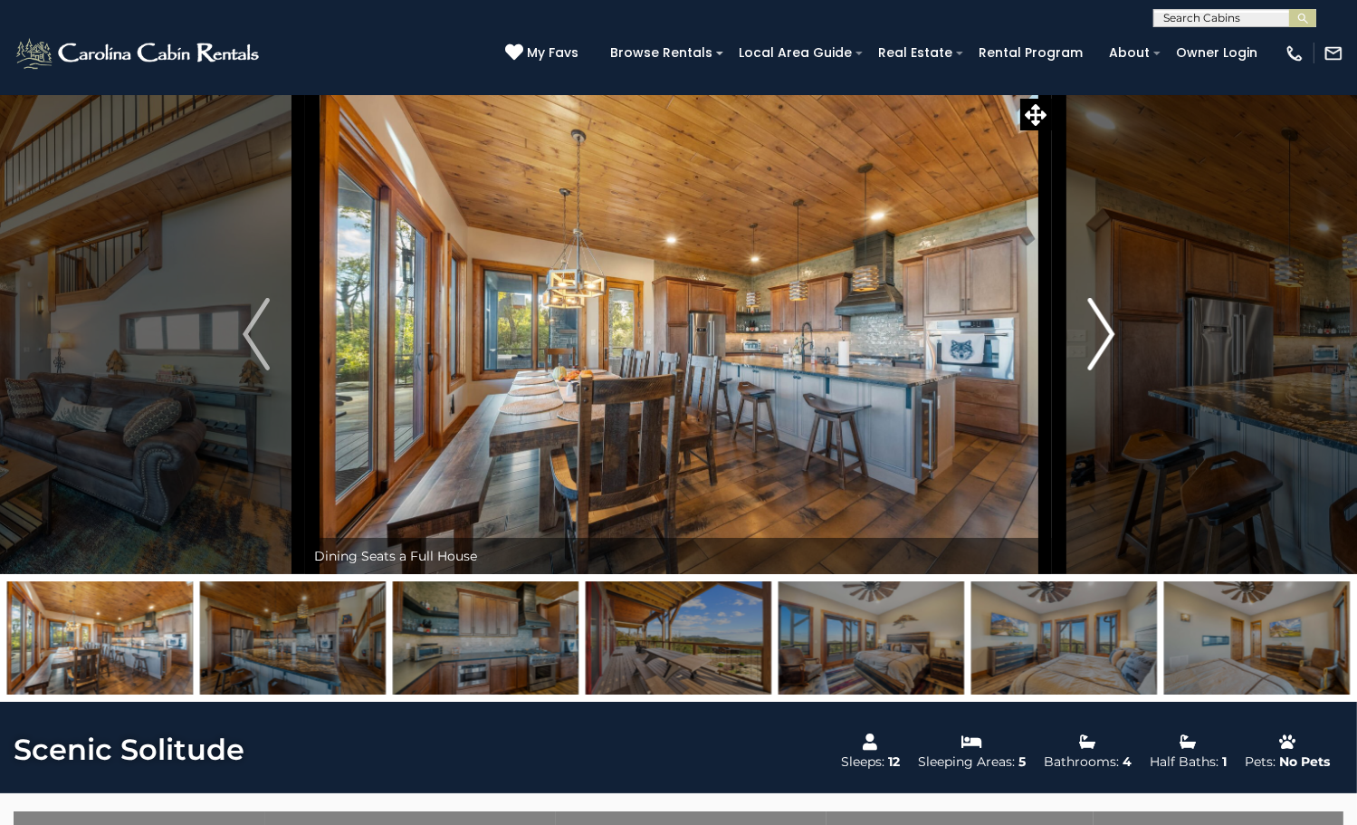
click at [1104, 370] on img "Next" at bounding box center [1100, 334] width 27 height 72
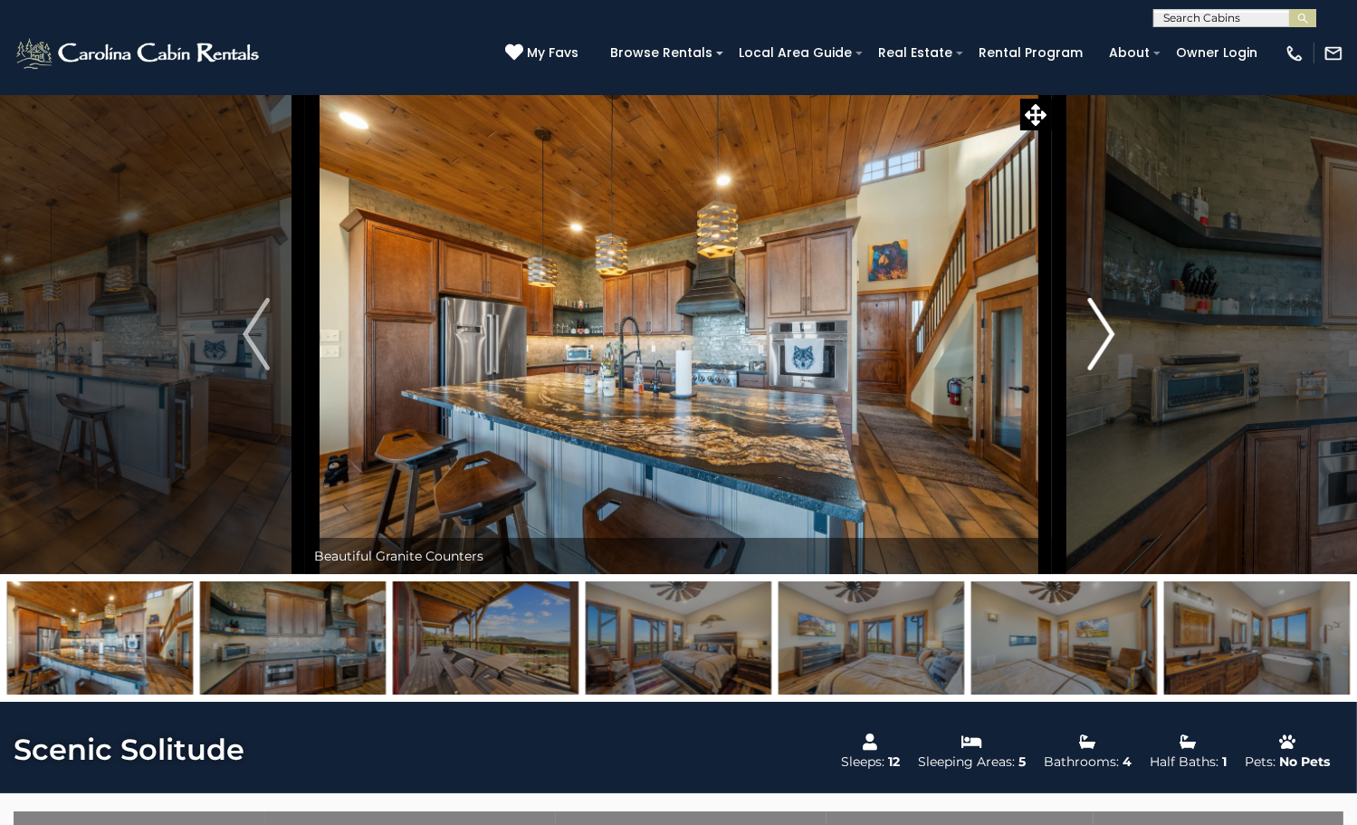
click at [1104, 370] on img "Next" at bounding box center [1100, 334] width 27 height 72
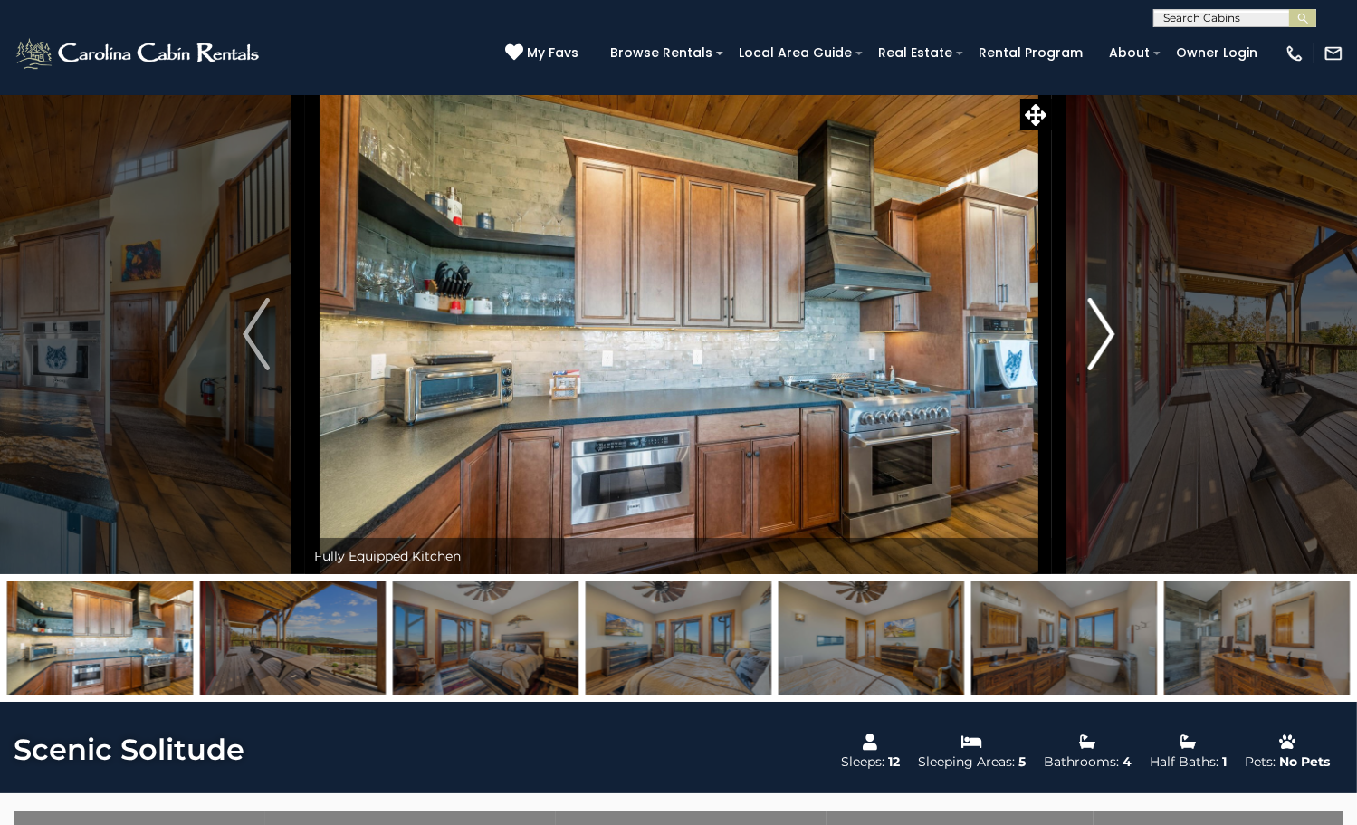
click at [1104, 370] on img "Next" at bounding box center [1100, 334] width 27 height 72
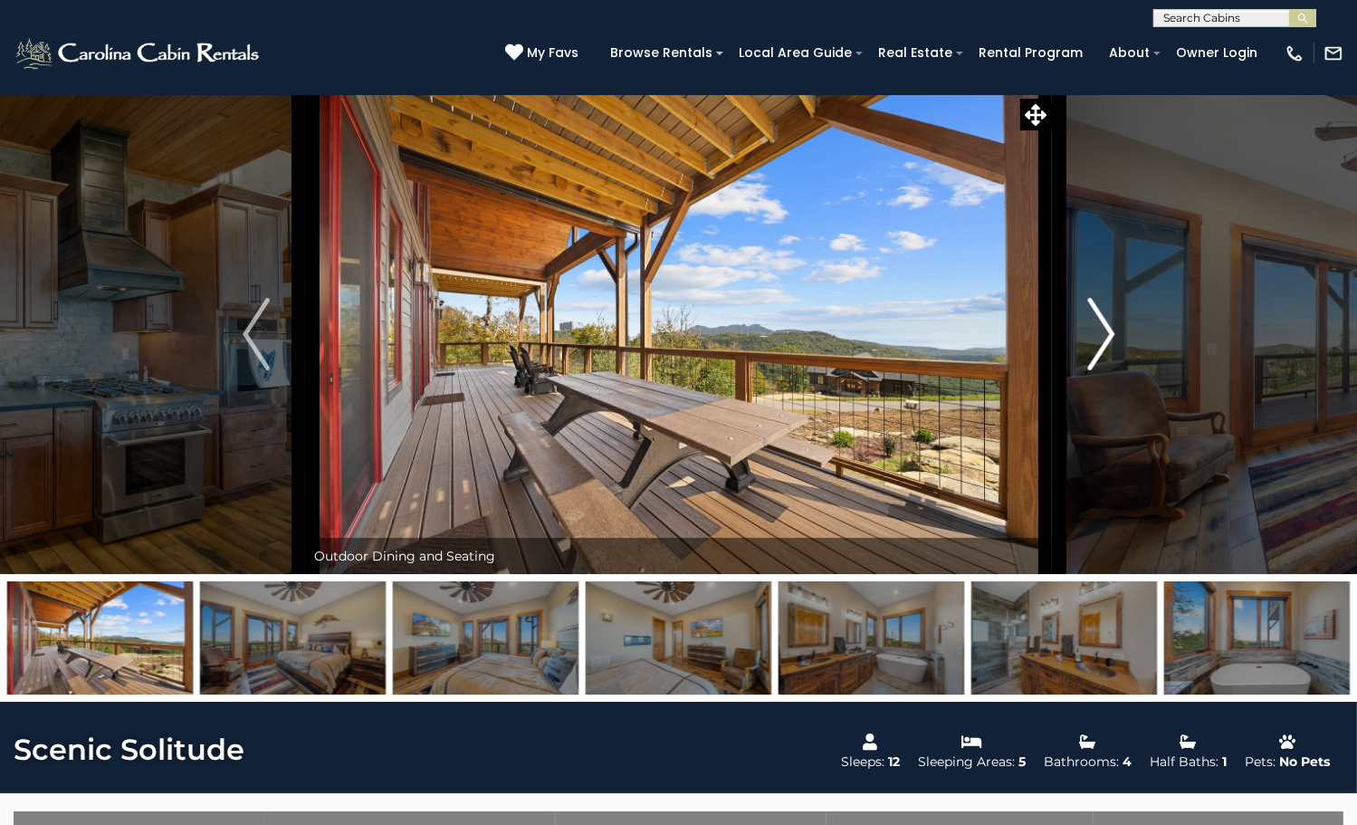
click at [1104, 370] on img "Next" at bounding box center [1100, 334] width 27 height 72
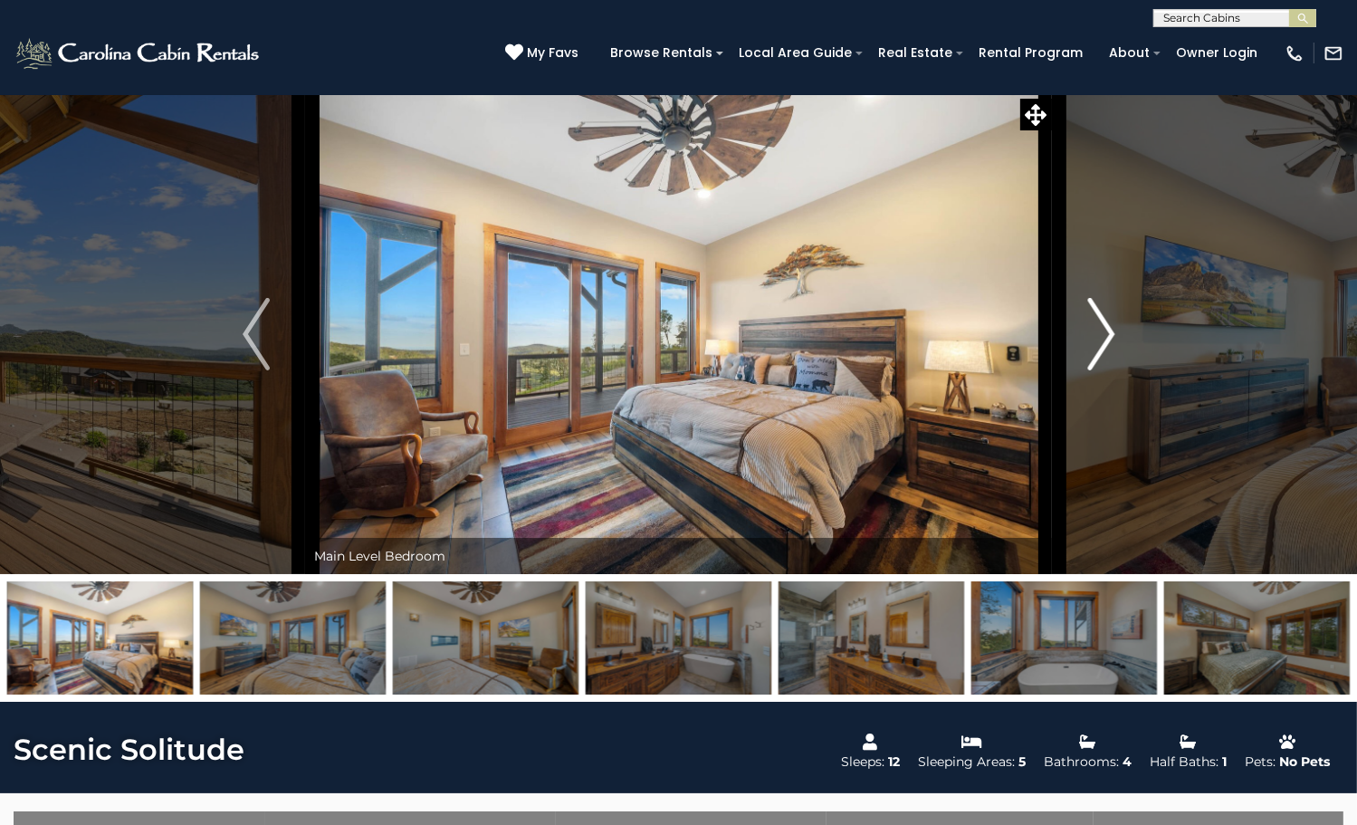
click at [1104, 370] on img "Next" at bounding box center [1100, 334] width 27 height 72
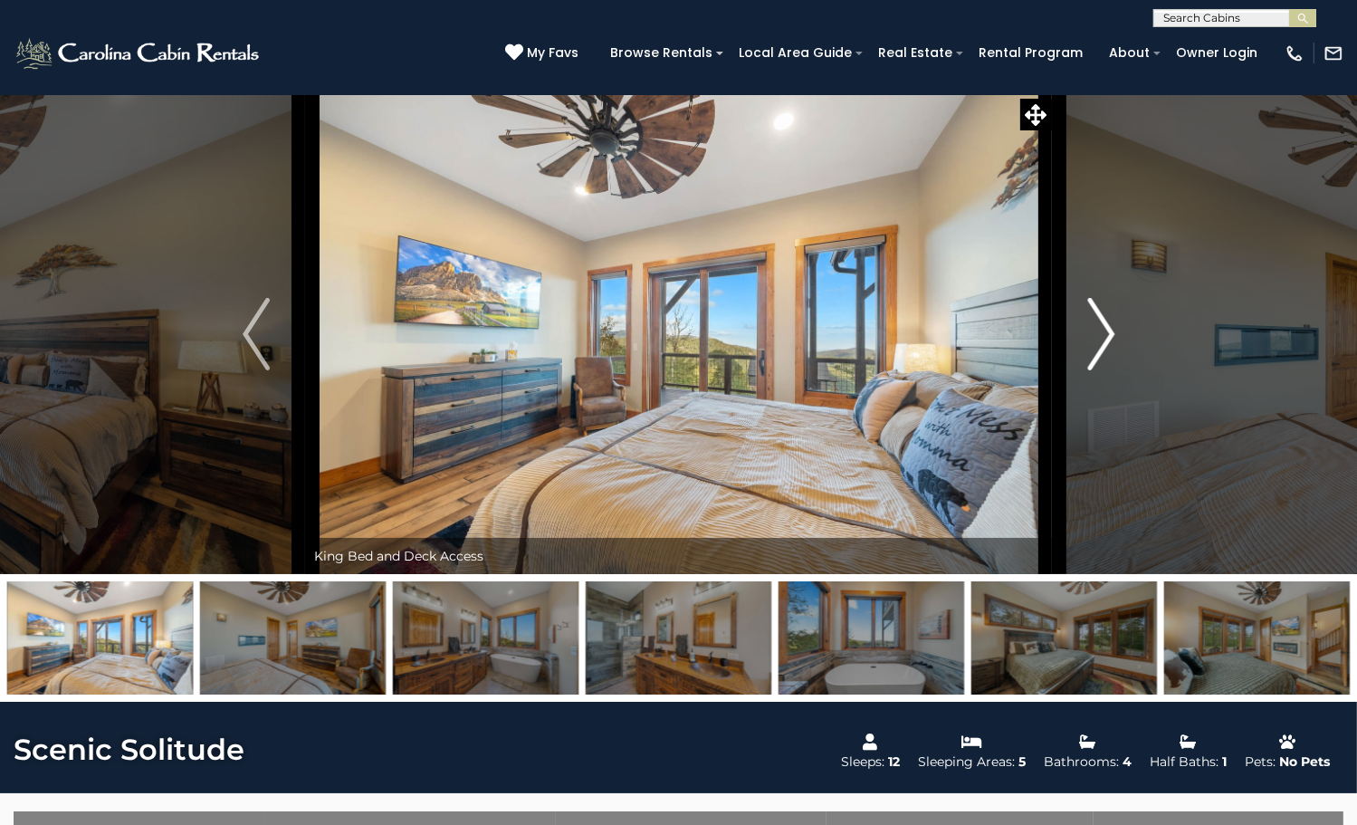
click at [1104, 370] on img "Next" at bounding box center [1100, 334] width 27 height 72
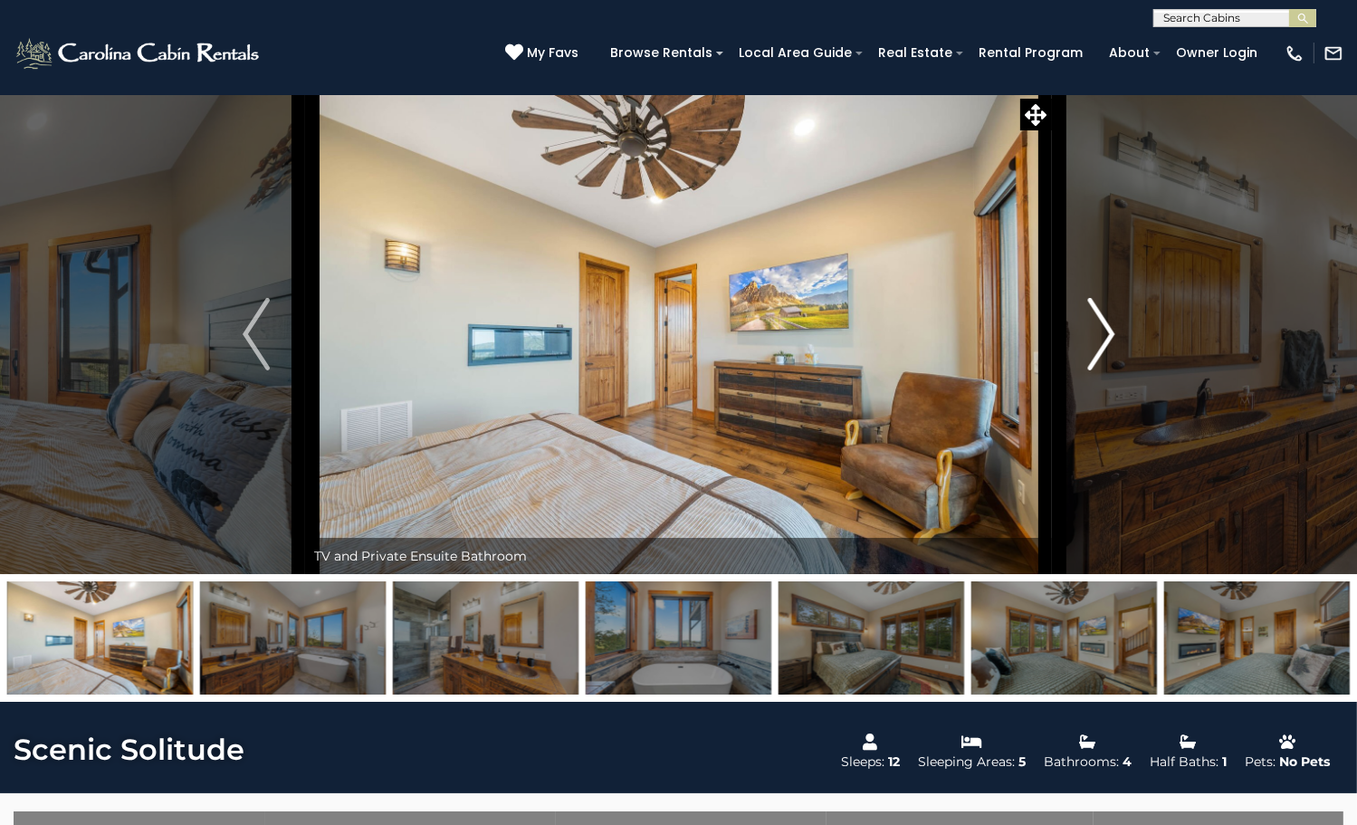
click at [1104, 370] on img "Next" at bounding box center [1100, 334] width 27 height 72
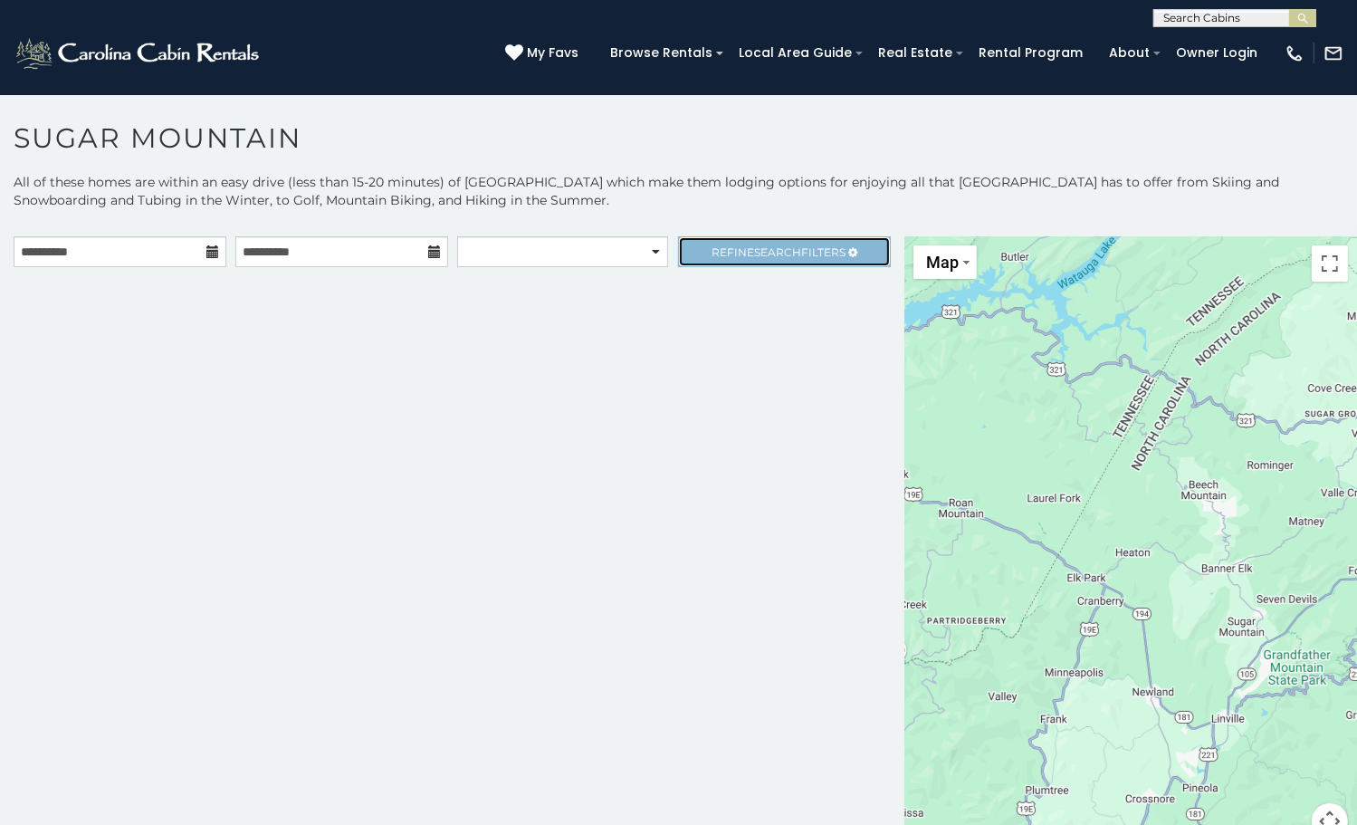
click at [788, 261] on link "Refine Search Filters" at bounding box center [784, 251] width 213 height 31
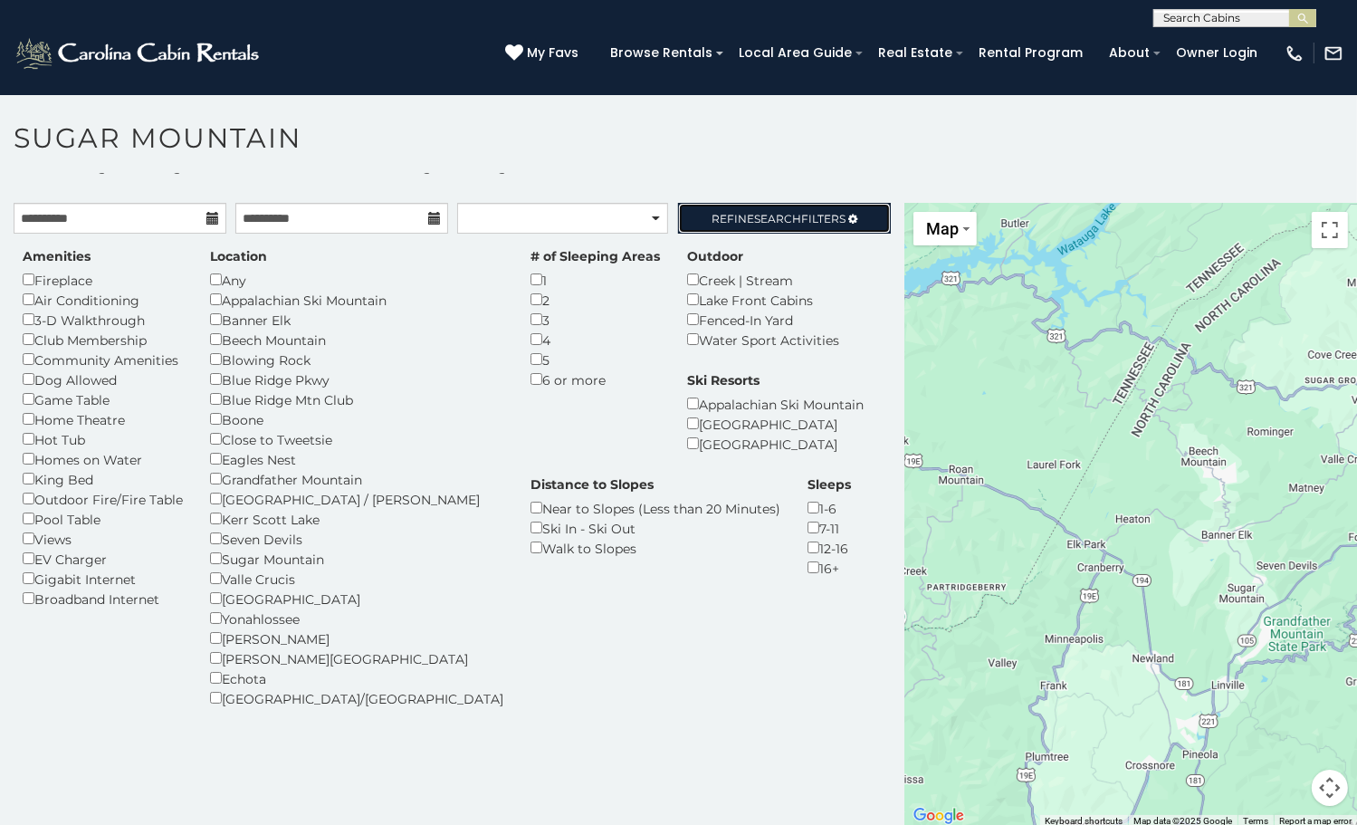
scroll to position [53, 0]
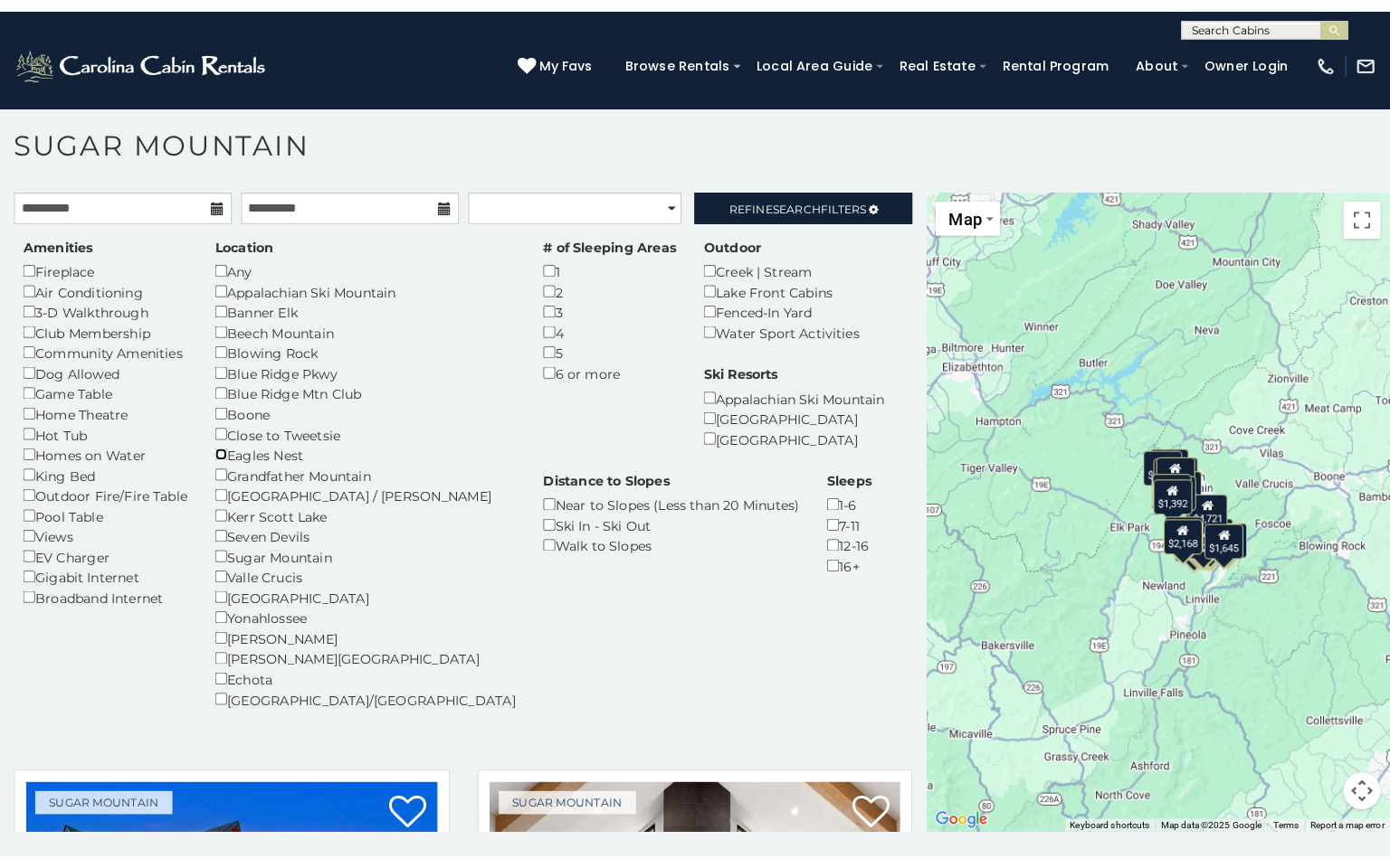
scroll to position [9, 0]
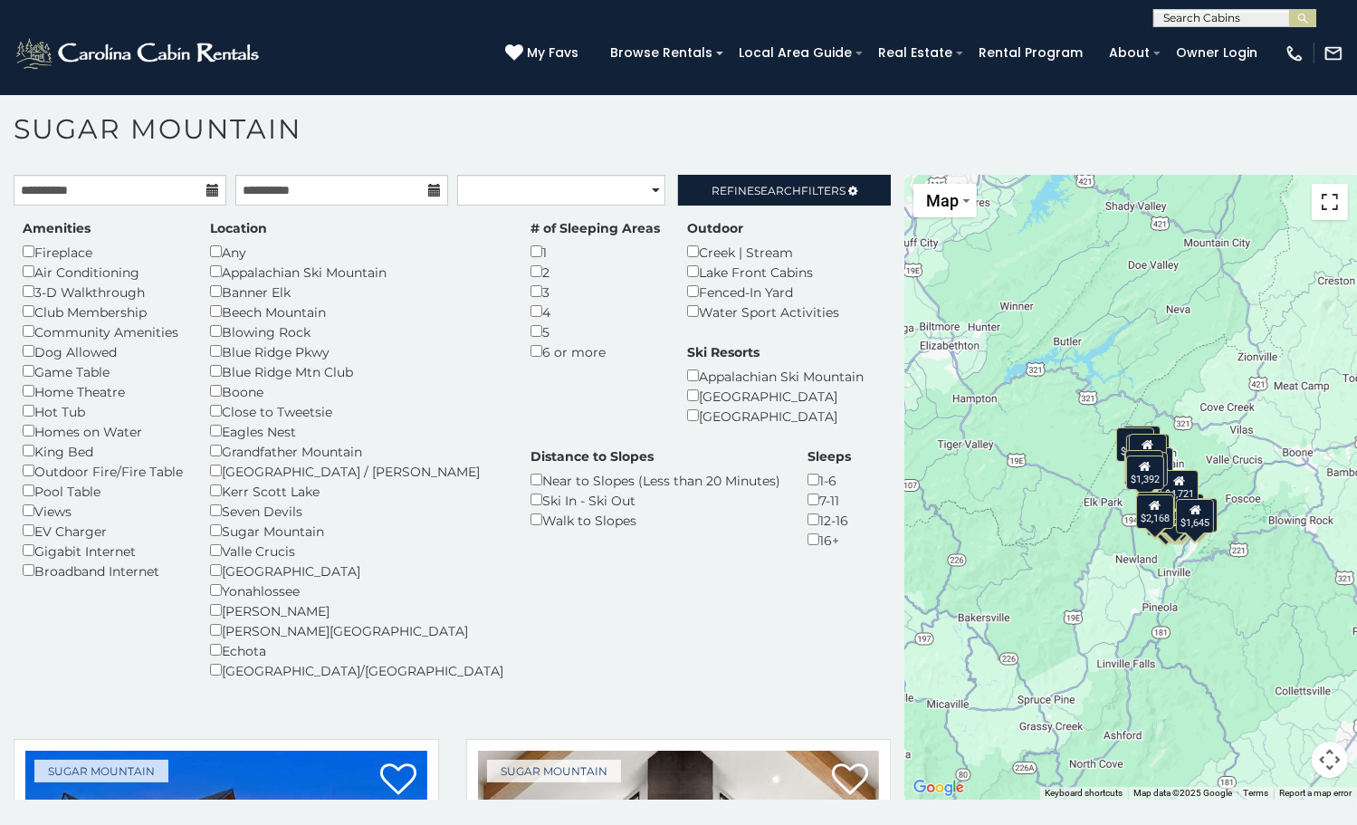
click at [1312, 212] on button "Toggle fullscreen view" at bounding box center [1330, 202] width 36 height 36
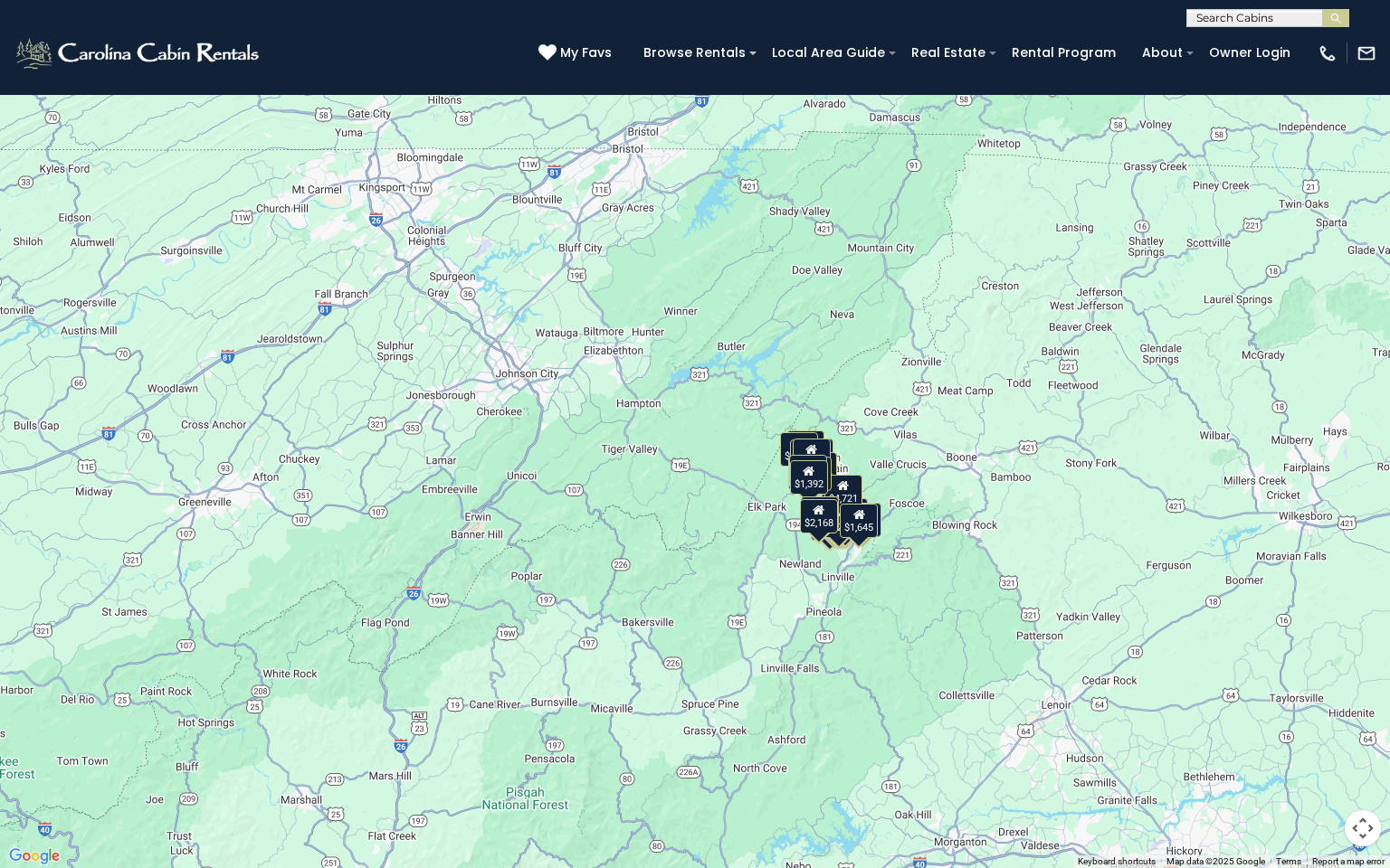
drag, startPoint x: 823, startPoint y: 368, endPoint x: 894, endPoint y: 409, distance: 82.0
click at [901, 410] on div "$3,466 $1,788 $4,254 $2,063 $4,158 $3,139 $2,676 $3,196 $1,469 $1,860 $2,210 $1…" at bounding box center [695, 434] width 1390 height 868
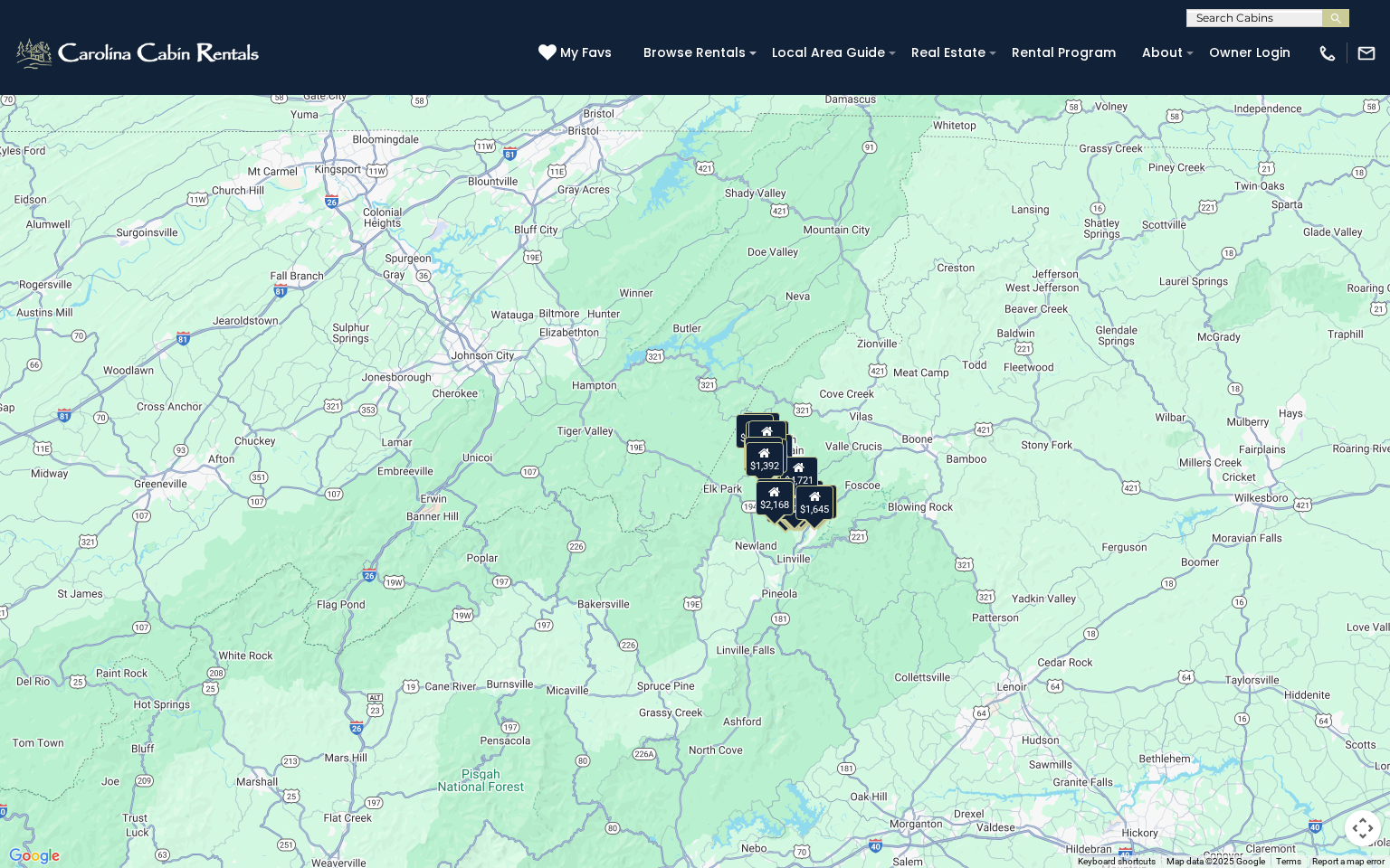
click at [844, 467] on div "$3,466 $1,788 $4,254 $2,063 $4,158 $3,139 $2,676 $3,196 $1,469 $1,860 $2,210 $1…" at bounding box center [695, 434] width 1390 height 868
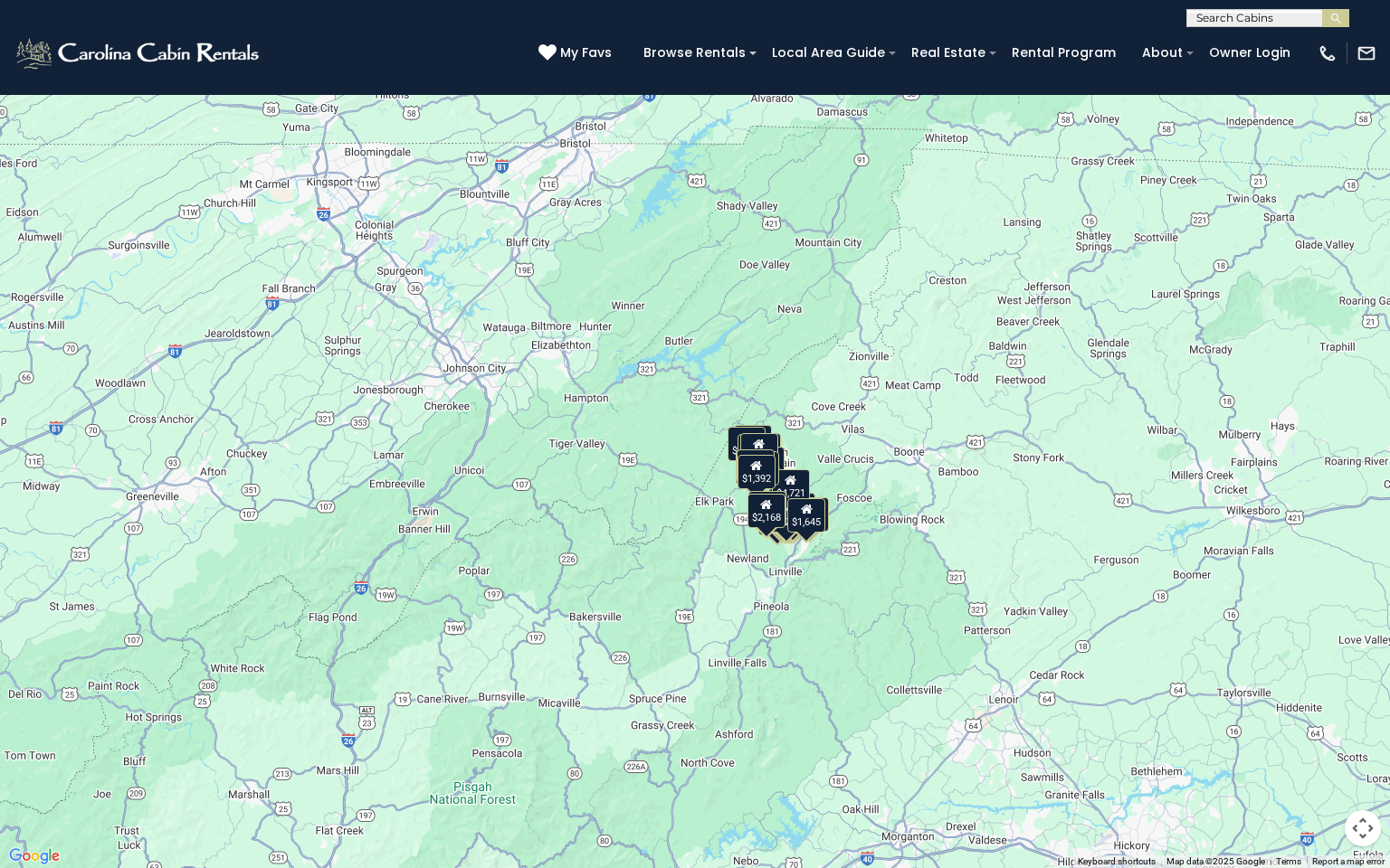
click at [844, 463] on div "$3,466 $1,788 $4,254 $2,063 $4,158 $3,139 $2,676 $3,196 $1,469 $1,860 $2,210 $1…" at bounding box center [695, 434] width 1390 height 868
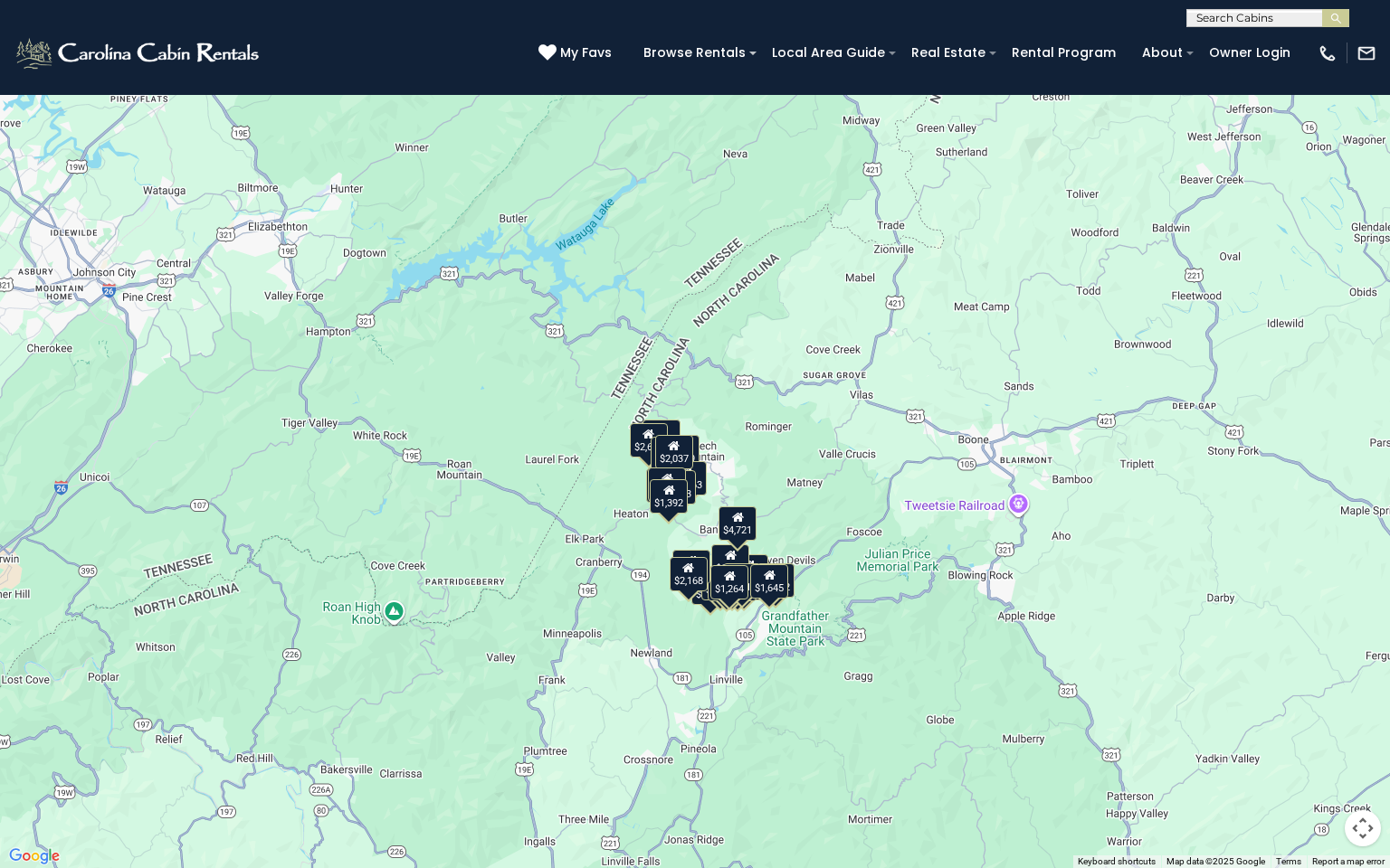
click at [844, 463] on div "$3,466 $1,788 $4,254 $2,063 $4,158 $3,139 $2,676 $3,196 $1,469 $1,860 $2,210 $1…" at bounding box center [695, 434] width 1390 height 868
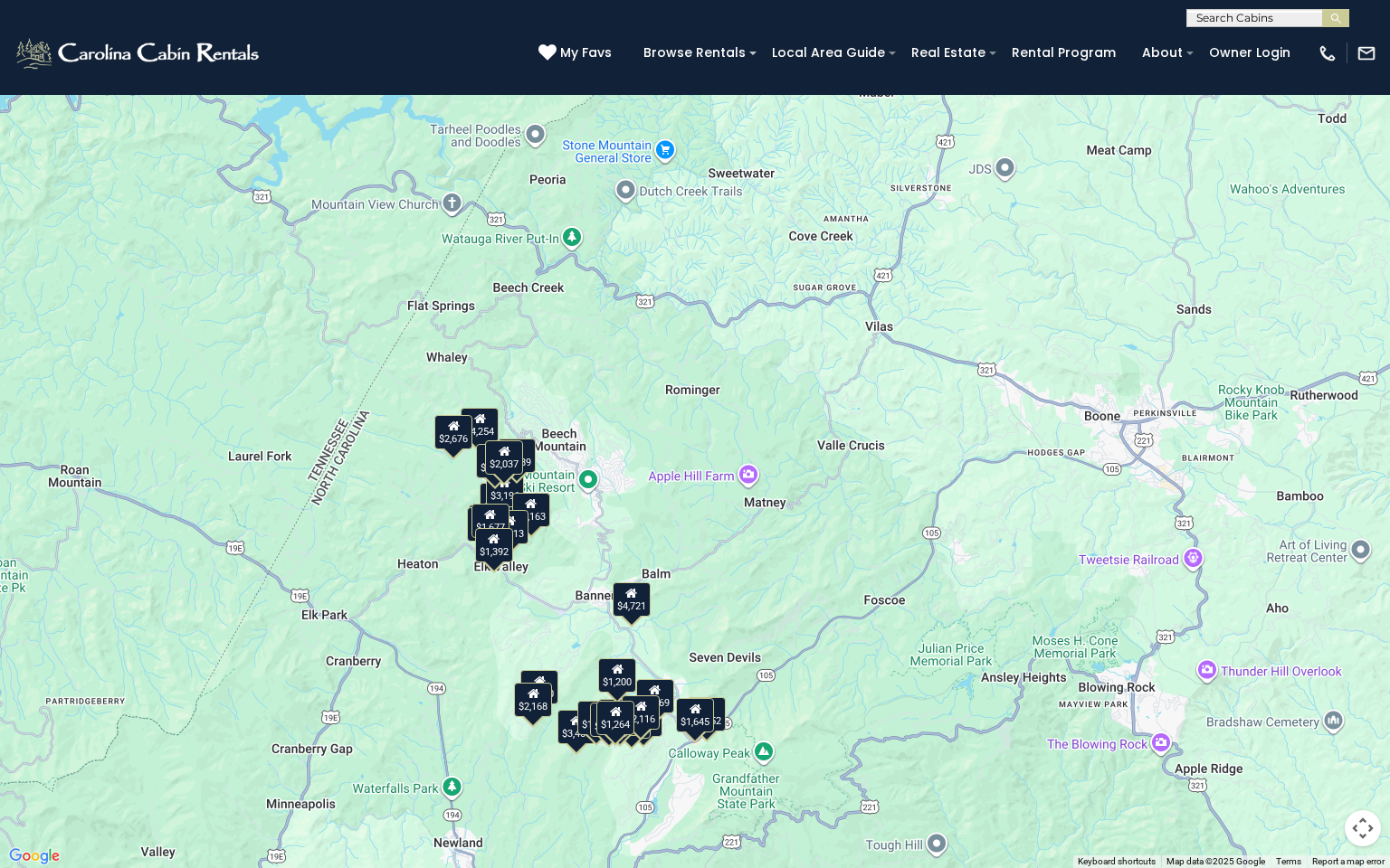
click at [605, 474] on div "$3,466 $1,788 $4,254 $2,063 $4,158 $3,139 $2,676 $3,196 $1,469 $1,860 $2,210 $1…" at bounding box center [695, 434] width 1390 height 868
click at [610, 474] on div "$3,466 $1,788 $4,254 $2,063 $4,158 $3,139 $2,676 $3,196 $1,469 $1,860 $2,210 $1…" at bounding box center [695, 434] width 1390 height 868
click at [566, 524] on div "$3,466 $1,788 $4,254 $2,063 $4,158 $3,139 $2,676 $3,196 $1,469 $1,860 $2,210 $1…" at bounding box center [695, 434] width 1390 height 868
click at [569, 524] on div "$3,466 $1,788 $4,254 $2,063 $4,158 $3,139 $2,676 $3,196 $1,469 $1,860 $2,210 $1…" at bounding box center [695, 434] width 1390 height 868
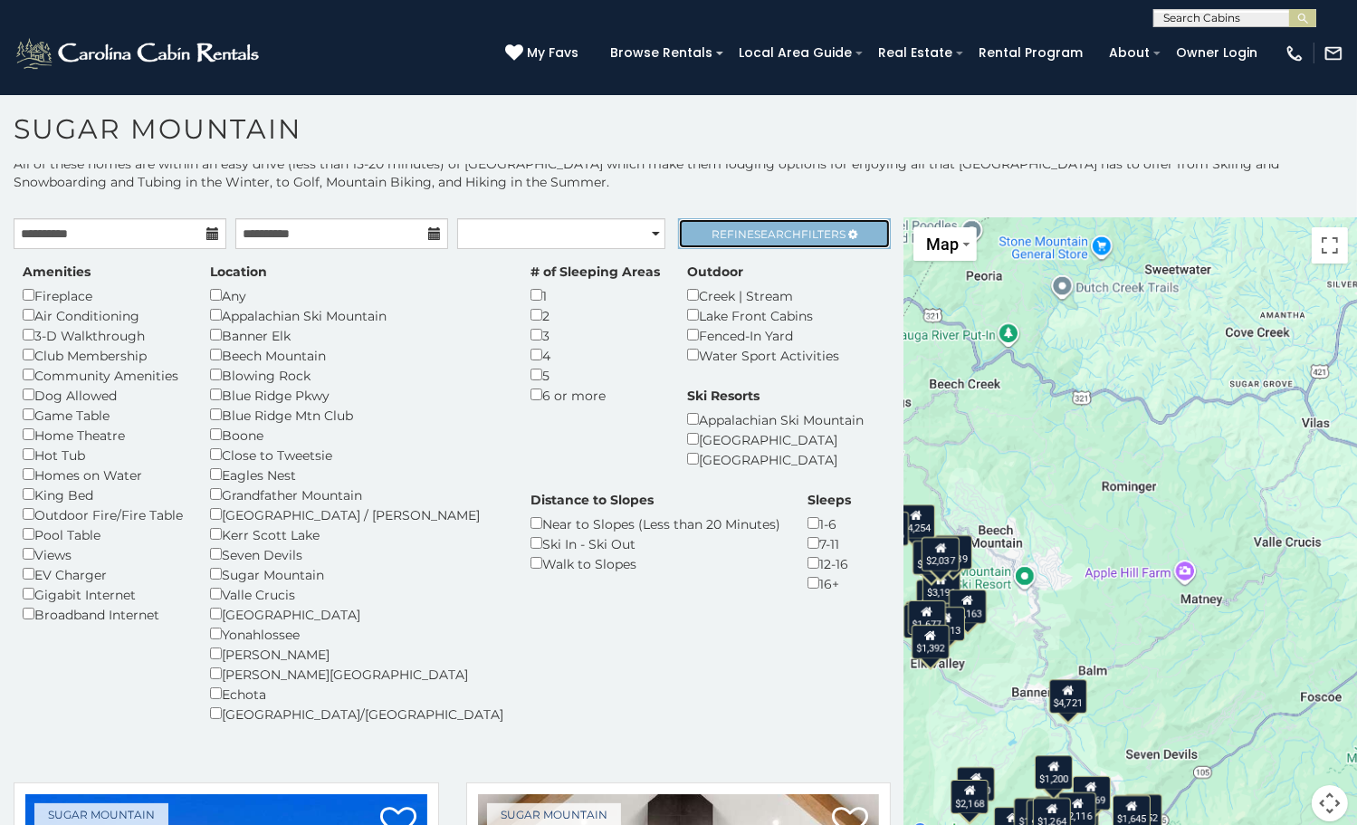
click at [734, 229] on span "Refine Search Filters" at bounding box center [779, 234] width 134 height 14
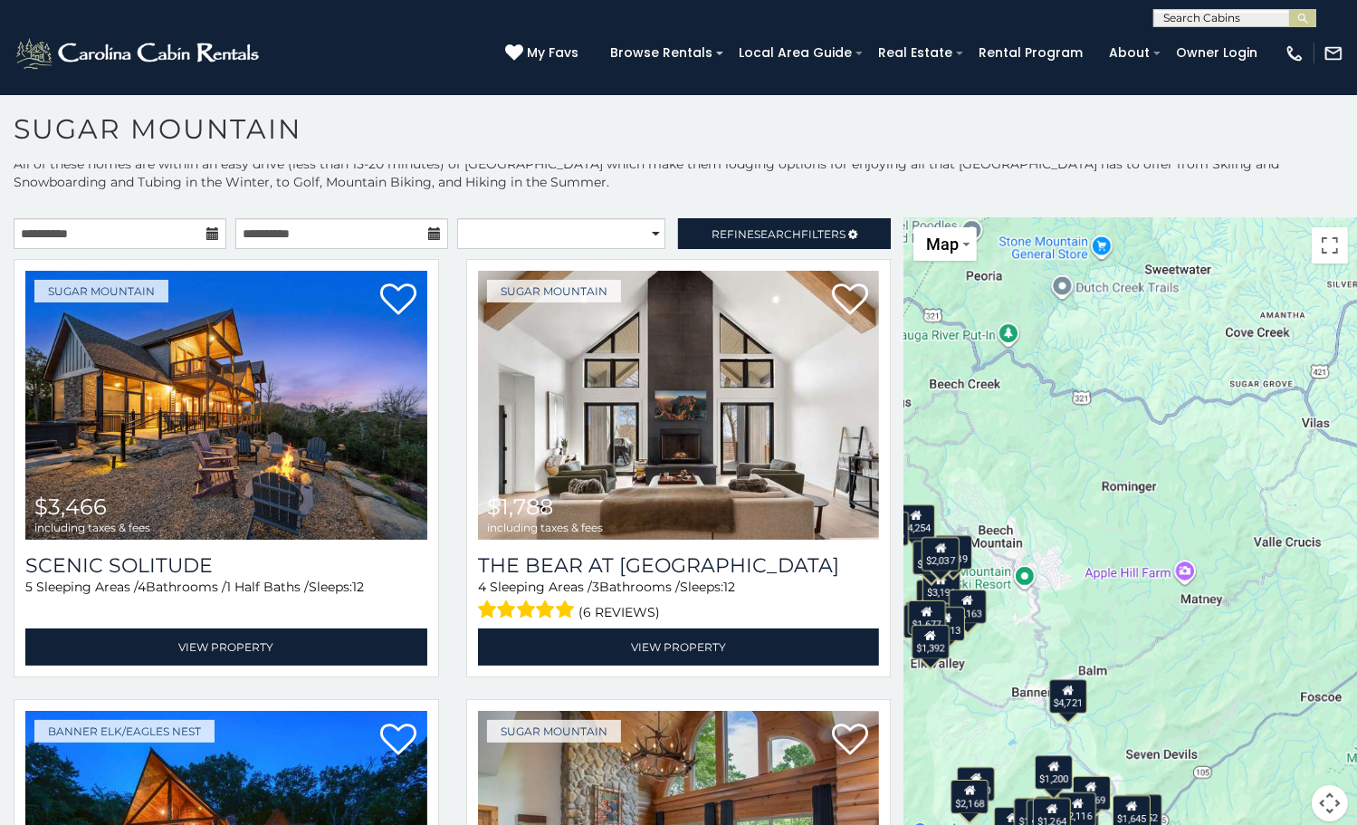
click at [210, 232] on icon at bounding box center [212, 233] width 13 height 13
click at [138, 238] on input "**********" at bounding box center [120, 233] width 213 height 31
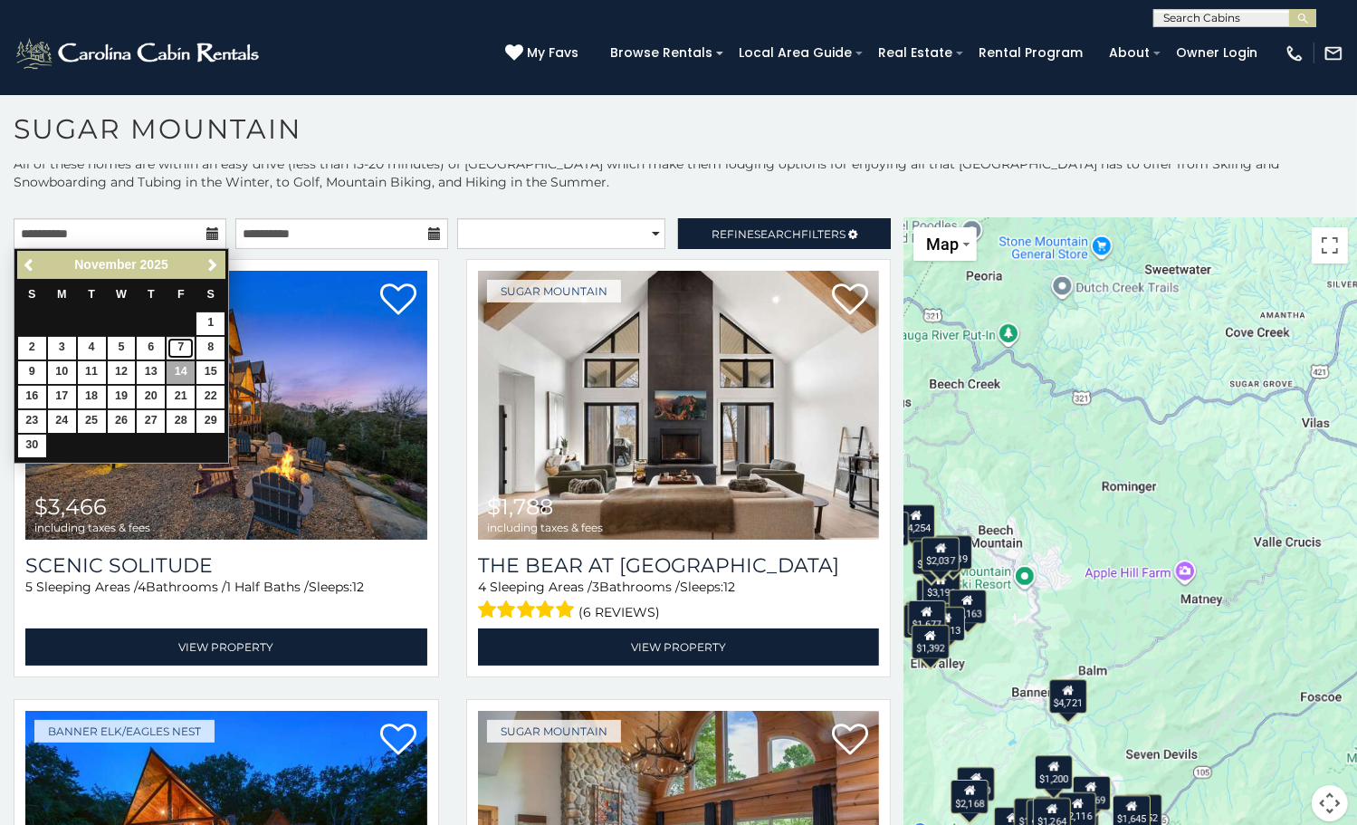
click at [177, 348] on link "7" at bounding box center [181, 348] width 28 height 23
type input "**********"
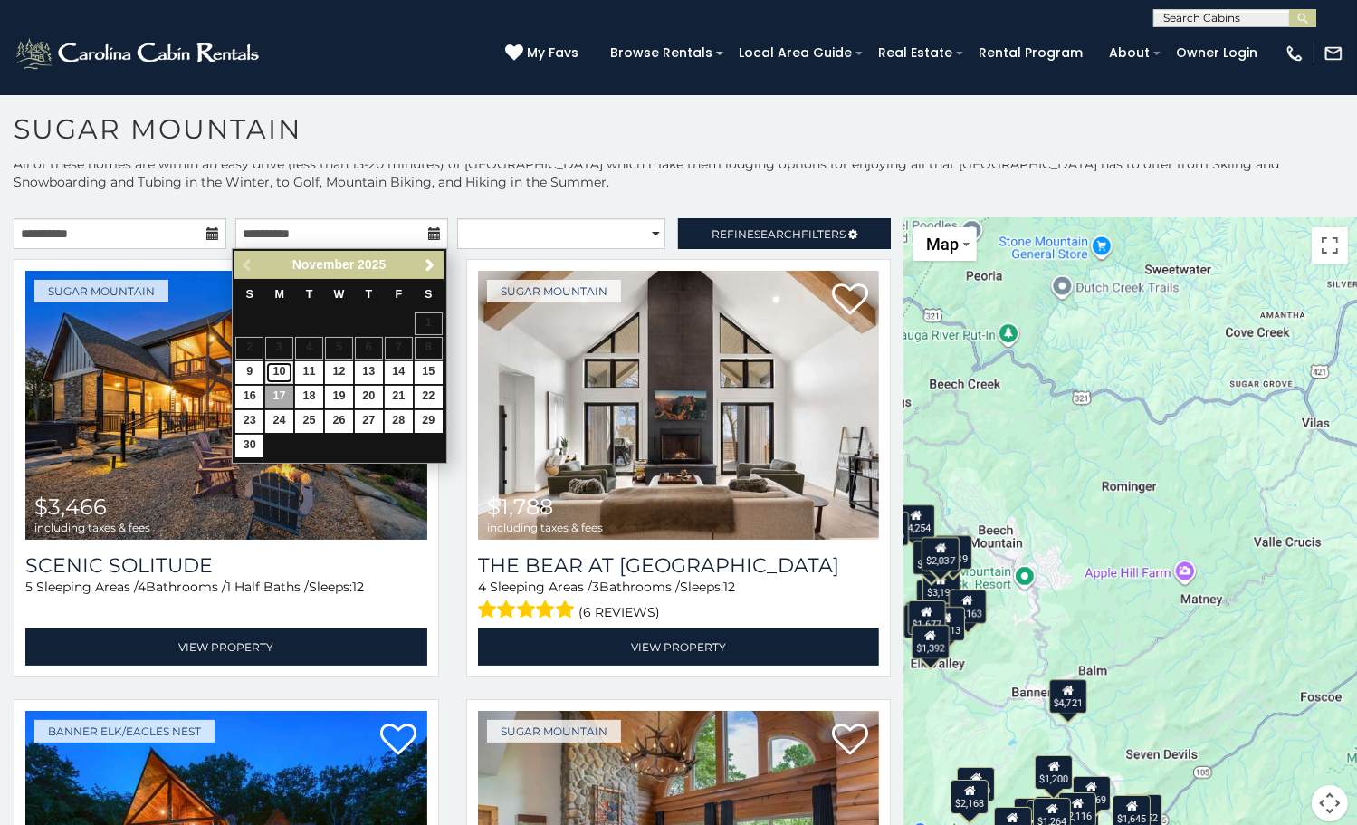
click at [275, 371] on link "10" at bounding box center [279, 372] width 28 height 23
type input "**********"
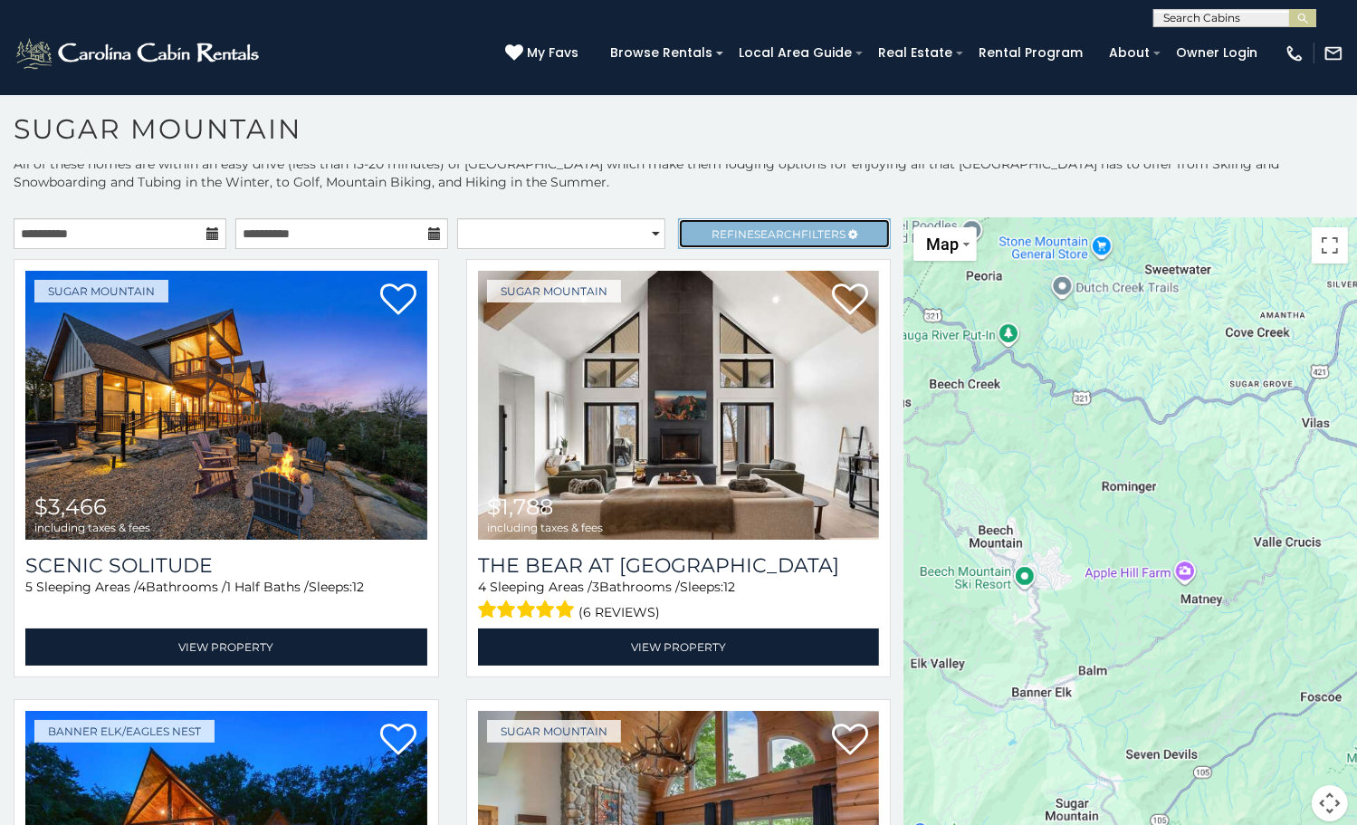
click at [754, 227] on span "Search" at bounding box center [777, 234] width 47 height 14
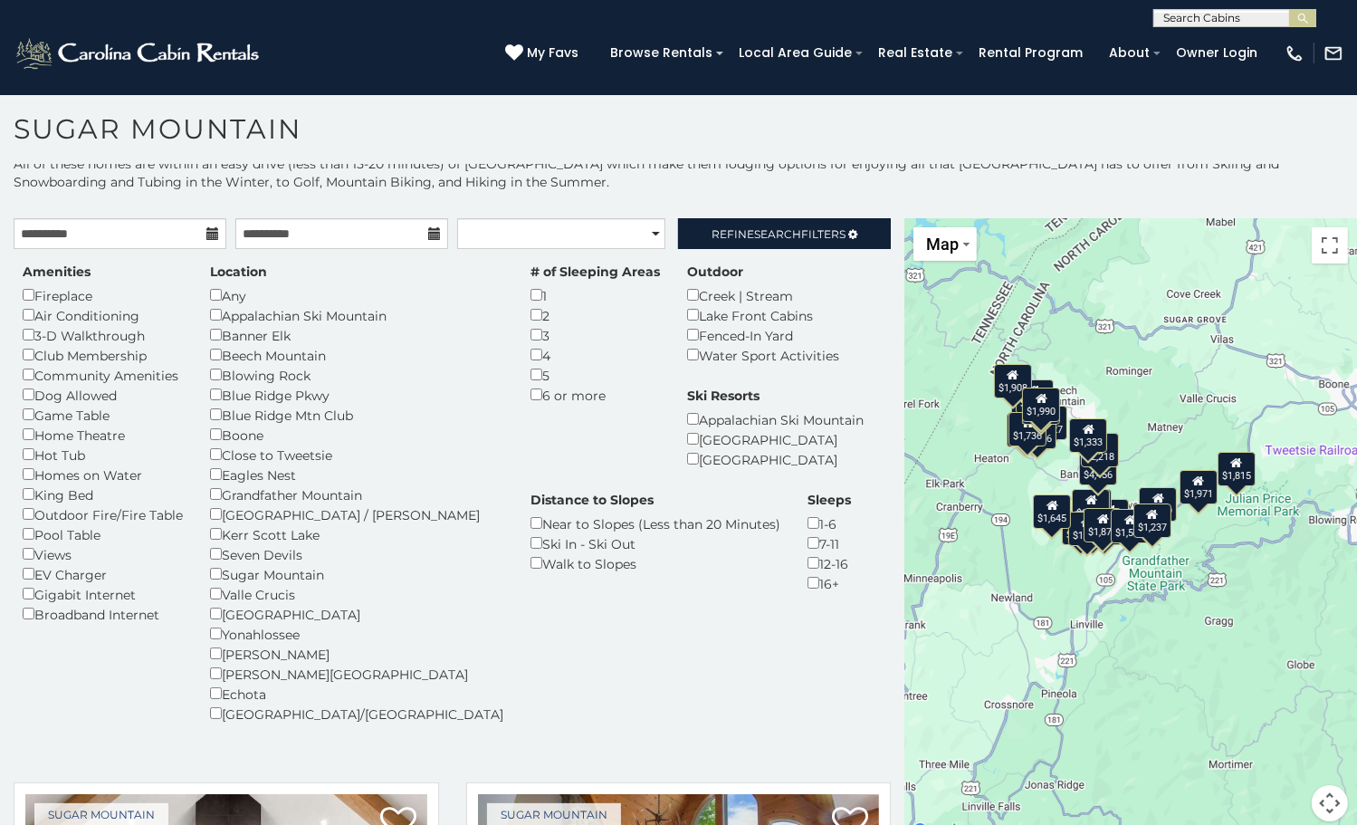
drag, startPoint x: 1200, startPoint y: 483, endPoint x: 1199, endPoint y: 389, distance: 93.3
click at [1199, 389] on div "$1,763 $1,917 $1,332 $1,930 $2,128 $1,654 $1,166 $2,051 $1,137 $2,379 $1,022 $1…" at bounding box center [1130, 530] width 453 height 625
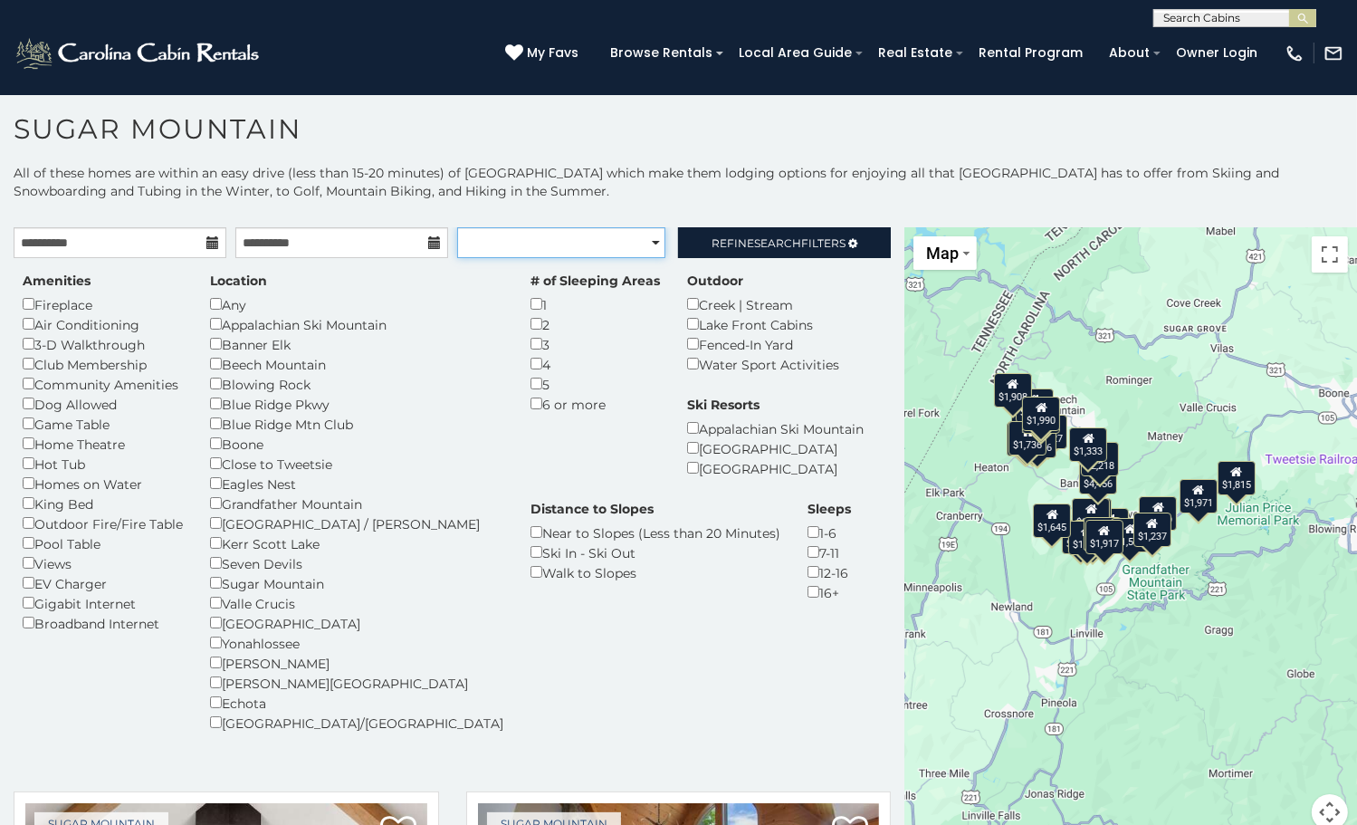
click at [499, 248] on select "**********" at bounding box center [561, 242] width 209 height 31
select select "*********"
click at [457, 227] on select "**********" at bounding box center [561, 242] width 209 height 31
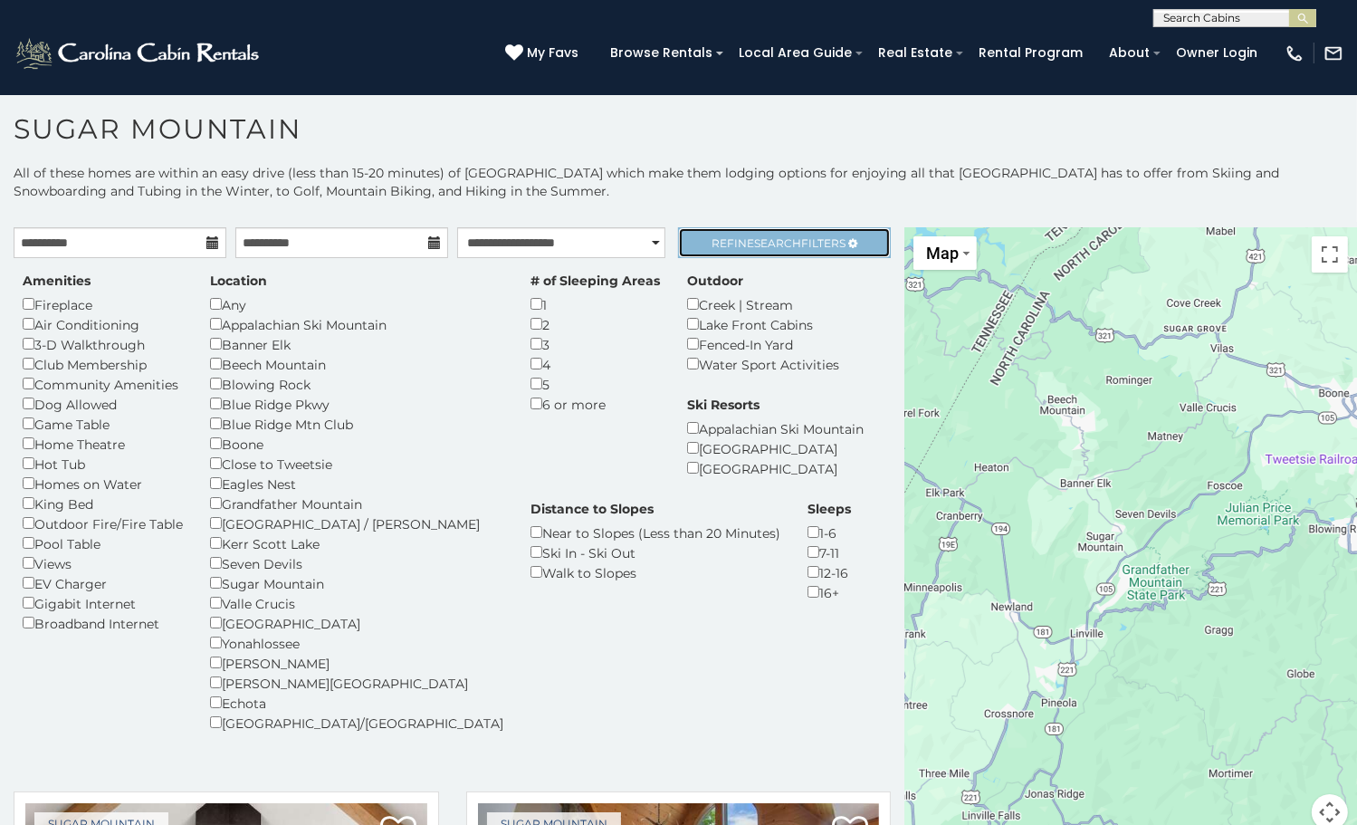
click at [798, 245] on span "Refine Search Filters" at bounding box center [779, 243] width 134 height 14
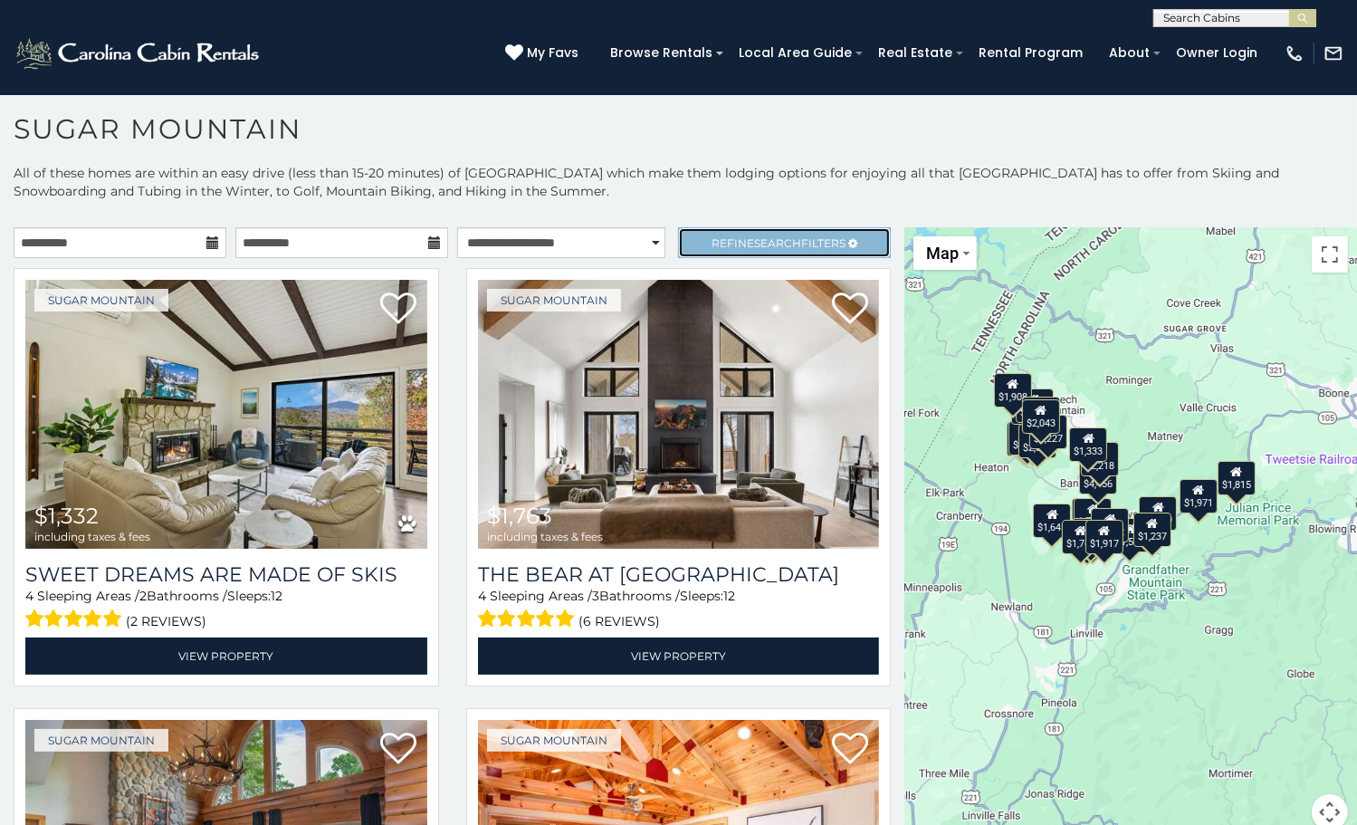
click at [754, 245] on span "Search" at bounding box center [777, 243] width 47 height 14
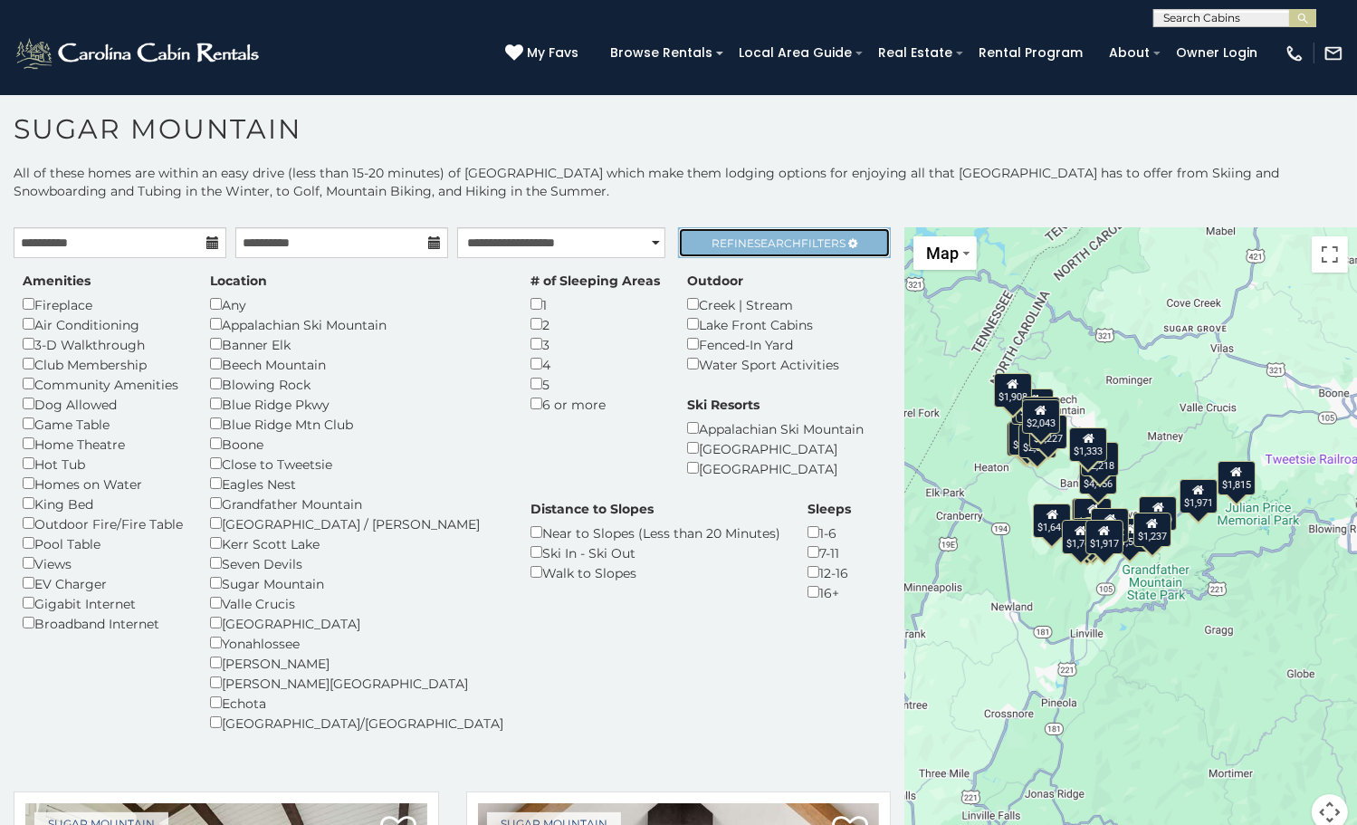
click at [754, 245] on span "Search" at bounding box center [777, 243] width 47 height 14
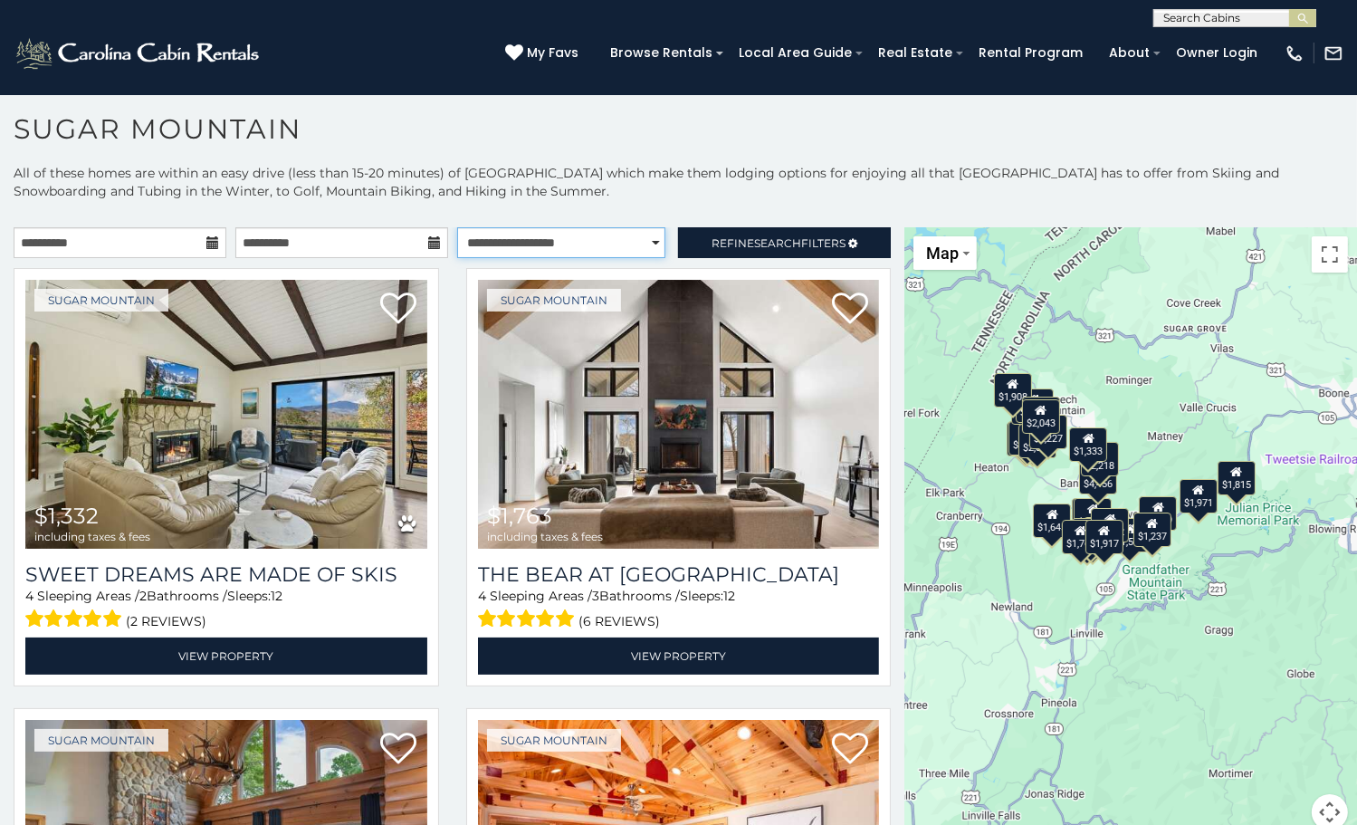
click at [574, 233] on select "**********" at bounding box center [561, 242] width 209 height 31
click at [457, 227] on select "**********" at bounding box center [561, 242] width 209 height 31
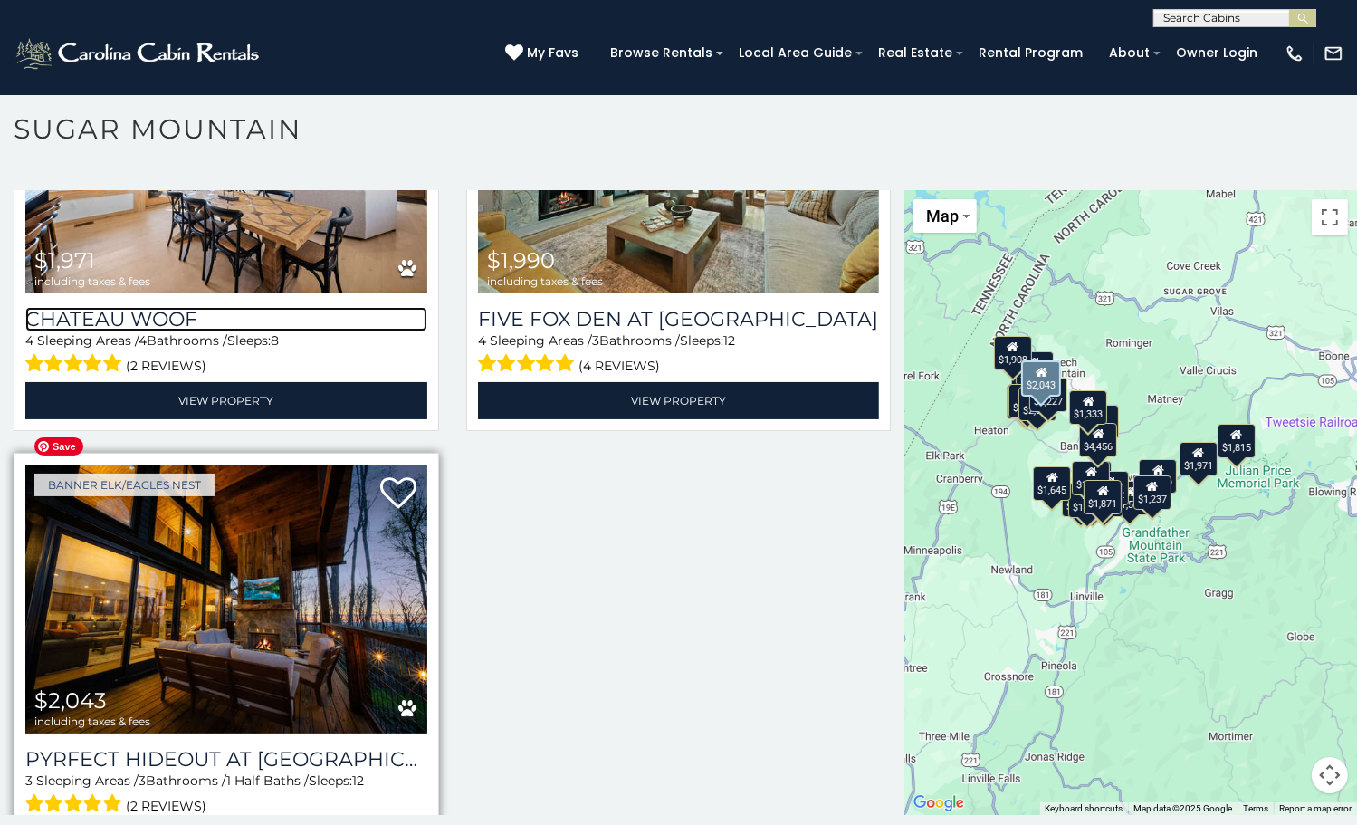
scroll to position [53, 0]
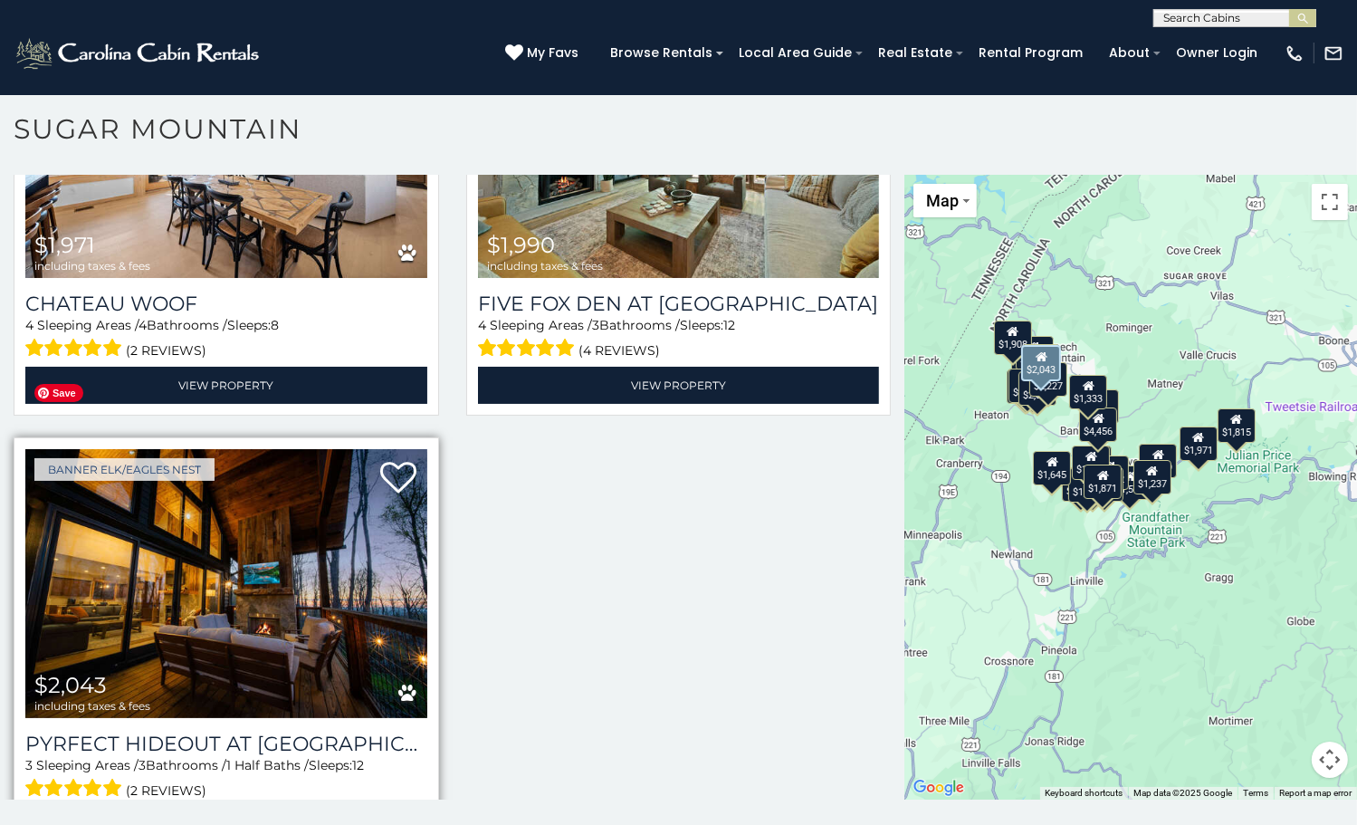
click at [257, 552] on img at bounding box center [226, 583] width 402 height 269
click at [246, 542] on img at bounding box center [226, 583] width 402 height 269
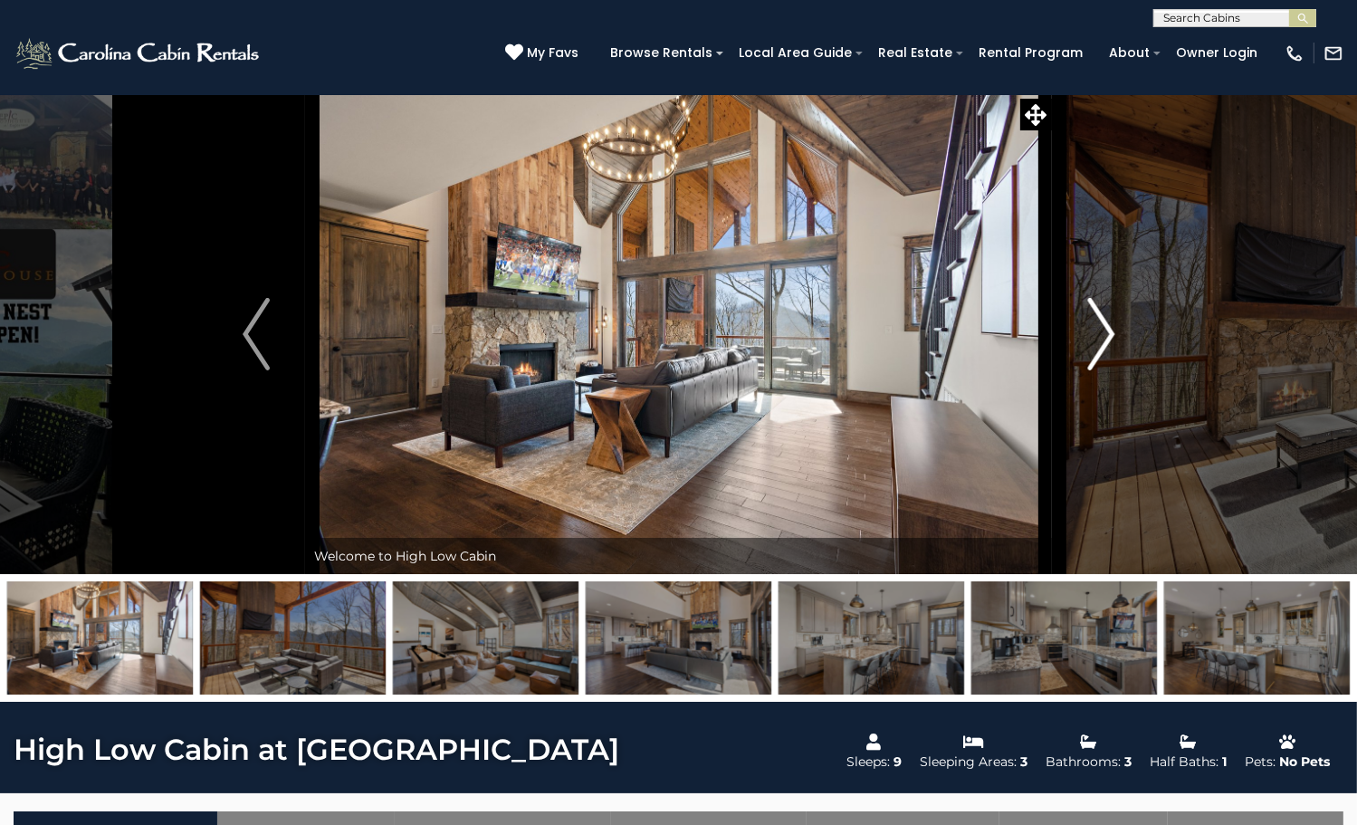
click at [1090, 370] on img "Next" at bounding box center [1100, 334] width 27 height 72
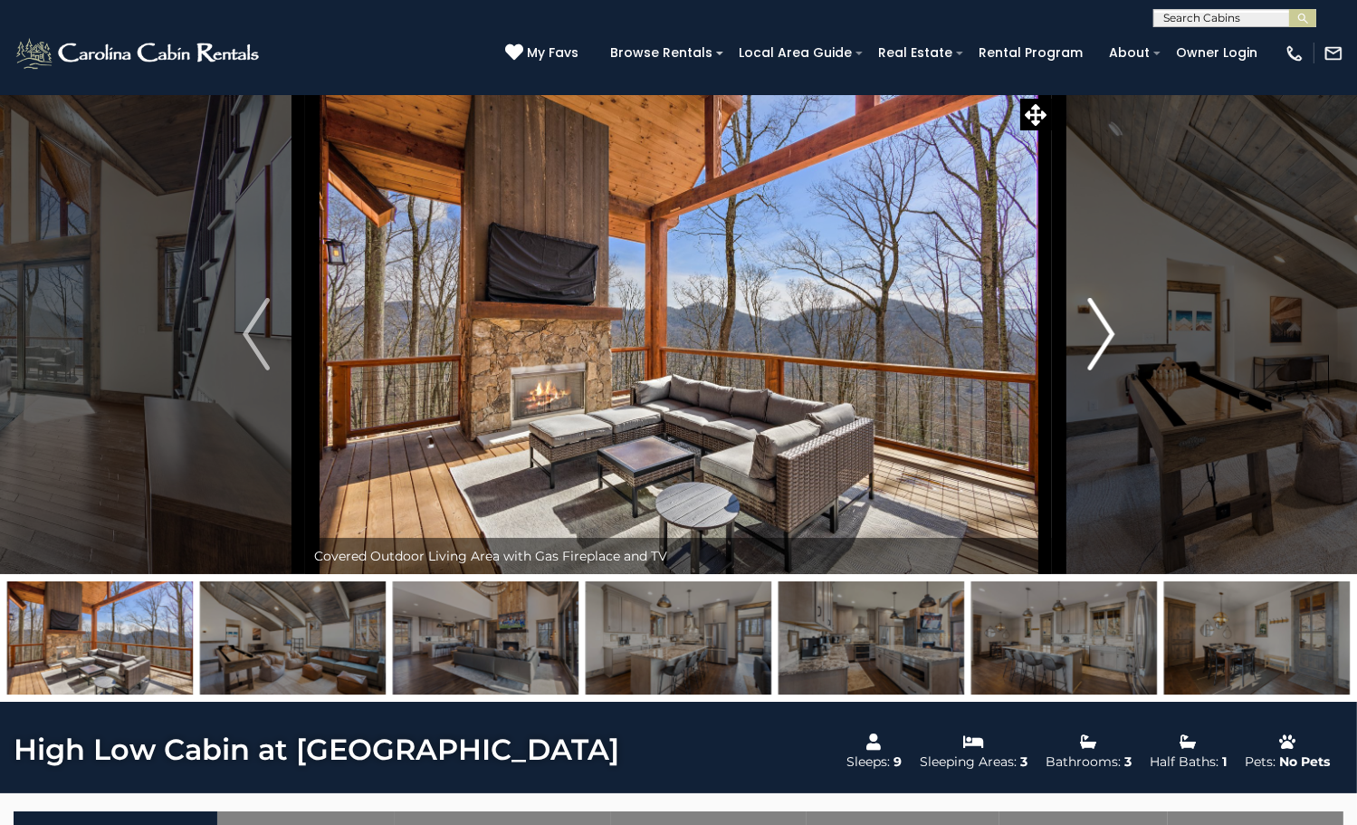
click at [1090, 370] on img "Next" at bounding box center [1100, 334] width 27 height 72
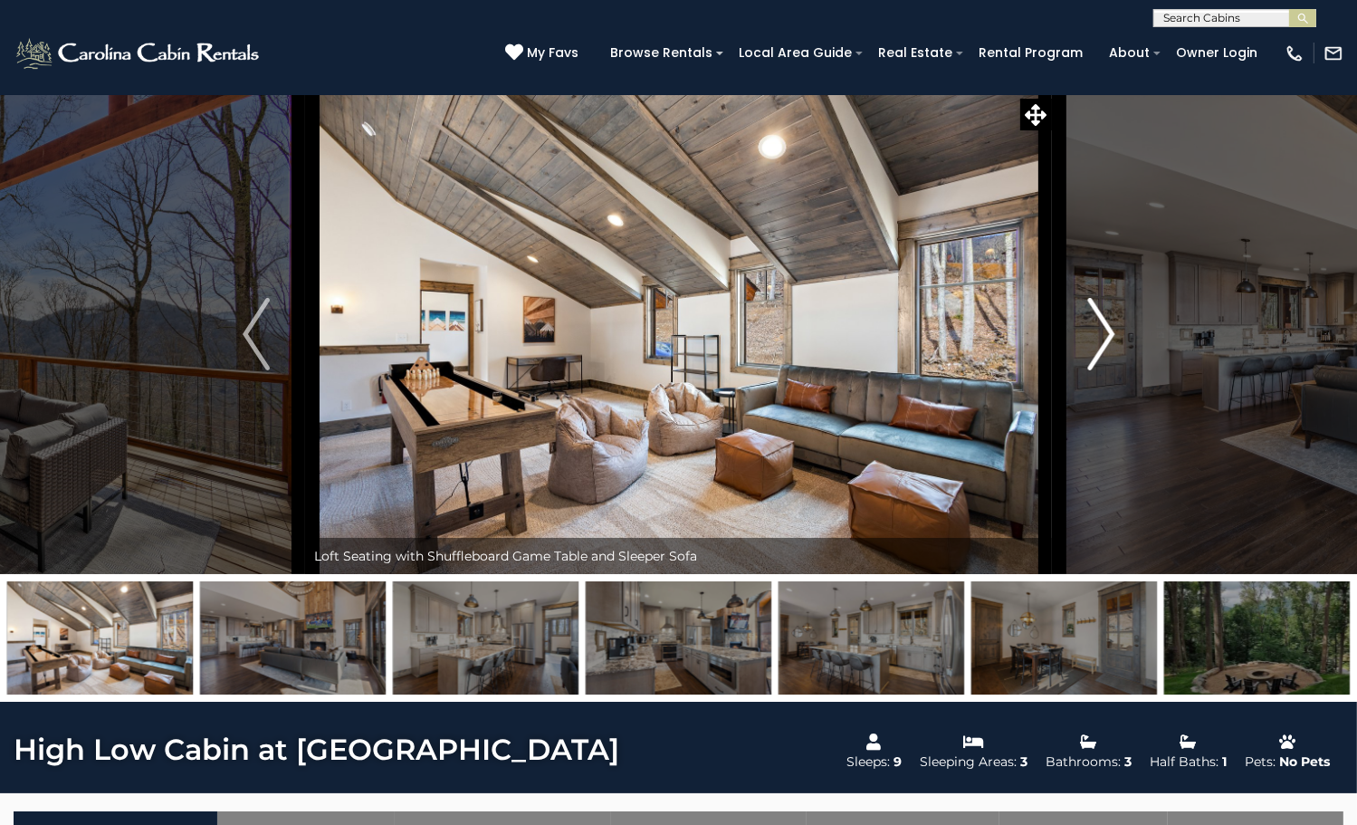
click at [1090, 370] on img "Next" at bounding box center [1100, 334] width 27 height 72
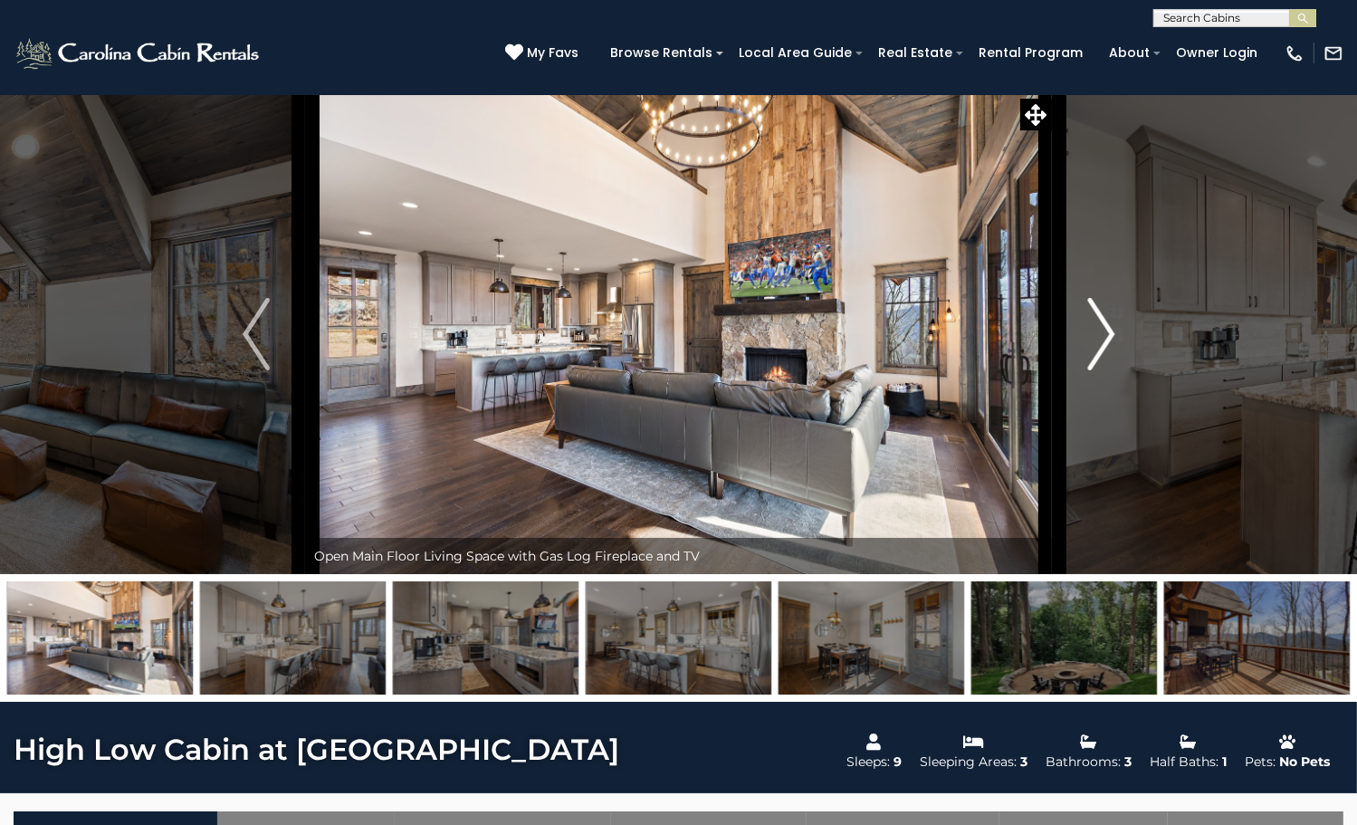
click at [1090, 370] on img "Next" at bounding box center [1100, 334] width 27 height 72
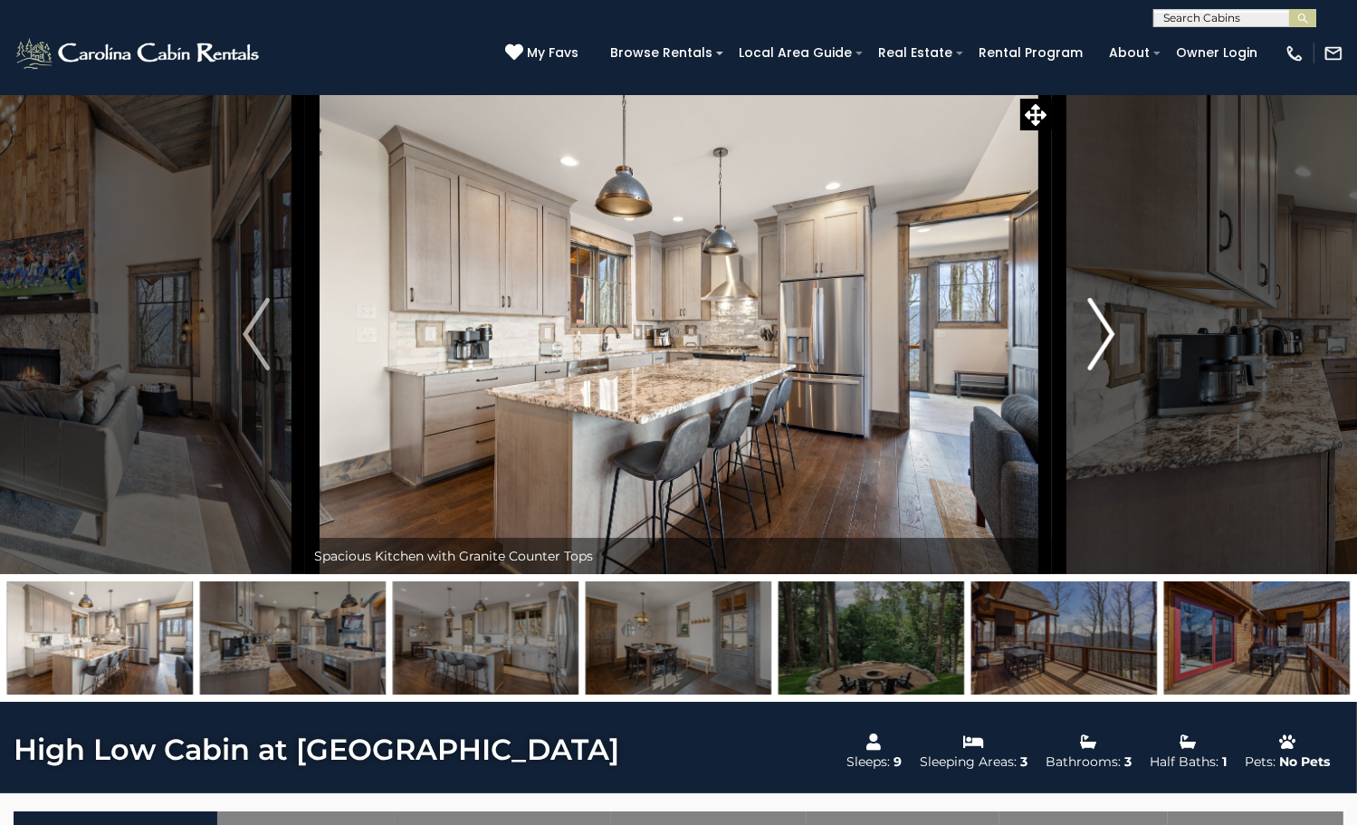
click at [1090, 370] on img "Next" at bounding box center [1100, 334] width 27 height 72
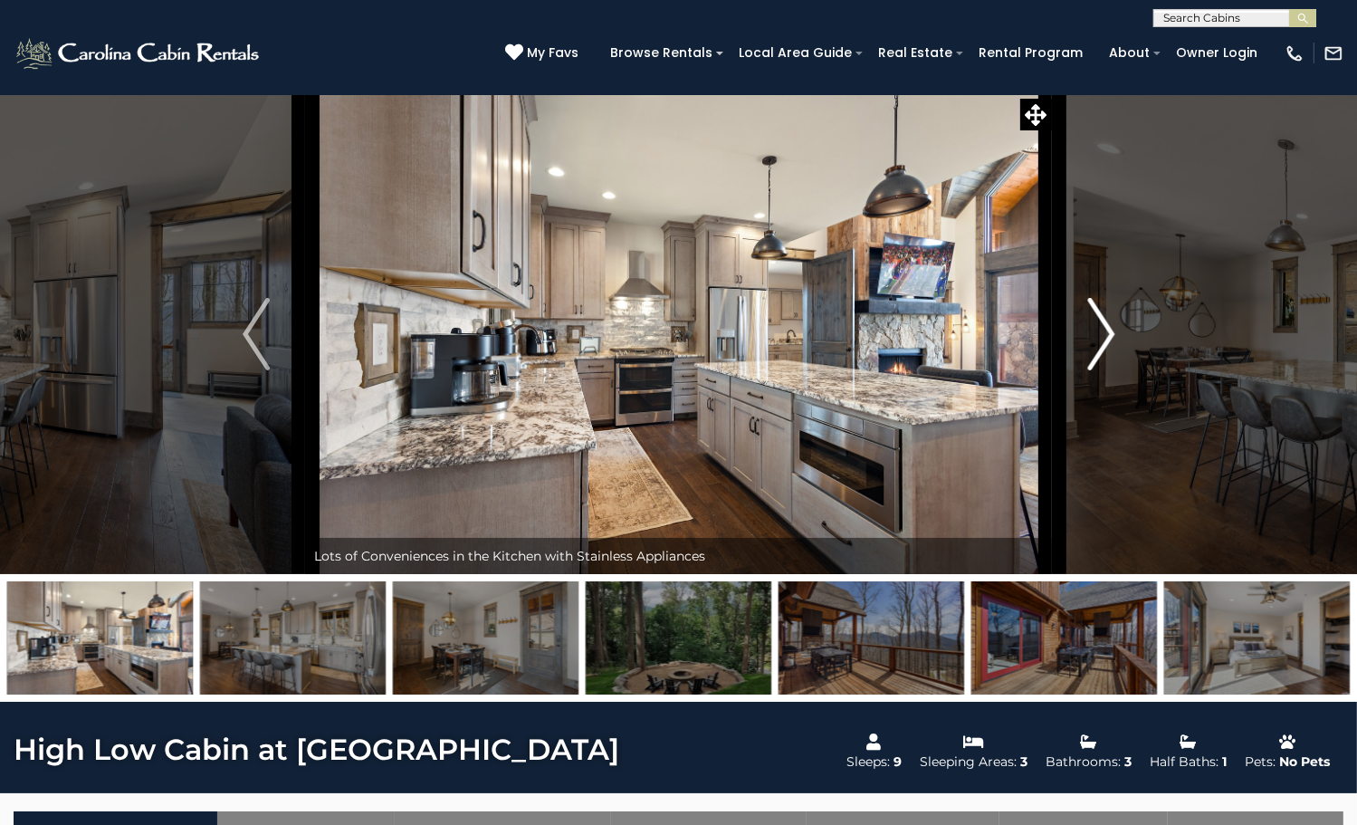
click at [1090, 370] on img "Next" at bounding box center [1100, 334] width 27 height 72
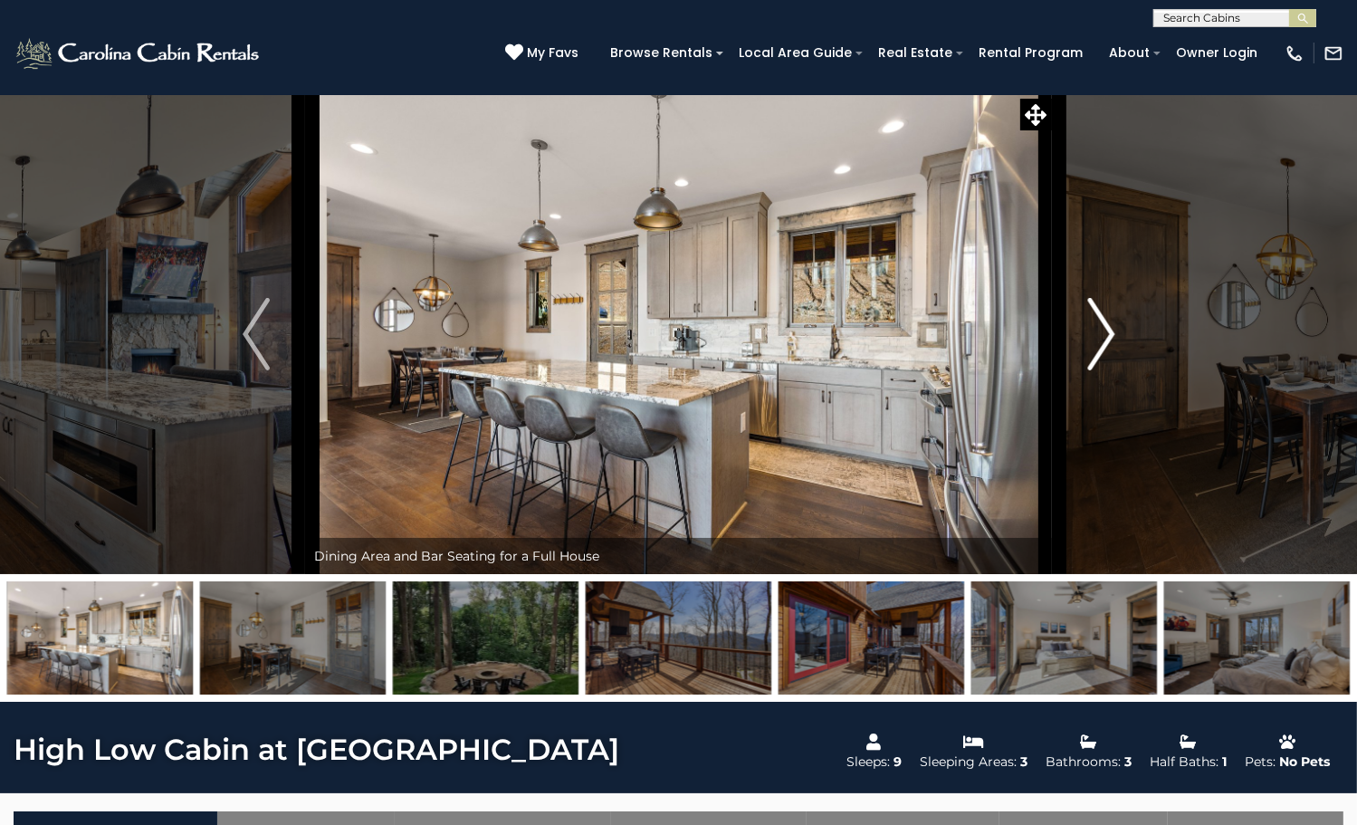
click at [1090, 370] on img "Next" at bounding box center [1100, 334] width 27 height 72
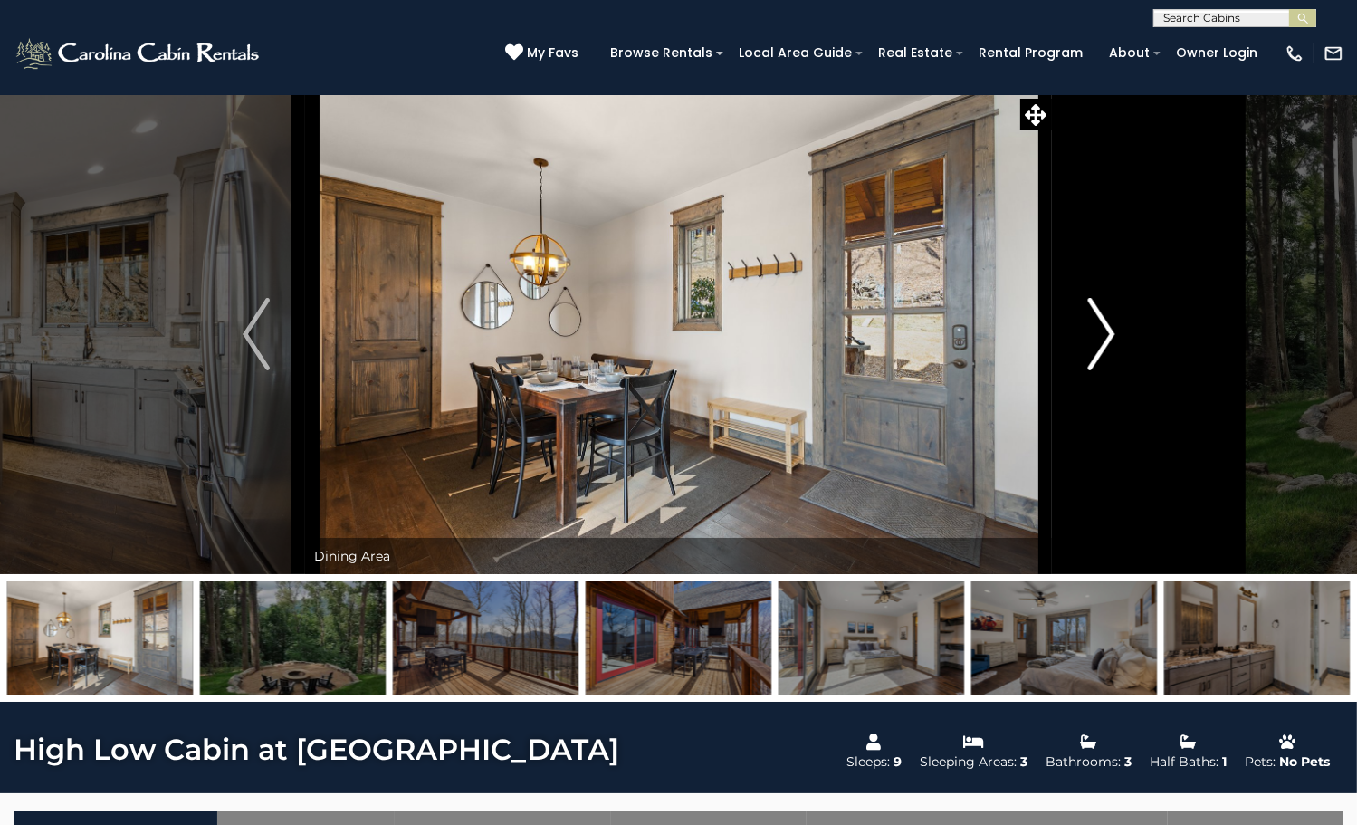
click at [1090, 370] on img "Next" at bounding box center [1100, 334] width 27 height 72
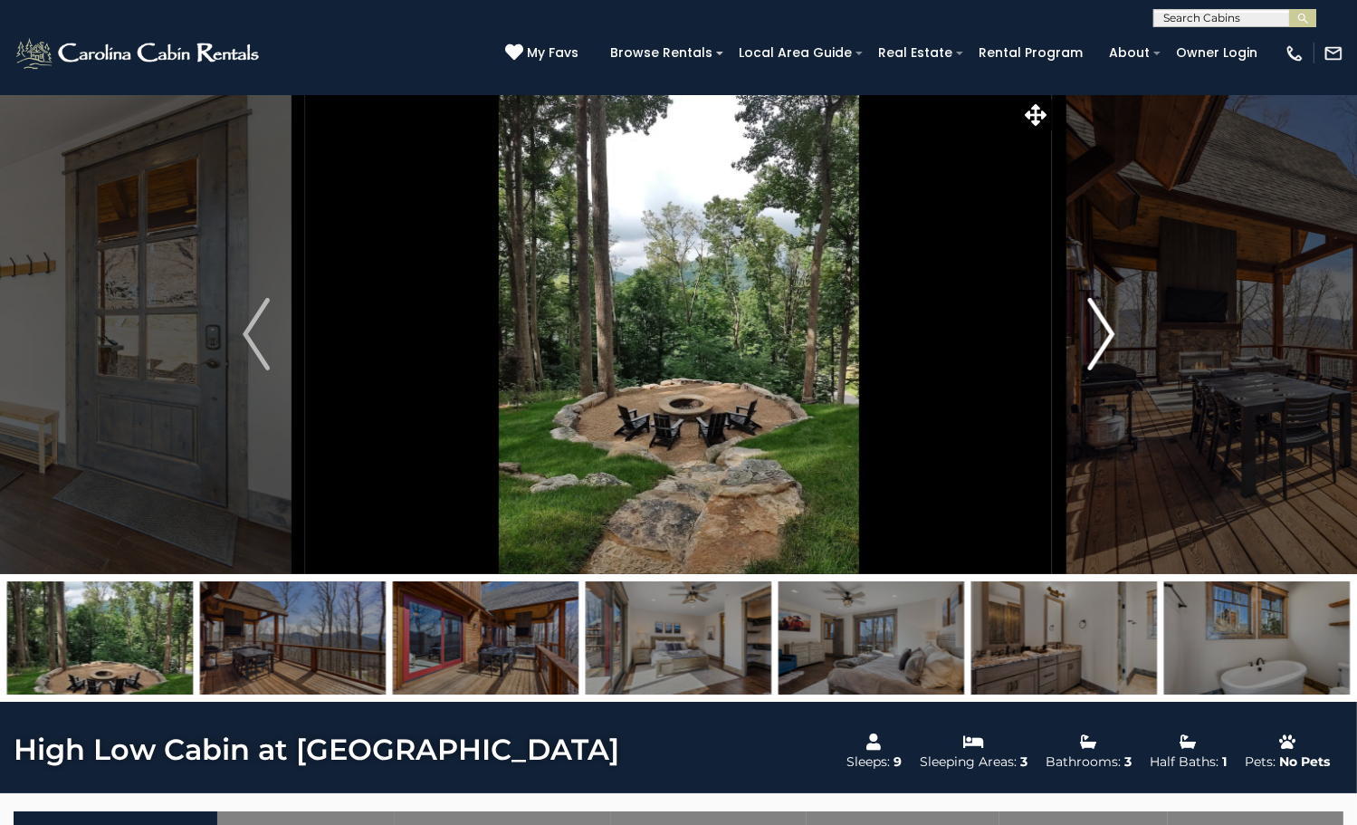
click at [1090, 370] on img "Next" at bounding box center [1100, 334] width 27 height 72
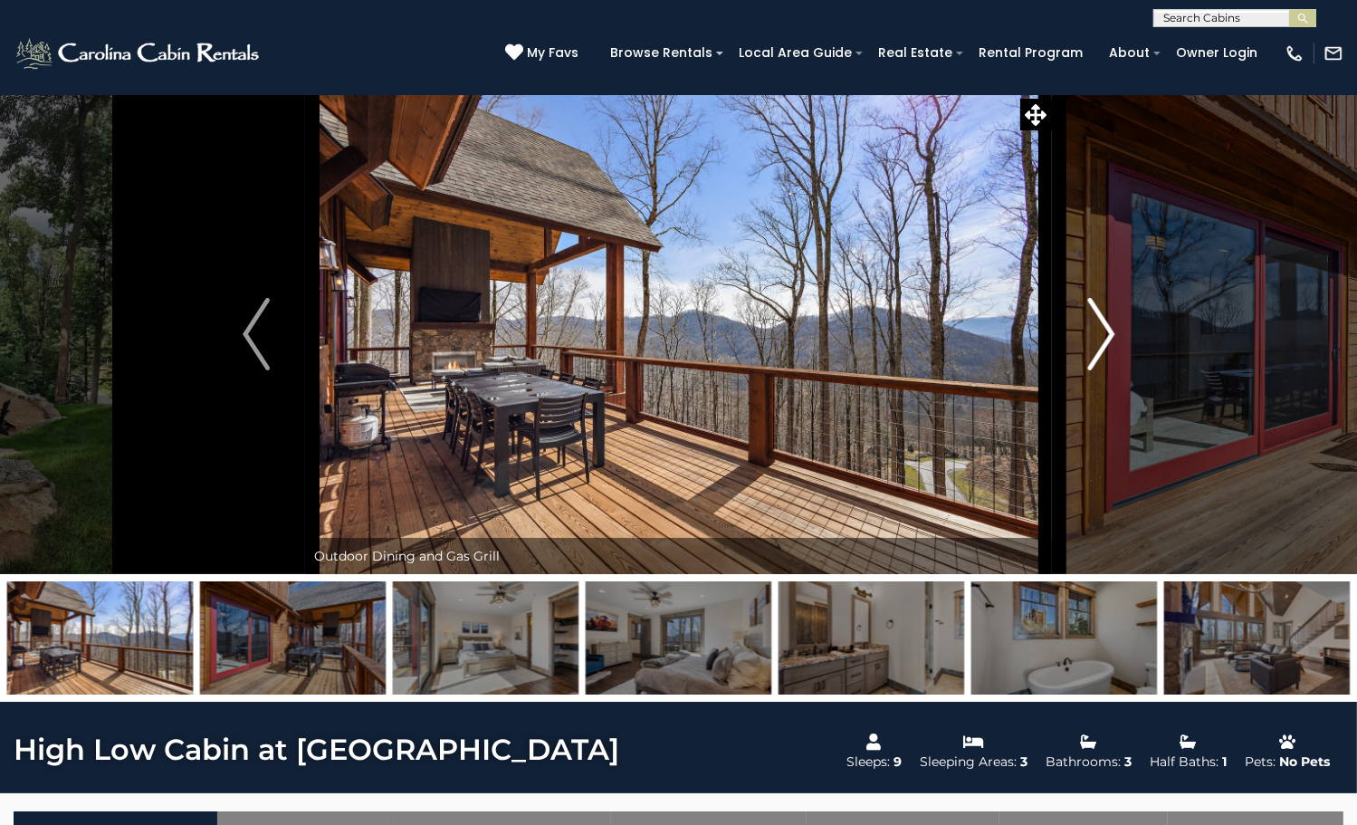
click at [1090, 370] on img "Next" at bounding box center [1100, 334] width 27 height 72
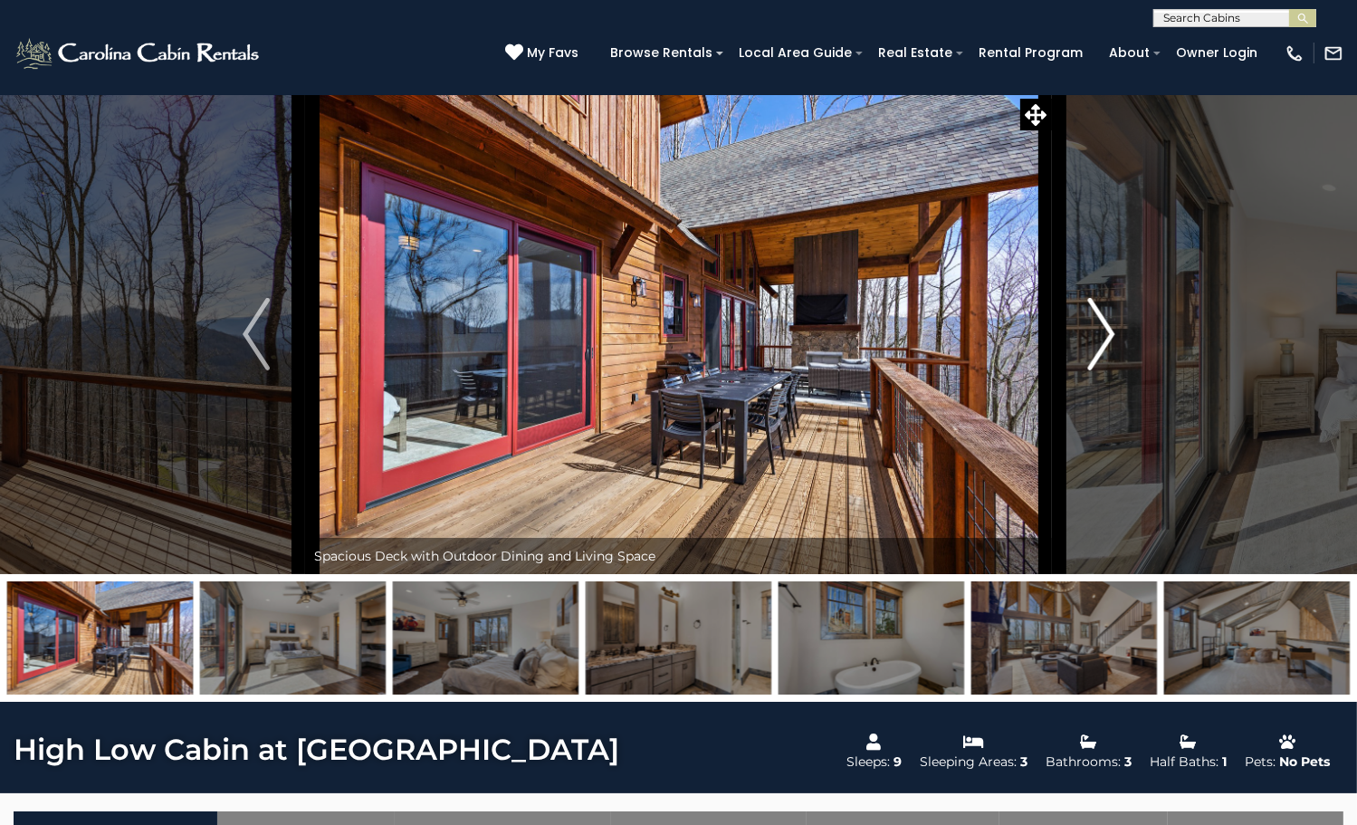
click at [1090, 370] on img "Next" at bounding box center [1100, 334] width 27 height 72
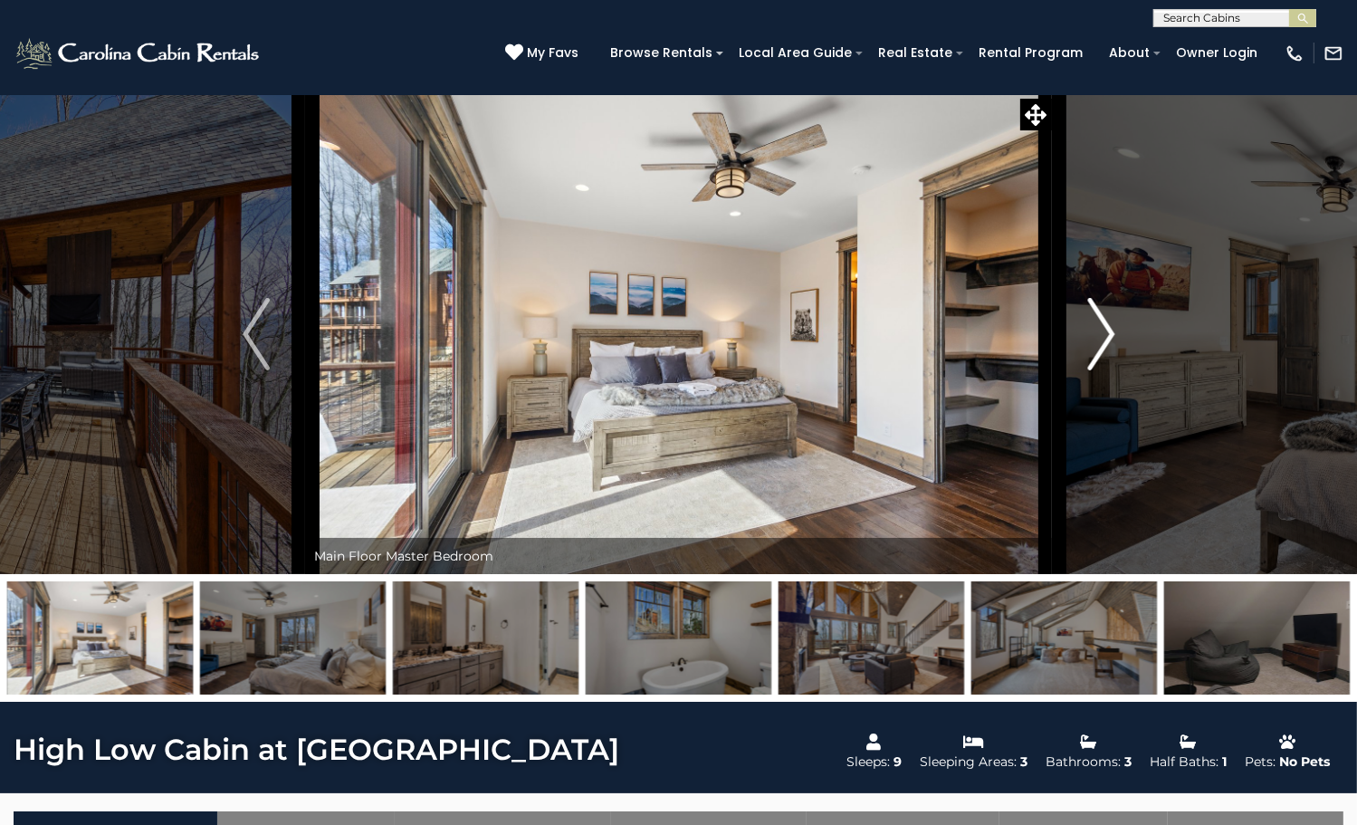
click at [1090, 370] on img "Next" at bounding box center [1100, 334] width 27 height 72
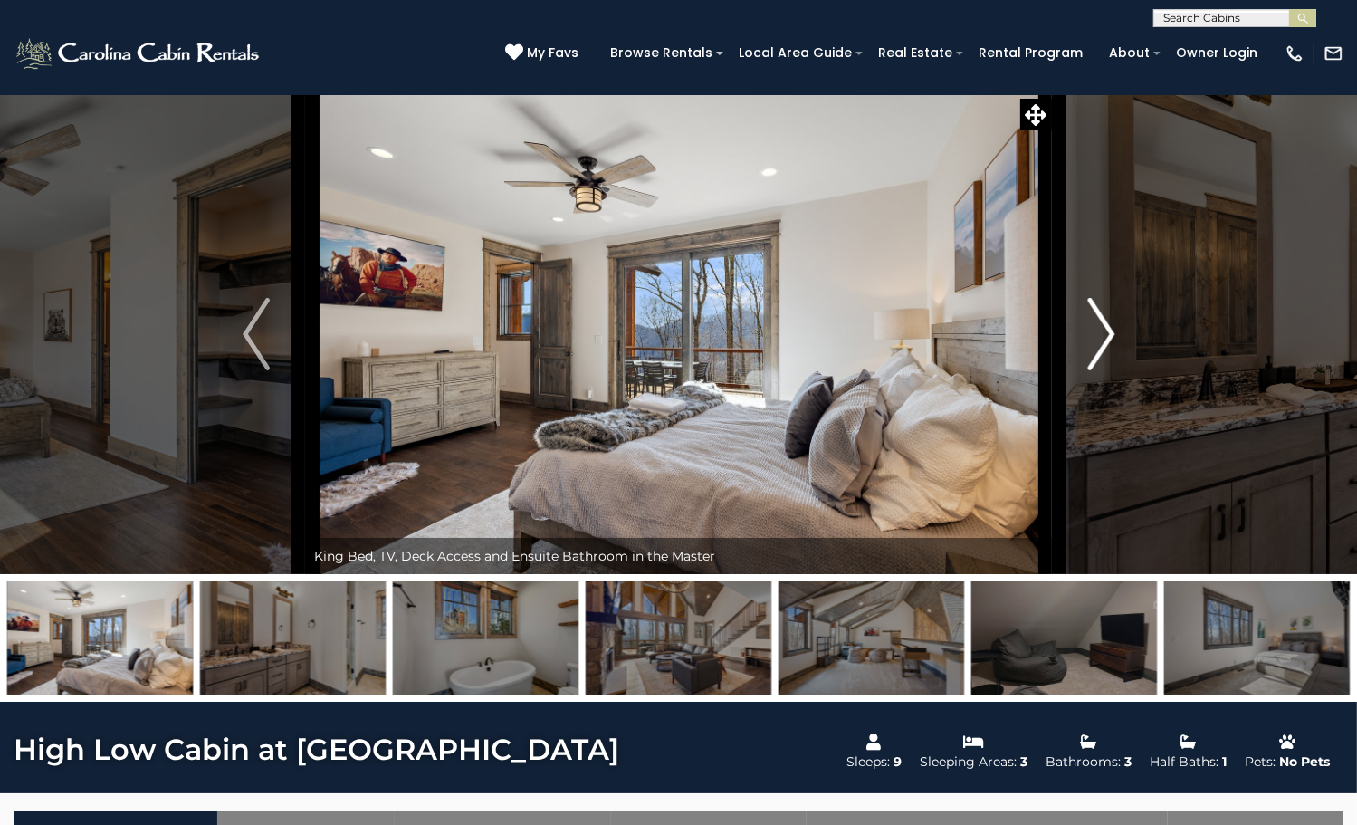
click at [1090, 370] on img "Next" at bounding box center [1100, 334] width 27 height 72
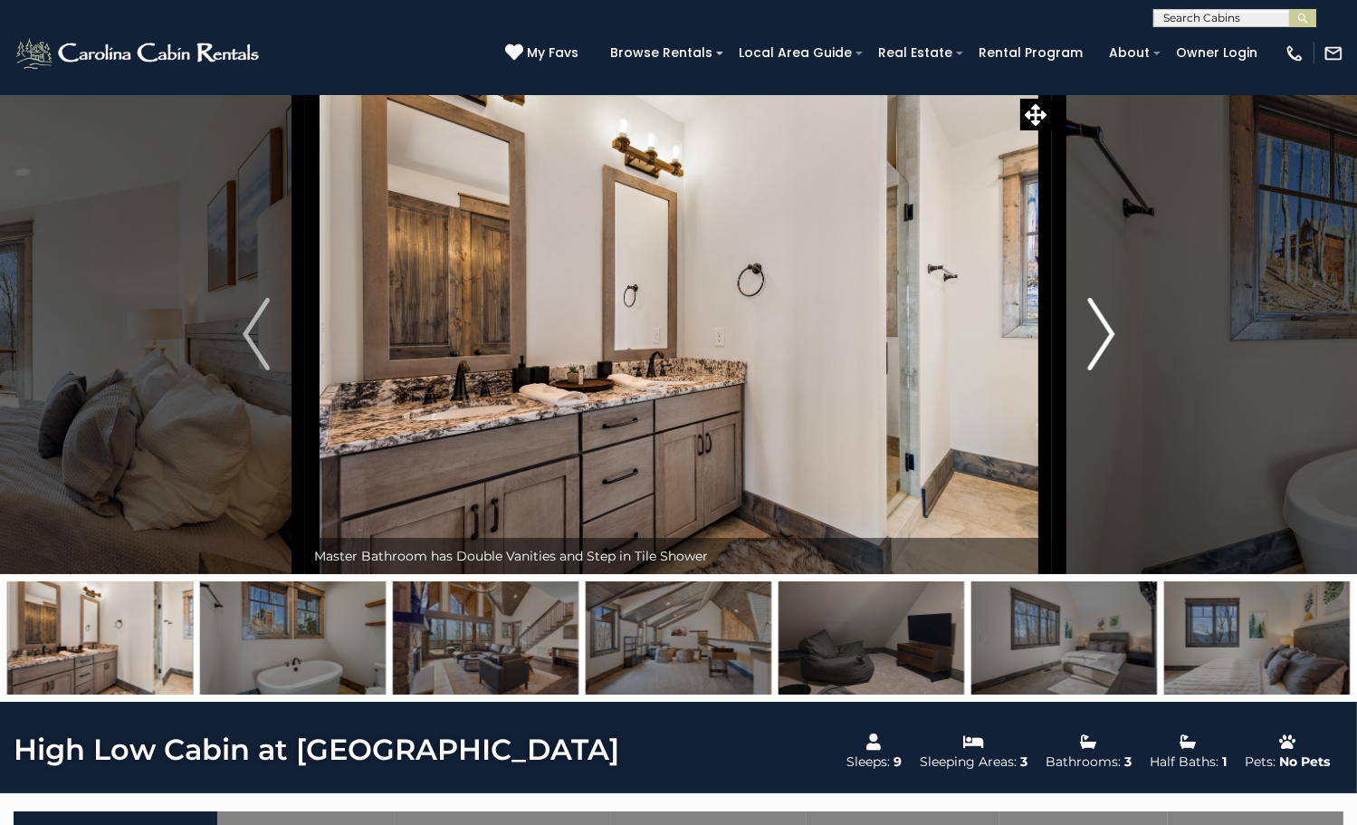
click at [1090, 370] on img "Next" at bounding box center [1100, 334] width 27 height 72
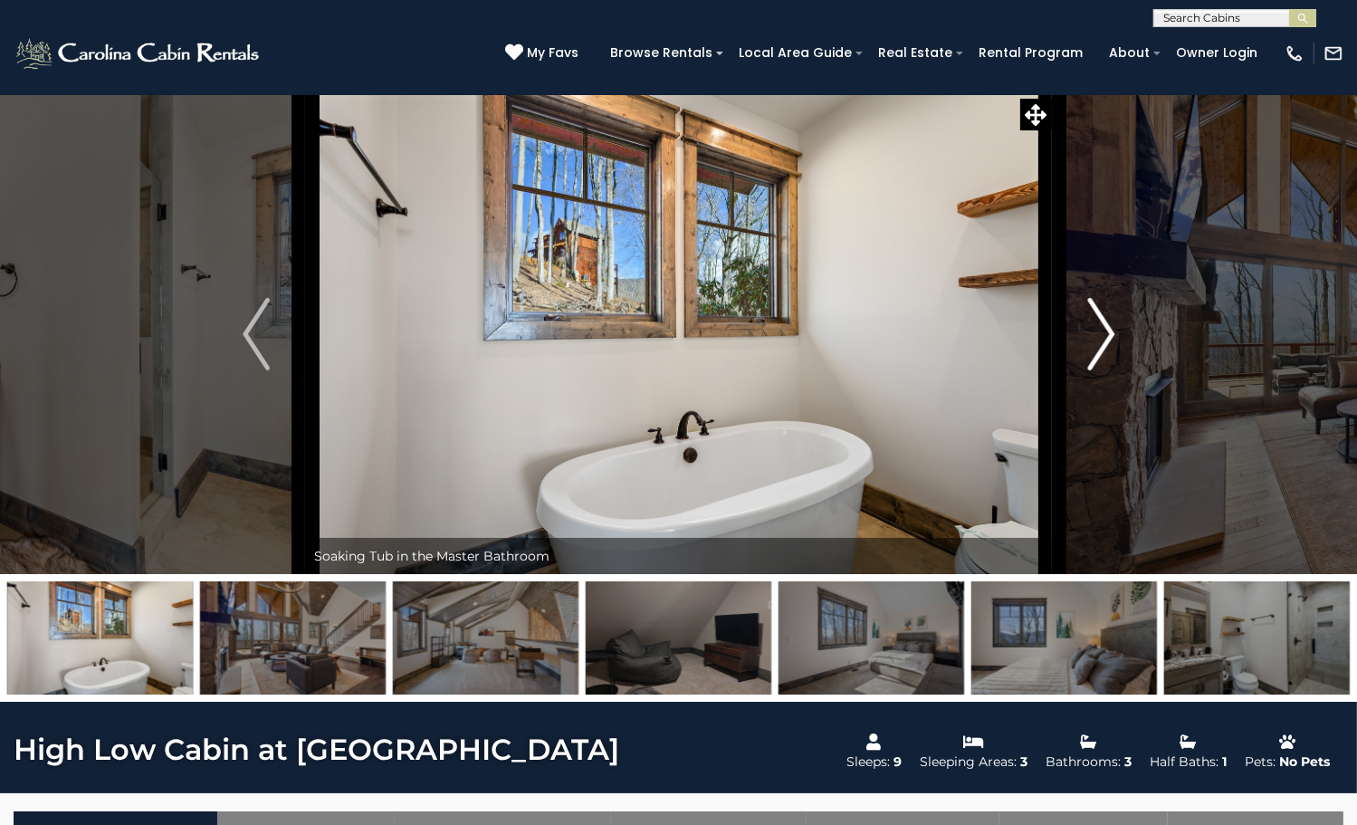
click at [1090, 370] on img "Next" at bounding box center [1100, 334] width 27 height 72
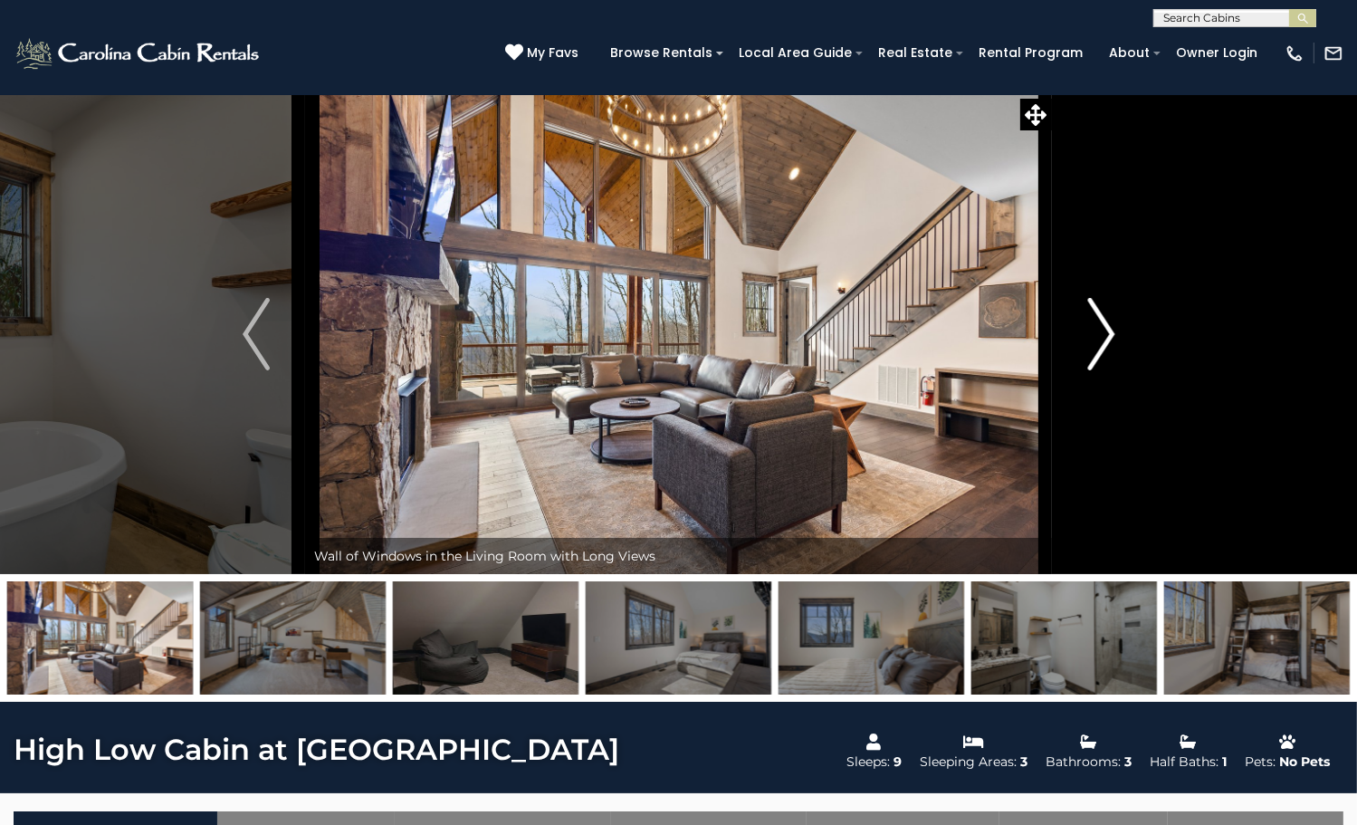
click at [1090, 370] on img "Next" at bounding box center [1100, 334] width 27 height 72
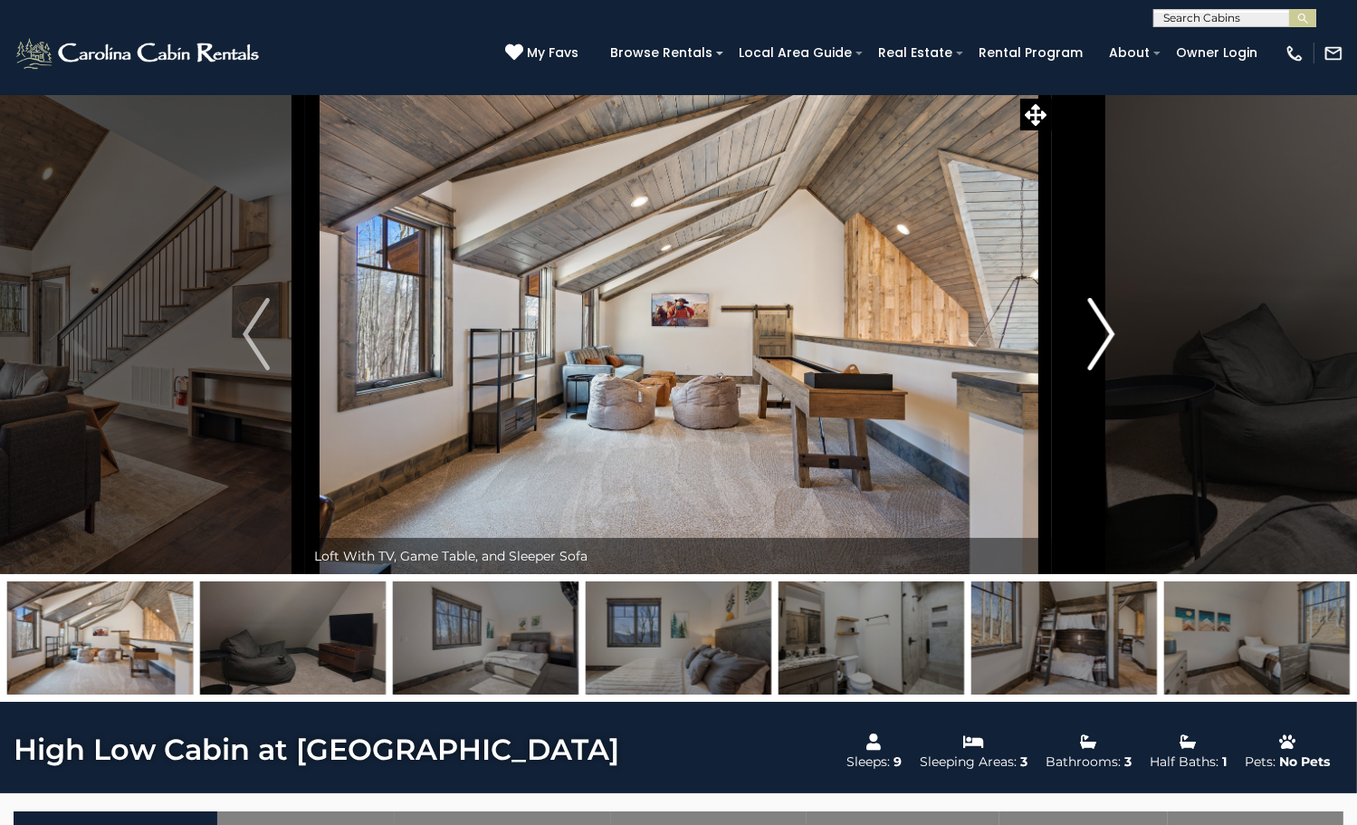
click at [1090, 370] on img "Next" at bounding box center [1100, 334] width 27 height 72
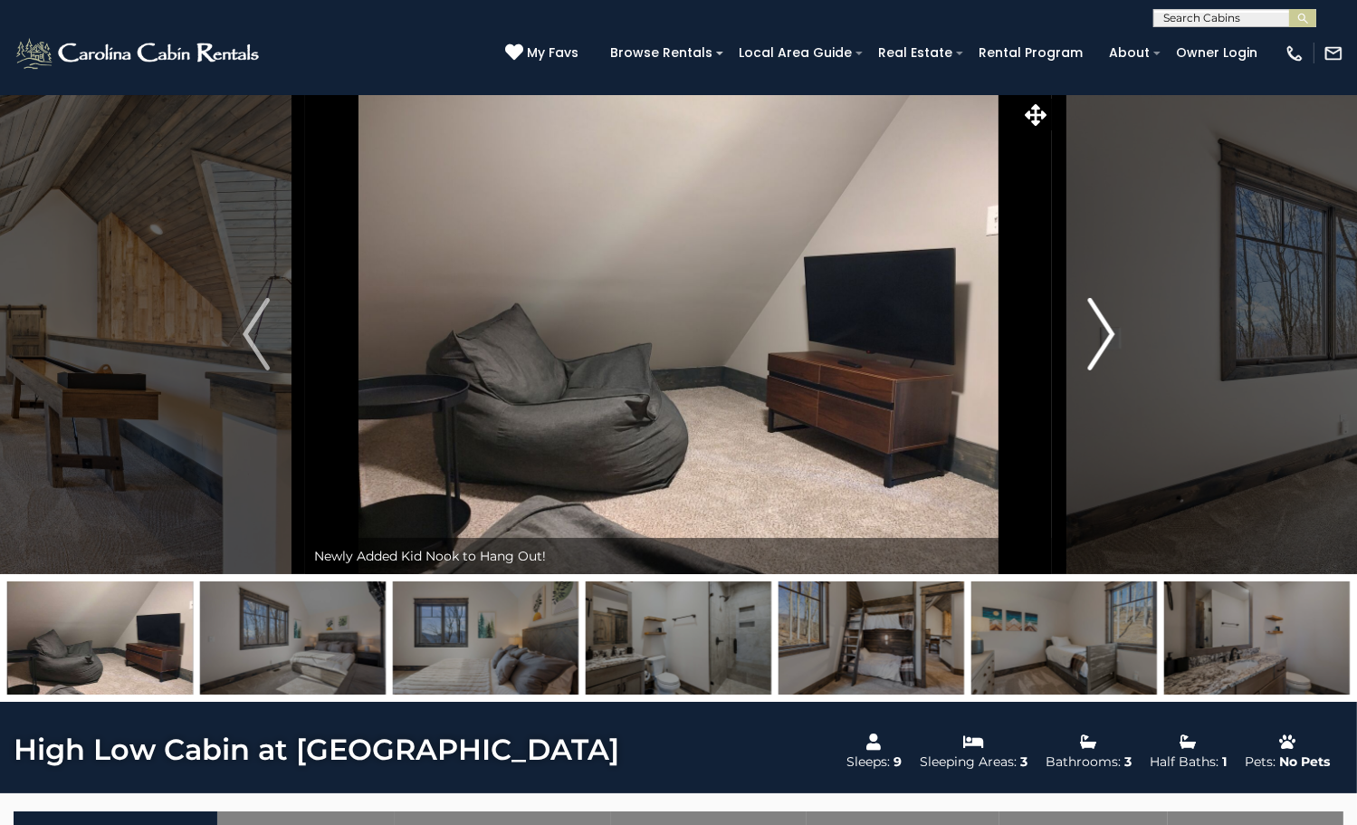
click at [1090, 370] on img "Next" at bounding box center [1100, 334] width 27 height 72
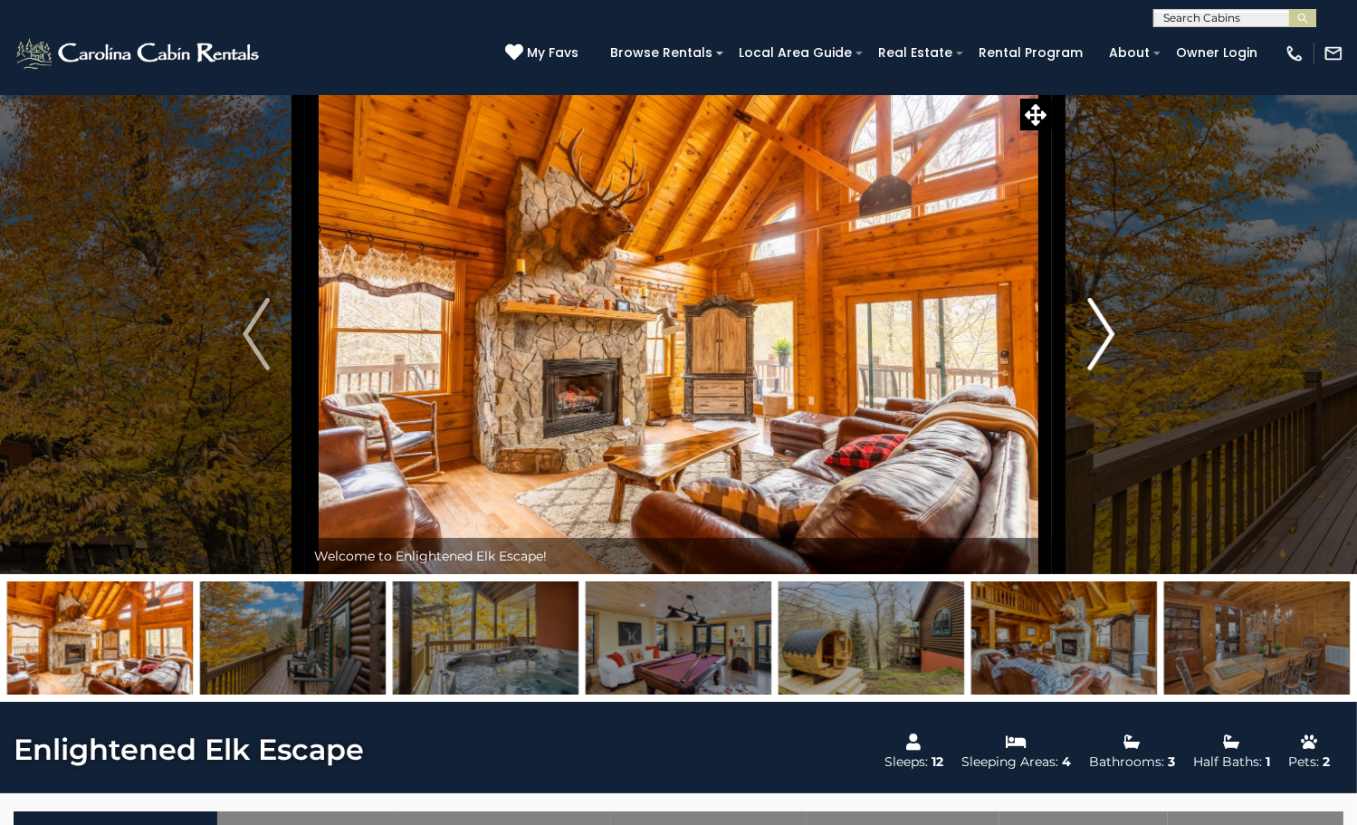
click at [1100, 370] on img "Next" at bounding box center [1100, 334] width 27 height 72
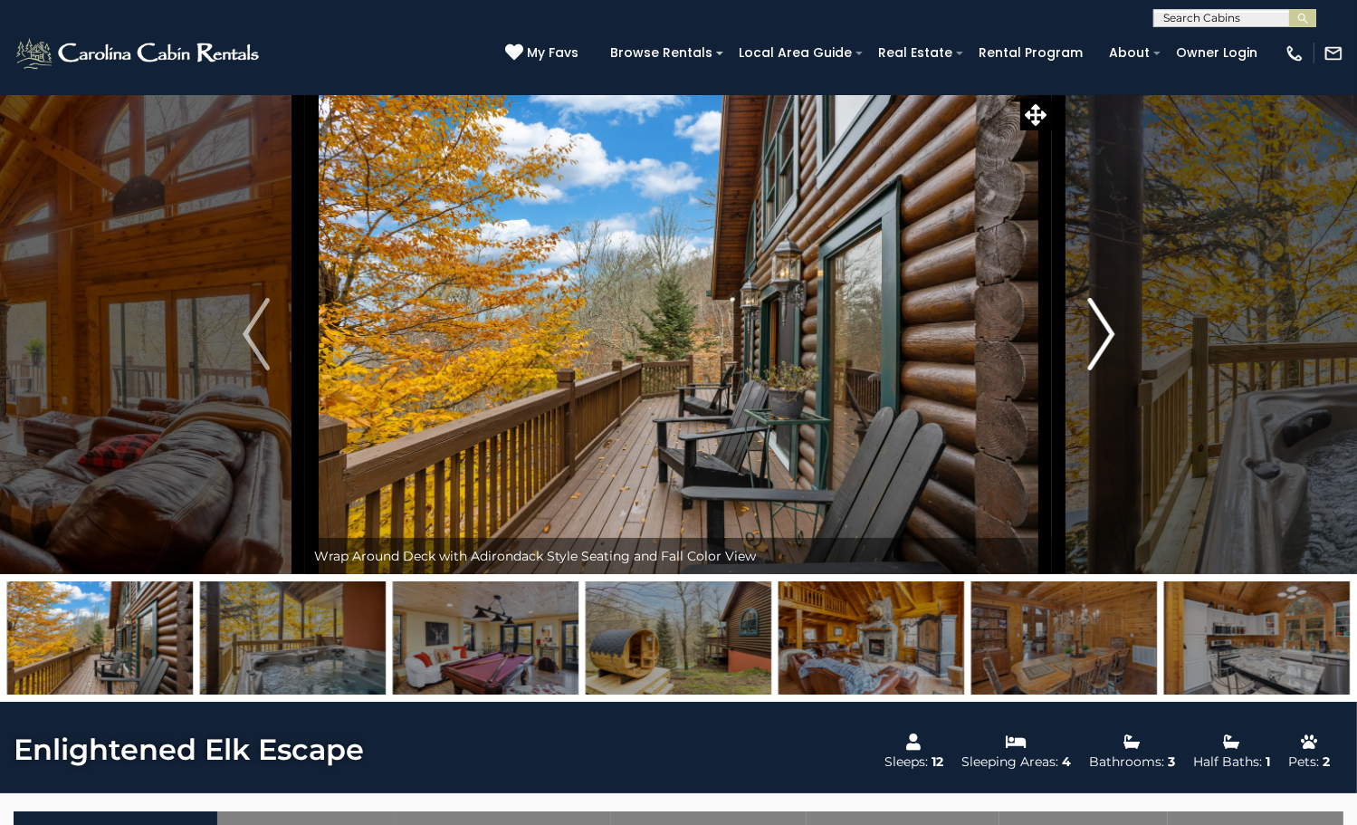
click at [1100, 370] on img "Next" at bounding box center [1100, 334] width 27 height 72
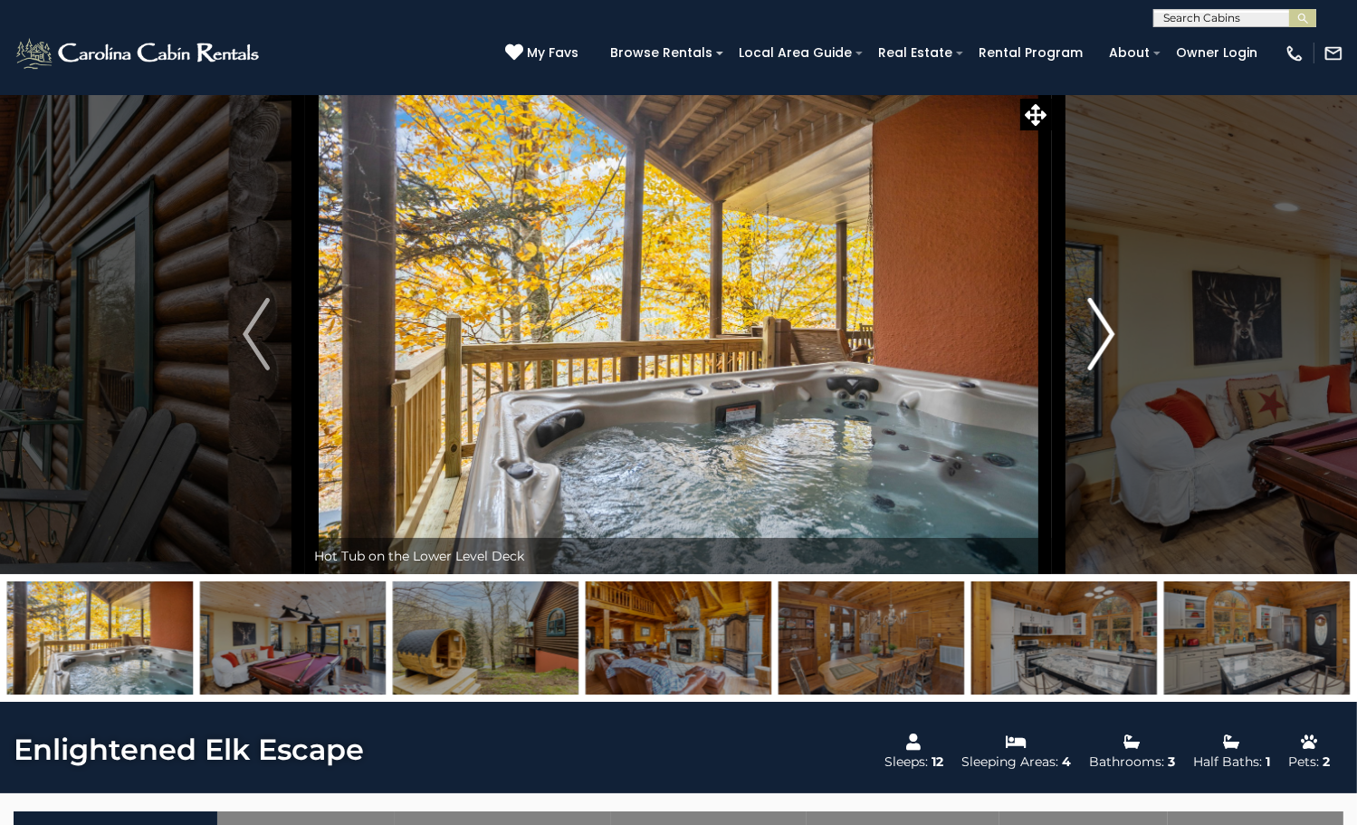
click at [1100, 370] on img "Next" at bounding box center [1100, 334] width 27 height 72
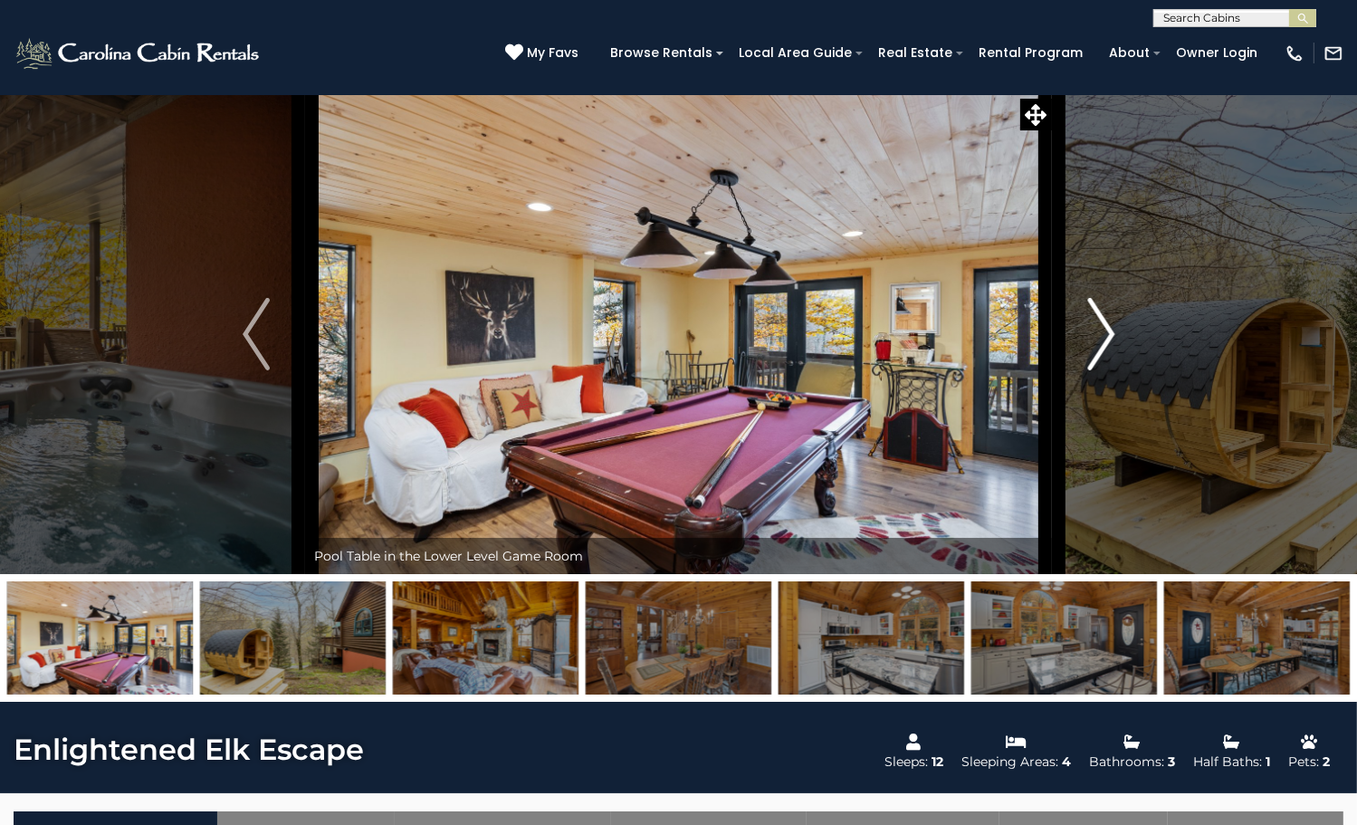
click at [1100, 370] on img "Next" at bounding box center [1100, 334] width 27 height 72
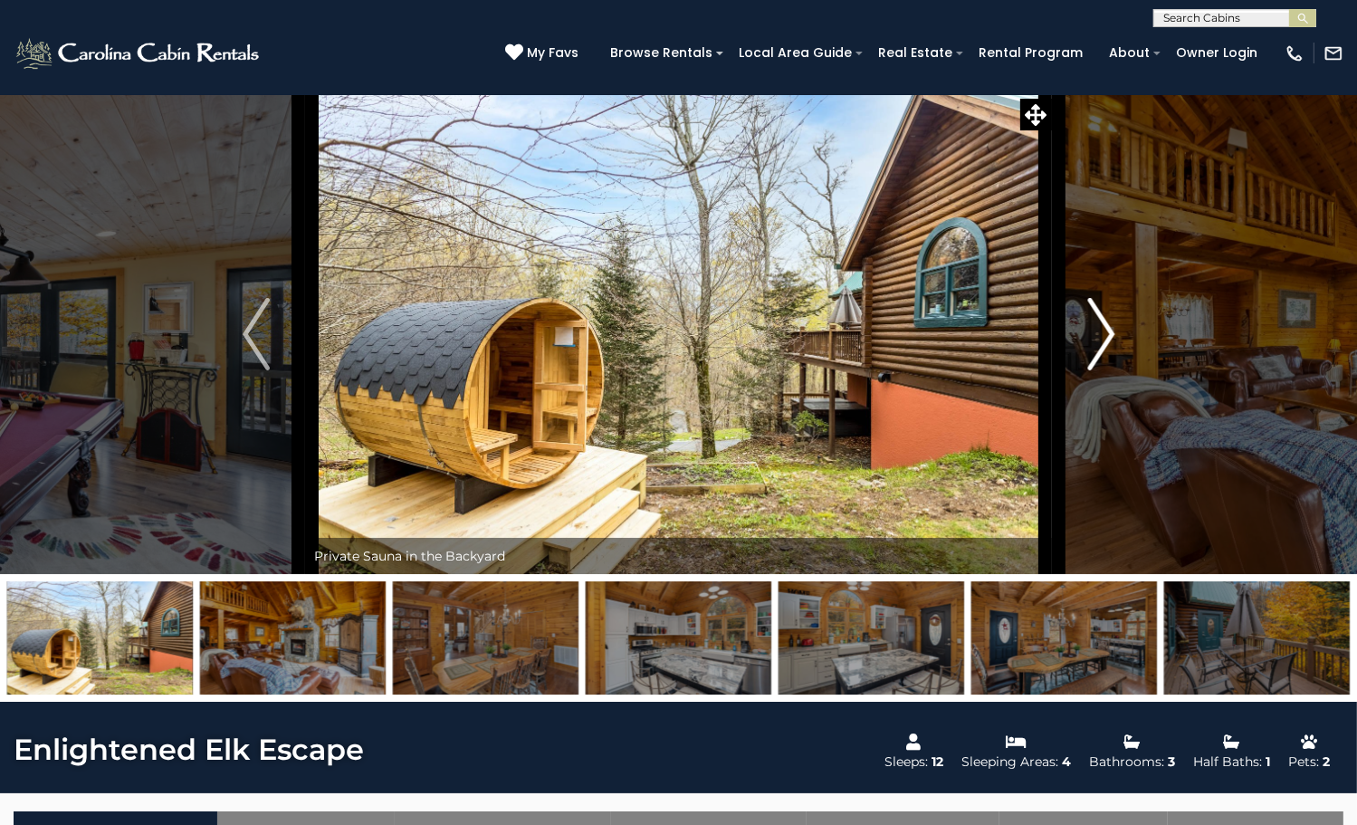
click at [1100, 370] on img "Next" at bounding box center [1100, 334] width 27 height 72
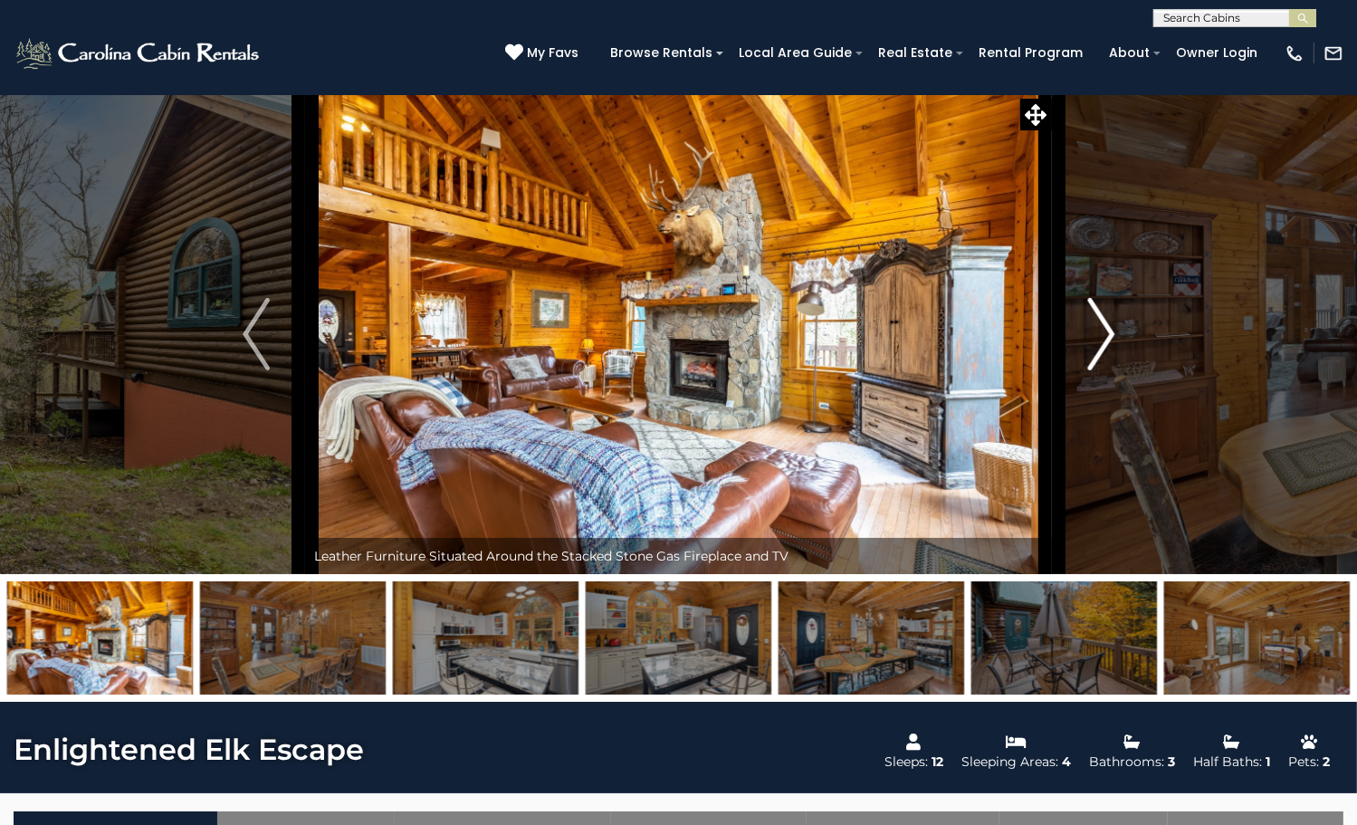
click at [1100, 370] on img "Next" at bounding box center [1100, 334] width 27 height 72
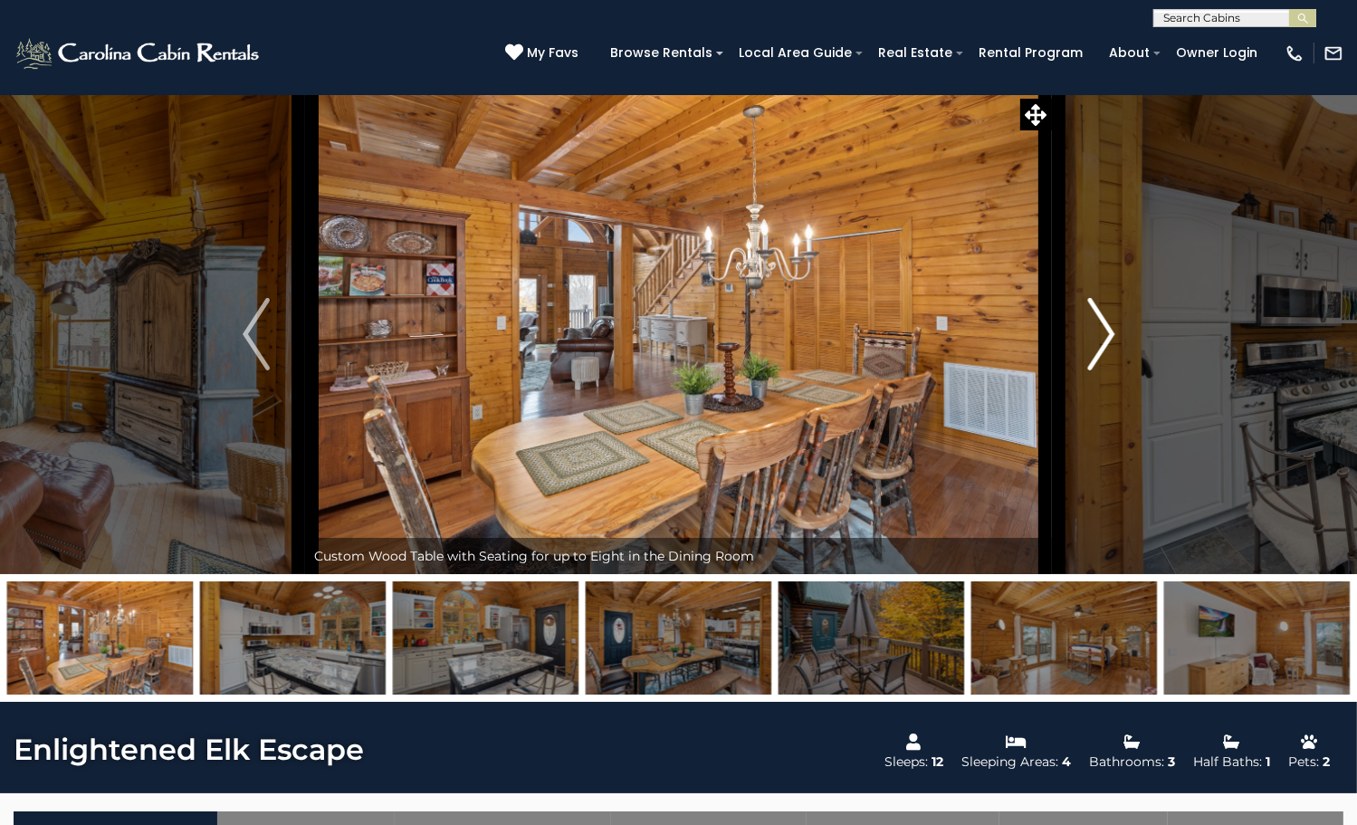
click at [1100, 370] on img "Next" at bounding box center [1100, 334] width 27 height 72
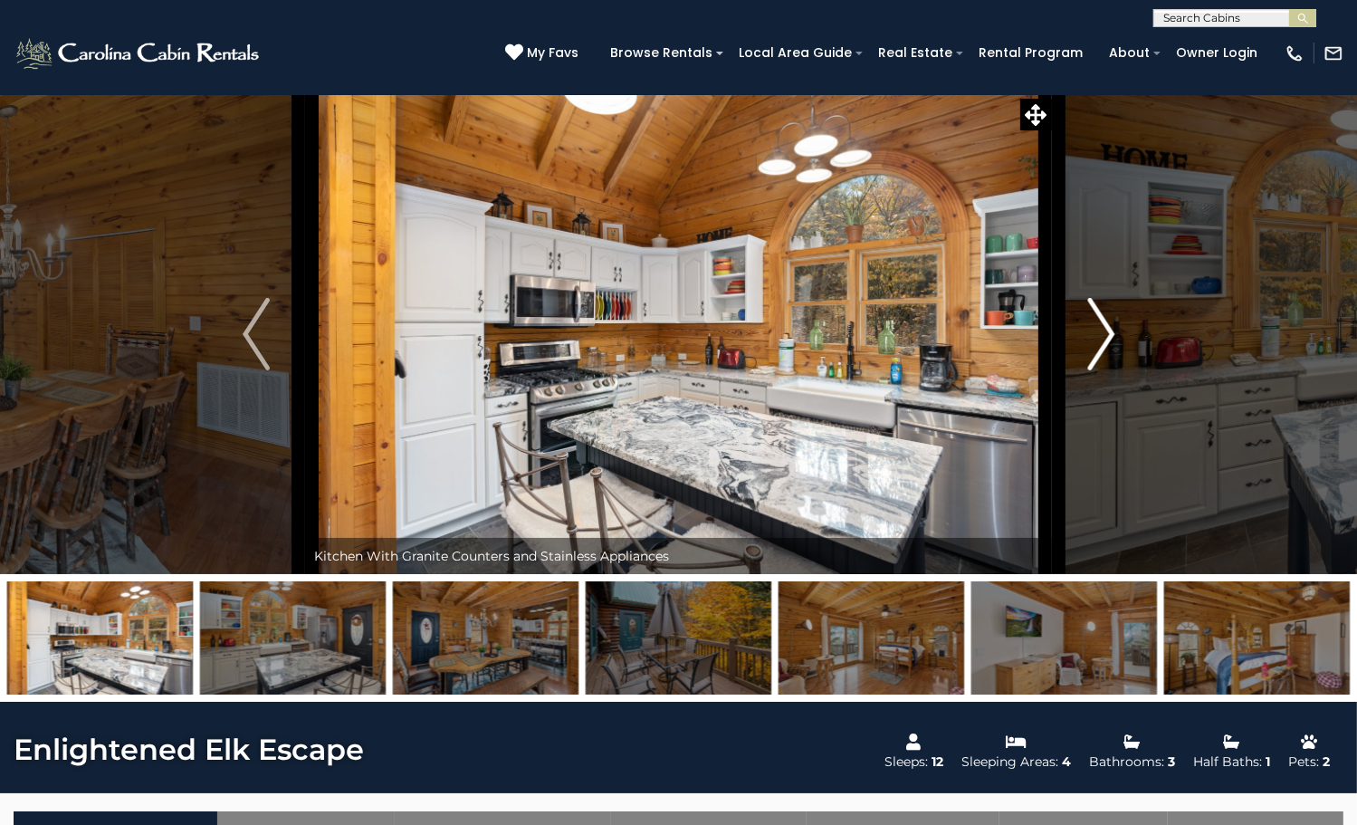
click at [1100, 370] on img "Next" at bounding box center [1100, 334] width 27 height 72
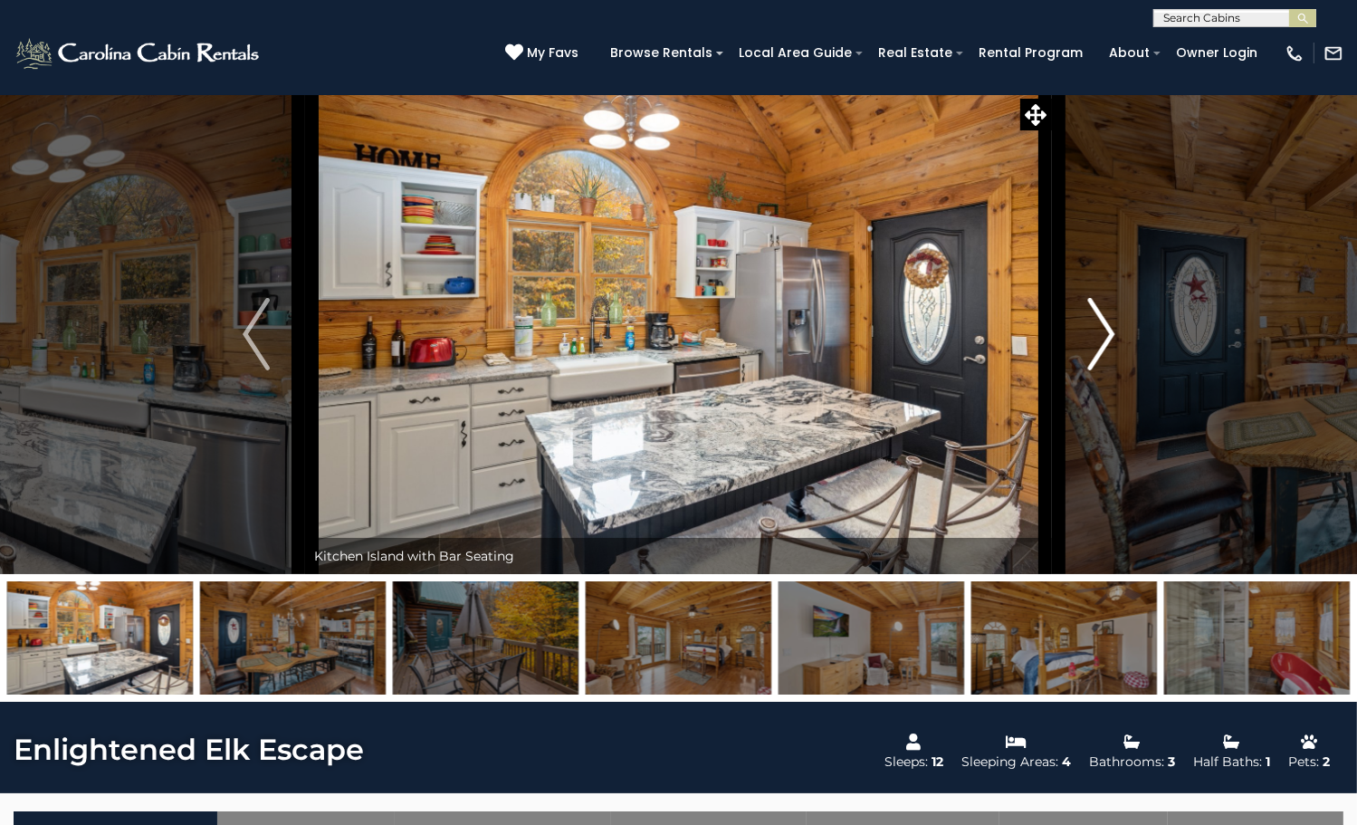
click at [1100, 370] on img "Next" at bounding box center [1100, 334] width 27 height 72
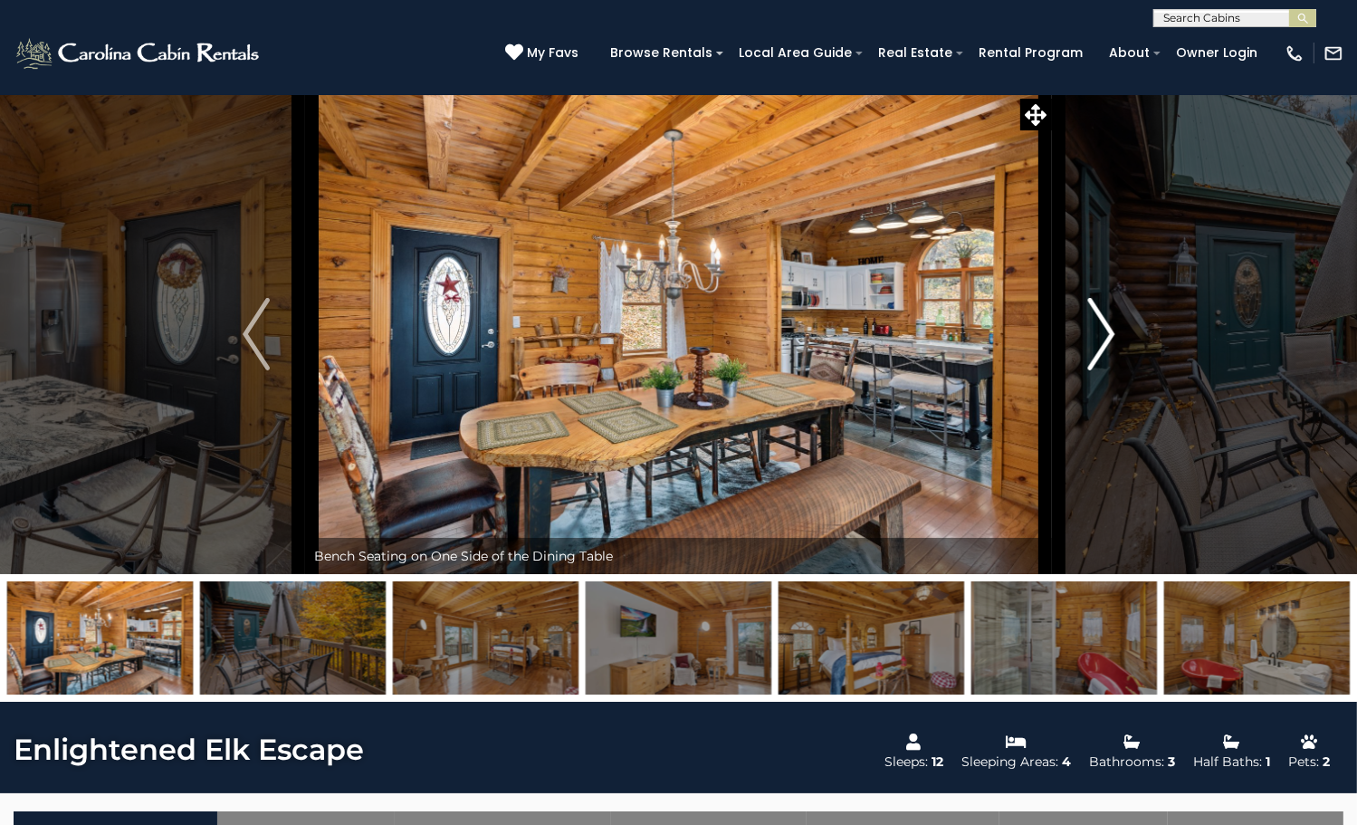
click at [1100, 370] on img "Next" at bounding box center [1100, 334] width 27 height 72
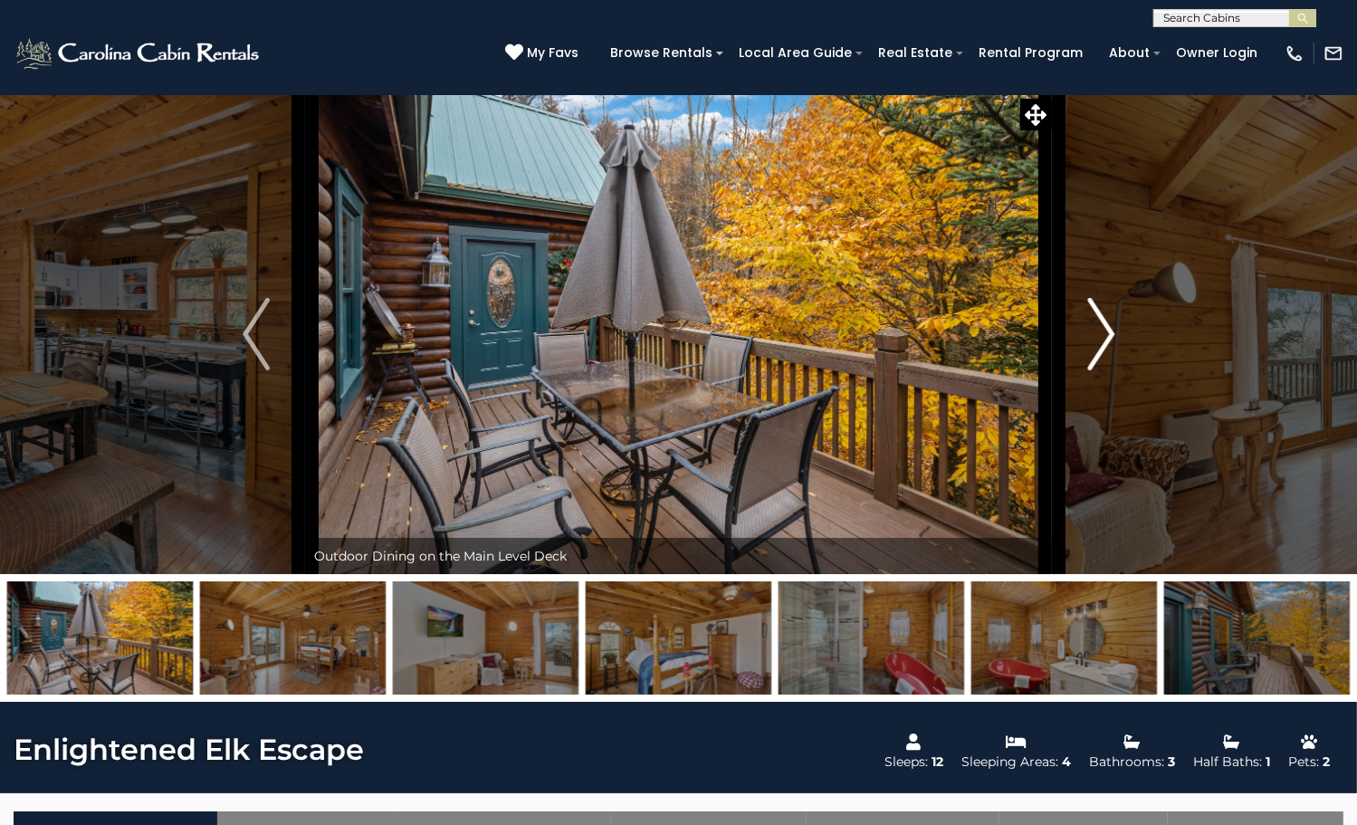
click at [1100, 370] on img "Next" at bounding box center [1100, 334] width 27 height 72
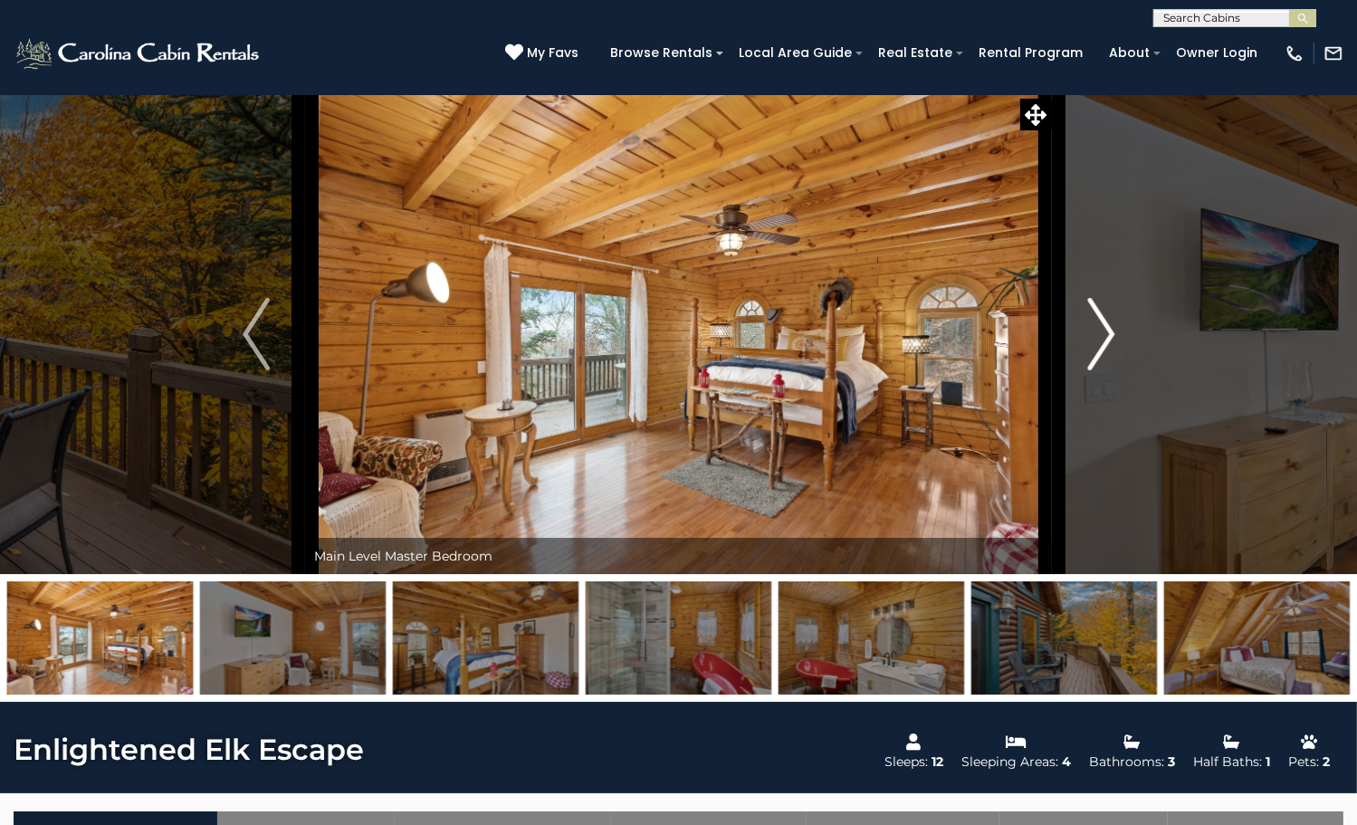
click at [1100, 370] on img "Next" at bounding box center [1100, 334] width 27 height 72
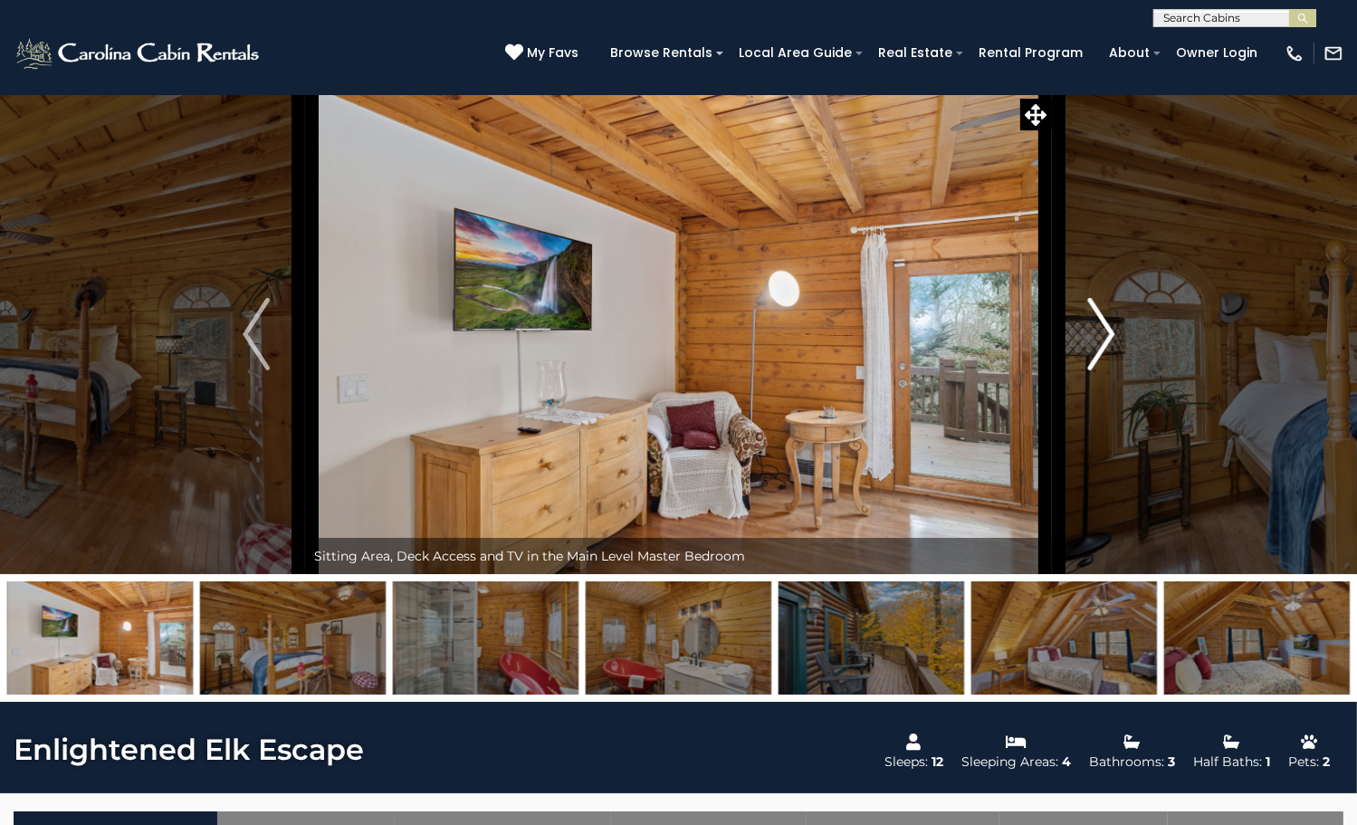
click at [1100, 370] on img "Next" at bounding box center [1100, 334] width 27 height 72
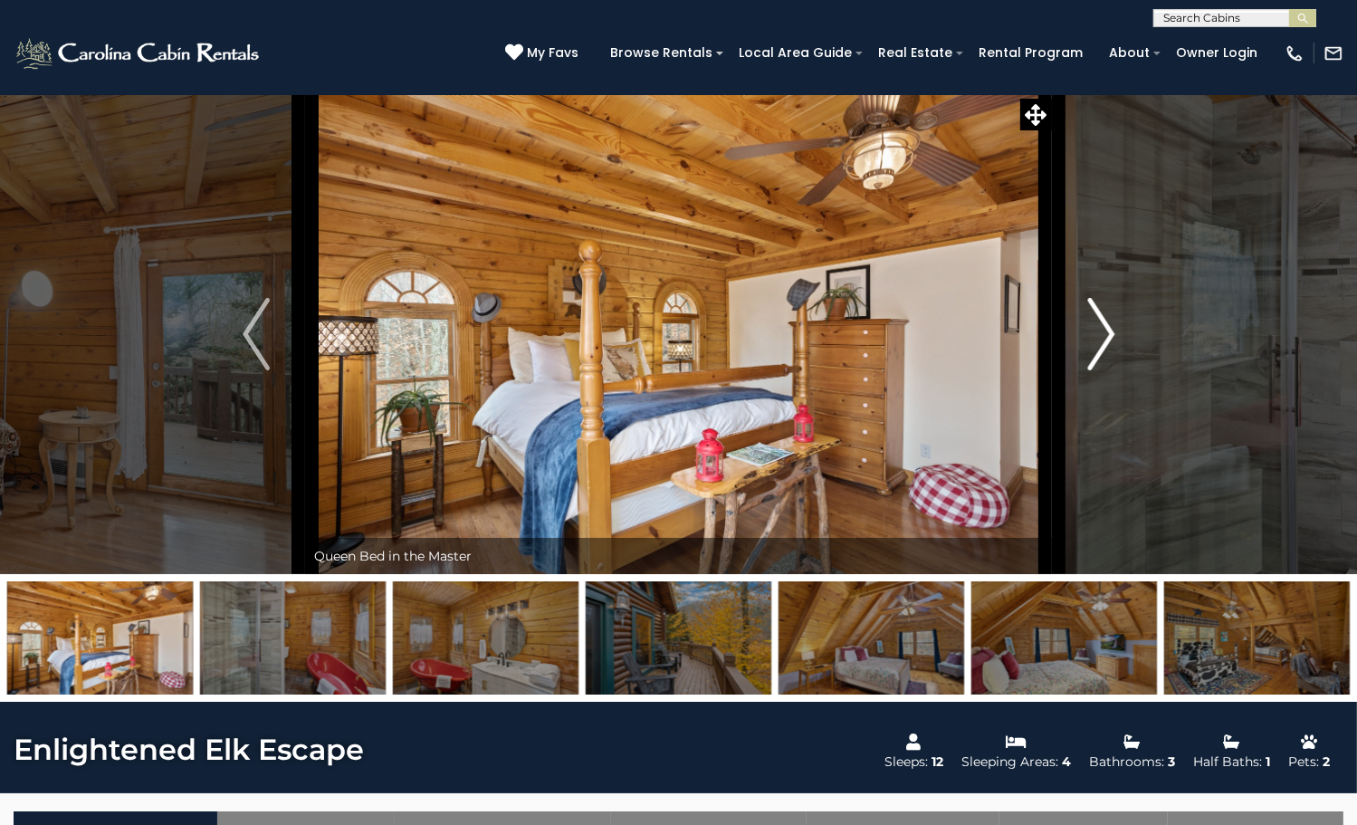
click at [1100, 370] on img "Next" at bounding box center [1100, 334] width 27 height 72
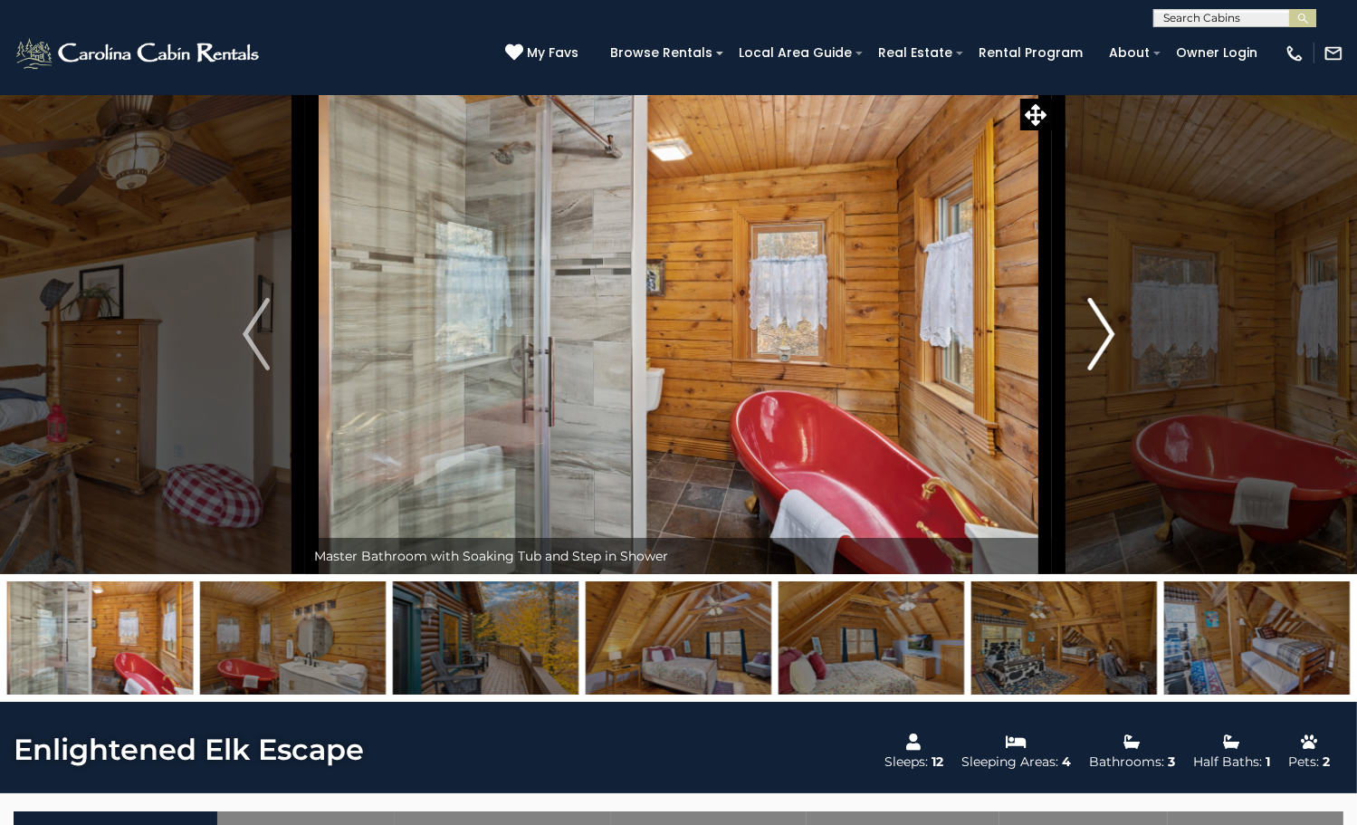
click at [1100, 370] on img "Next" at bounding box center [1100, 334] width 27 height 72
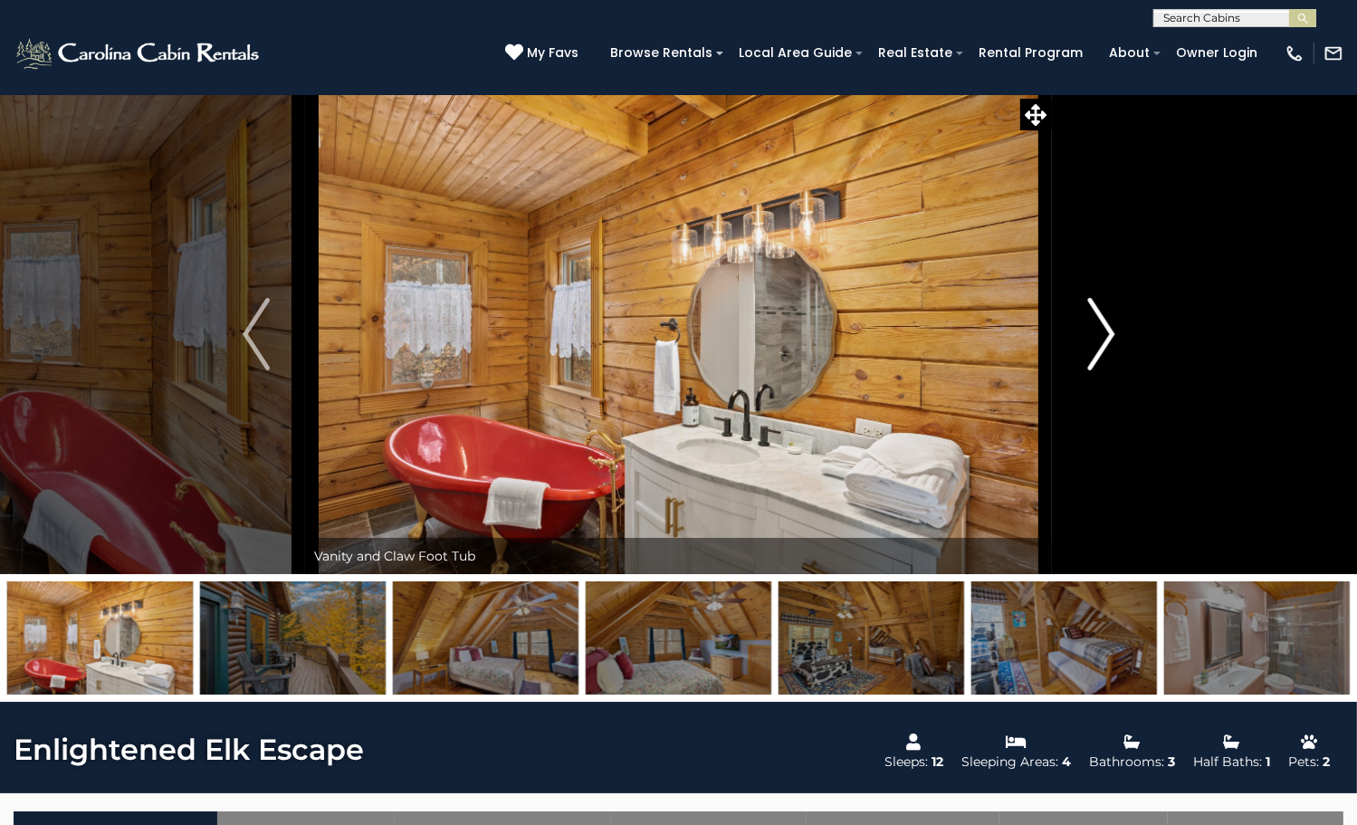
click at [1100, 370] on img "Next" at bounding box center [1100, 334] width 27 height 72
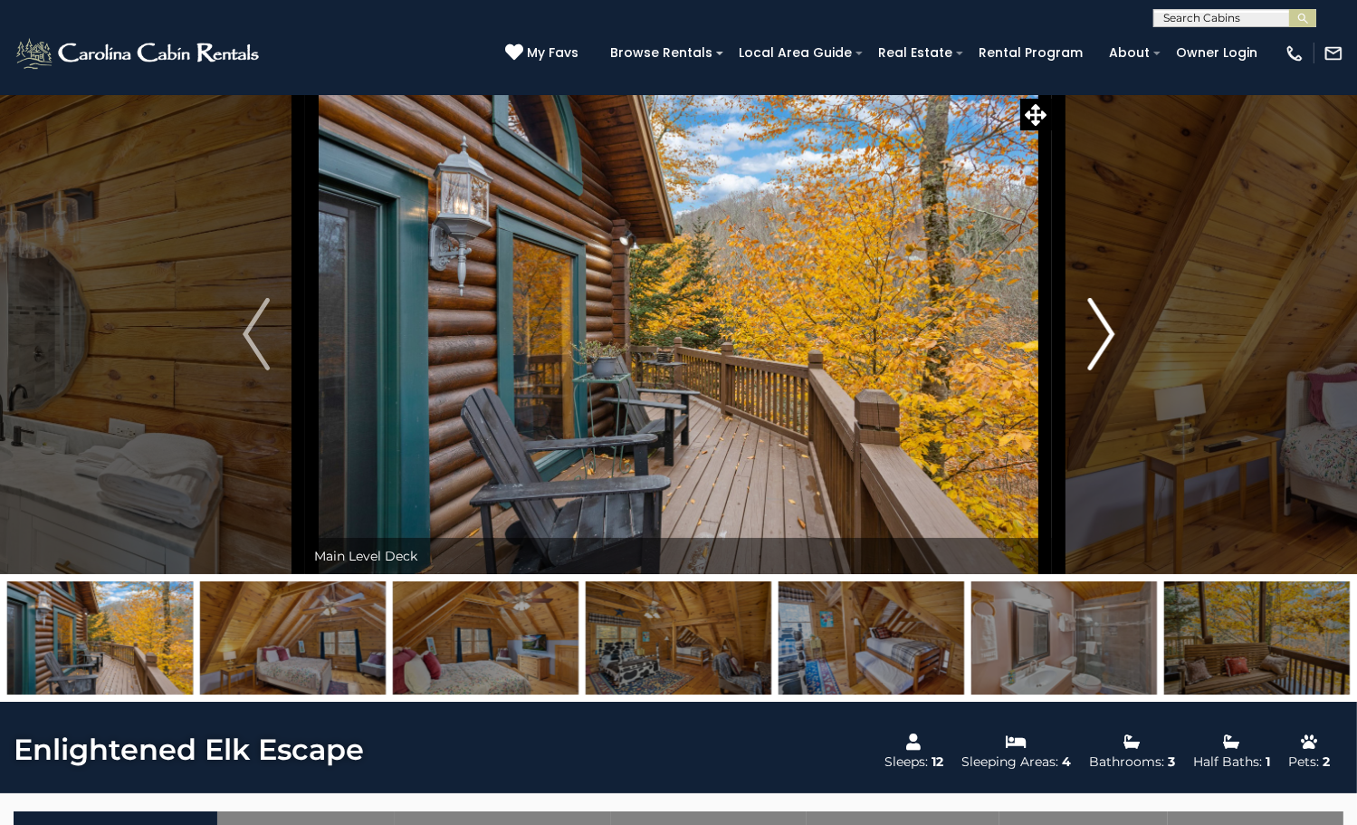
click at [1100, 370] on img "Next" at bounding box center [1100, 334] width 27 height 72
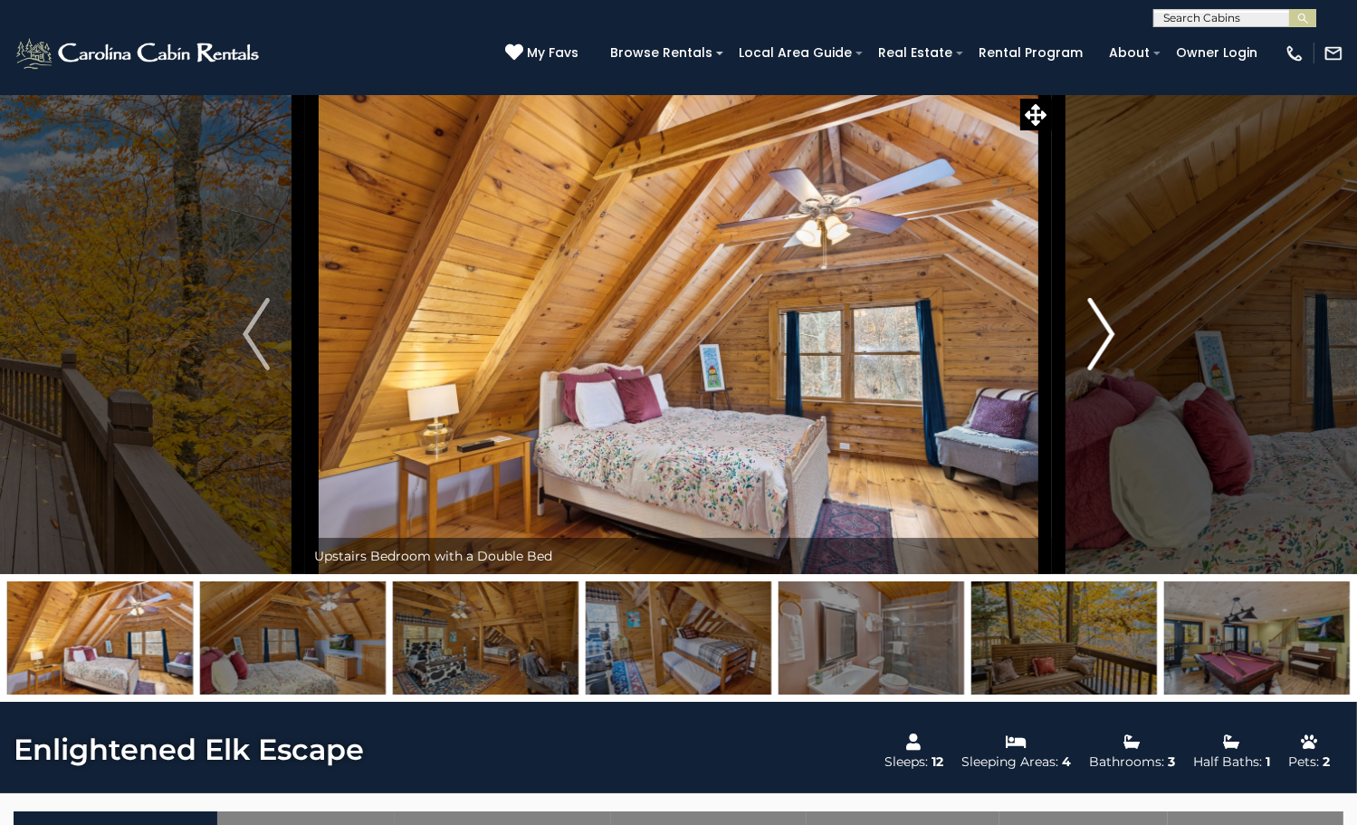
click at [1100, 370] on img "Next" at bounding box center [1100, 334] width 27 height 72
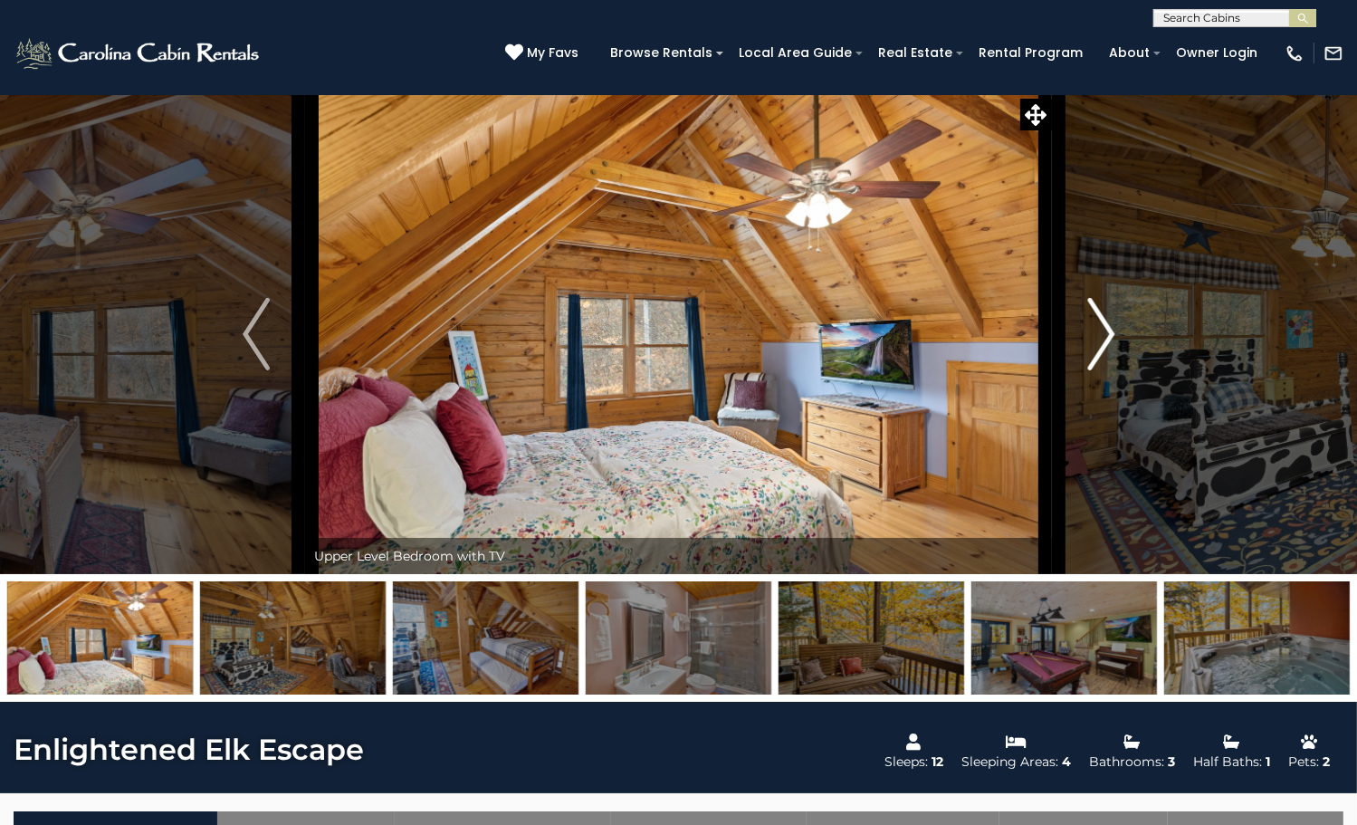
click at [1100, 370] on img "Next" at bounding box center [1100, 334] width 27 height 72
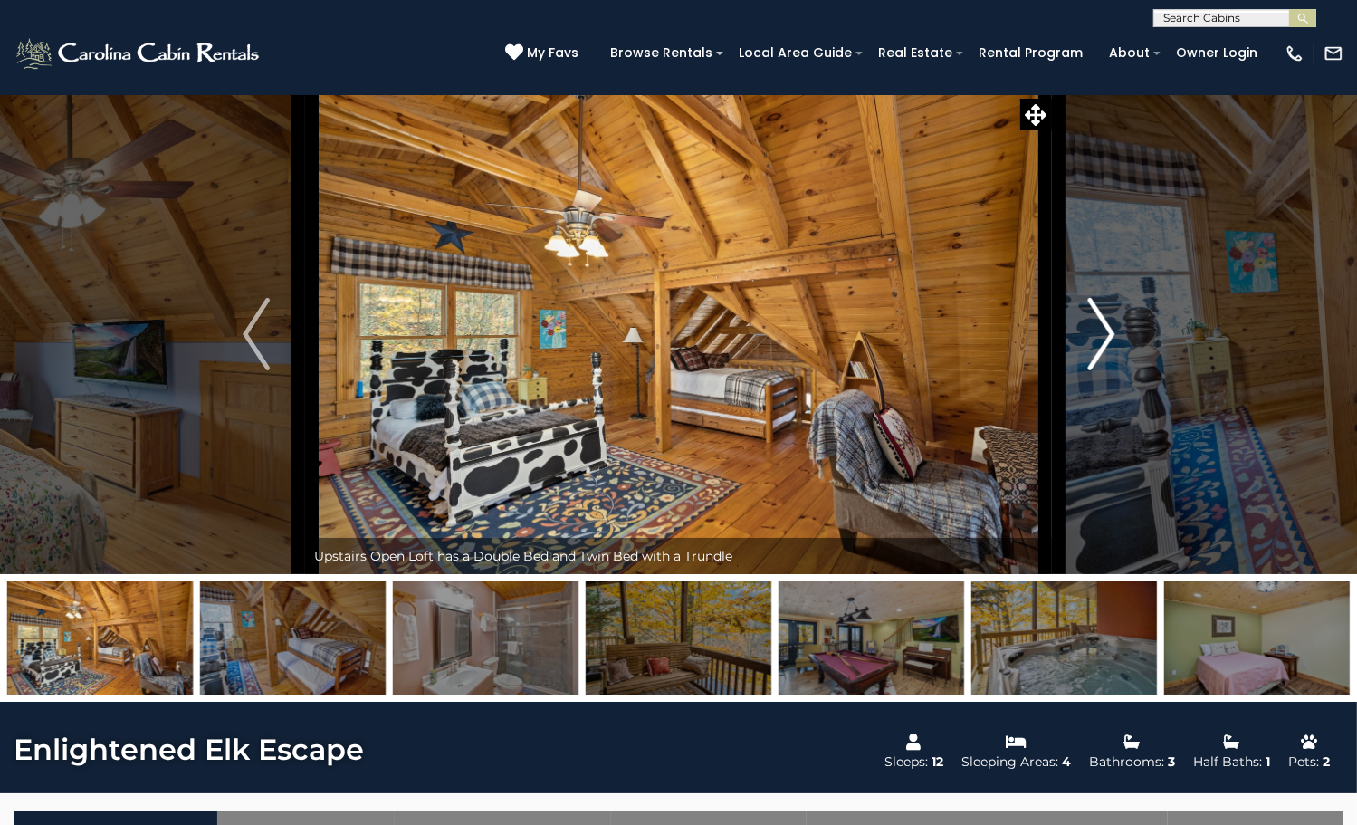
click at [1113, 370] on img "Next" at bounding box center [1100, 334] width 27 height 72
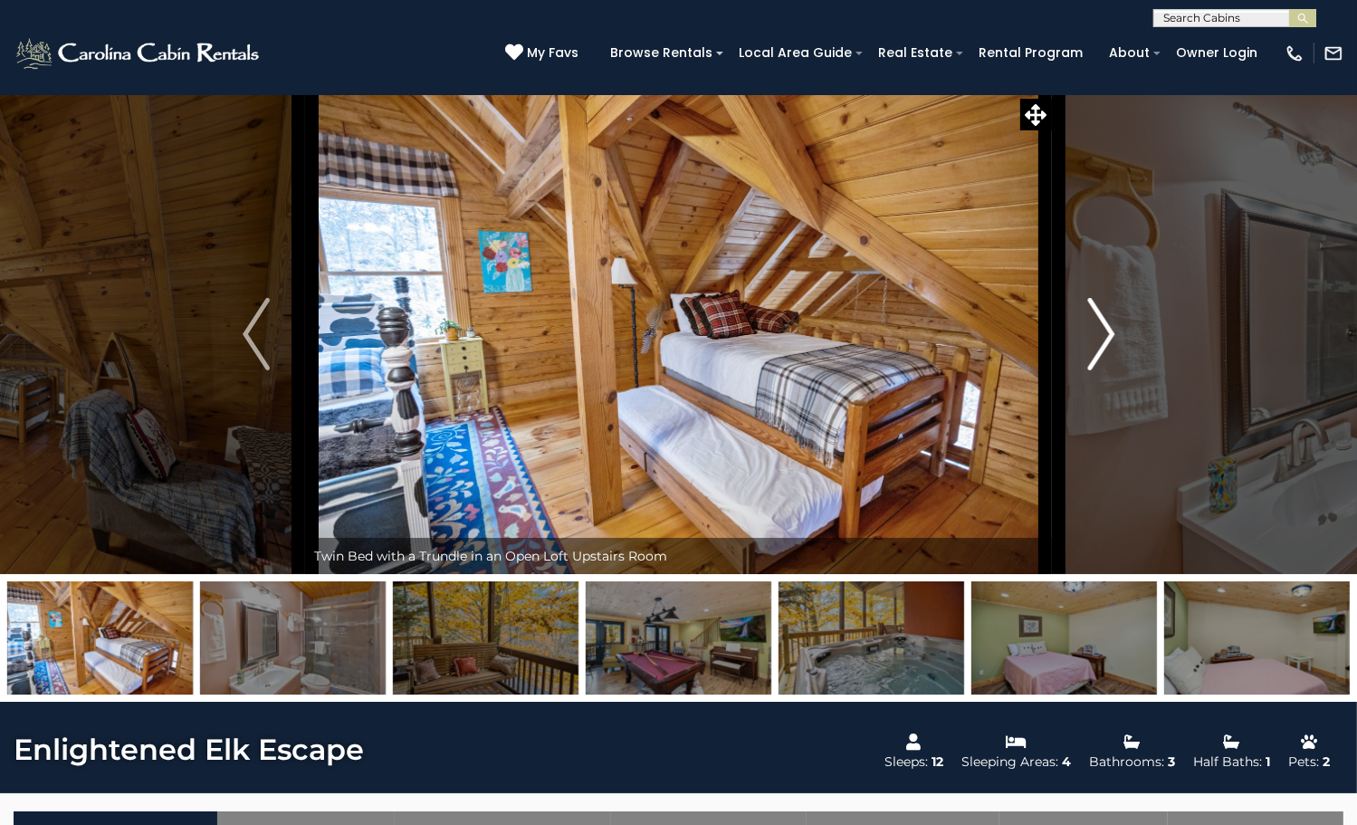
click at [1113, 370] on img "Next" at bounding box center [1100, 334] width 27 height 72
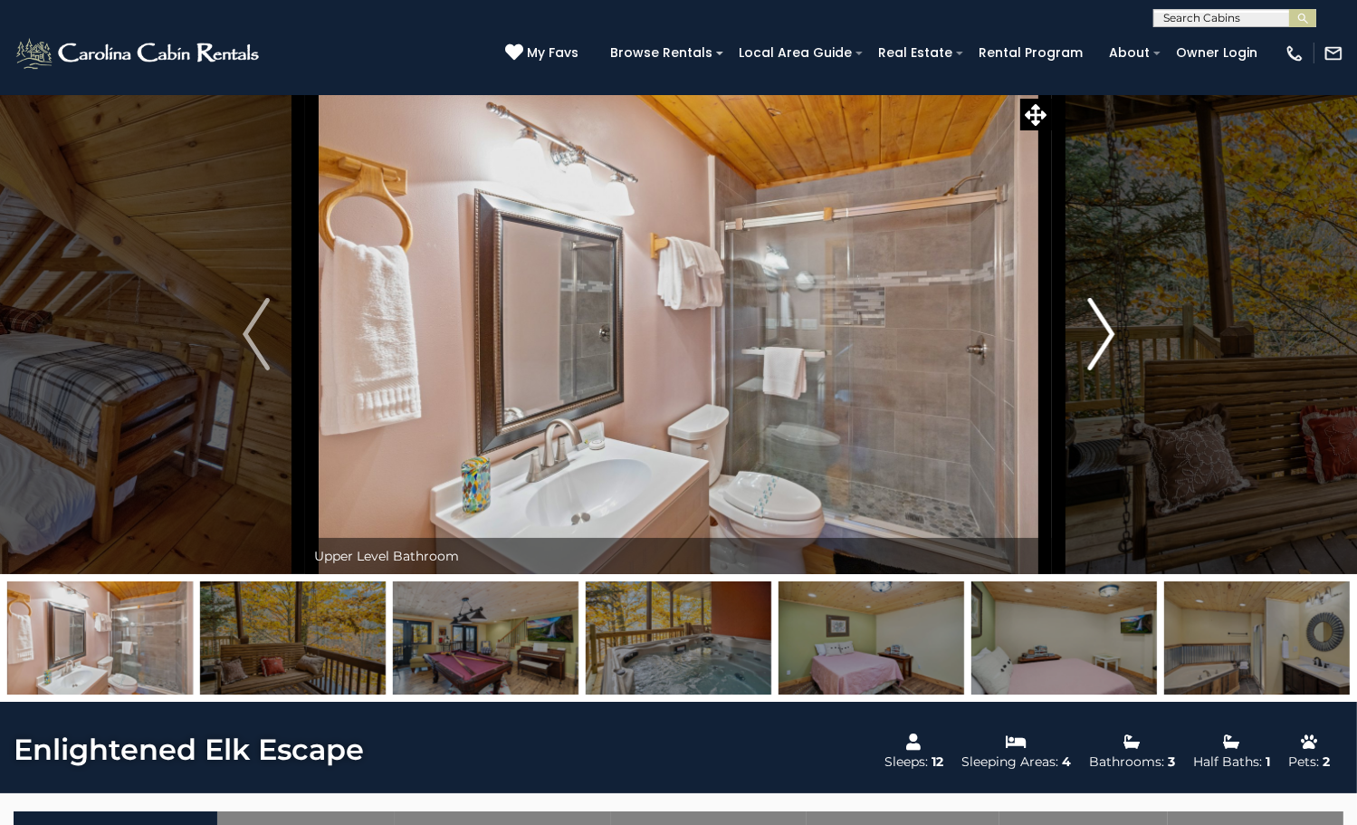
click at [1113, 370] on img "Next" at bounding box center [1100, 334] width 27 height 72
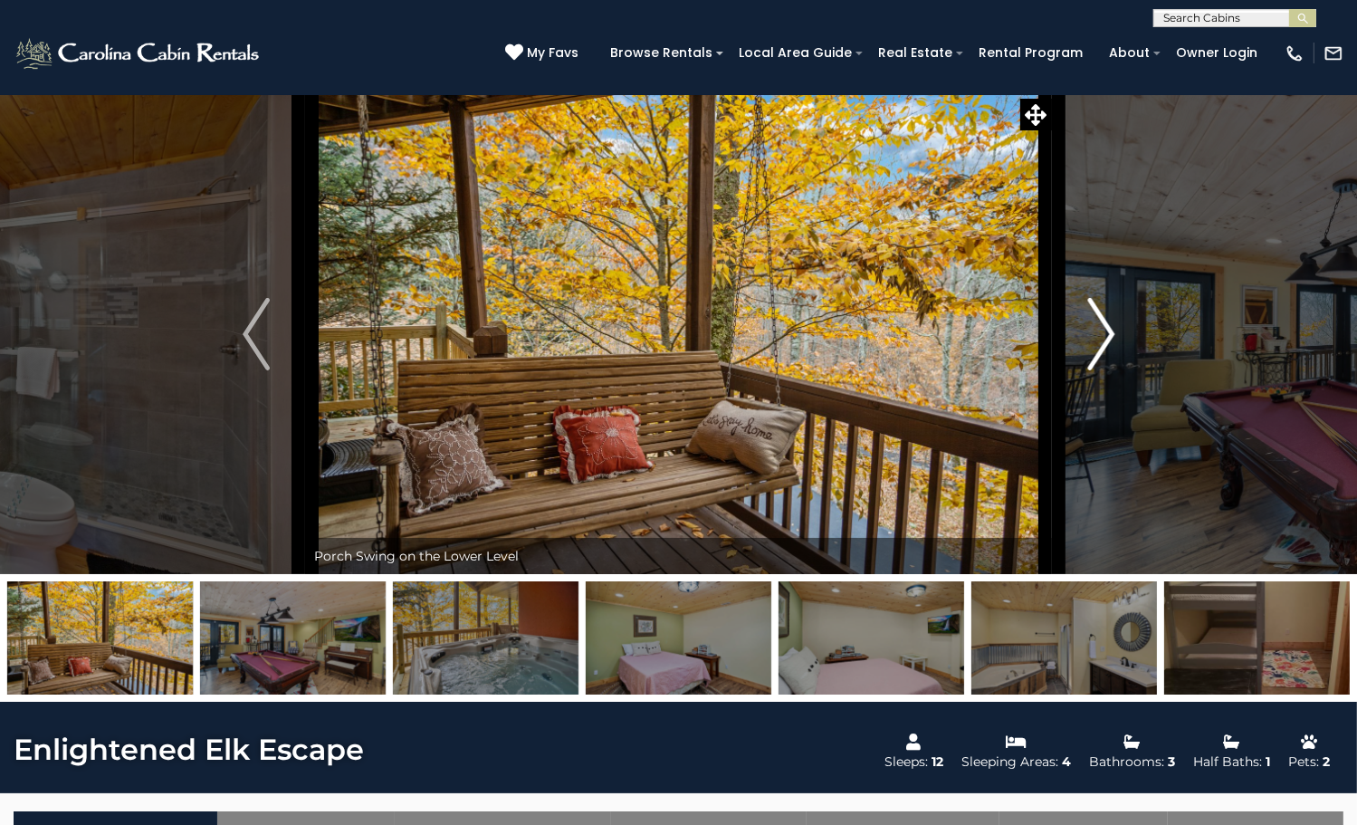
click at [1113, 370] on img "Next" at bounding box center [1100, 334] width 27 height 72
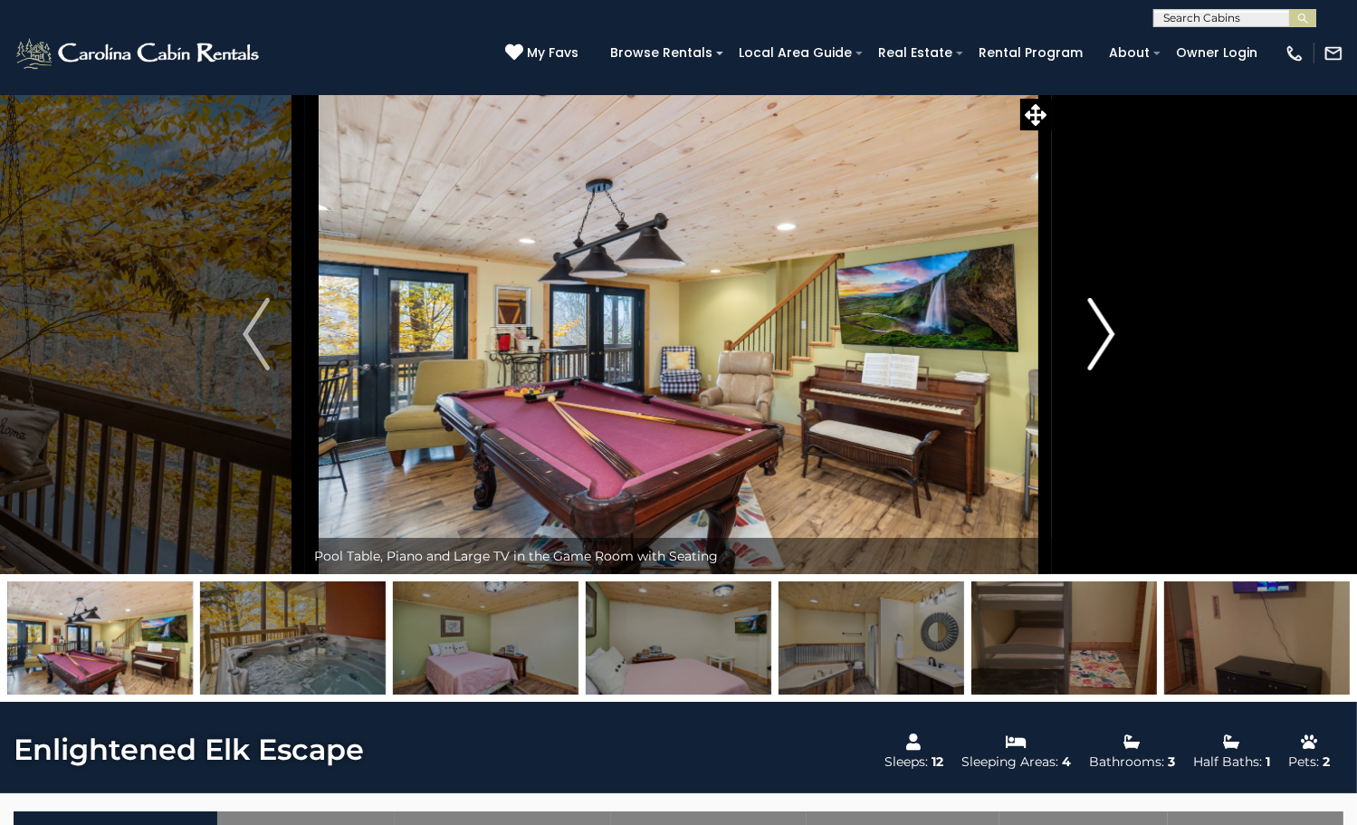
click at [1113, 370] on img "Next" at bounding box center [1100, 334] width 27 height 72
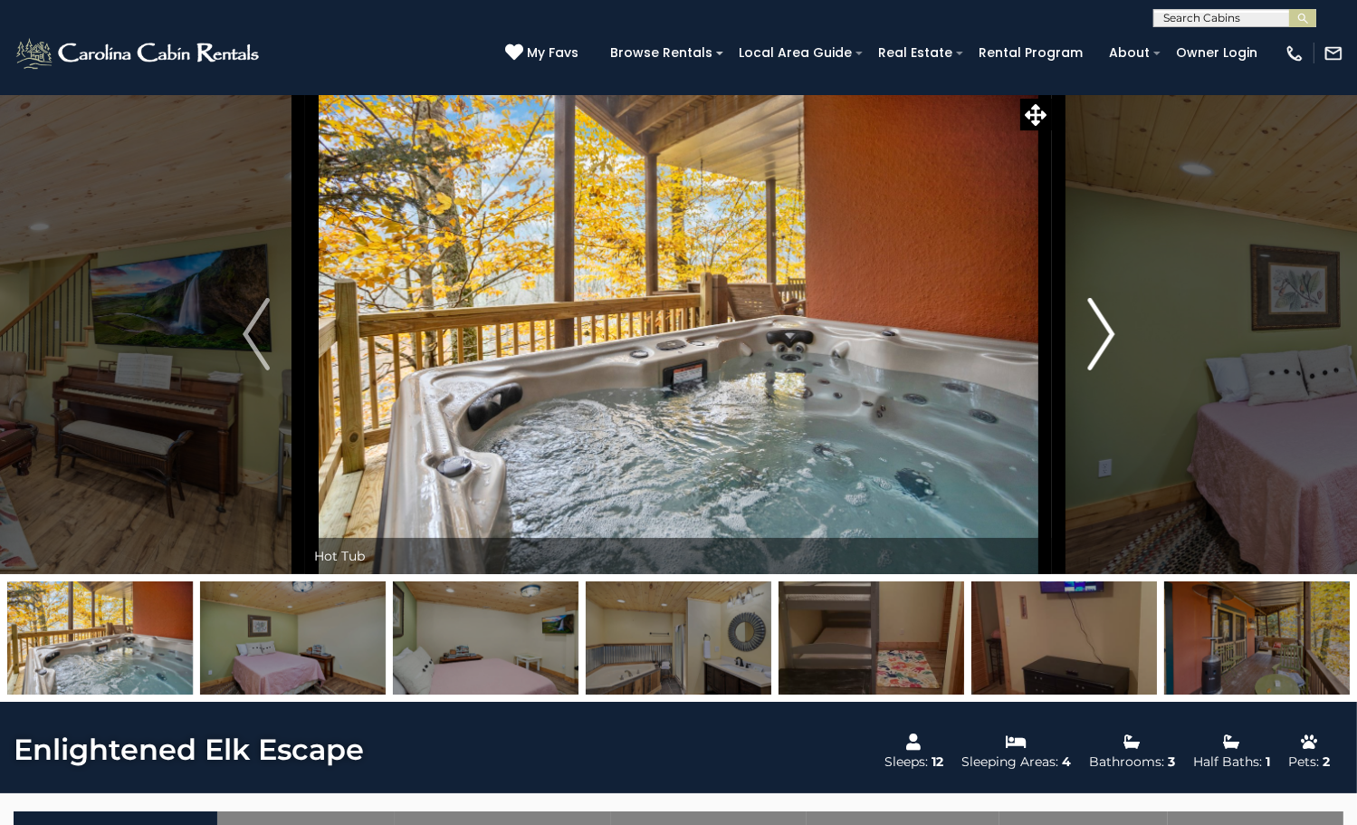
click at [1113, 370] on img "Next" at bounding box center [1100, 334] width 27 height 72
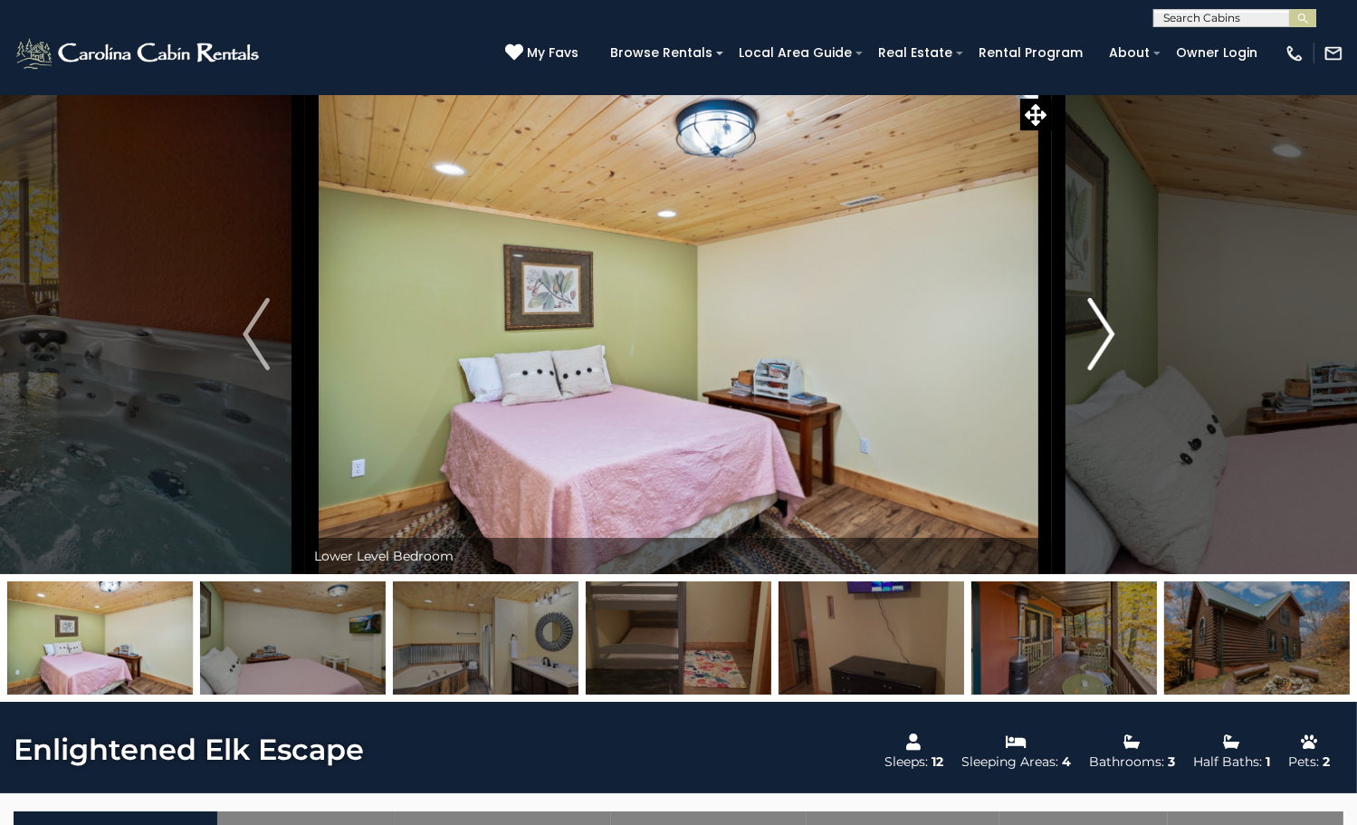
click at [1113, 370] on img "Next" at bounding box center [1100, 334] width 27 height 72
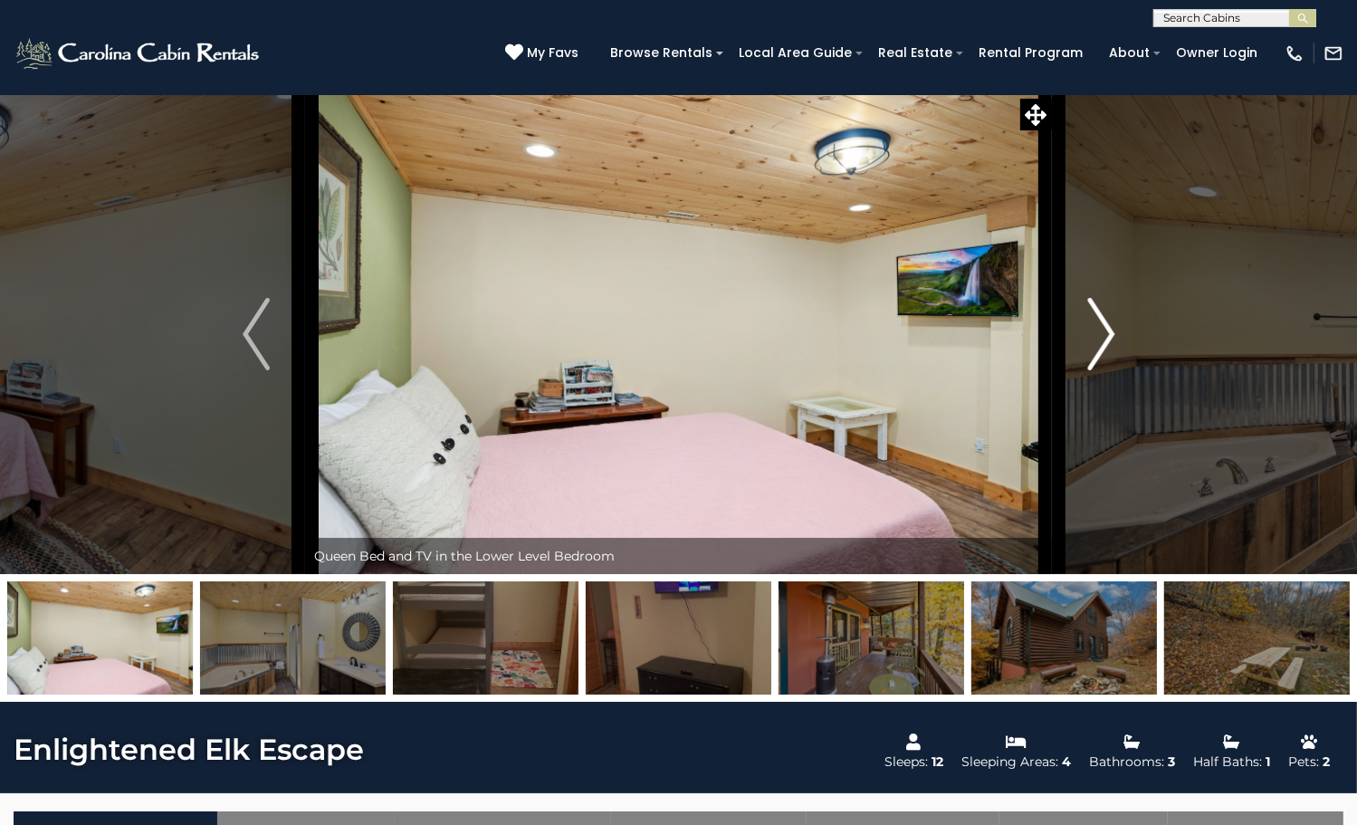
click at [1113, 370] on img "Next" at bounding box center [1100, 334] width 27 height 72
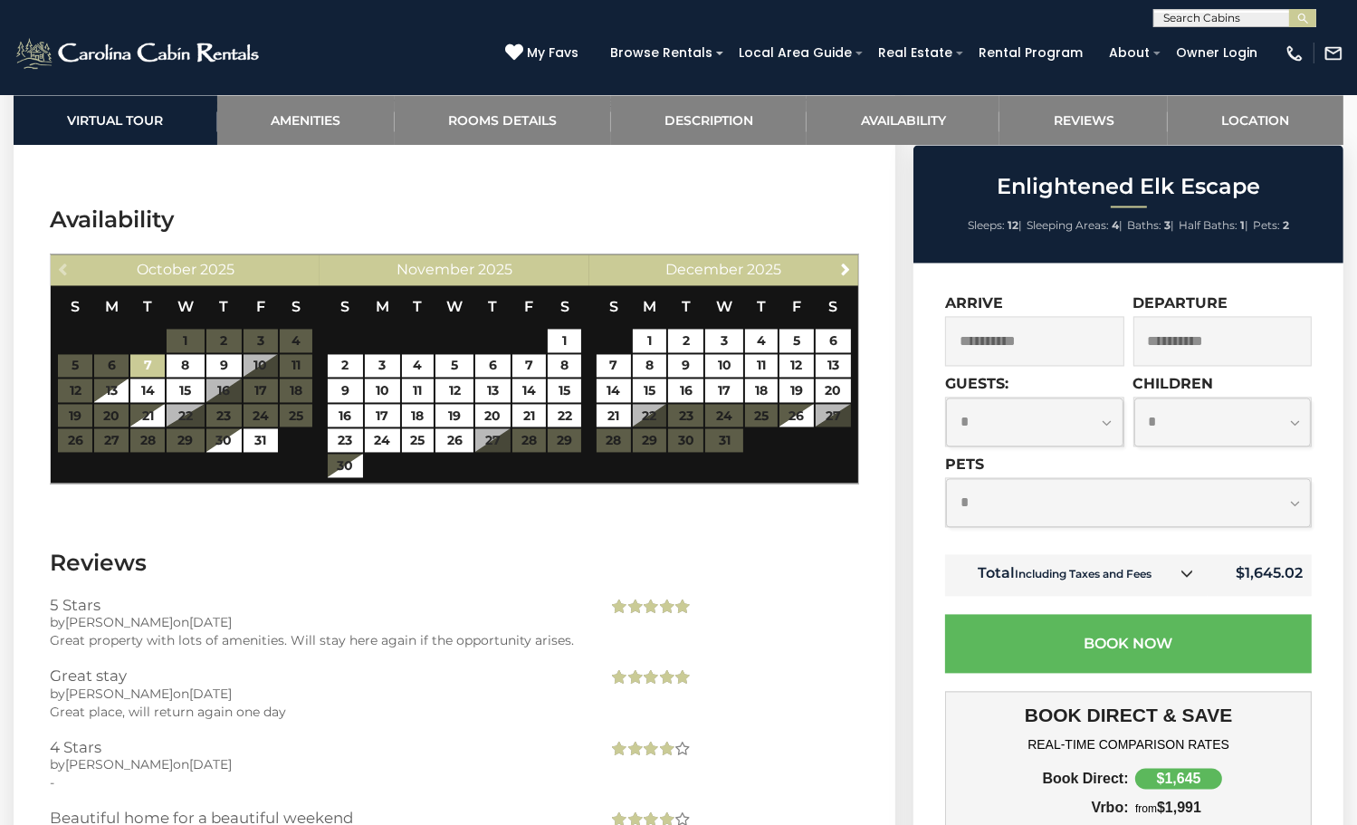
scroll to position [3168, 0]
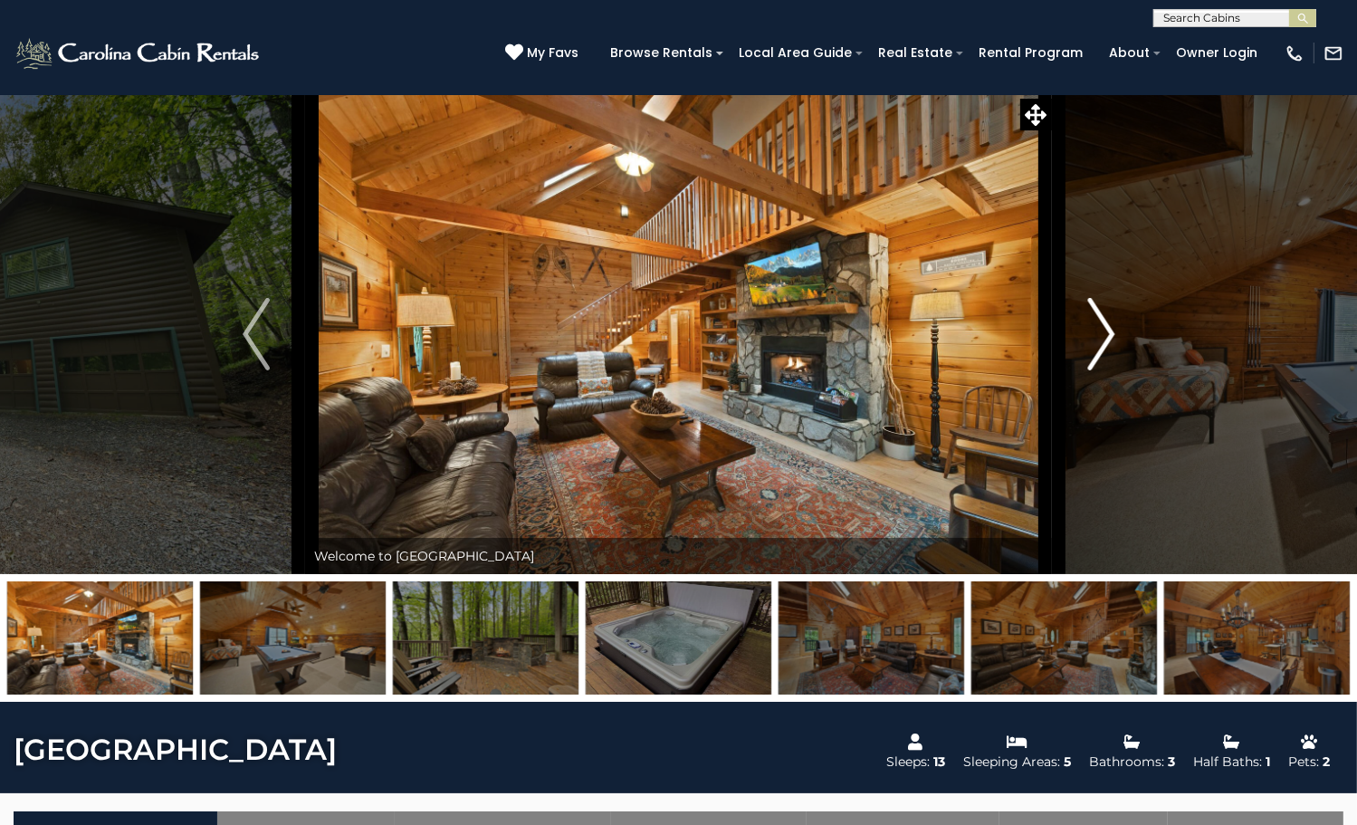
click at [1114, 415] on button "Next" at bounding box center [1101, 334] width 99 height 480
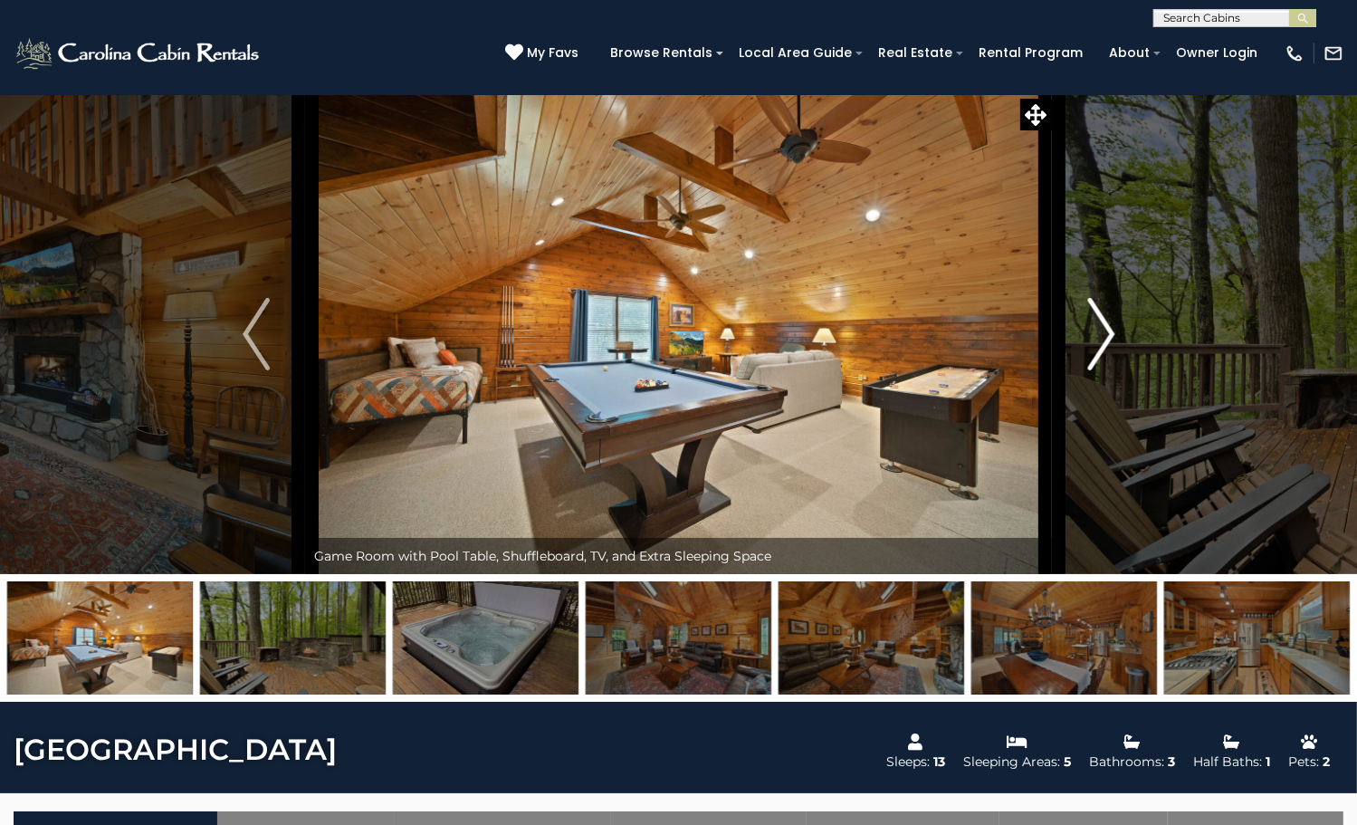
click at [1114, 415] on button "Next" at bounding box center [1101, 334] width 99 height 480
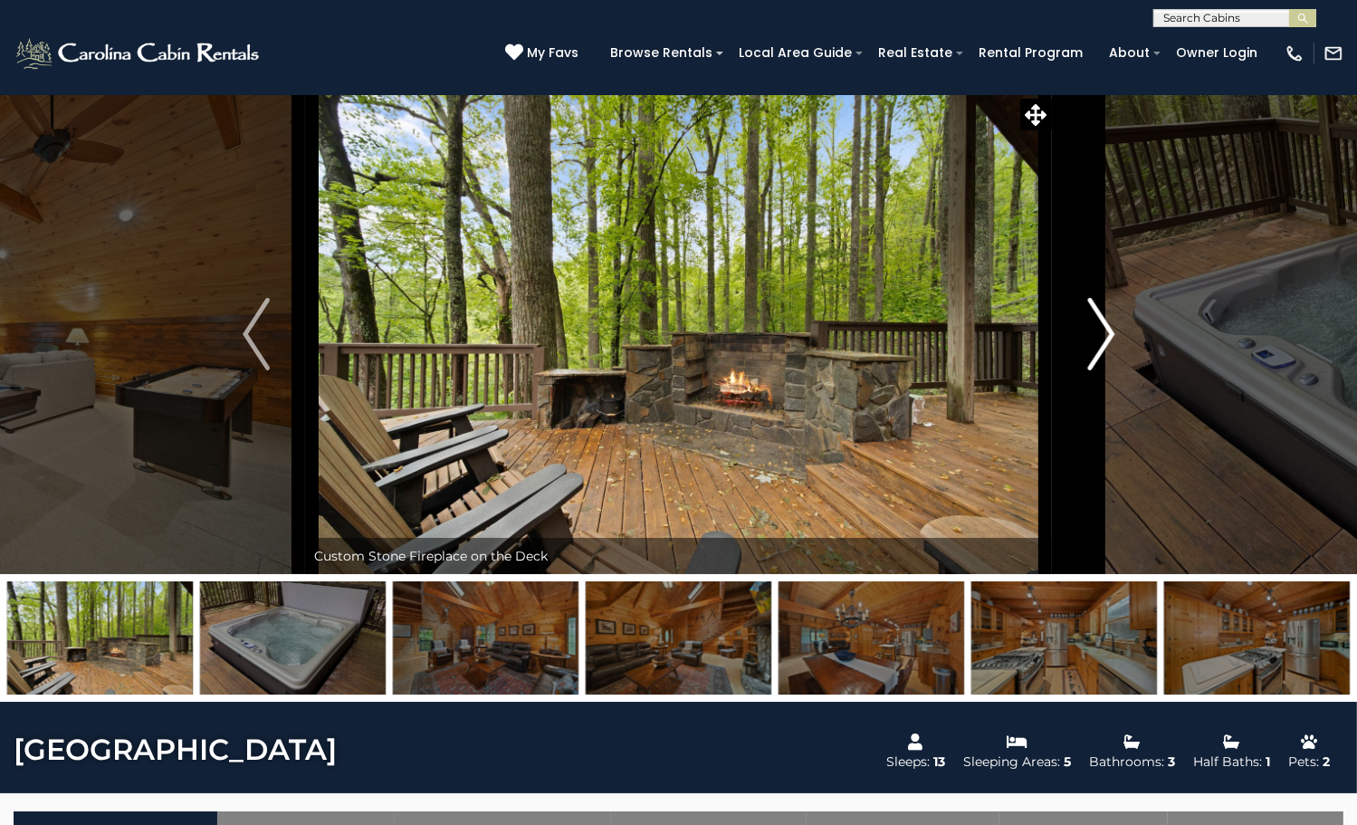
click at [1114, 415] on button "Next" at bounding box center [1101, 334] width 99 height 480
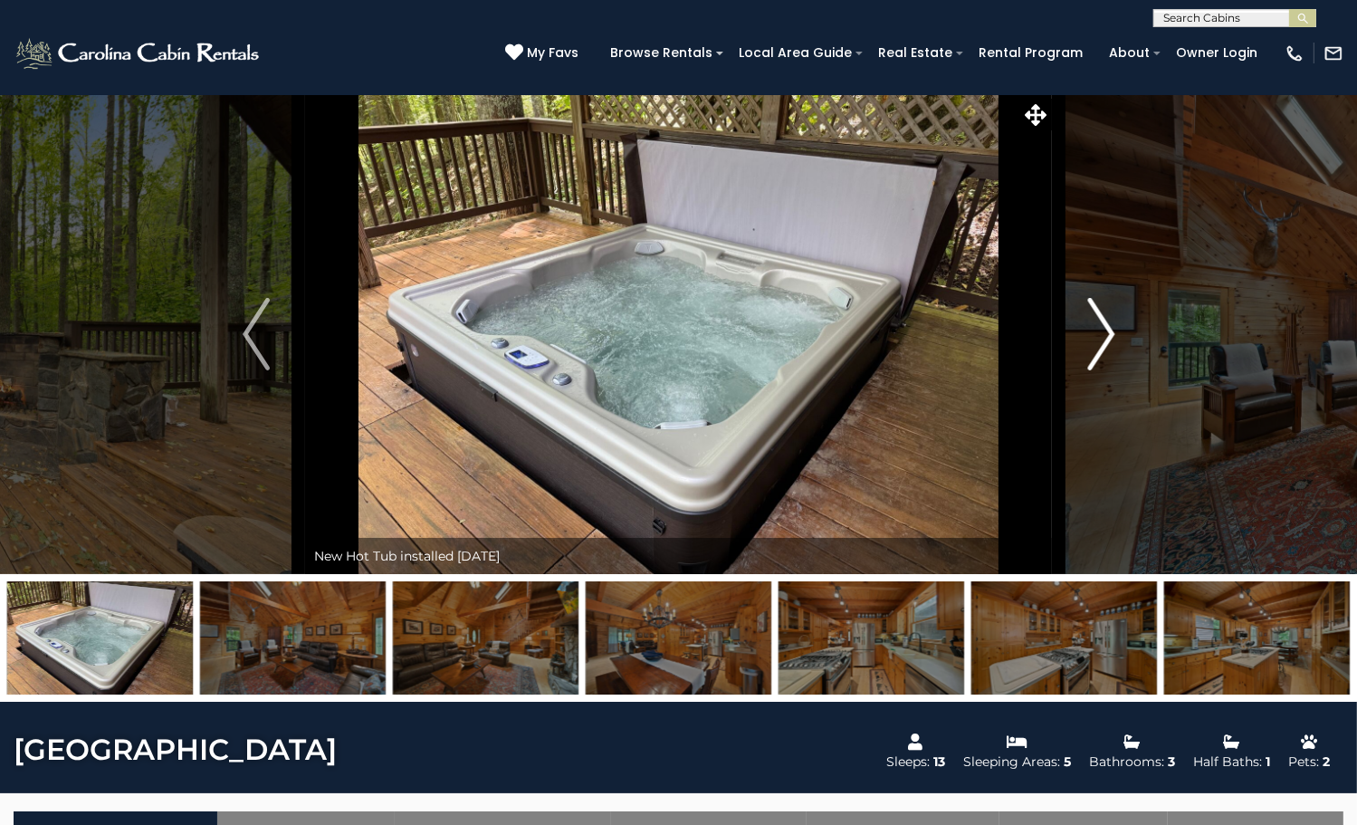
click at [1114, 415] on button "Next" at bounding box center [1101, 334] width 99 height 480
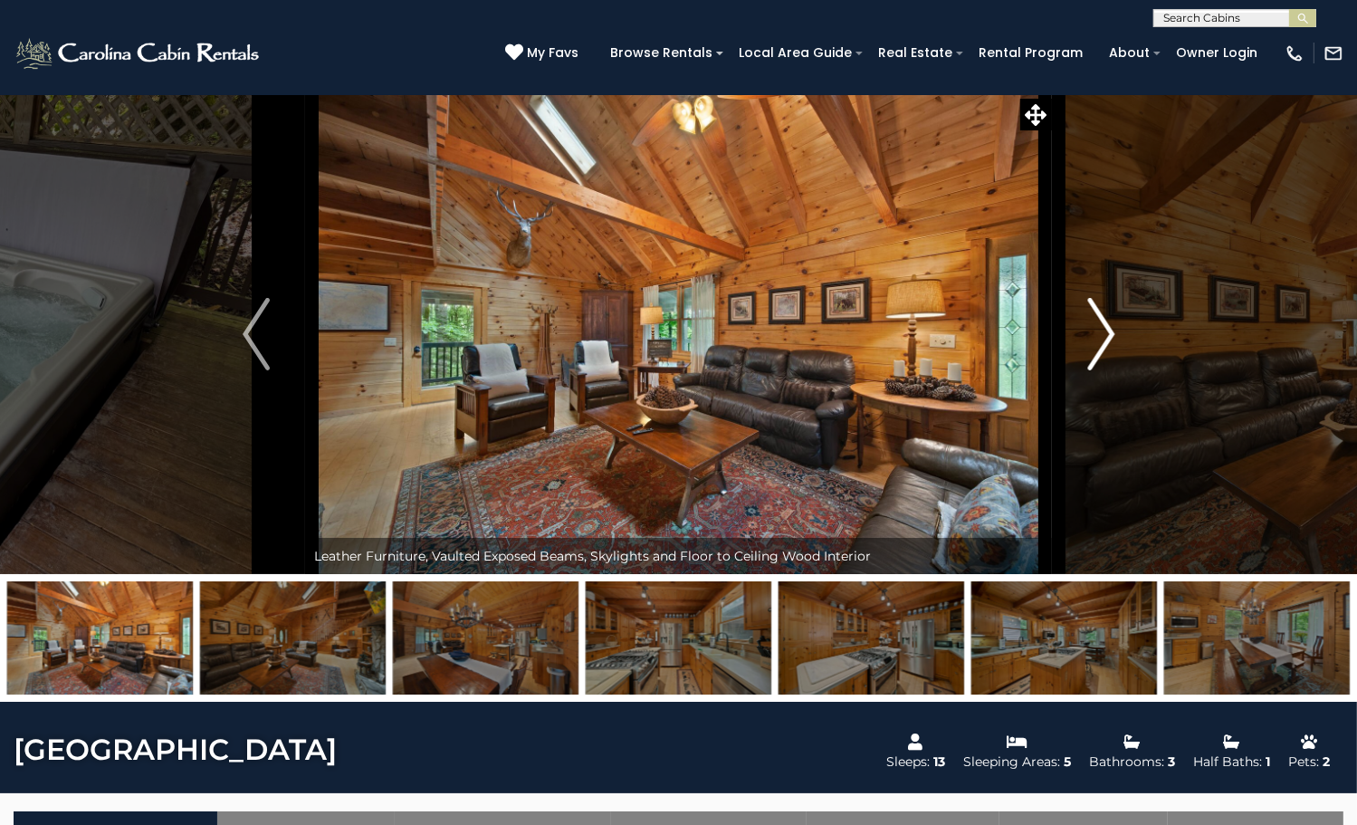
click at [1114, 415] on button "Next" at bounding box center [1101, 334] width 99 height 480
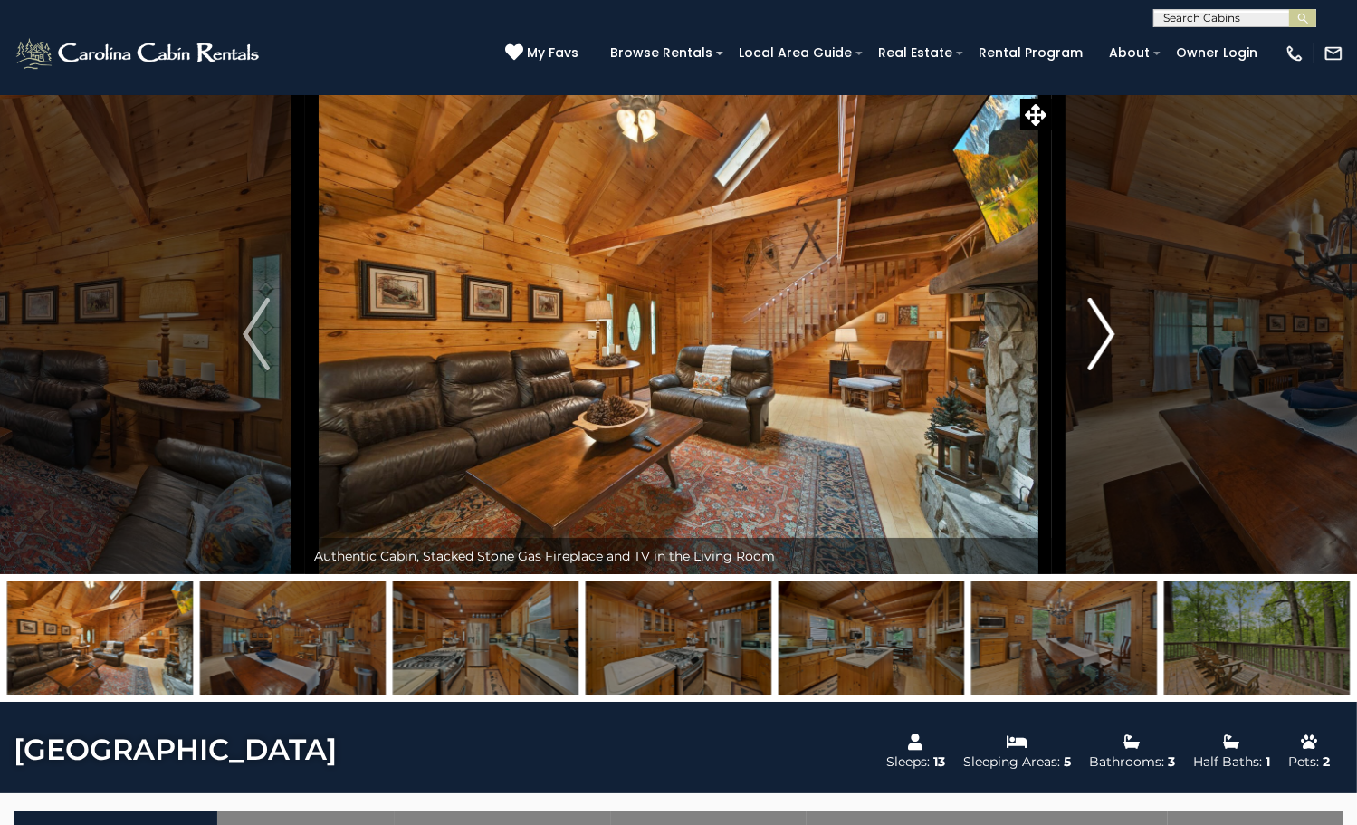
click at [1114, 415] on button "Next" at bounding box center [1101, 334] width 99 height 480
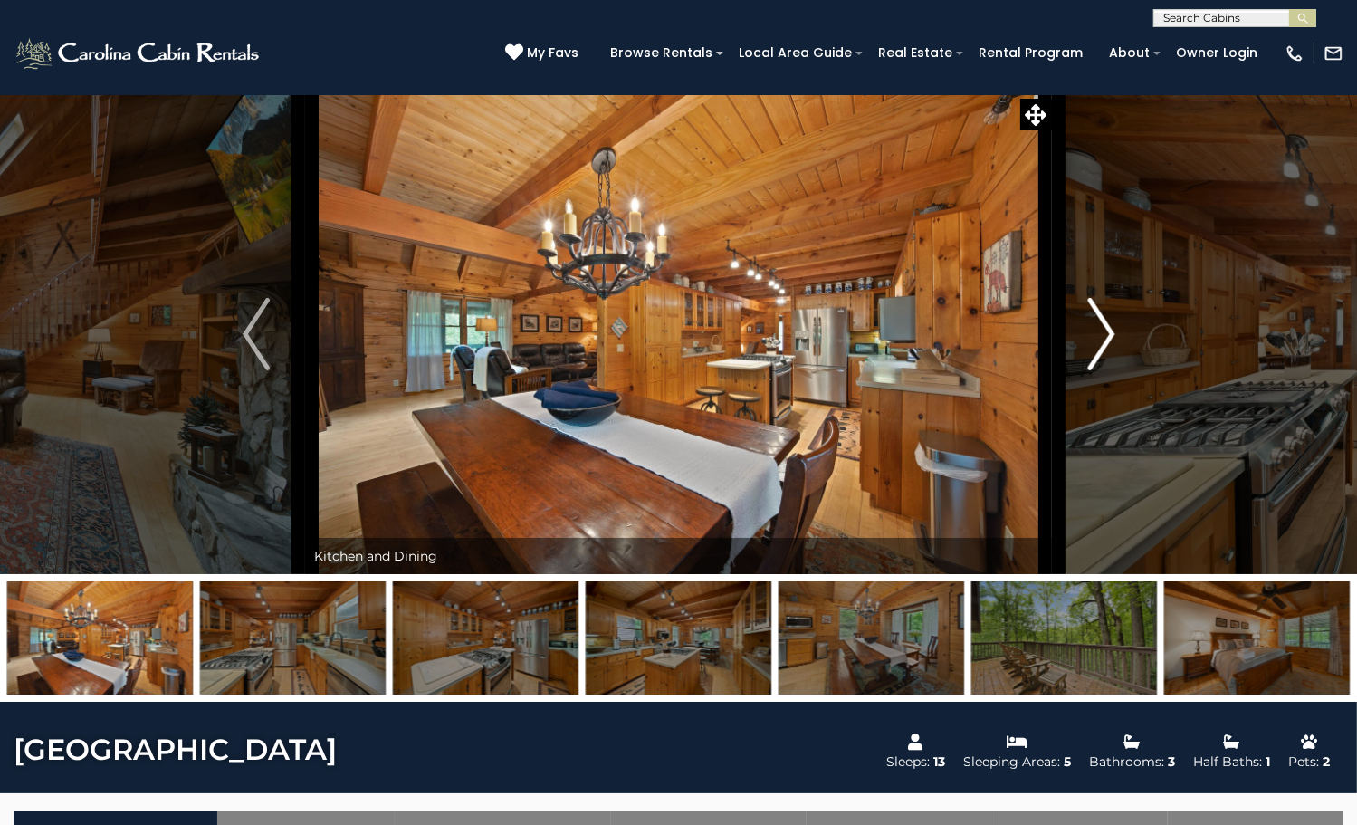
click at [1114, 415] on button "Next" at bounding box center [1101, 334] width 99 height 480
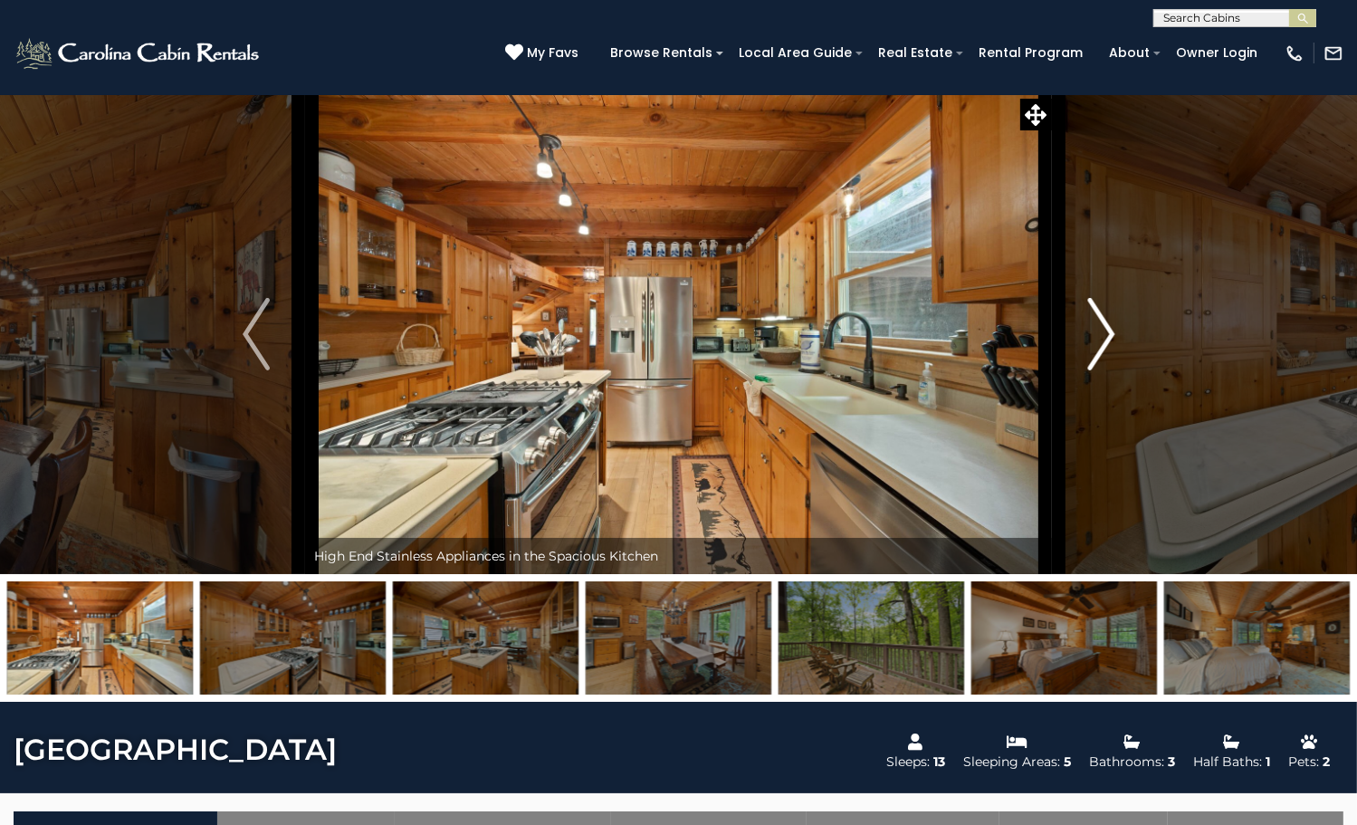
click at [1114, 415] on button "Next" at bounding box center [1101, 334] width 99 height 480
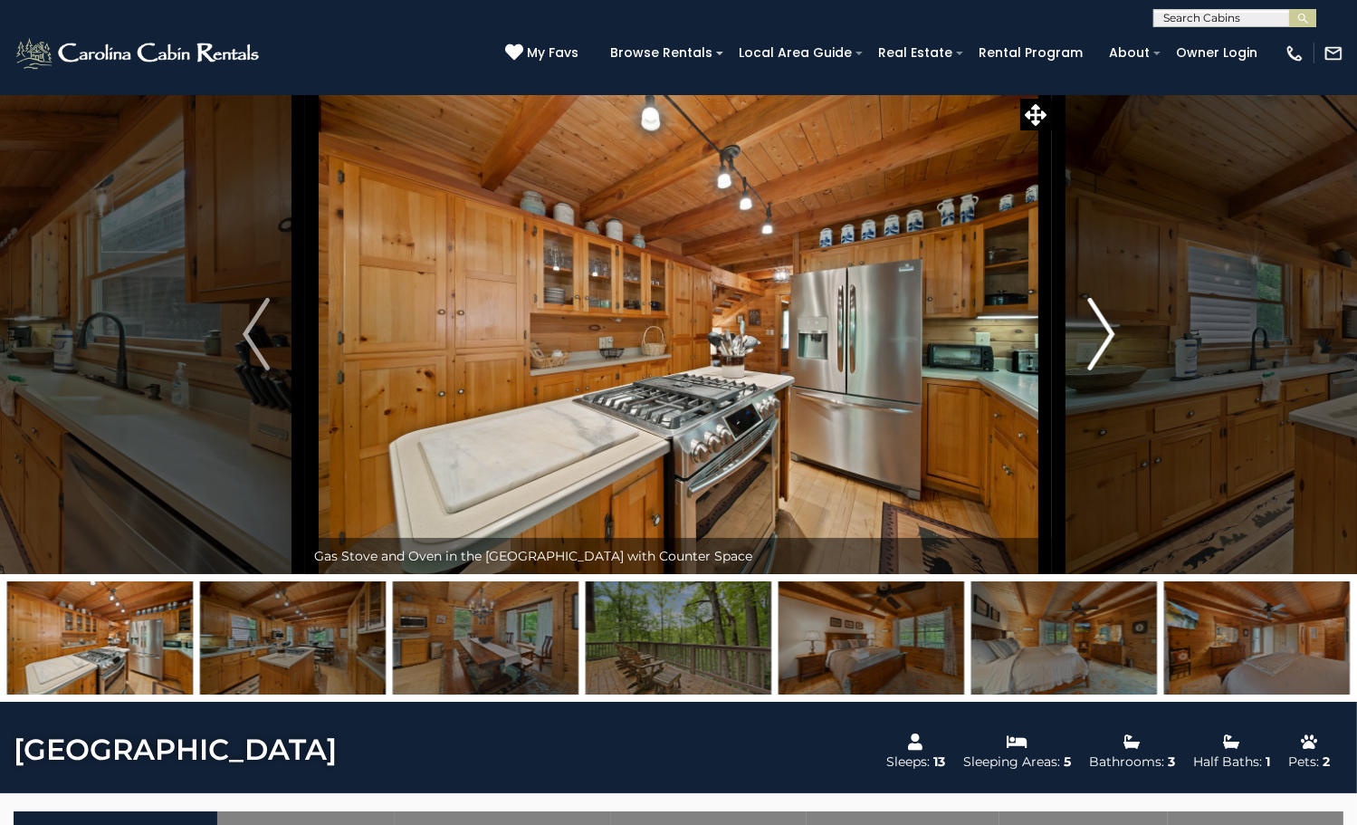
click at [1114, 415] on button "Next" at bounding box center [1101, 334] width 99 height 480
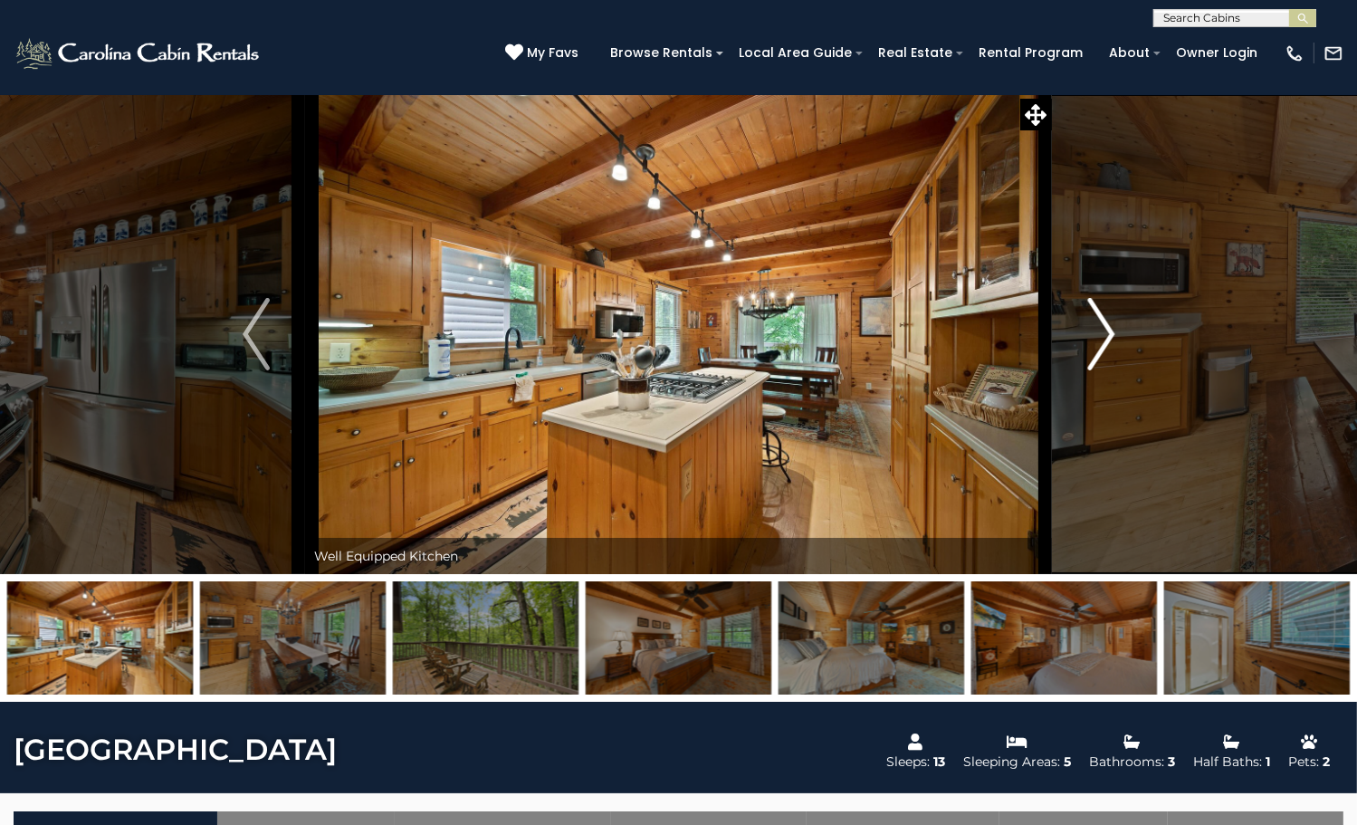
click at [1114, 415] on button "Next" at bounding box center [1101, 334] width 99 height 480
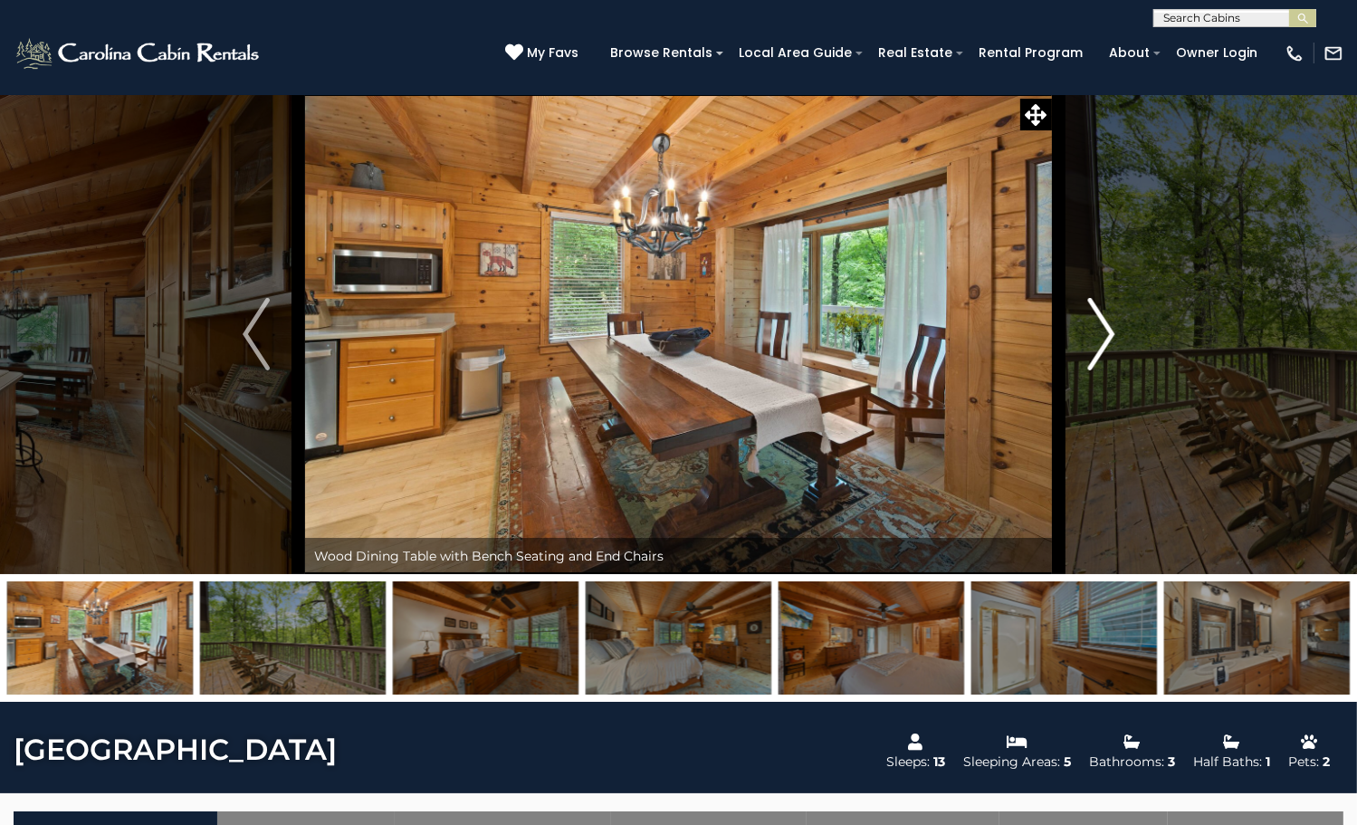
click at [1114, 415] on button "Next" at bounding box center [1101, 334] width 99 height 480
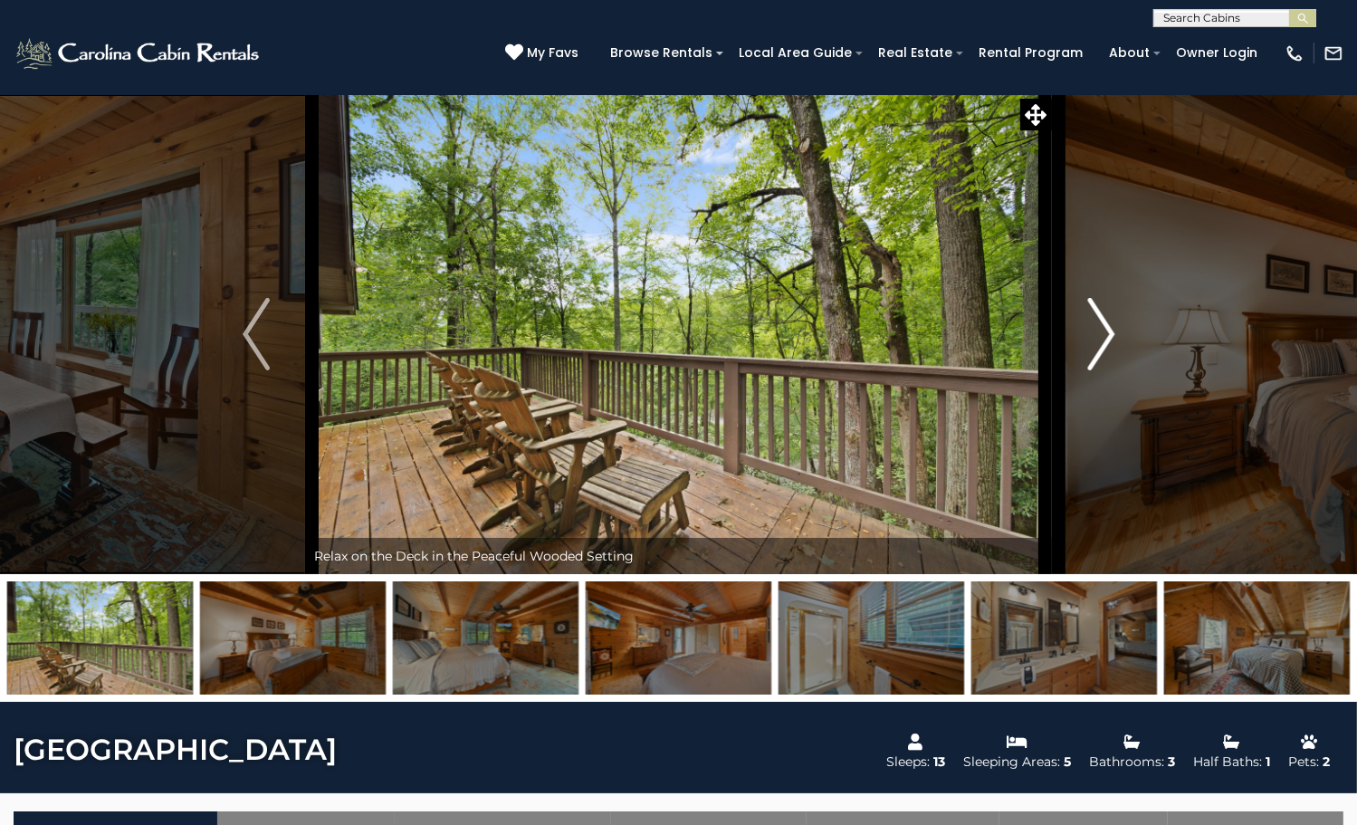
click at [1114, 415] on button "Next" at bounding box center [1101, 334] width 99 height 480
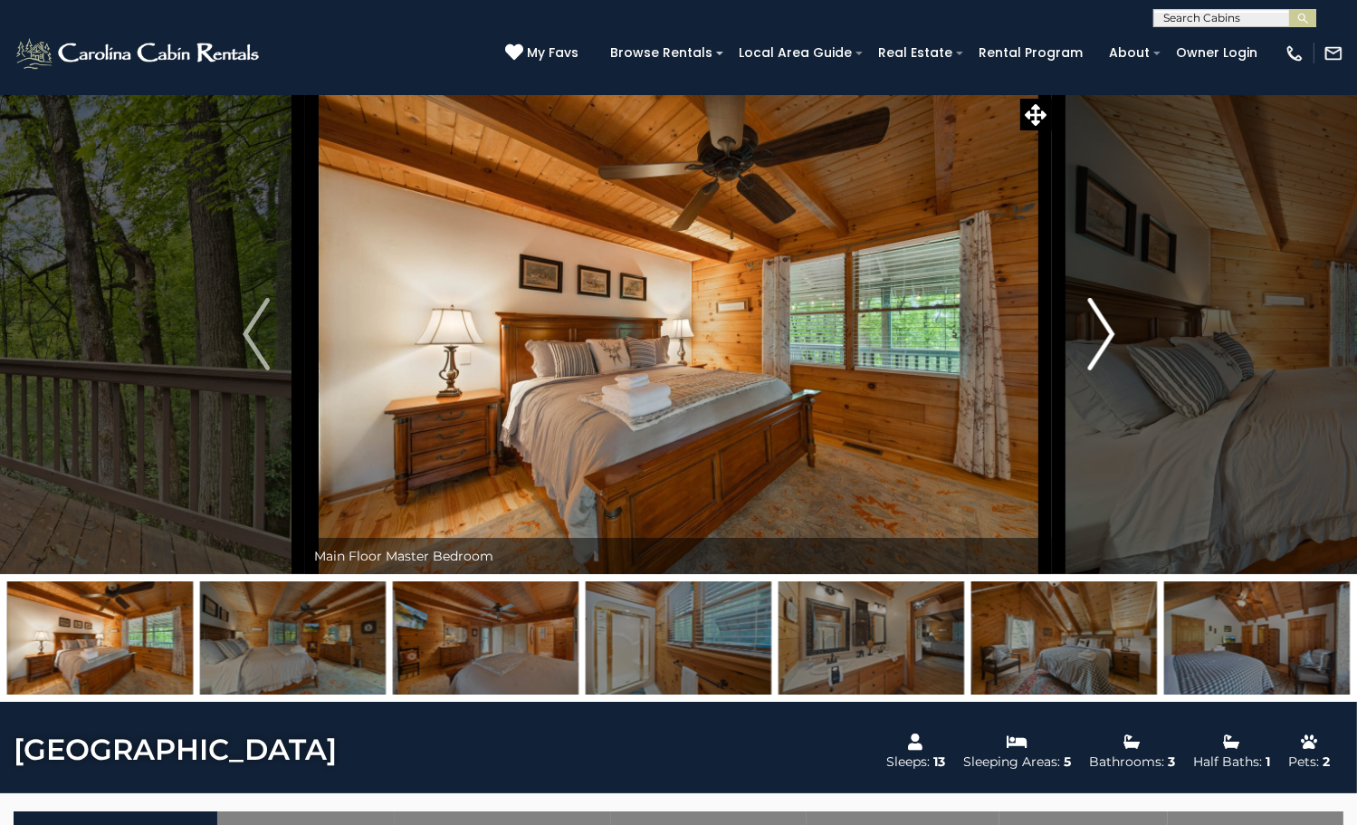
click at [1114, 415] on button "Next" at bounding box center [1101, 334] width 99 height 480
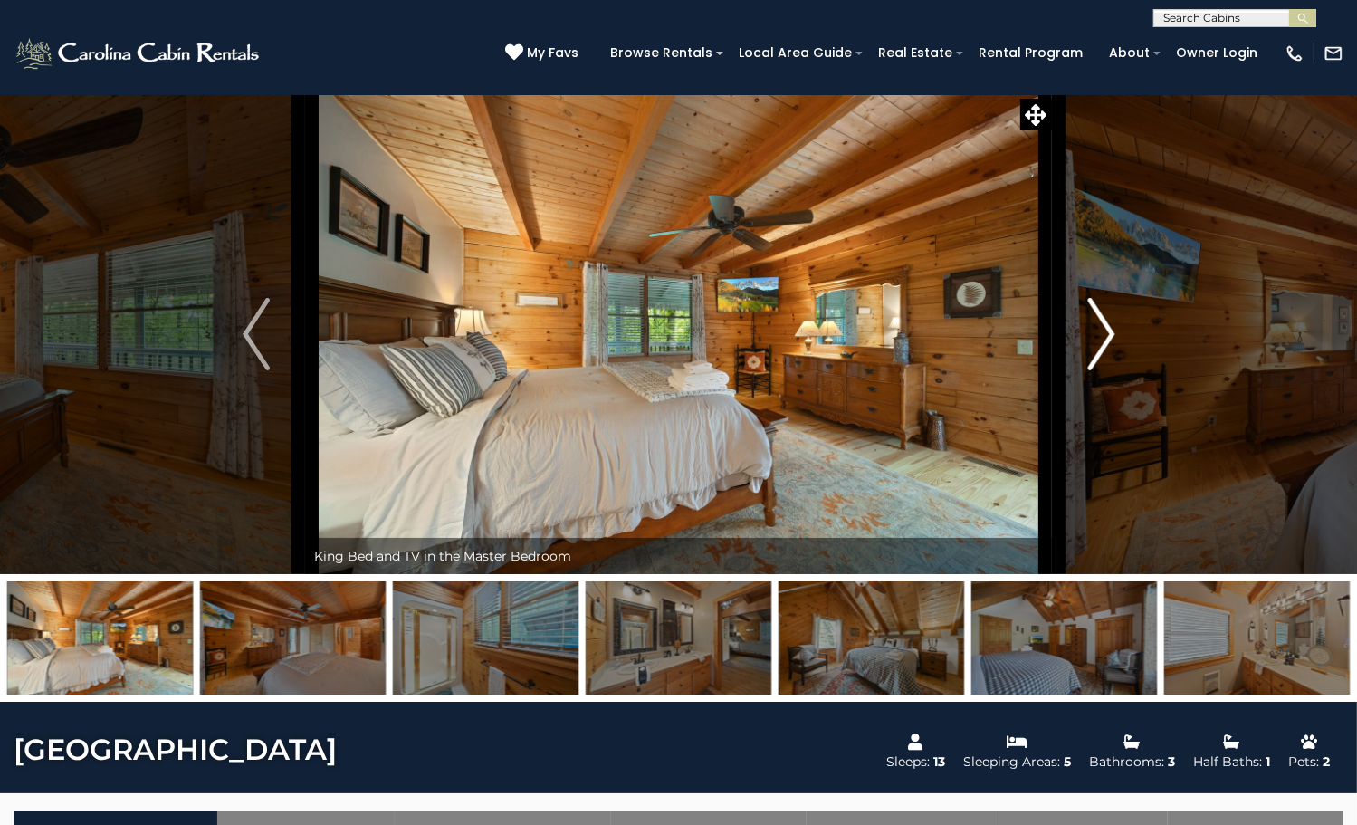
click at [1114, 415] on button "Next" at bounding box center [1101, 334] width 99 height 480
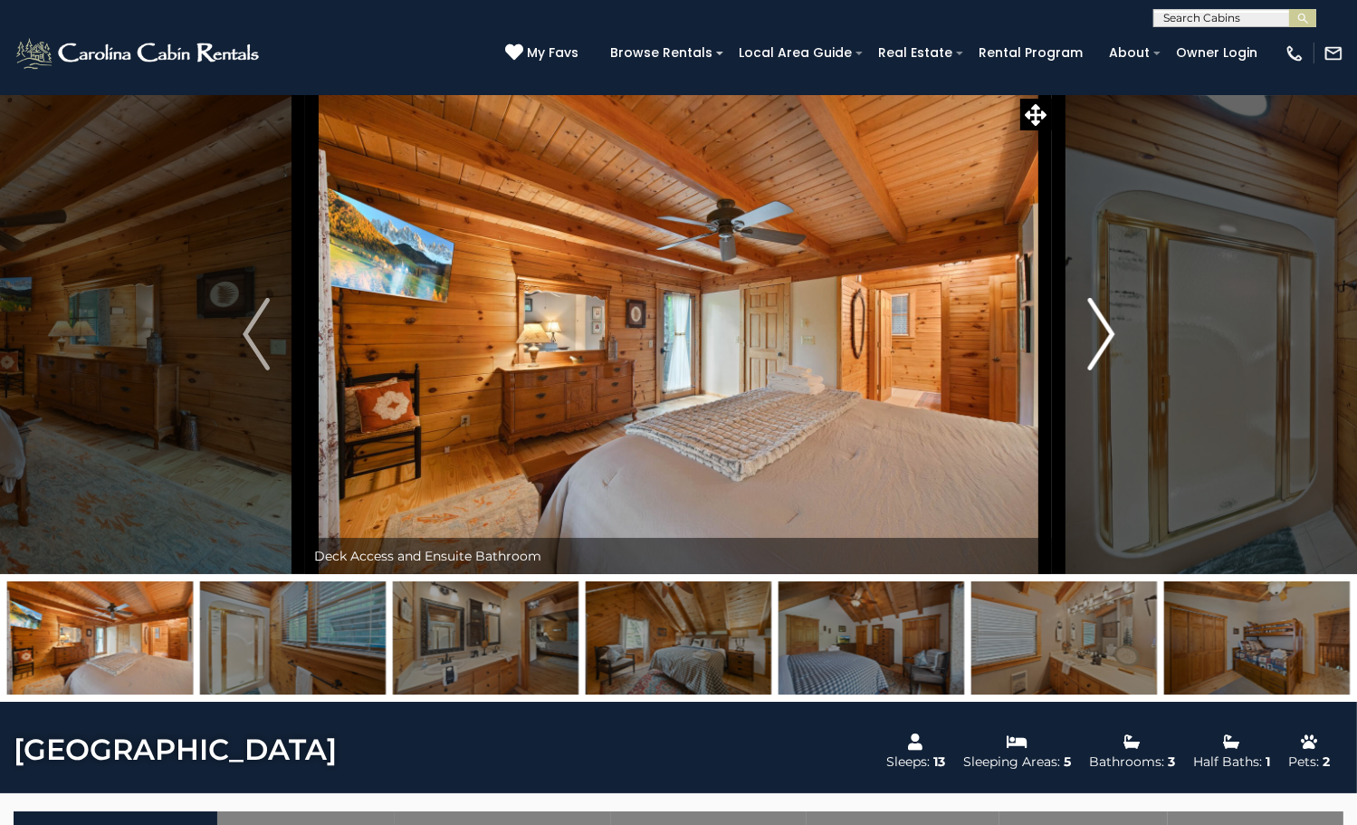
click at [1114, 415] on button "Next" at bounding box center [1101, 334] width 99 height 480
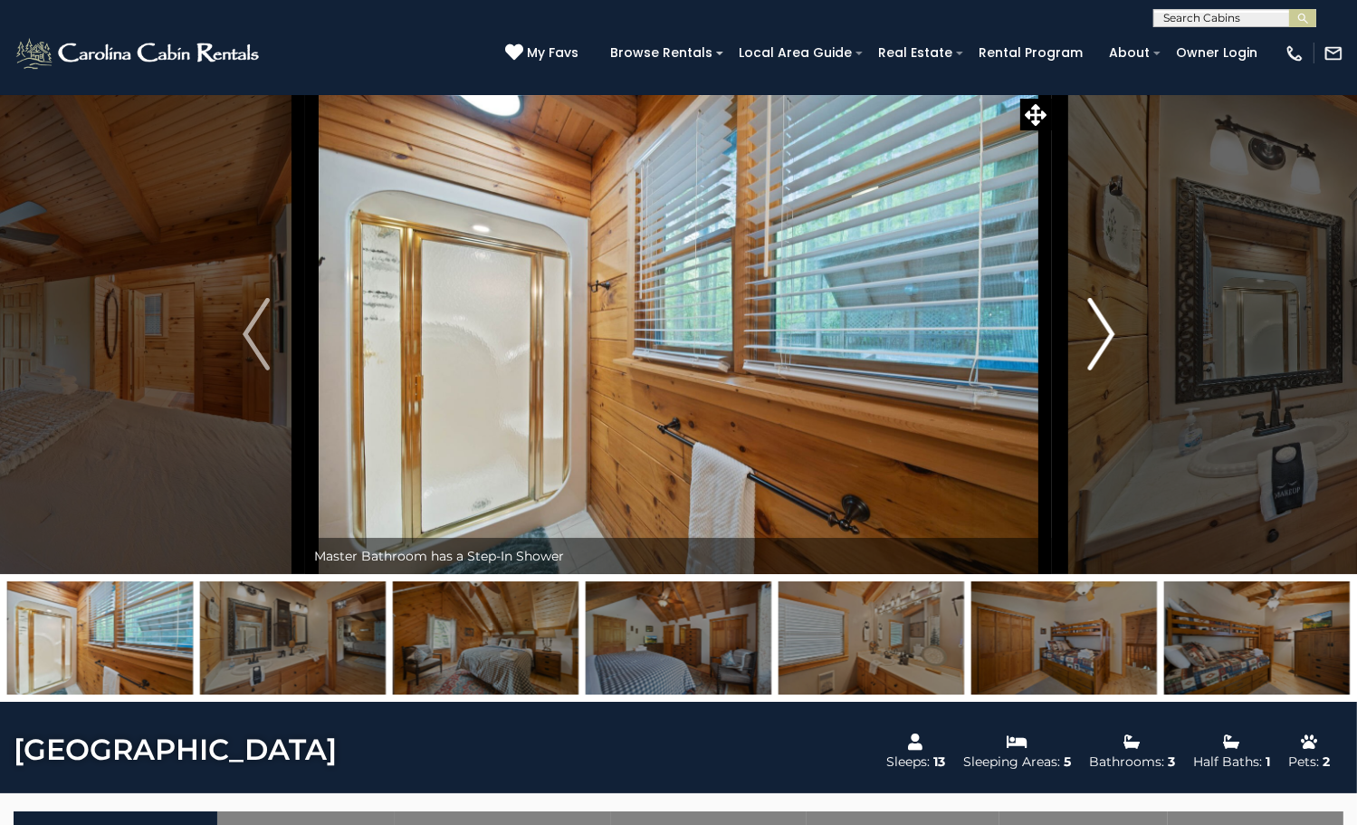
click at [1114, 415] on button "Next" at bounding box center [1101, 334] width 99 height 480
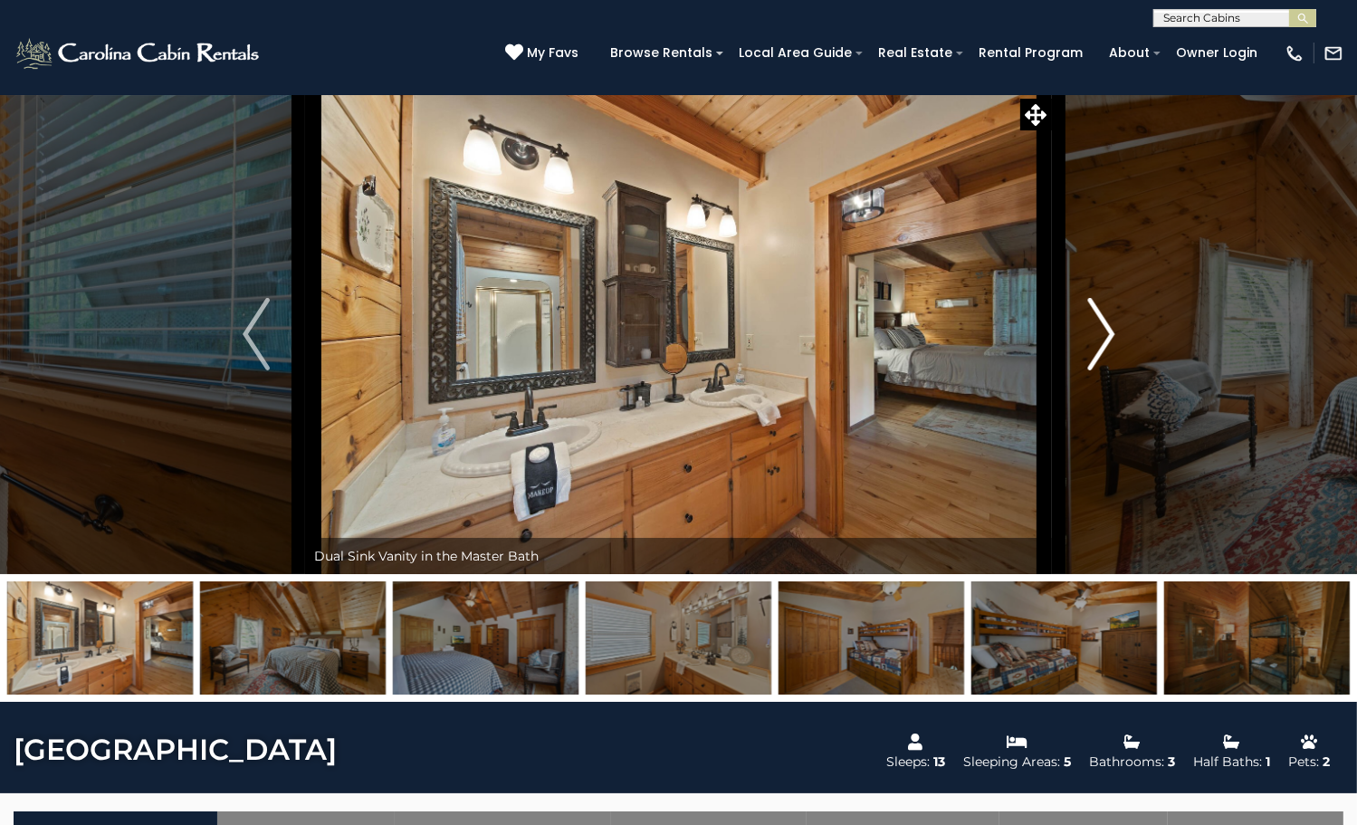
click at [1114, 415] on button "Next" at bounding box center [1101, 334] width 99 height 480
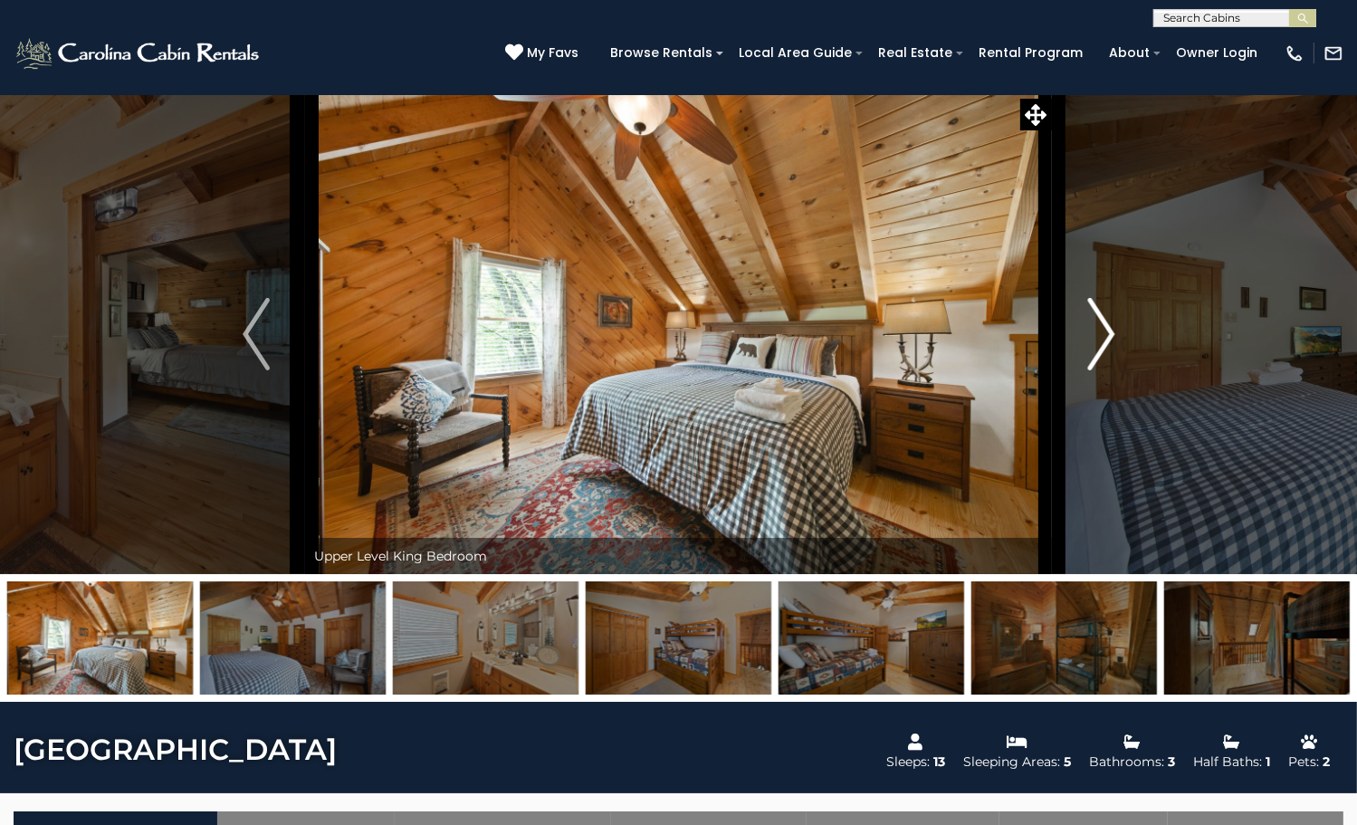
click at [1114, 415] on button "Next" at bounding box center [1101, 334] width 99 height 480
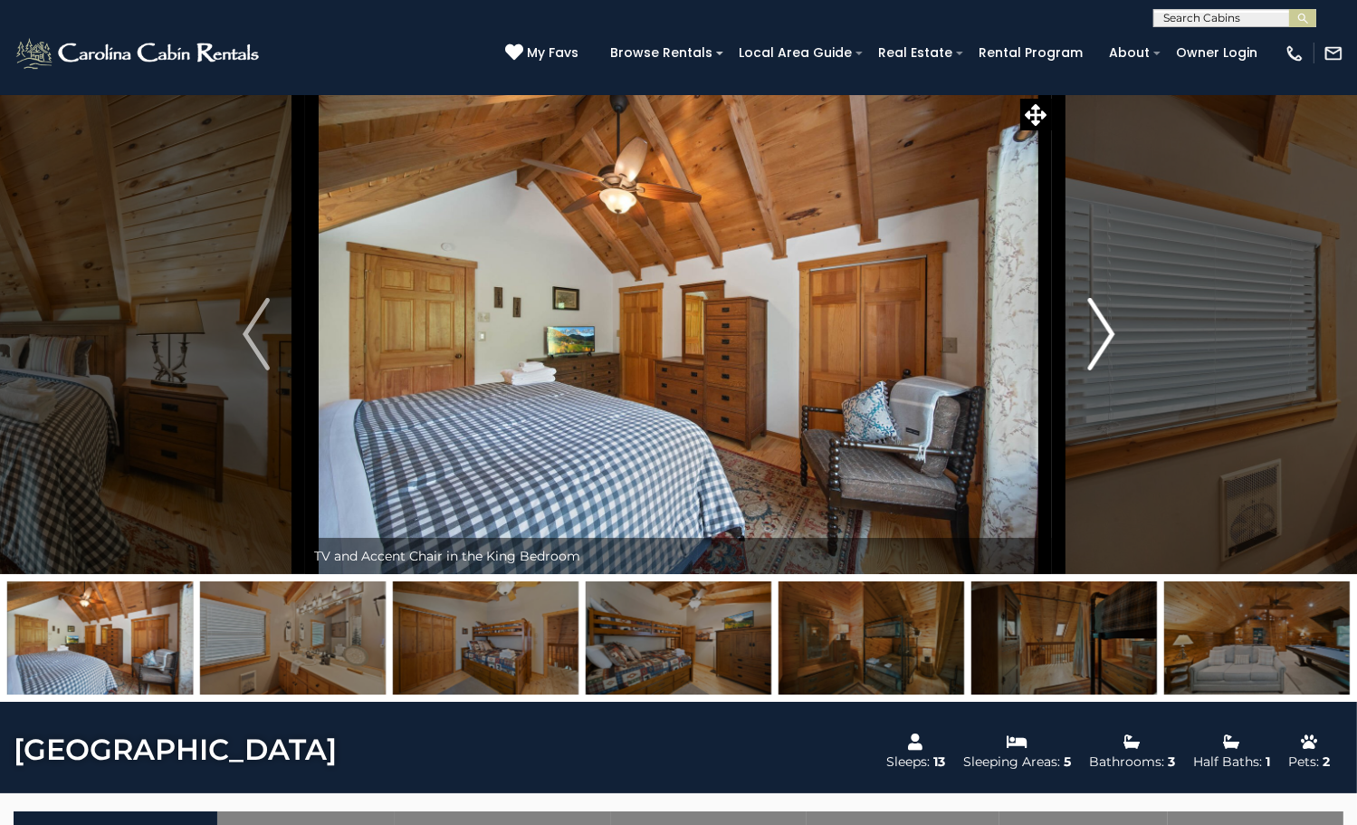
click at [1114, 415] on button "Next" at bounding box center [1101, 334] width 99 height 480
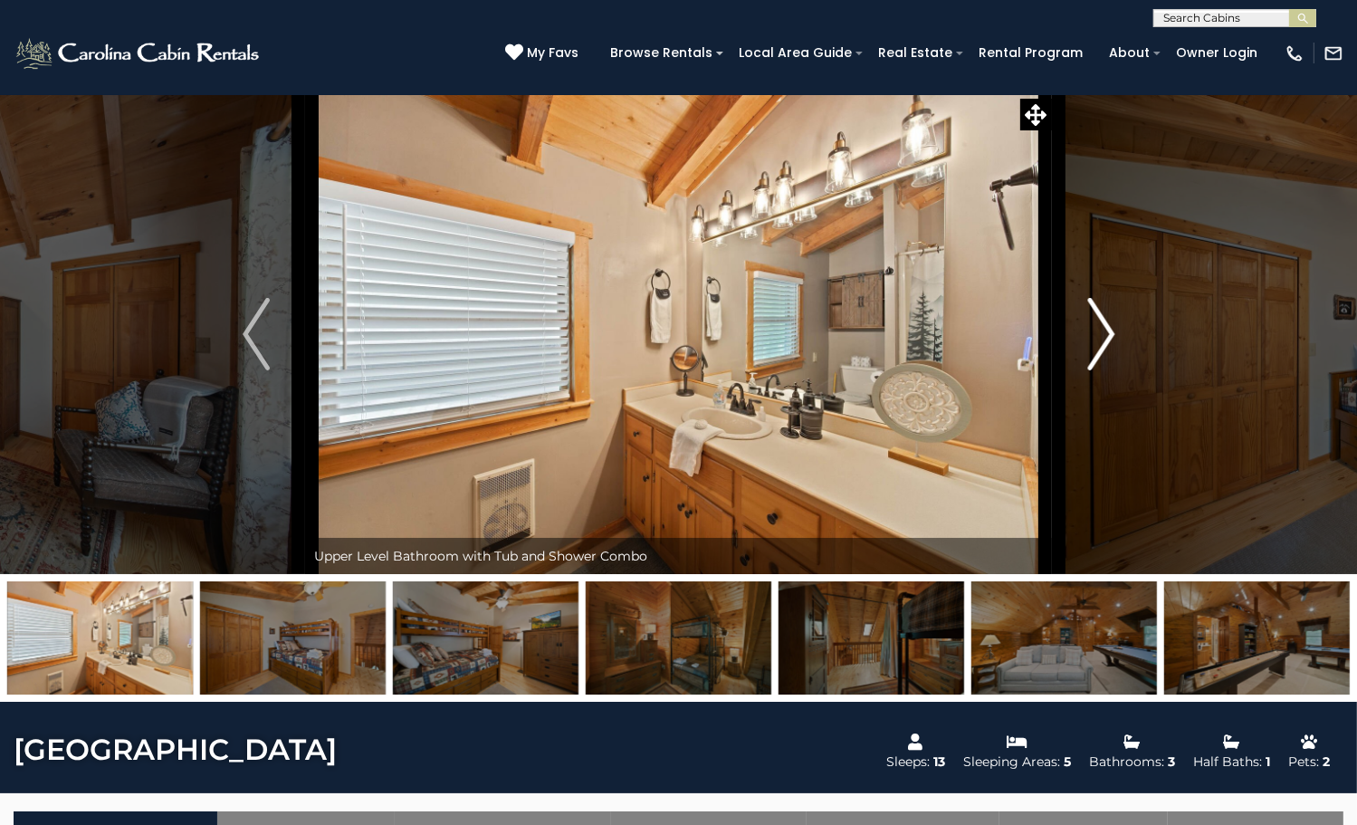
click at [1114, 415] on button "Next" at bounding box center [1101, 334] width 99 height 480
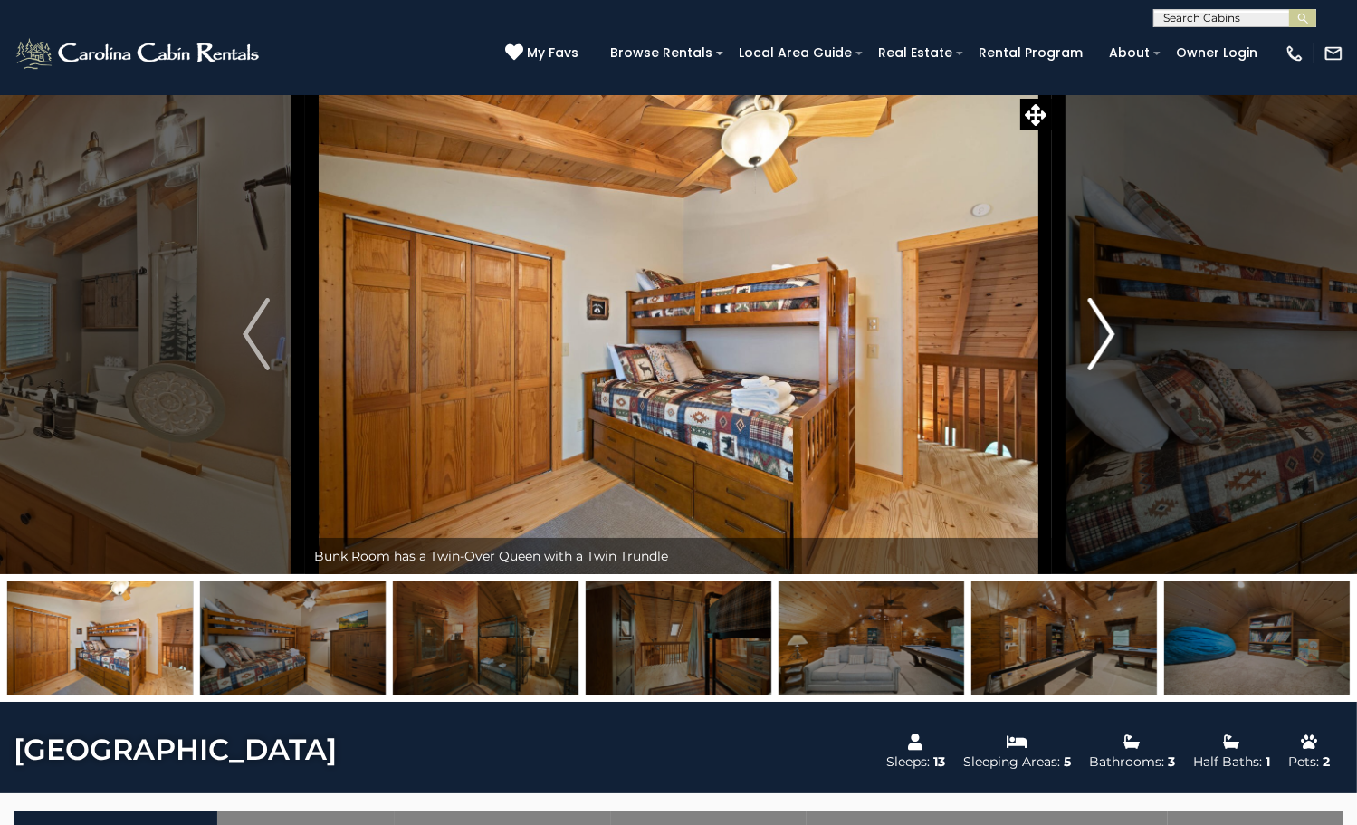
click at [1114, 415] on button "Next" at bounding box center [1101, 334] width 99 height 480
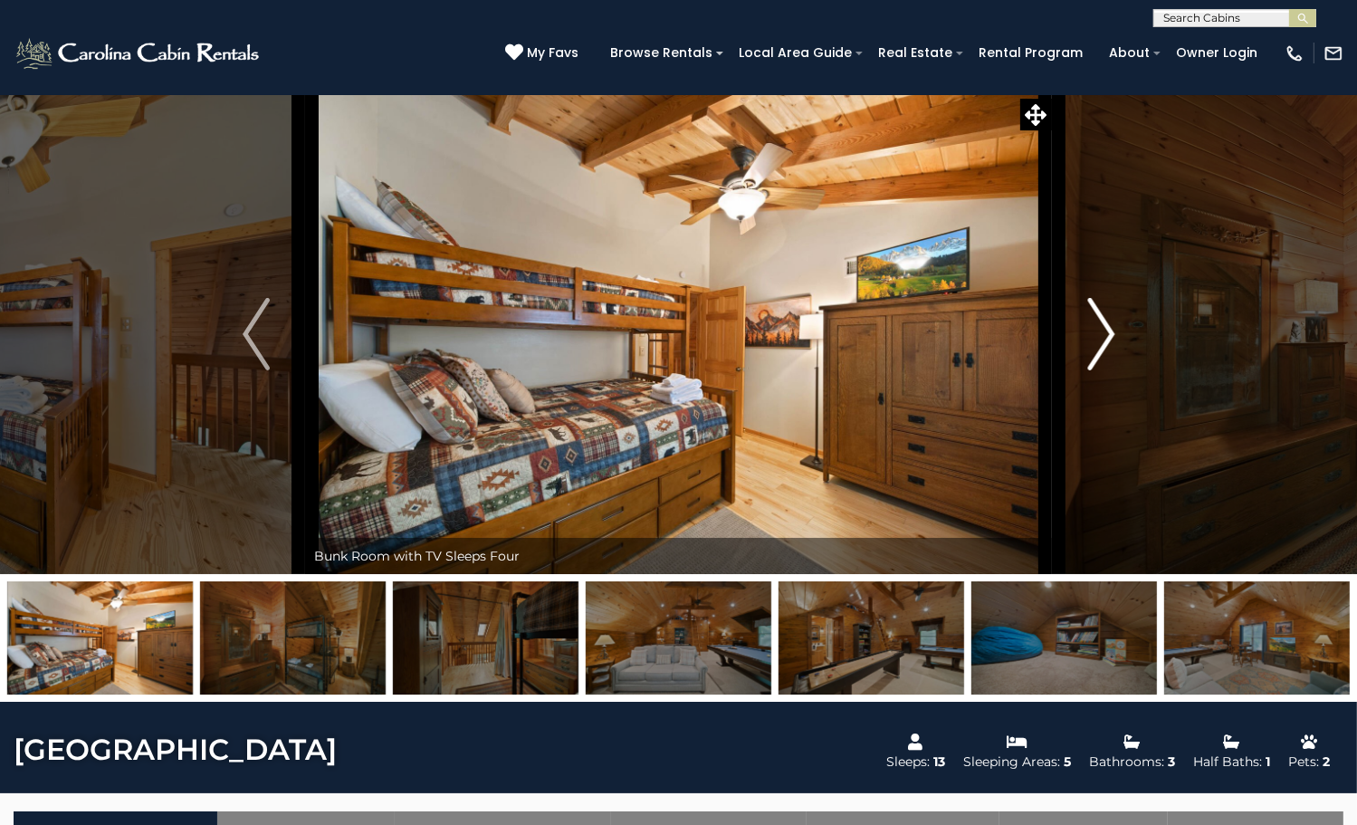
click at [1114, 415] on button "Next" at bounding box center [1101, 334] width 99 height 480
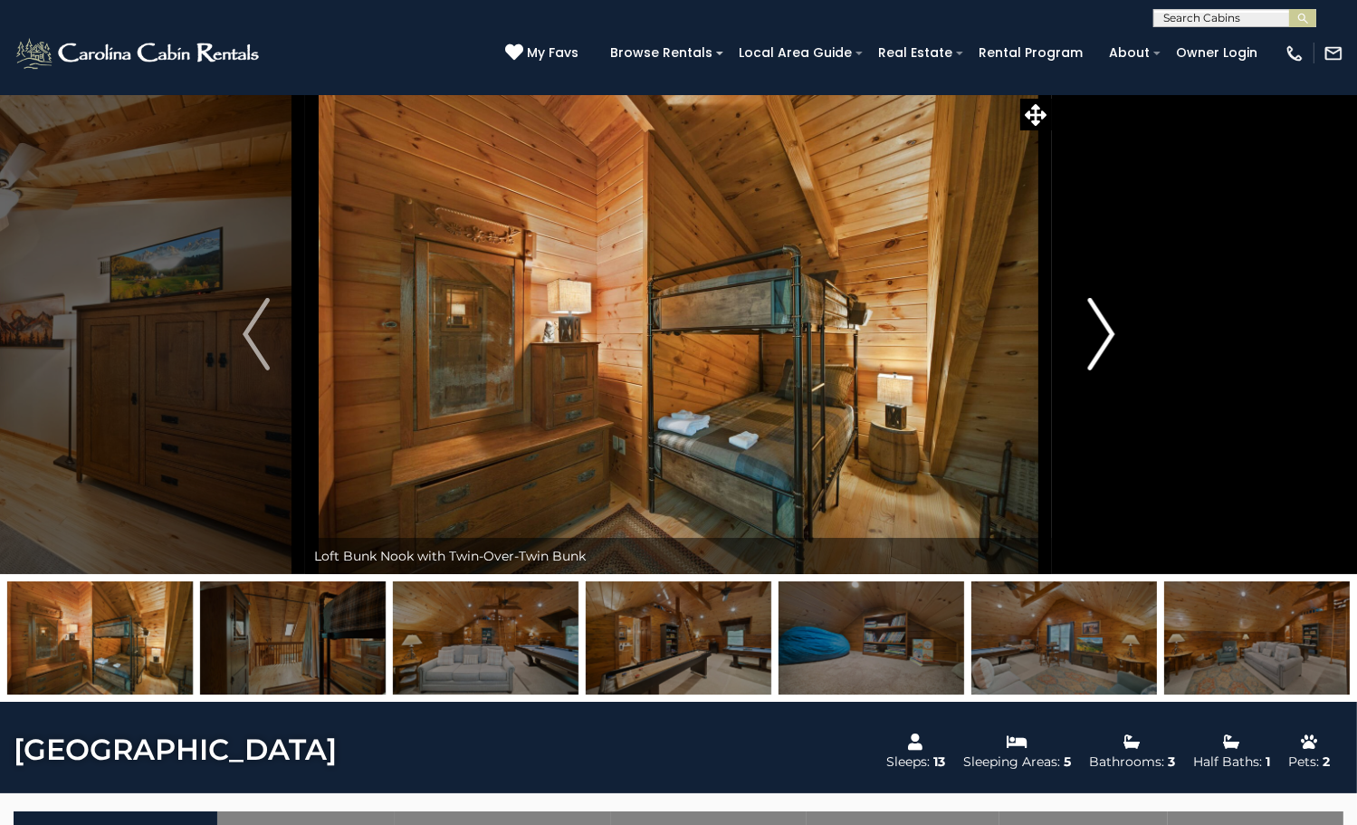
click at [1114, 415] on button "Next" at bounding box center [1101, 334] width 99 height 480
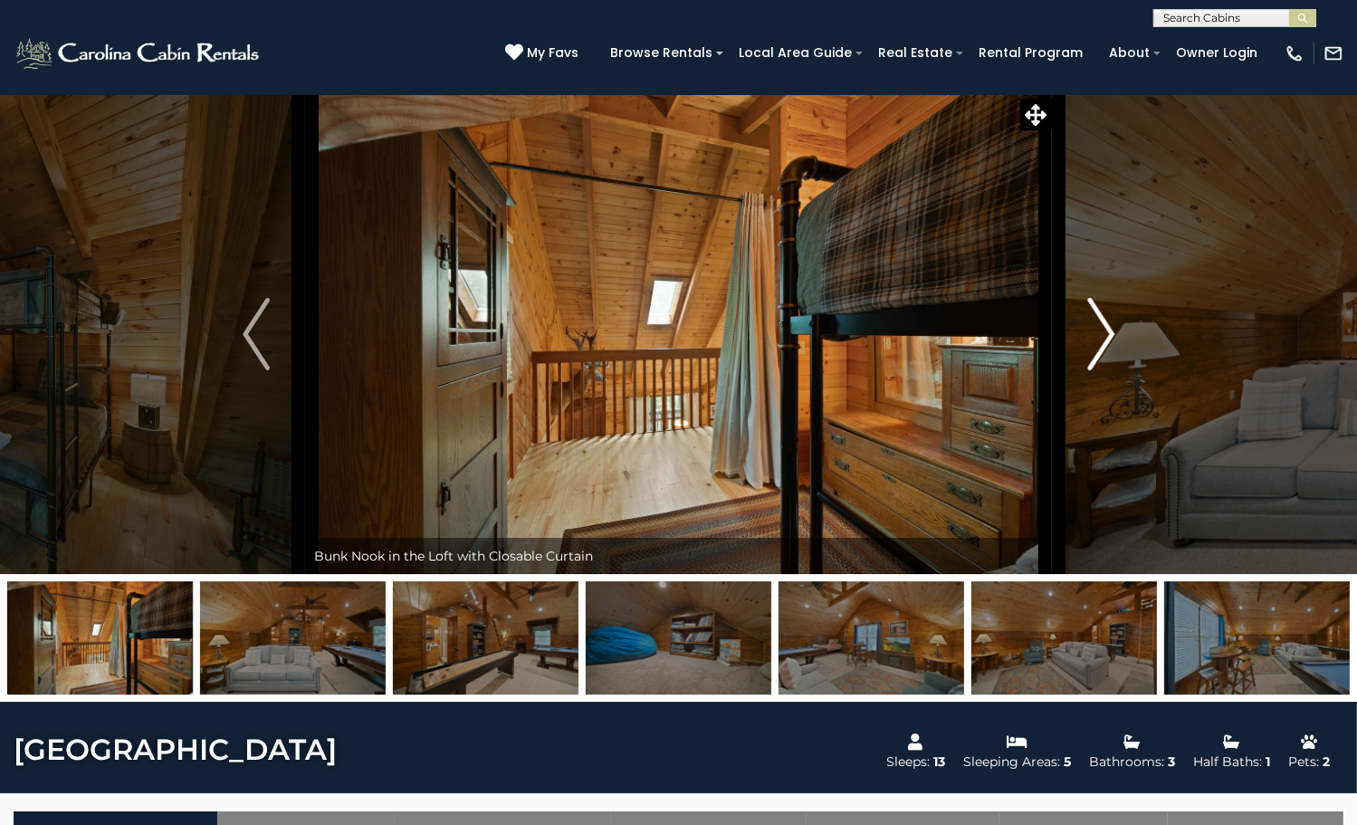
click at [1114, 415] on button "Next" at bounding box center [1101, 334] width 99 height 480
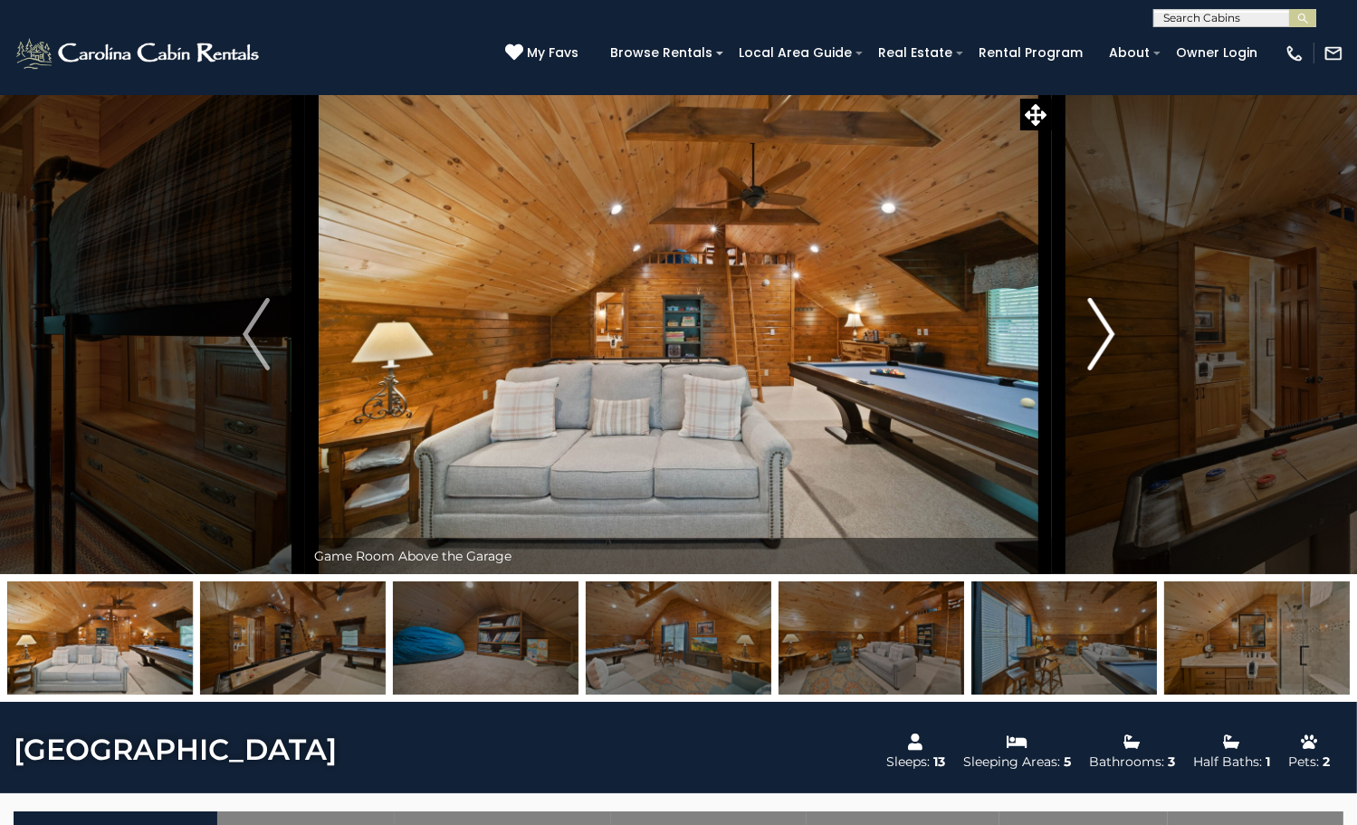
click at [1114, 415] on button "Next" at bounding box center [1101, 334] width 99 height 480
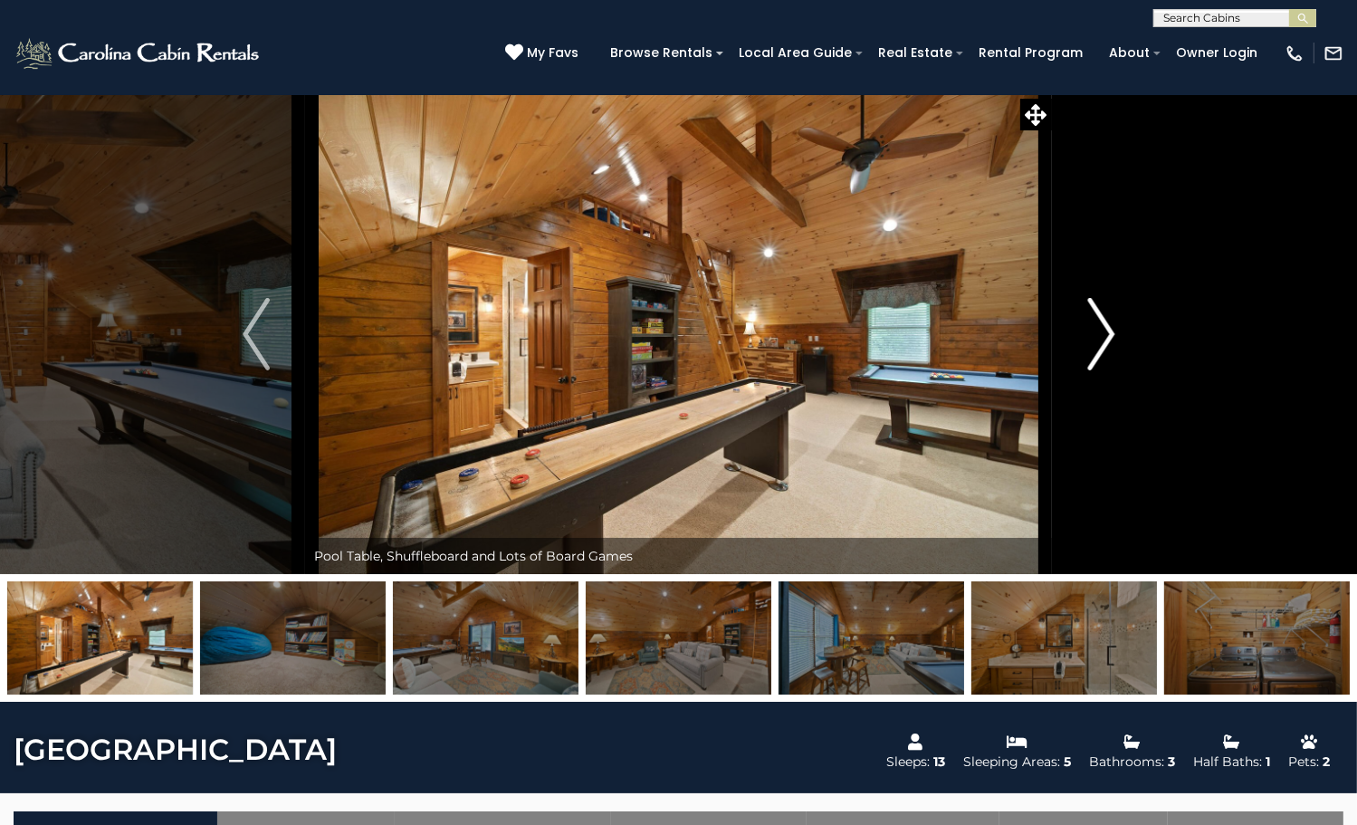
click at [1114, 415] on button "Next" at bounding box center [1101, 334] width 99 height 480
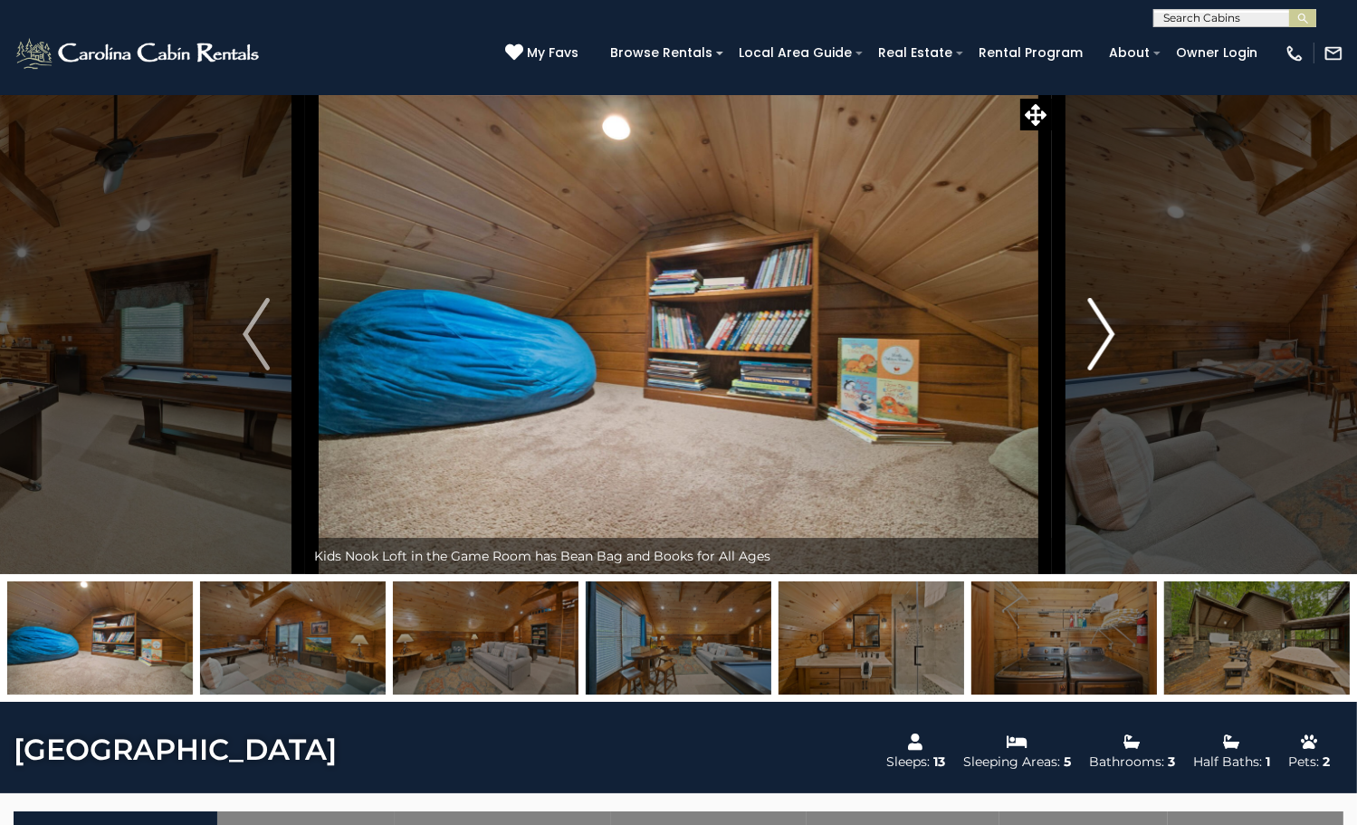
click at [1114, 415] on button "Next" at bounding box center [1101, 334] width 99 height 480
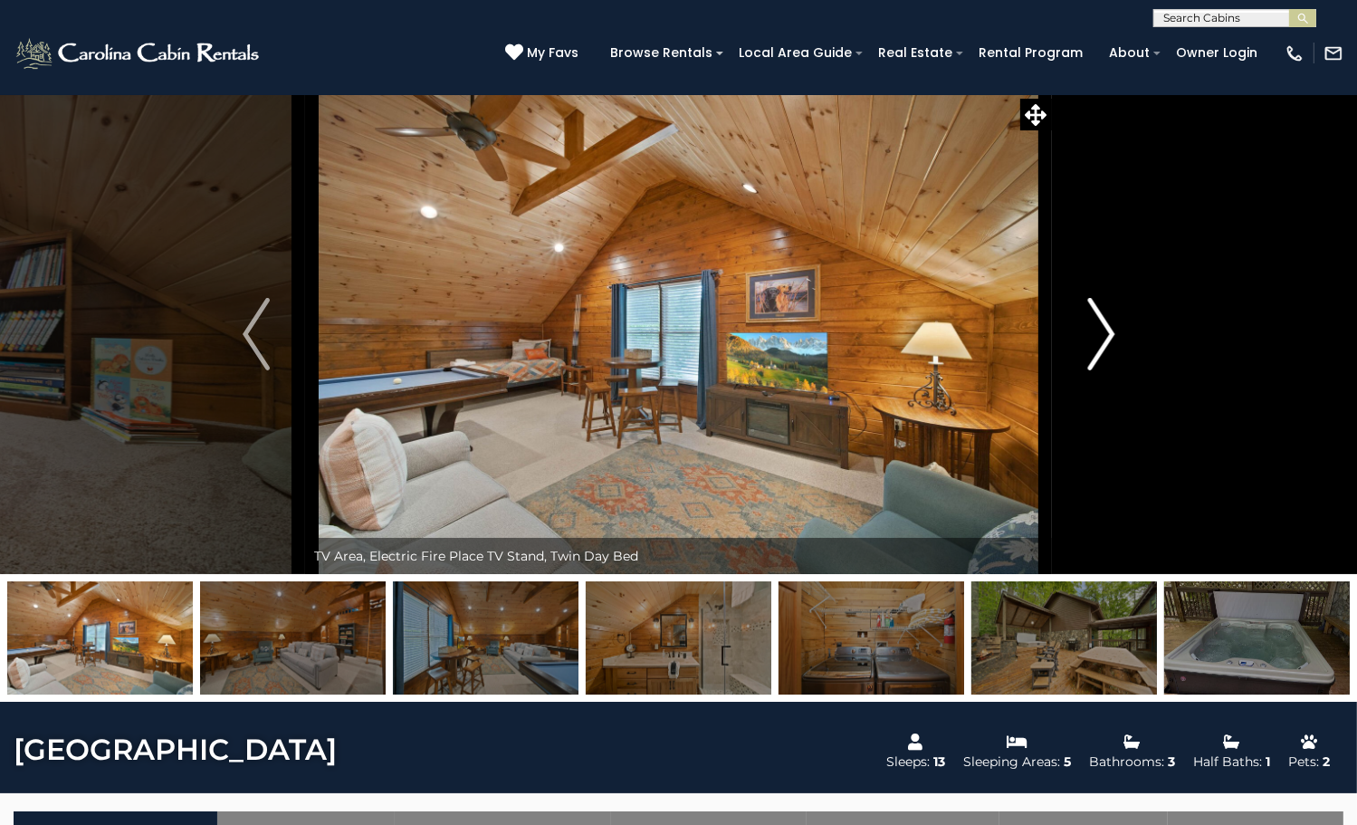
click at [1114, 415] on button "Next" at bounding box center [1101, 334] width 99 height 480
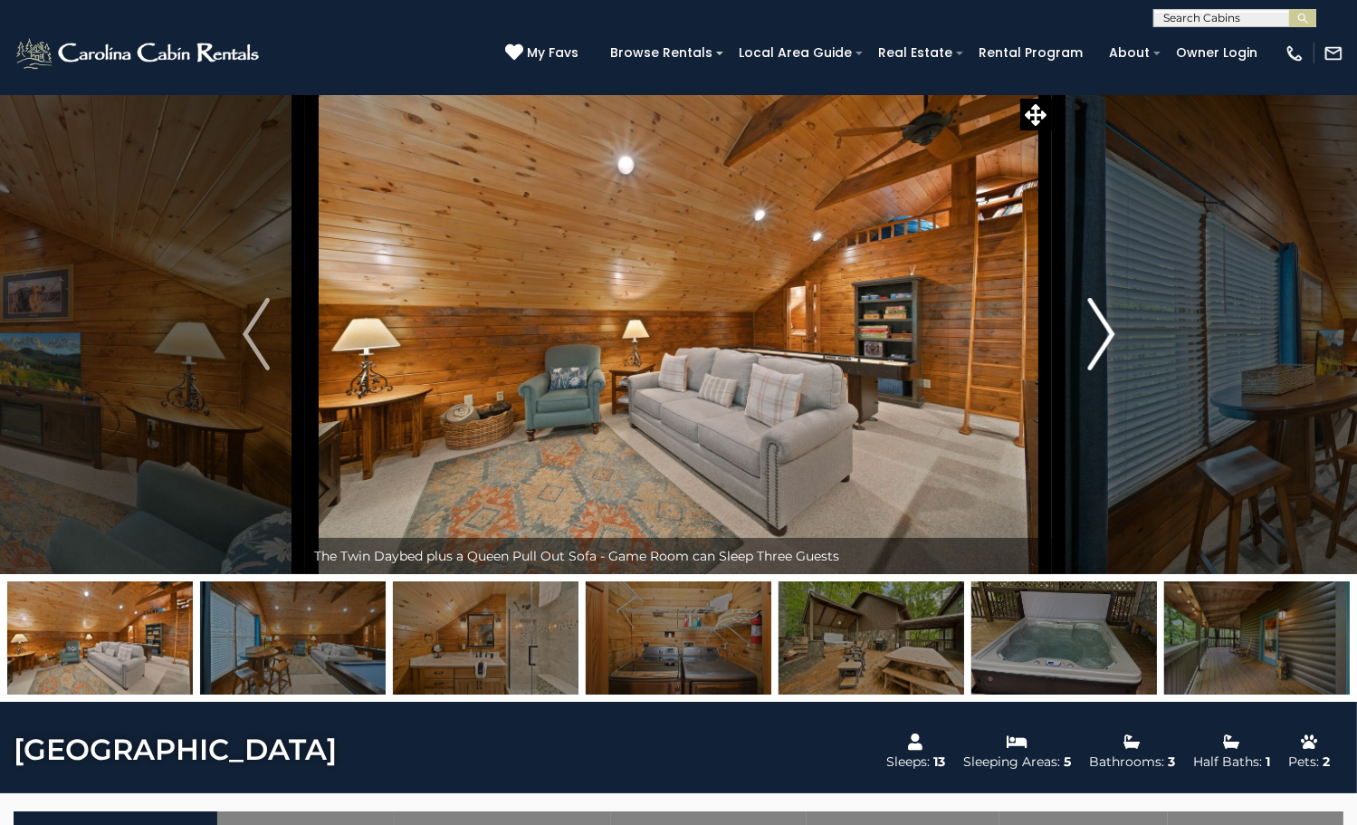
click at [1114, 415] on button "Next" at bounding box center [1101, 334] width 99 height 480
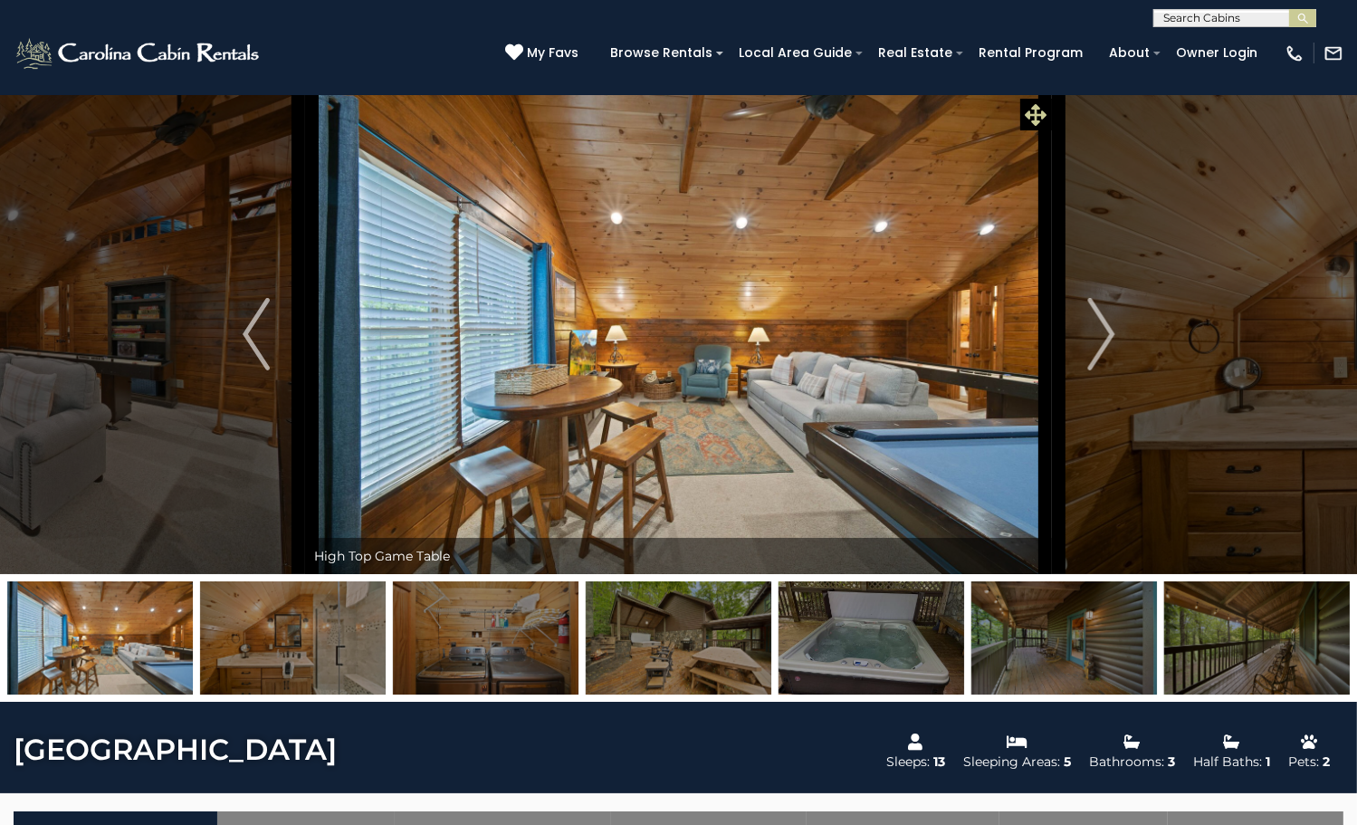
click at [1040, 121] on icon at bounding box center [1037, 115] width 22 height 22
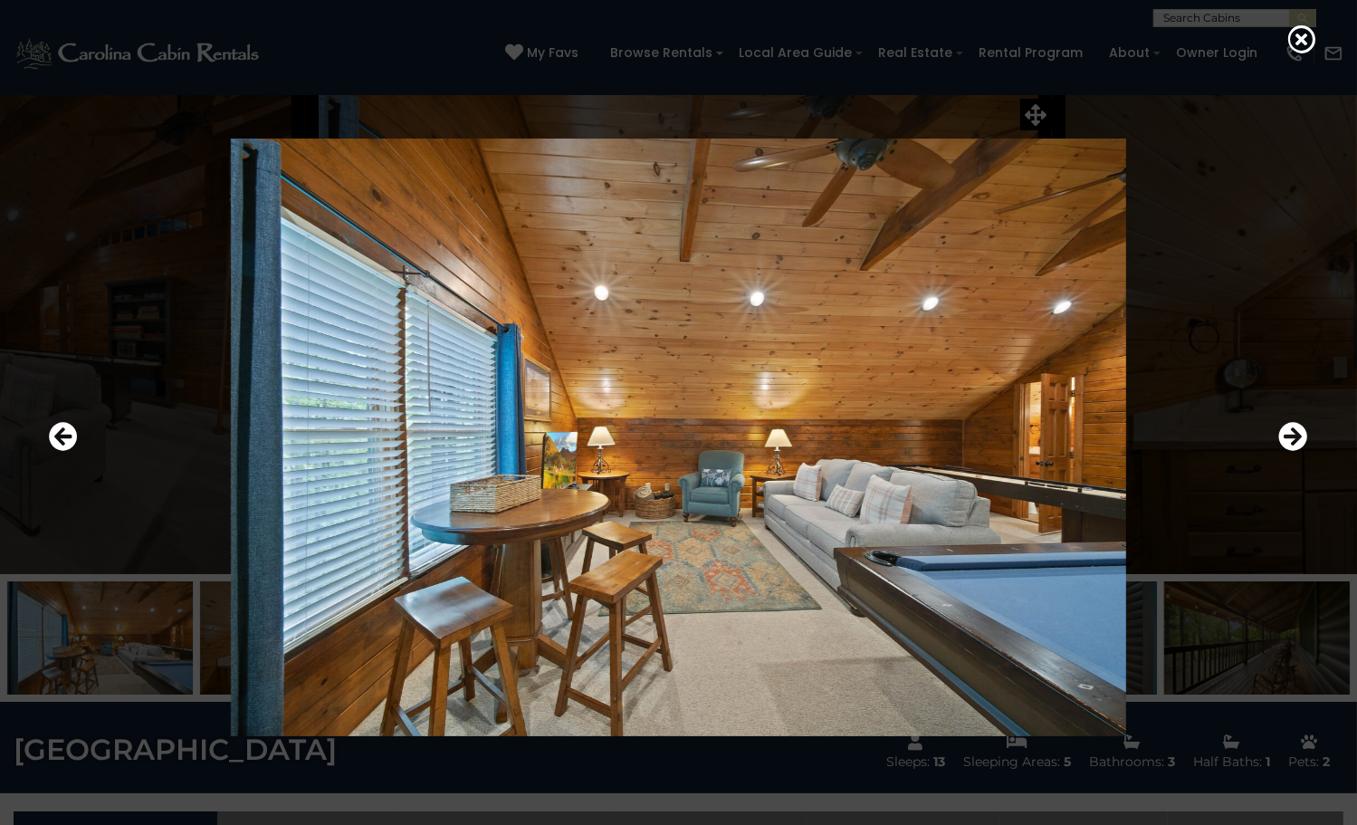
click at [1287, 45] on div at bounding box center [678, 412] width 1357 height 825
click at [1292, 35] on icon at bounding box center [1302, 38] width 29 height 29
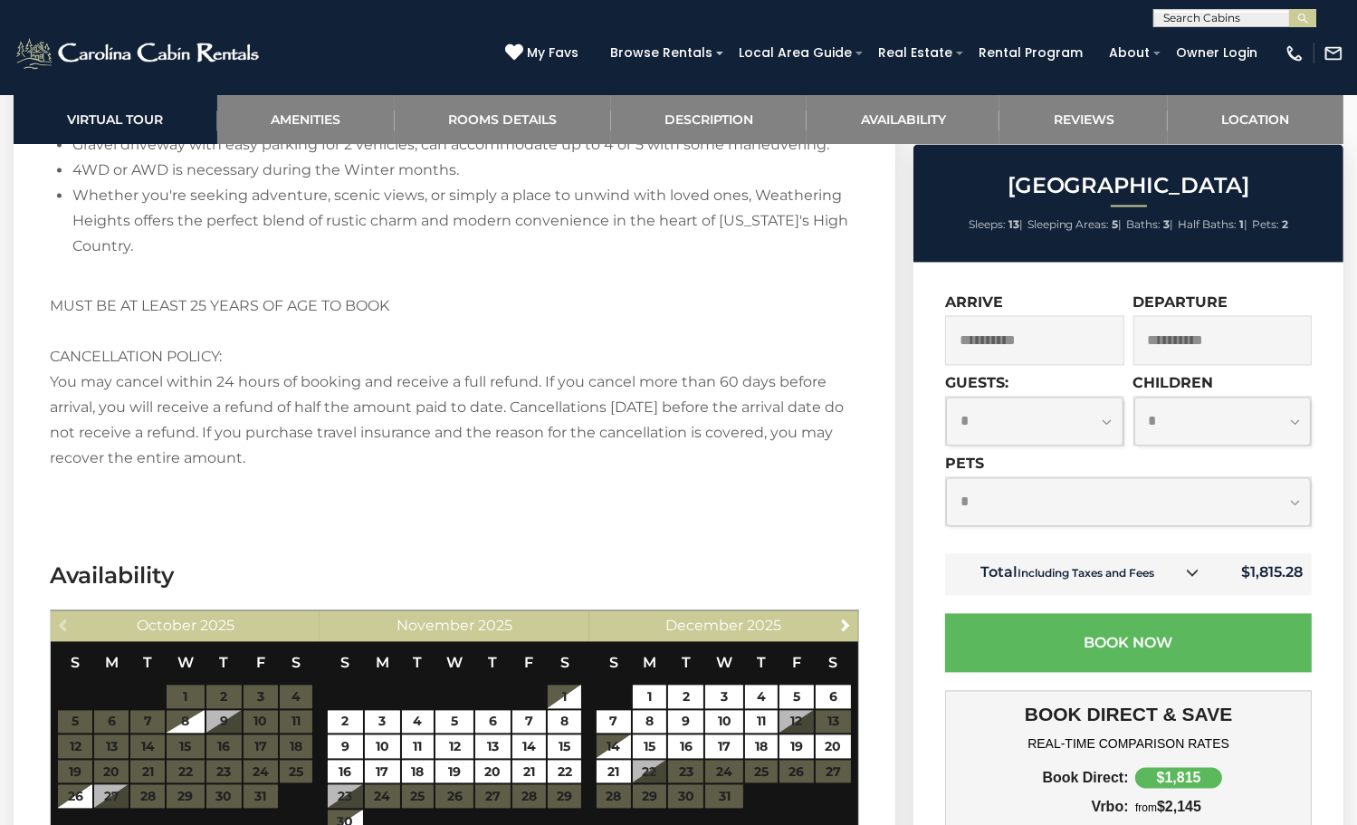
scroll to position [3350, 0]
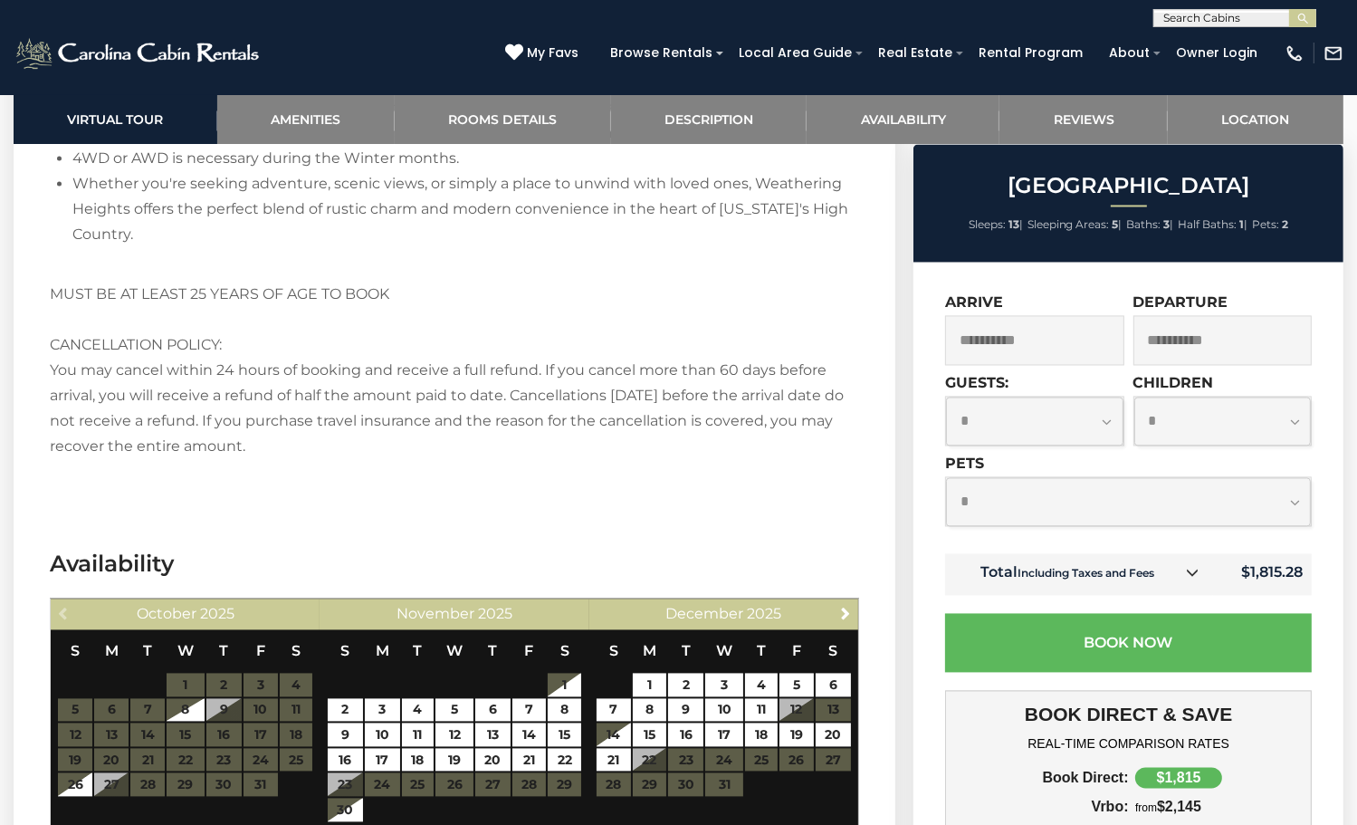
drag, startPoint x: 195, startPoint y: 495, endPoint x: 266, endPoint y: 561, distance: 97.4
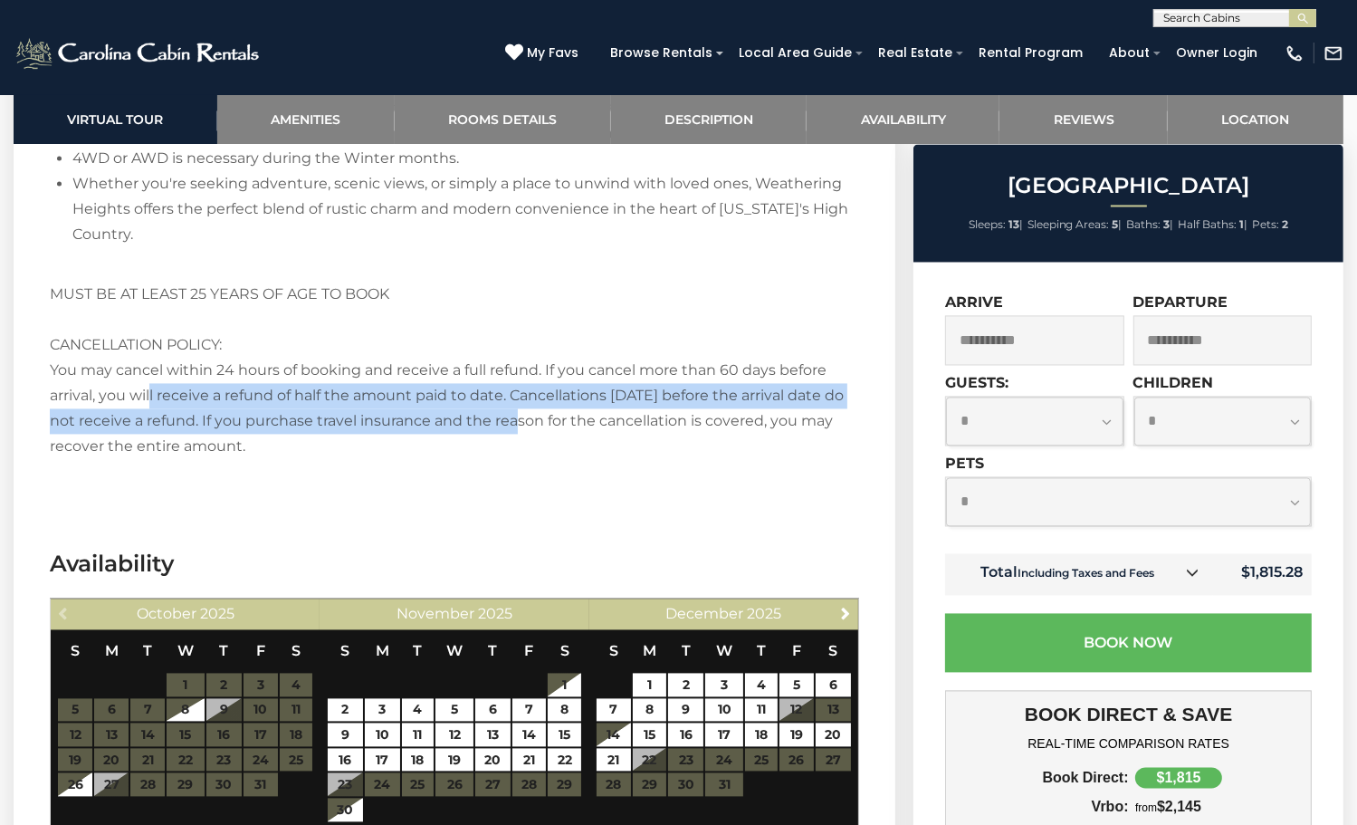
drag, startPoint x: 149, startPoint y: 517, endPoint x: 522, endPoint y: 549, distance: 374.3
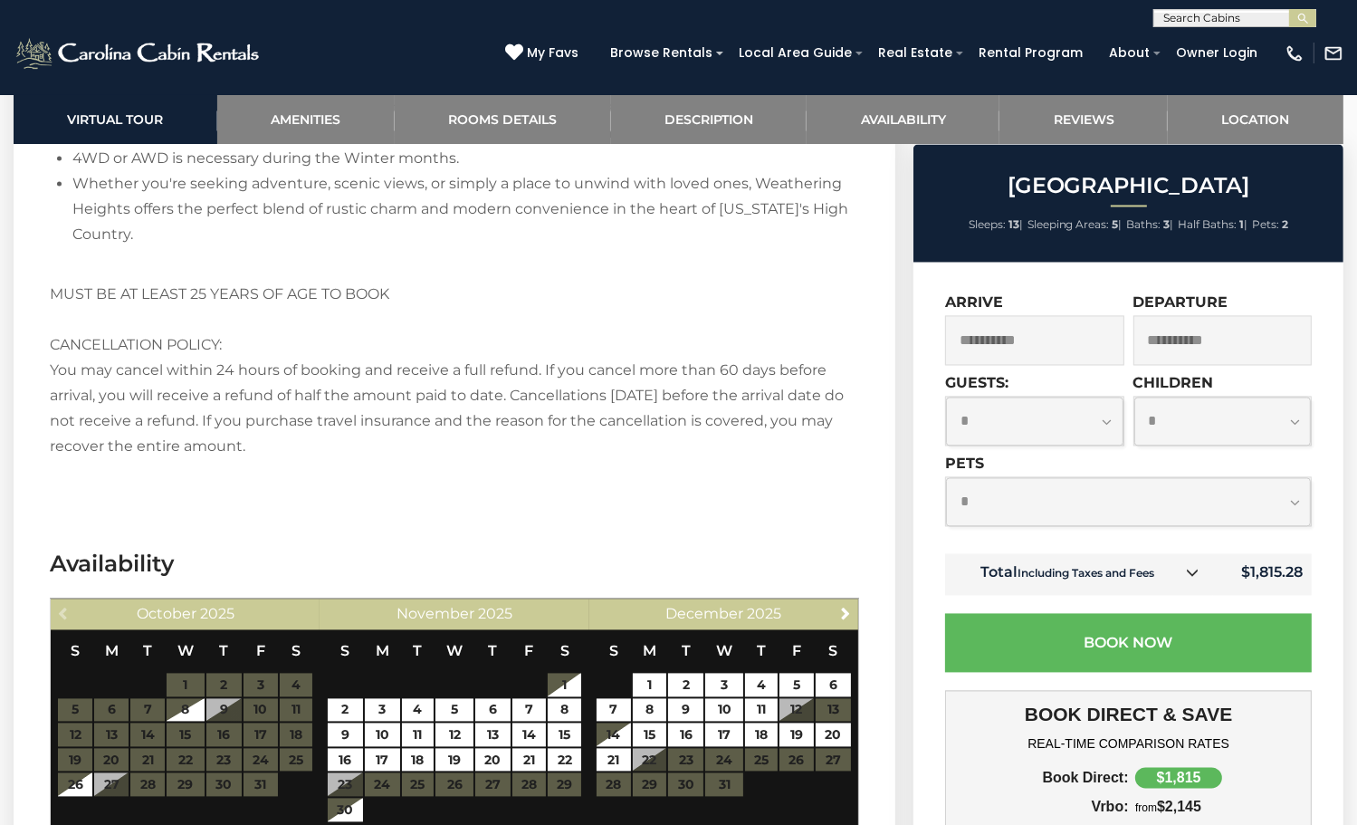
drag, startPoint x: 334, startPoint y: 528, endPoint x: 322, endPoint y: 564, distance: 38.1
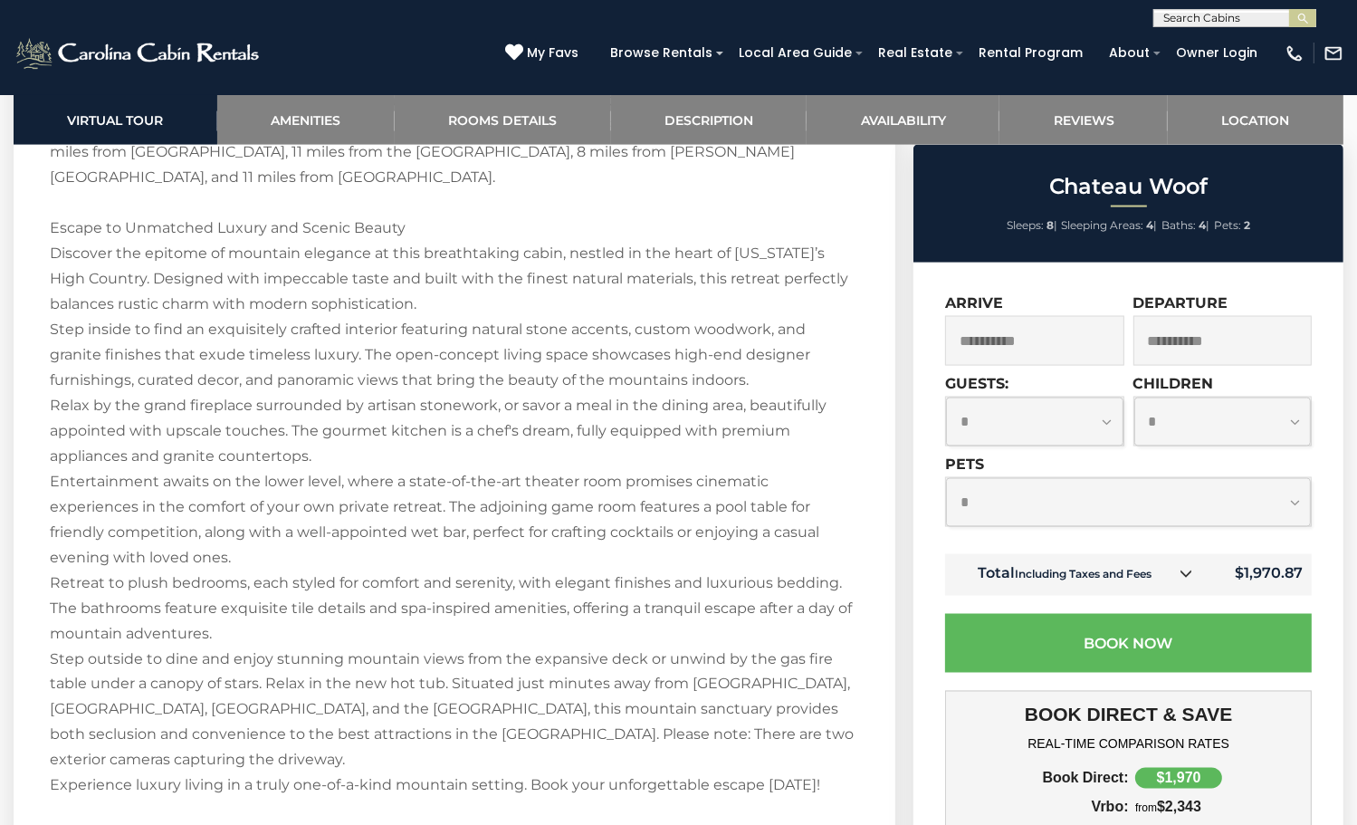
scroll to position [3350, 0]
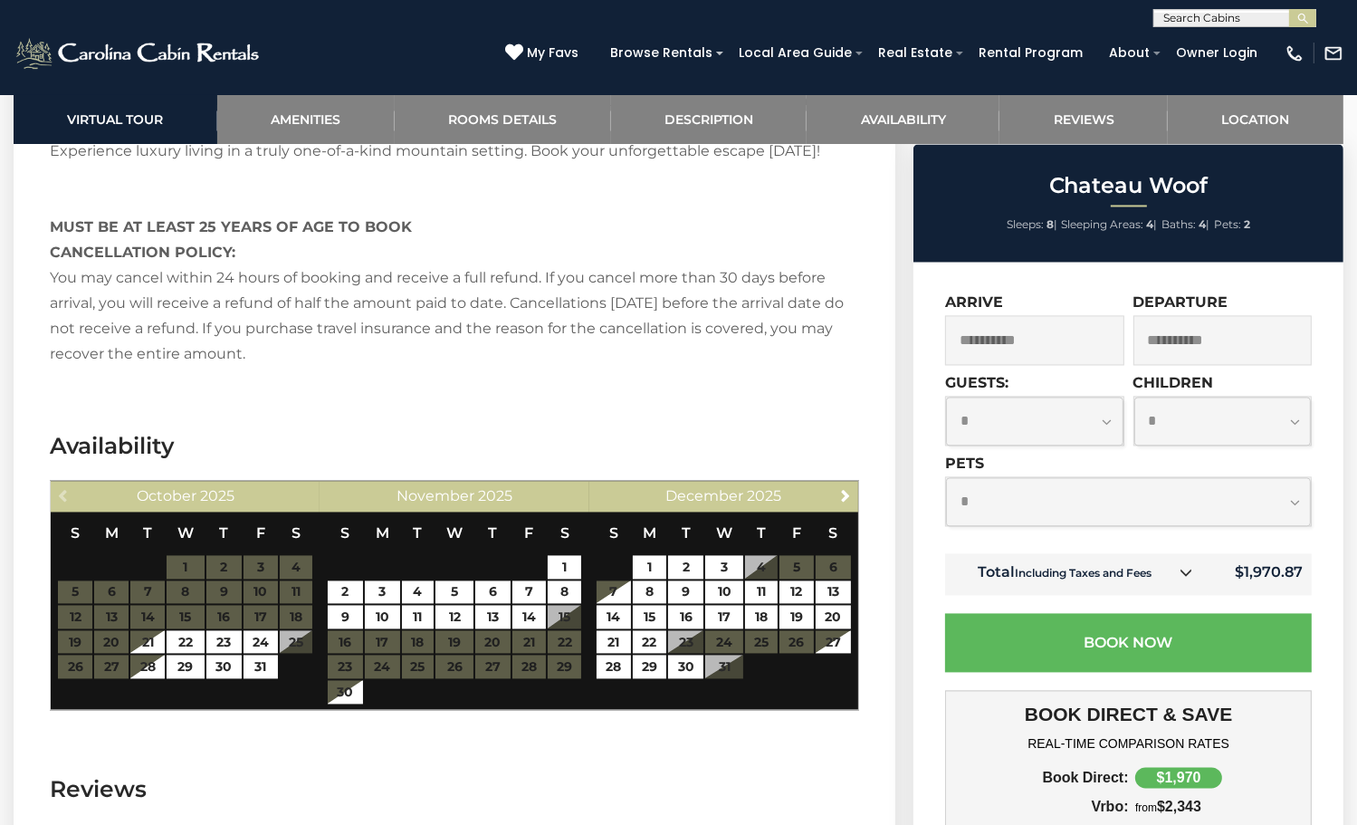
drag, startPoint x: 586, startPoint y: 390, endPoint x: 565, endPoint y: 482, distance: 93.8
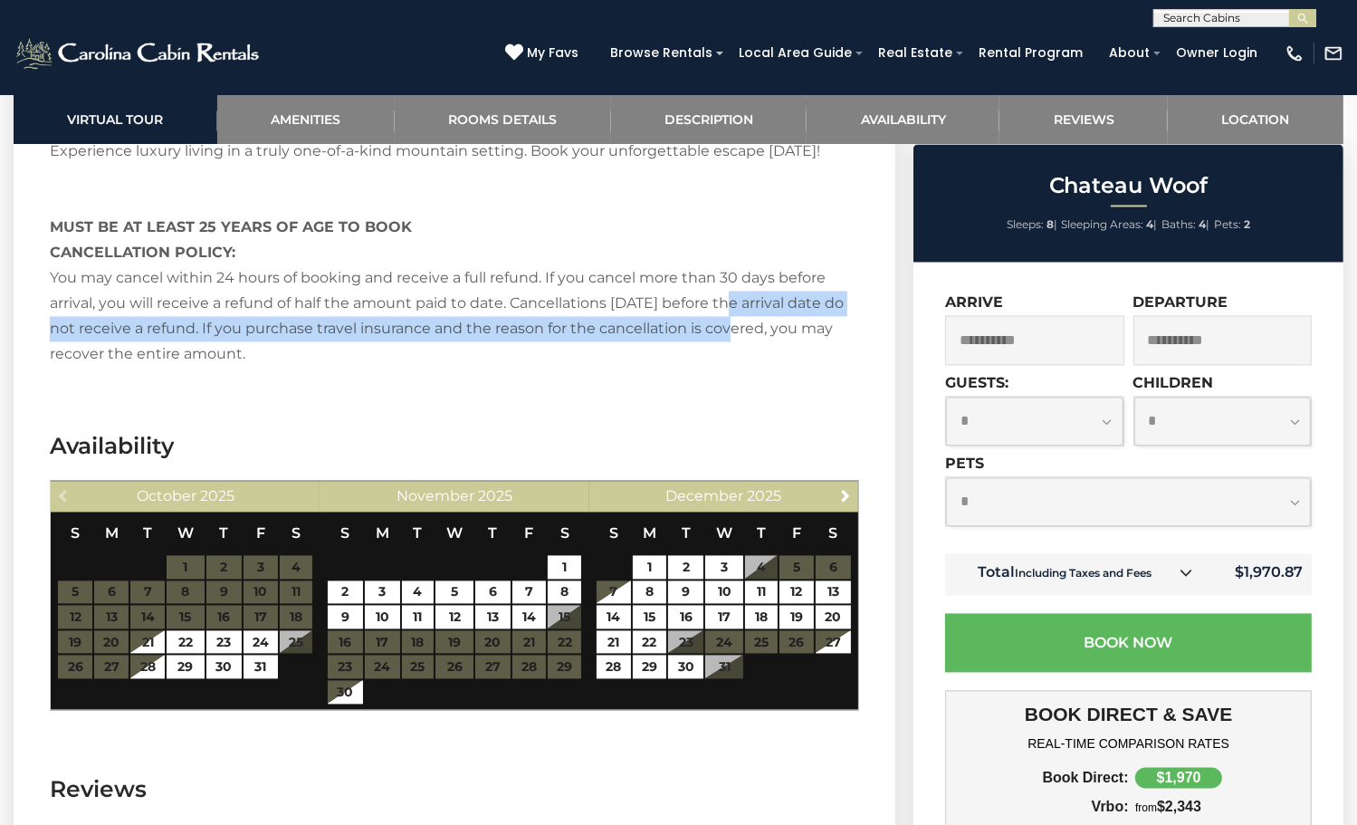
drag, startPoint x: 732, startPoint y: 415, endPoint x: 736, endPoint y: 455, distance: 40.9
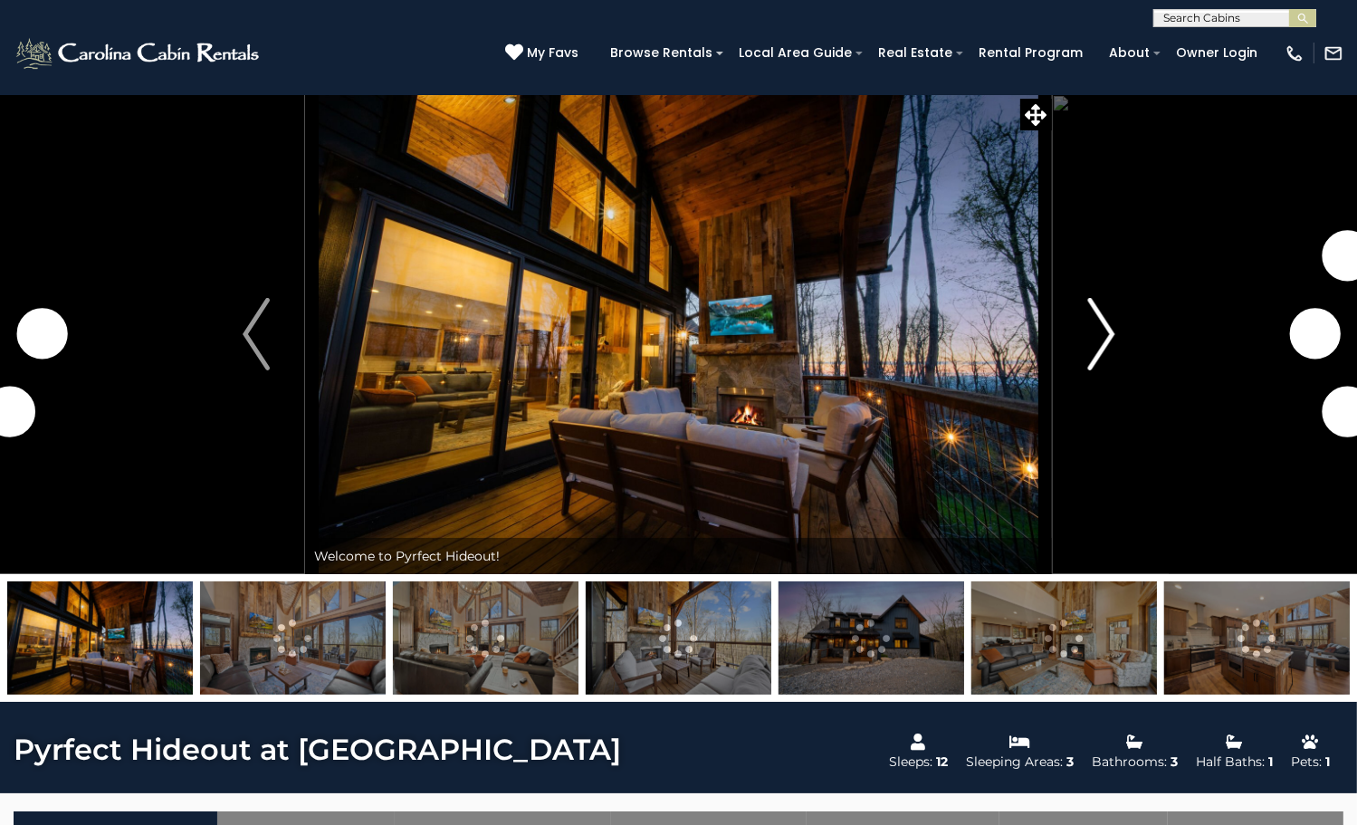
click at [1084, 412] on button "Next" at bounding box center [1101, 334] width 99 height 480
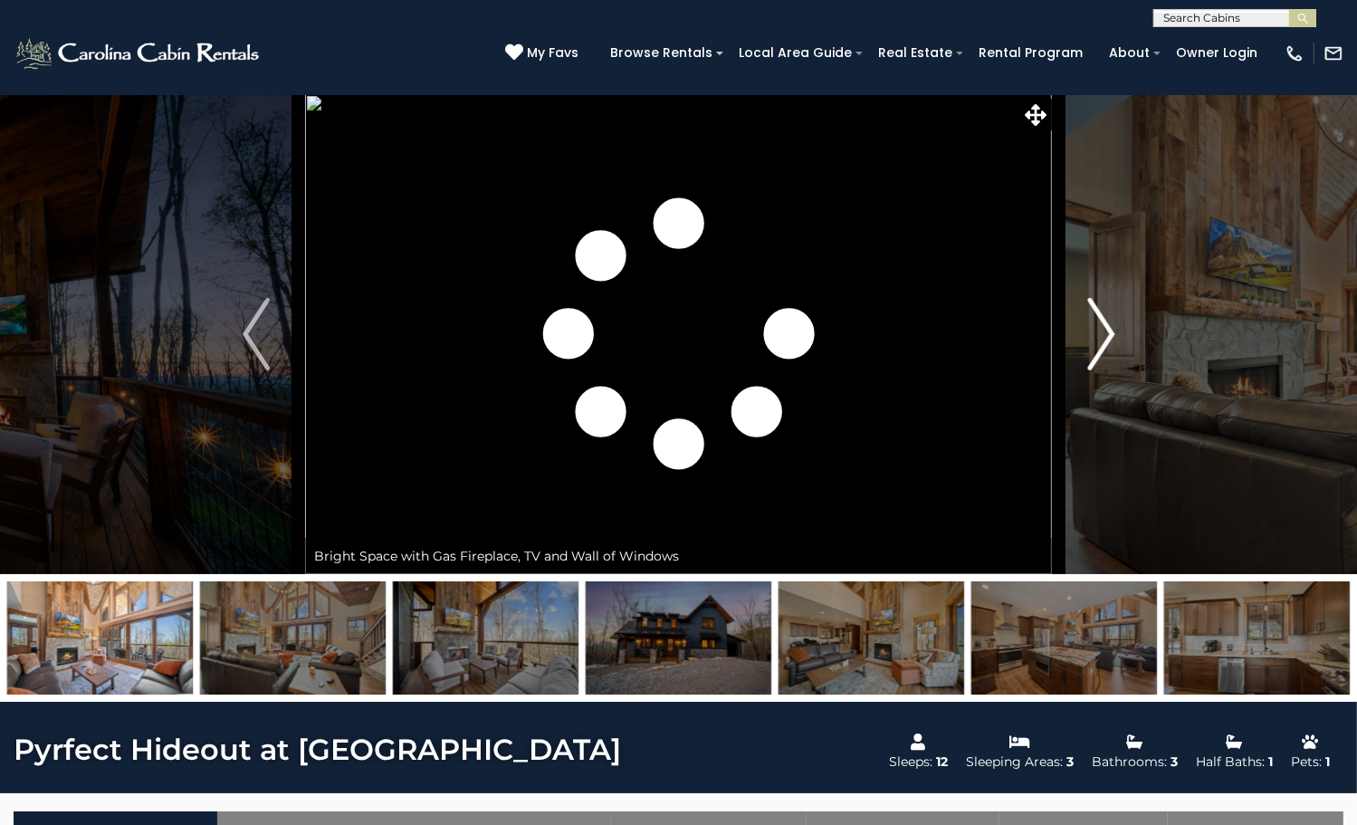
click at [1084, 412] on button "Next" at bounding box center [1101, 334] width 99 height 480
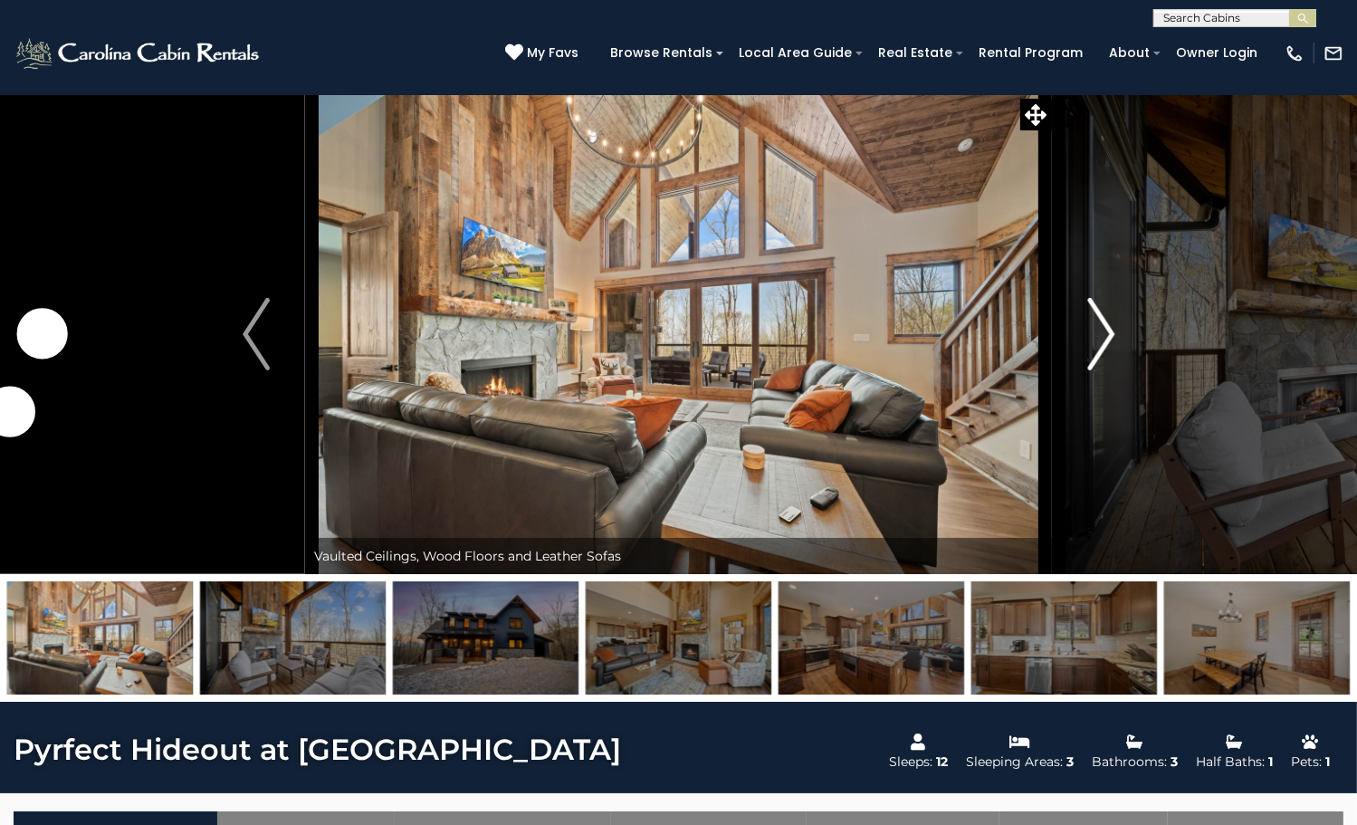
click at [1084, 412] on button "Next" at bounding box center [1101, 334] width 99 height 480
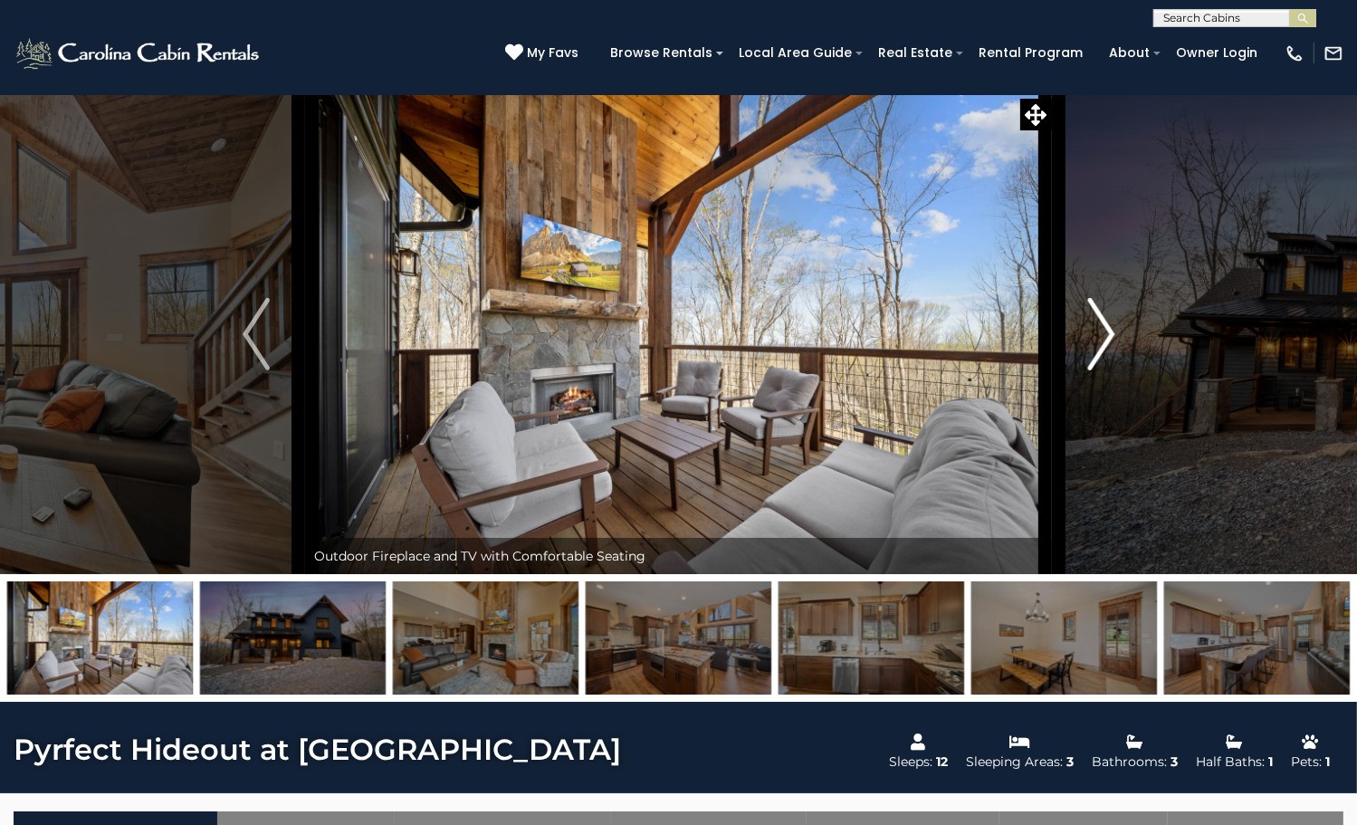
click at [1084, 412] on button "Next" at bounding box center [1101, 334] width 99 height 480
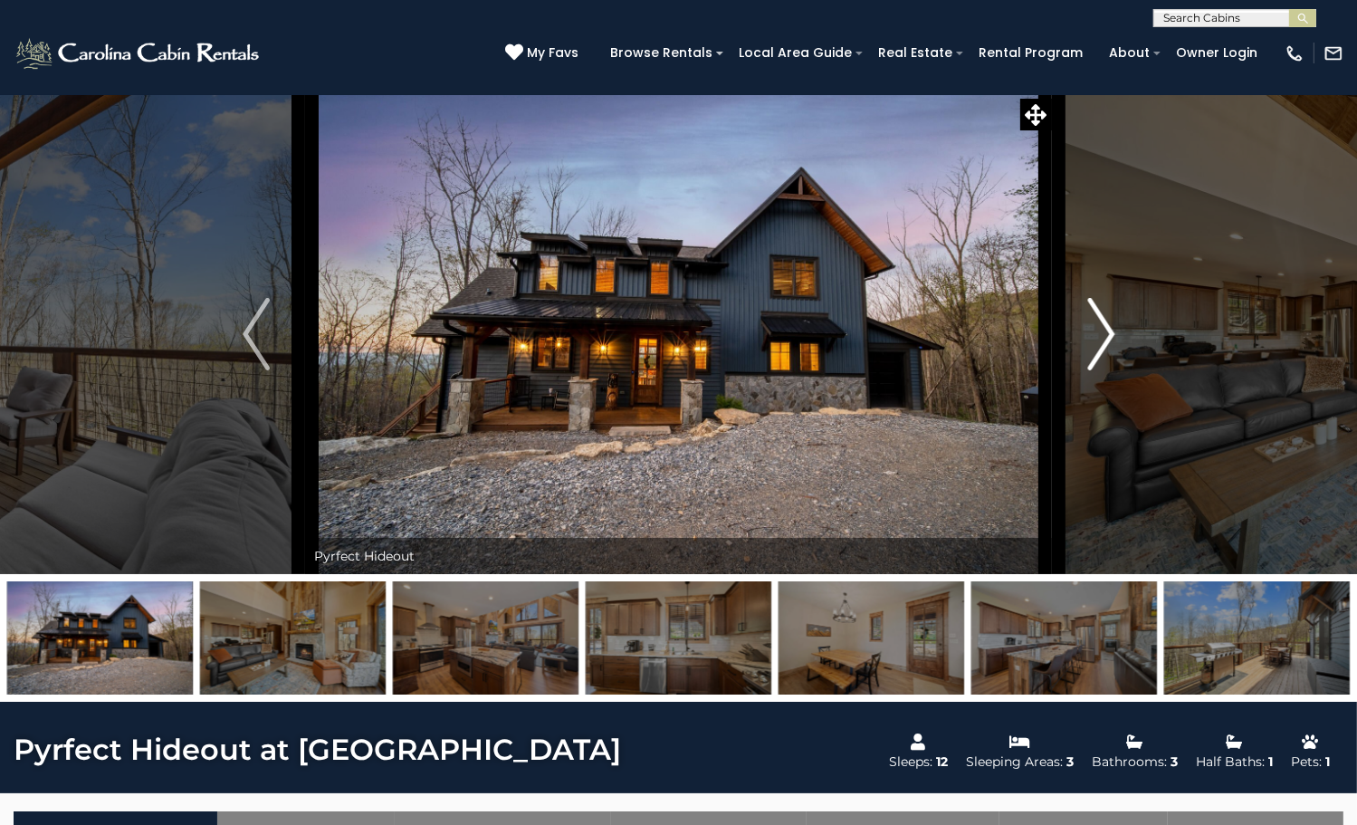
click at [1084, 412] on button "Next" at bounding box center [1101, 334] width 99 height 480
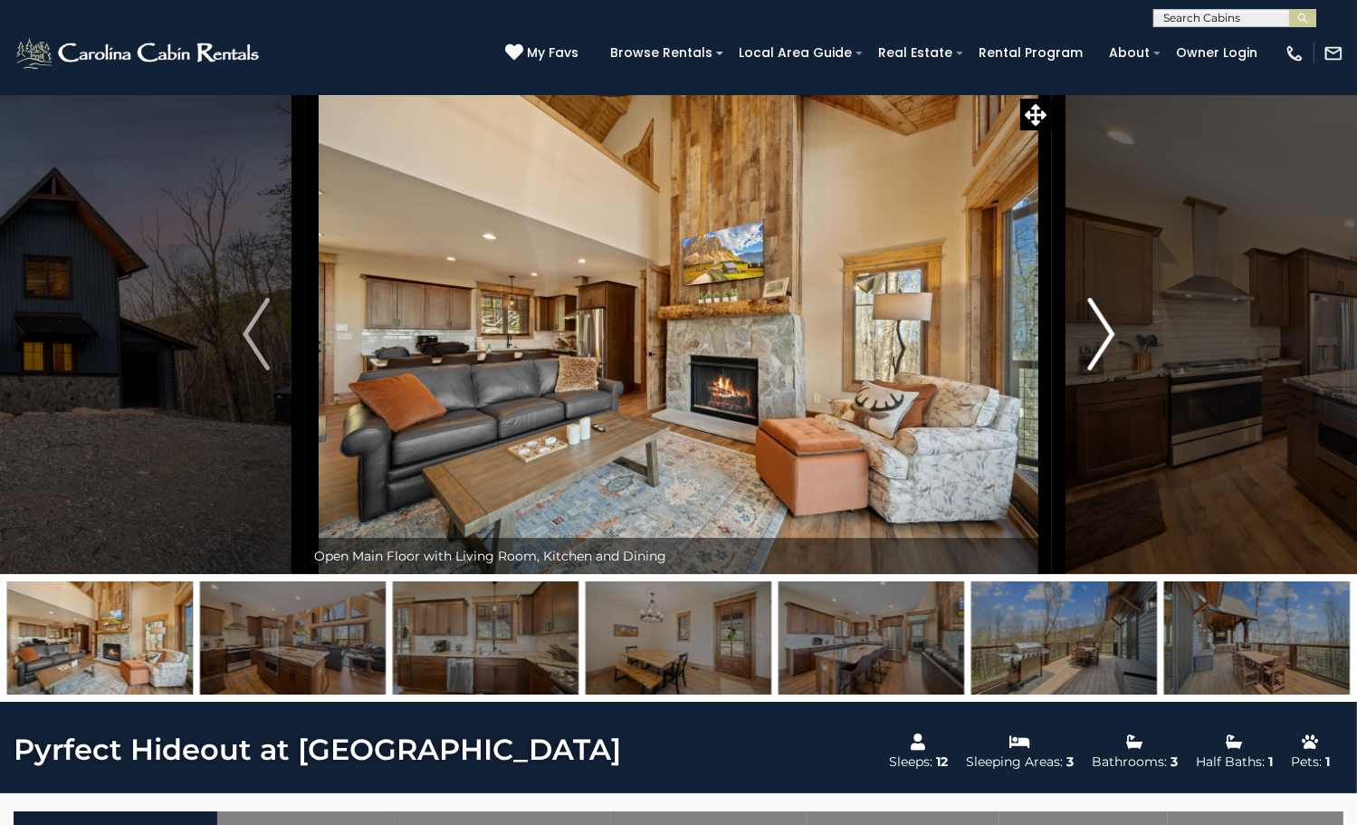
click at [1084, 412] on button "Next" at bounding box center [1101, 334] width 99 height 480
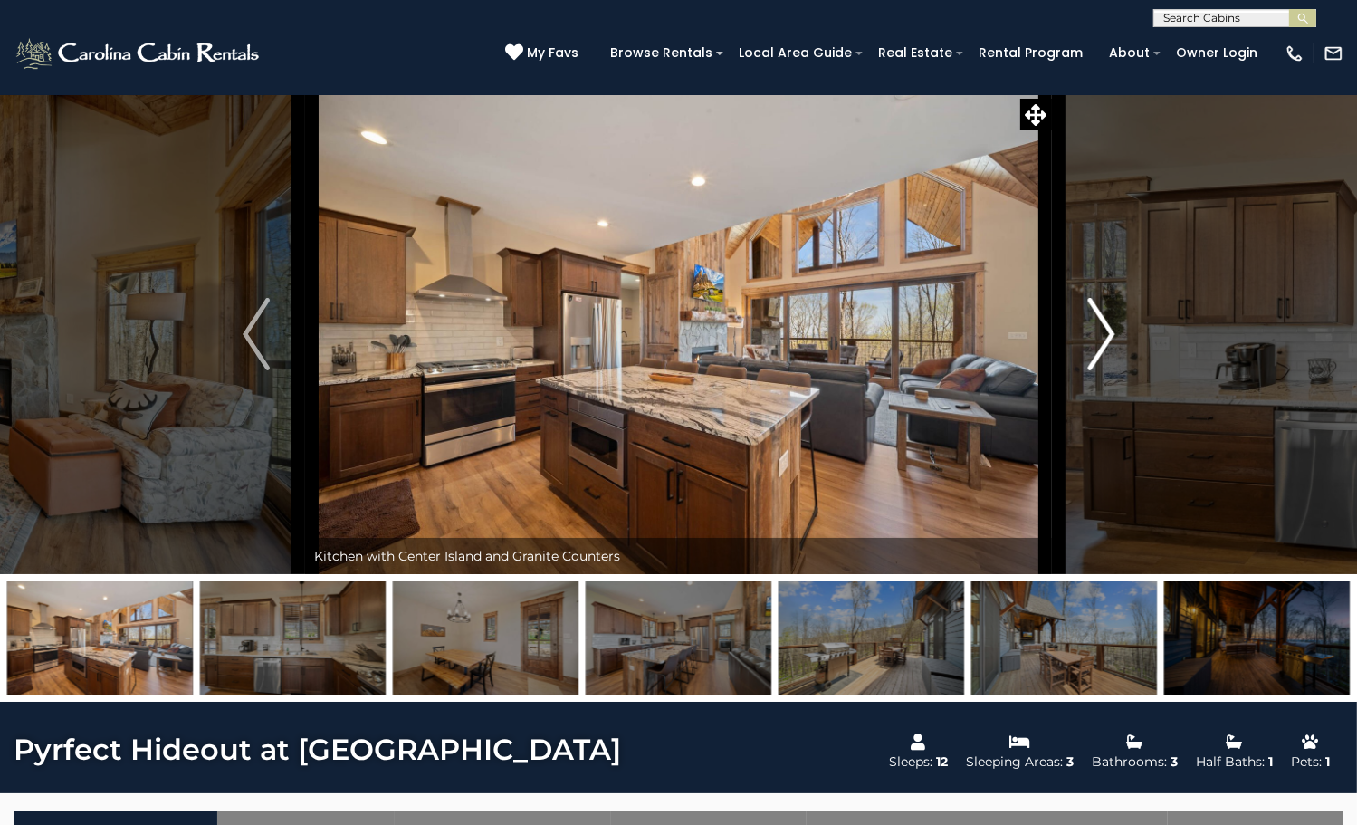
click at [1084, 412] on button "Next" at bounding box center [1101, 334] width 99 height 480
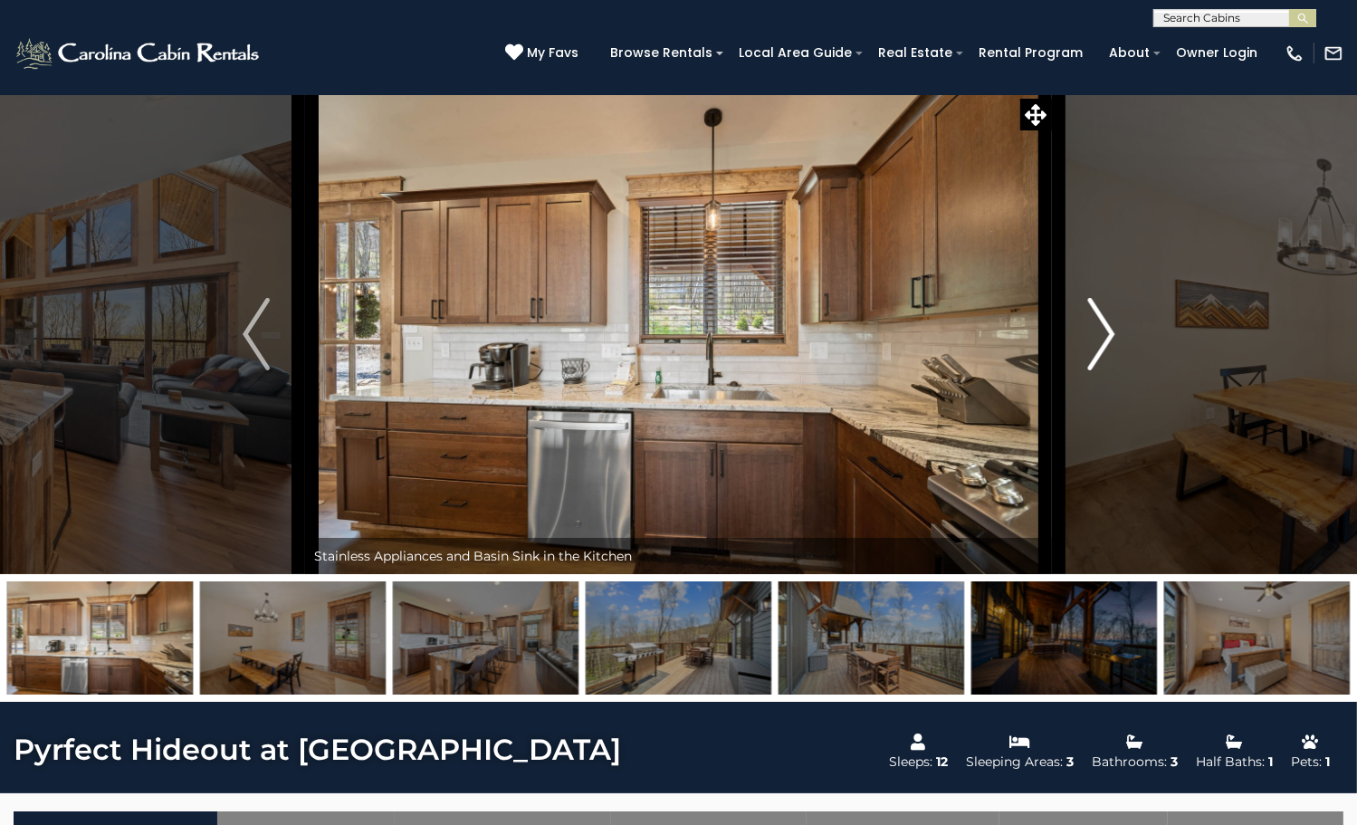
click at [1084, 412] on button "Next" at bounding box center [1101, 334] width 99 height 480
